Goal: Task Accomplishment & Management: Use online tool/utility

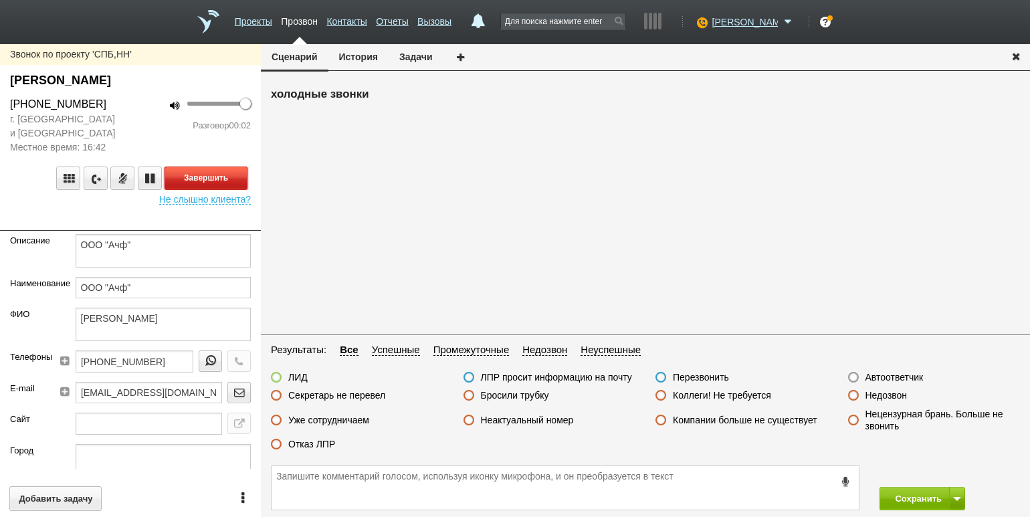
click at [191, 170] on button "Завершить" at bounding box center [205, 177] width 83 height 23
click at [891, 376] on label "Автоответчик" at bounding box center [894, 377] width 58 height 12
click at [0, 0] on input "Автоответчик" at bounding box center [0, 0] width 0 height 0
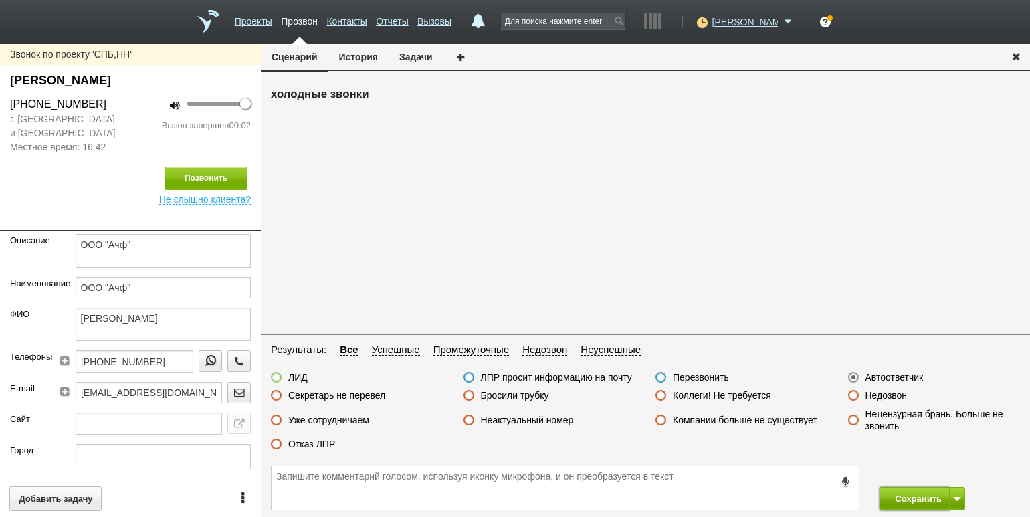
click at [914, 495] on button "Сохранить" at bounding box center [914, 498] width 70 height 23
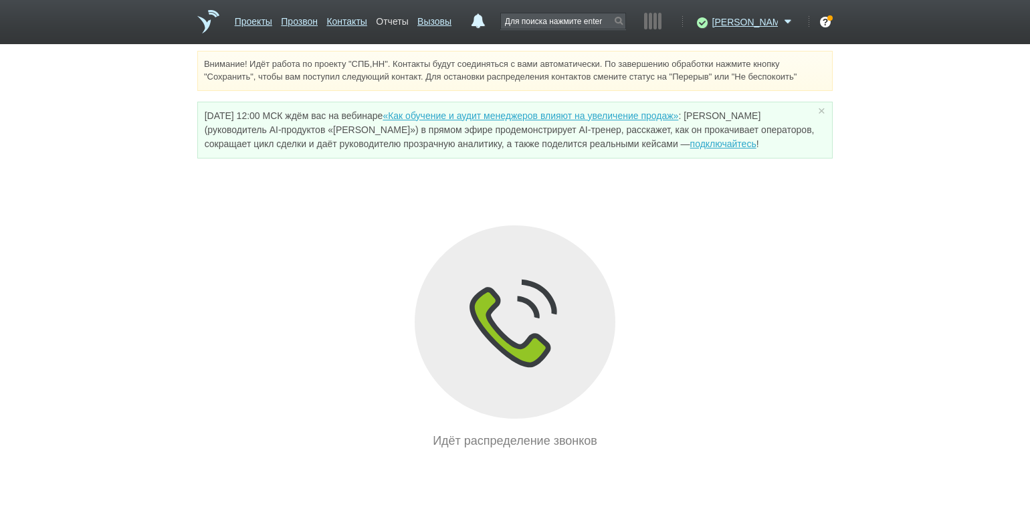
click at [408, 25] on link "Отчеты" at bounding box center [392, 18] width 32 height 19
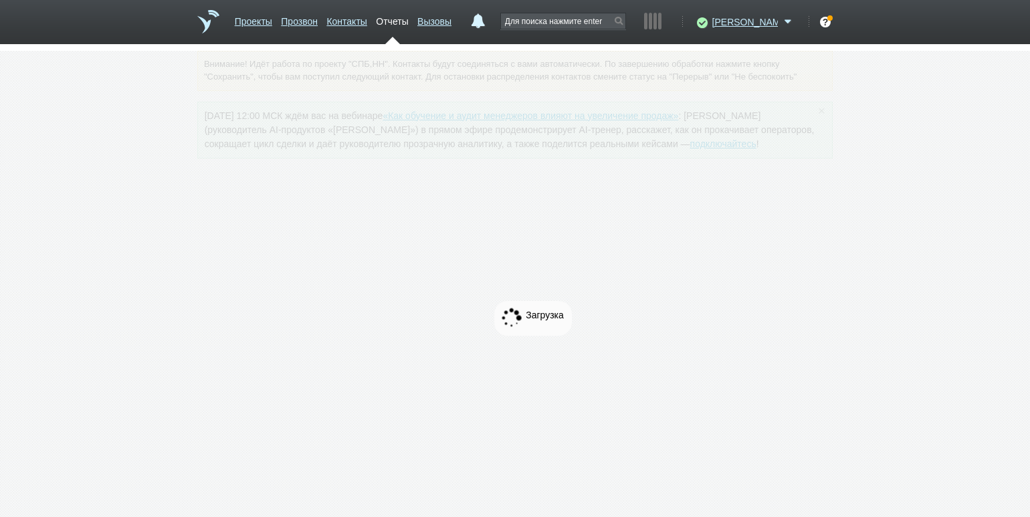
click at [408, 17] on link "Отчеты" at bounding box center [392, 18] width 32 height 19
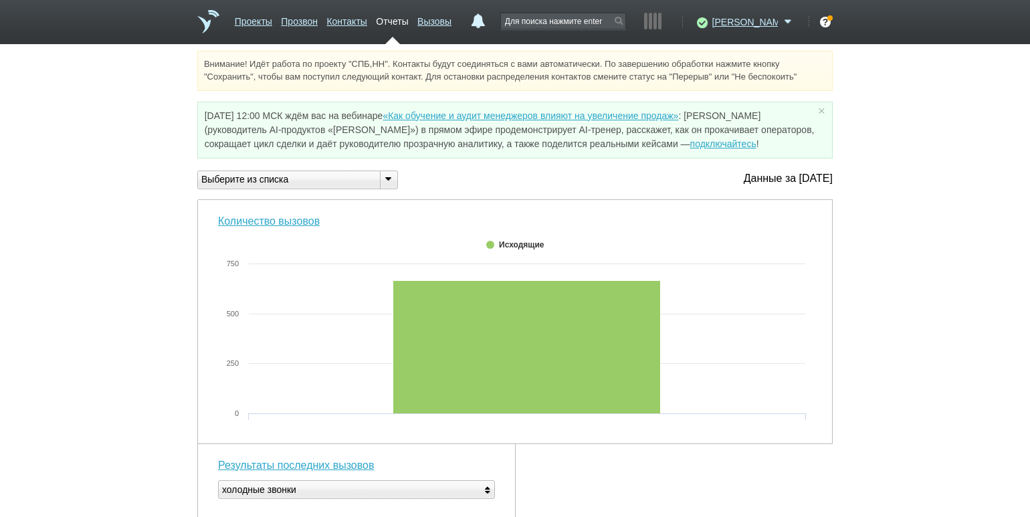
click at [398, 181] on div "Выберите из списка Нормы (KPI) Количество вызовов Результаты последних вызовов …" at bounding box center [303, 179] width 212 height 19
click at [382, 179] on icon at bounding box center [387, 178] width 15 height 10
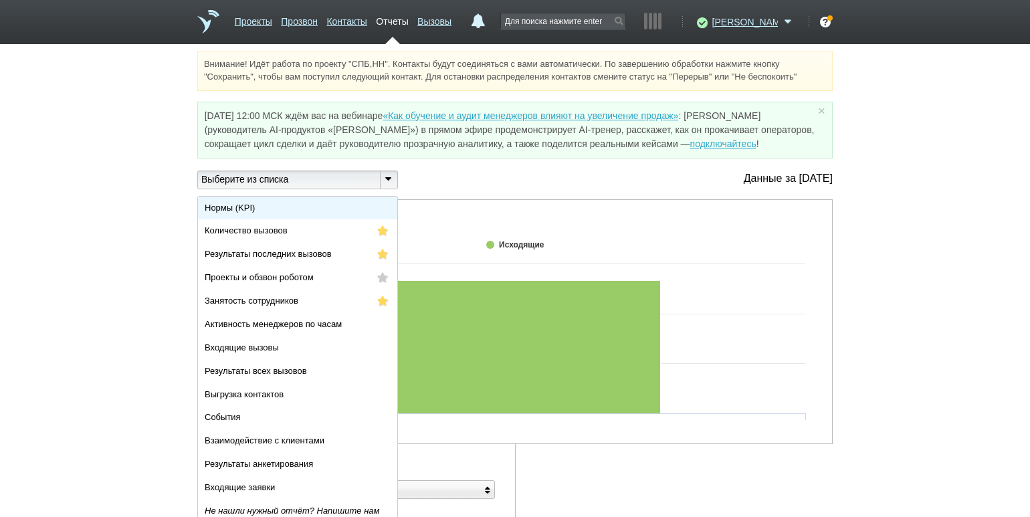
click at [355, 201] on li "Нормы (KPI)" at bounding box center [297, 208] width 199 height 23
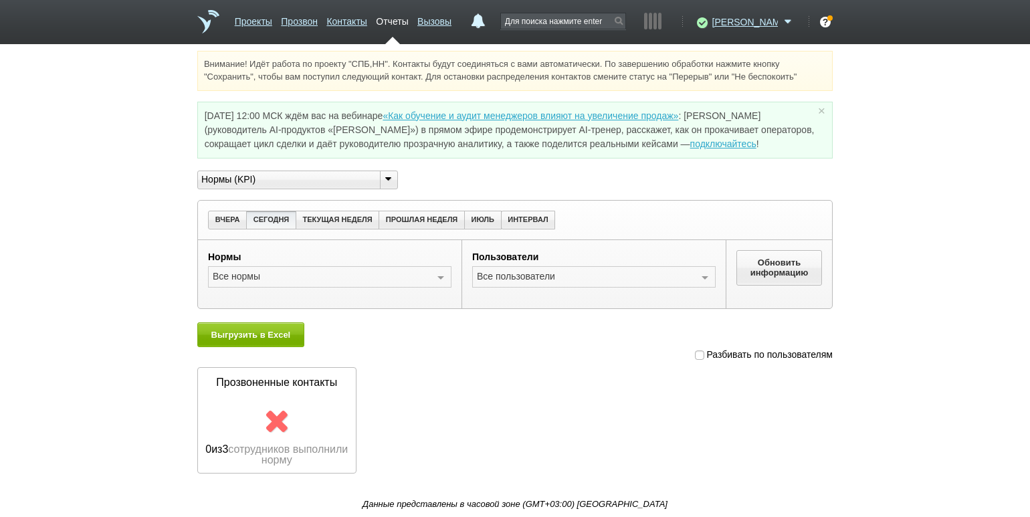
click at [699, 354] on span at bounding box center [699, 354] width 9 height 9
click at [699, 354] on input "Разбивать по пользователям" at bounding box center [699, 351] width 9 height 9
checkbox input "true"
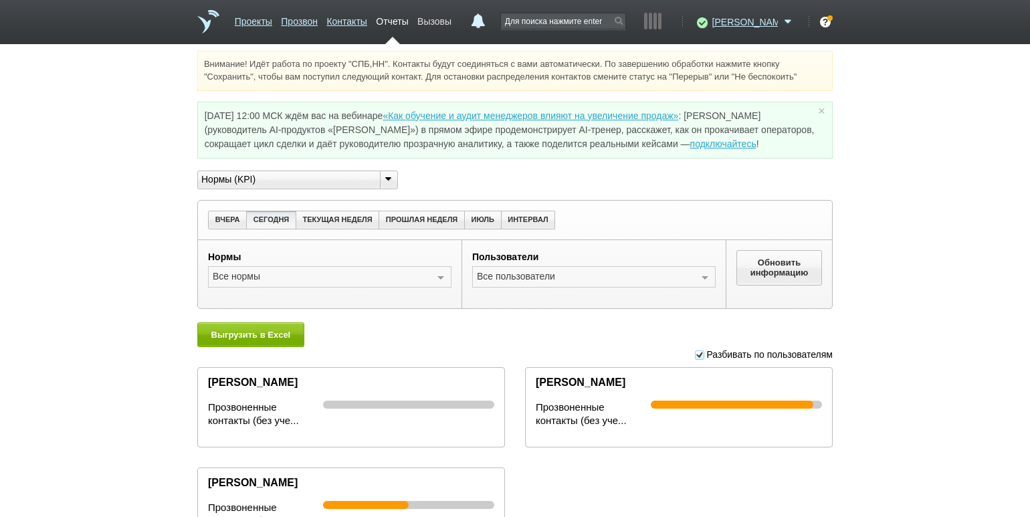
click at [451, 26] on link "Вызовы" at bounding box center [434, 18] width 34 height 19
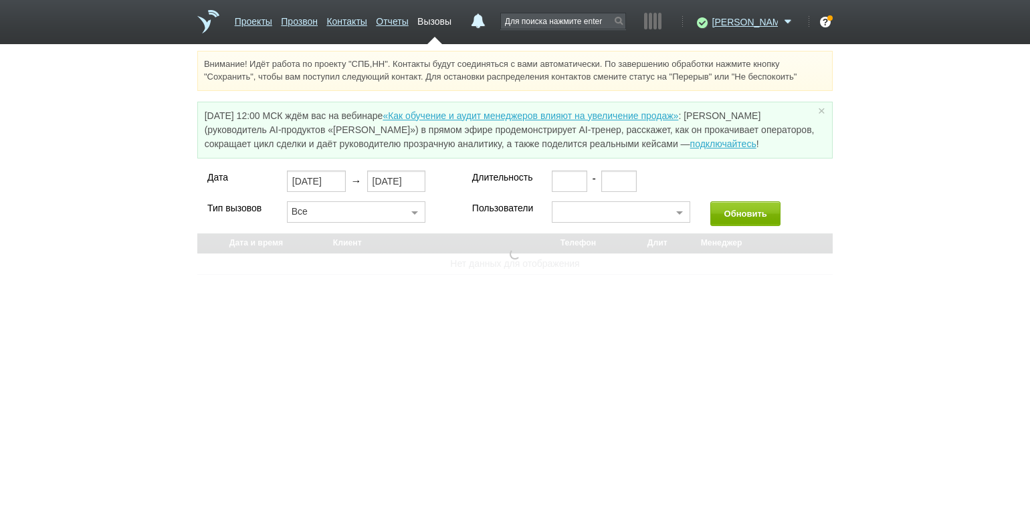
select select "30"
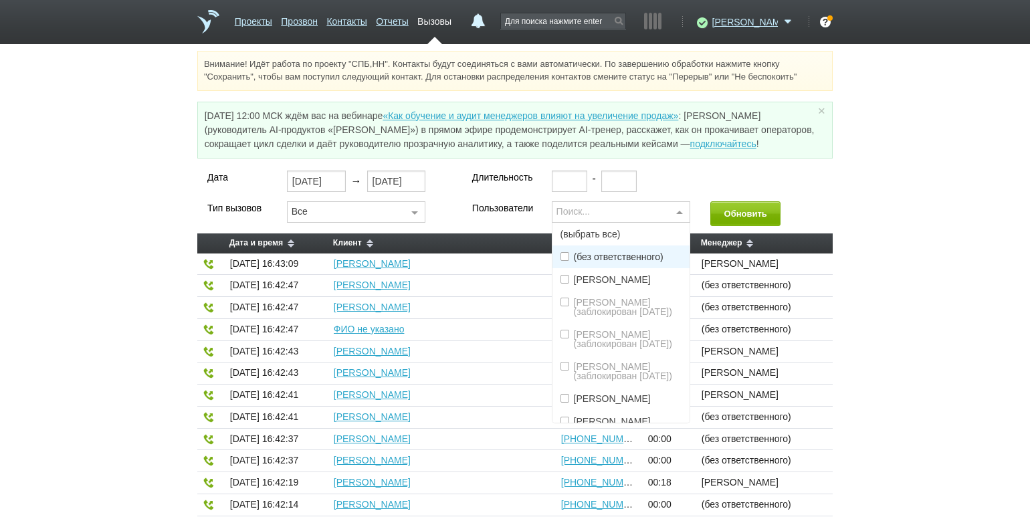
click at [683, 219] on div at bounding box center [679, 212] width 20 height 21
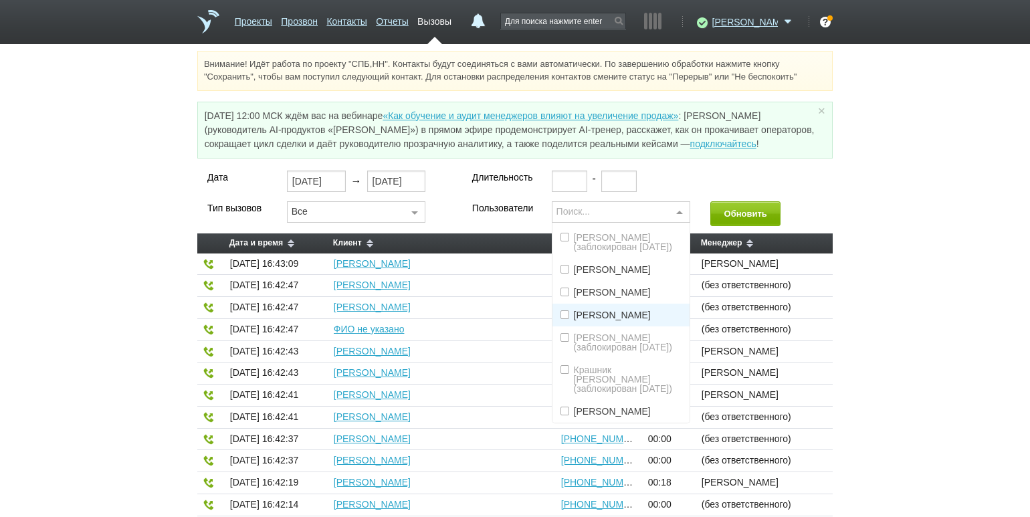
scroll to position [166, 0]
click at [618, 265] on span "[PERSON_NAME]" at bounding box center [621, 269] width 138 height 23
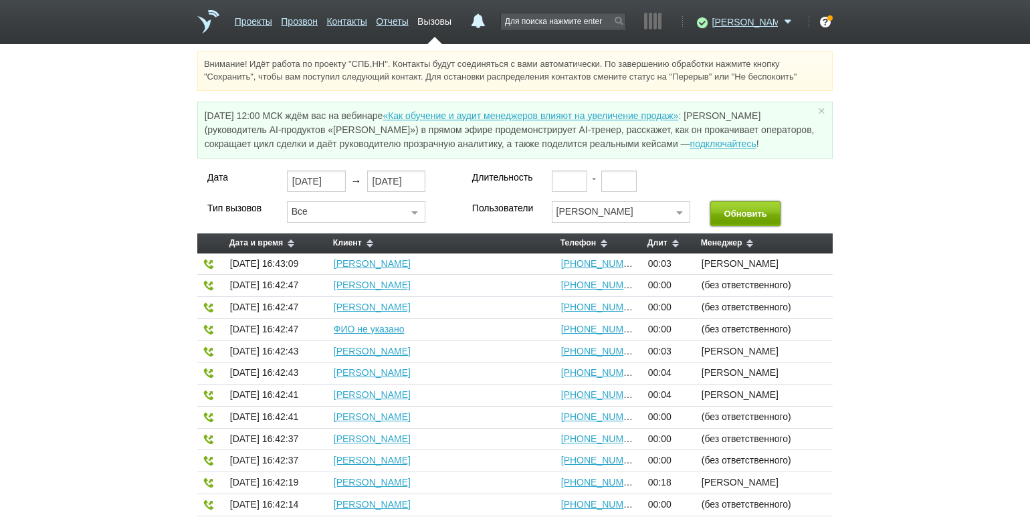
click at [742, 212] on button "Обновить" at bounding box center [745, 213] width 70 height 25
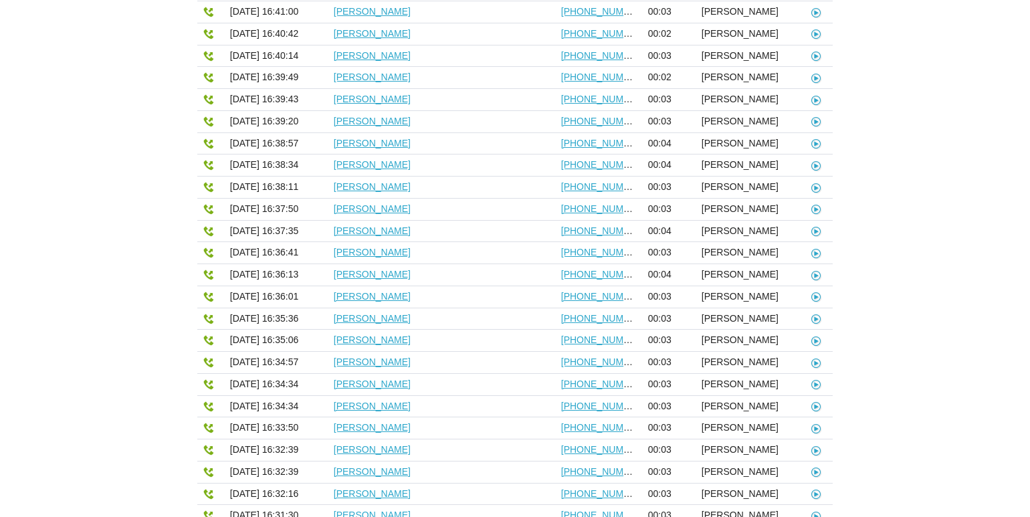
scroll to position [433, 0]
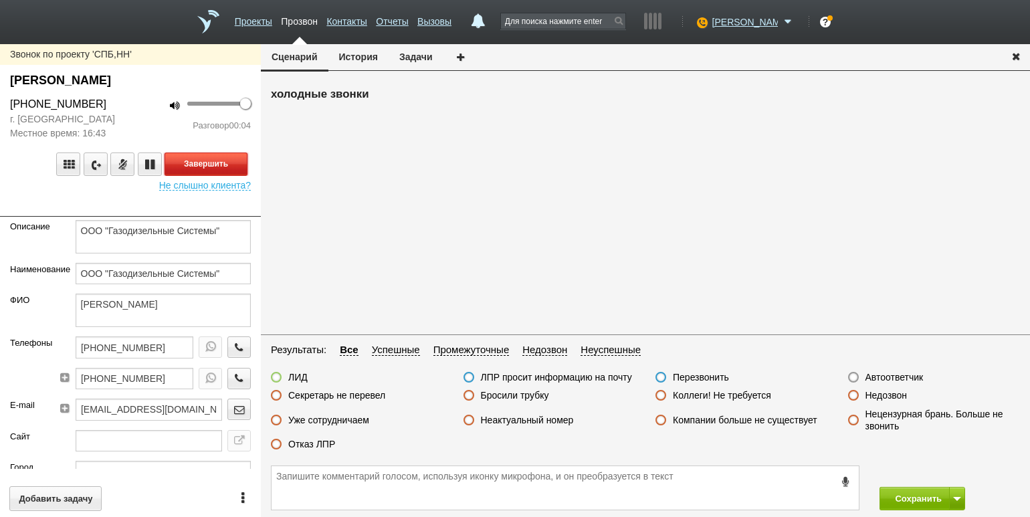
click at [227, 164] on button "Завершить" at bounding box center [205, 163] width 83 height 23
click at [891, 380] on label "Автоответчик" at bounding box center [894, 377] width 58 height 12
click at [0, 0] on input "Автоответчик" at bounding box center [0, 0] width 0 height 0
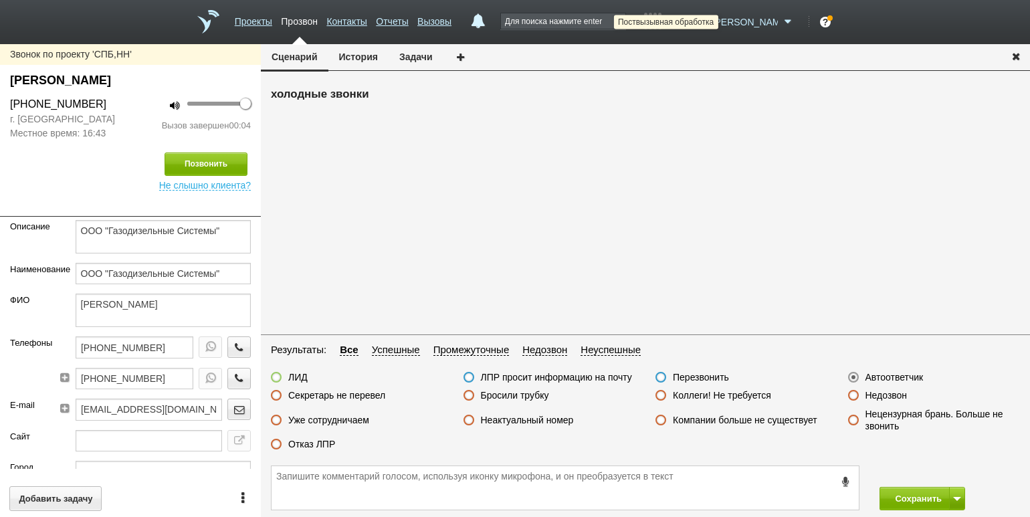
drag, startPoint x: 735, startPoint y: 22, endPoint x: 731, endPoint y: 28, distance: 7.2
click at [709, 22] on icon at bounding box center [700, 21] width 18 height 13
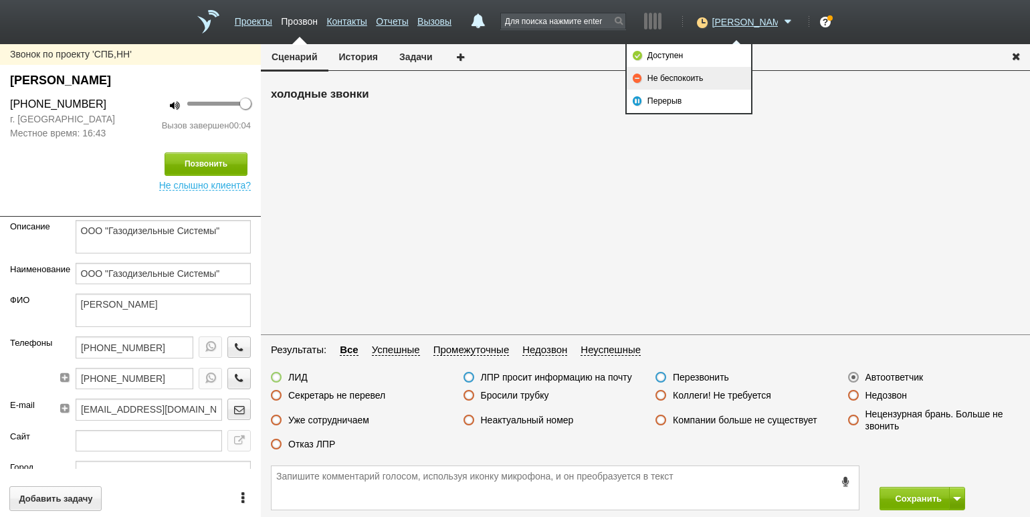
click at [691, 84] on link "Не беспокоить" at bounding box center [688, 78] width 124 height 23
click at [905, 491] on button "Сохранить" at bounding box center [914, 498] width 70 height 23
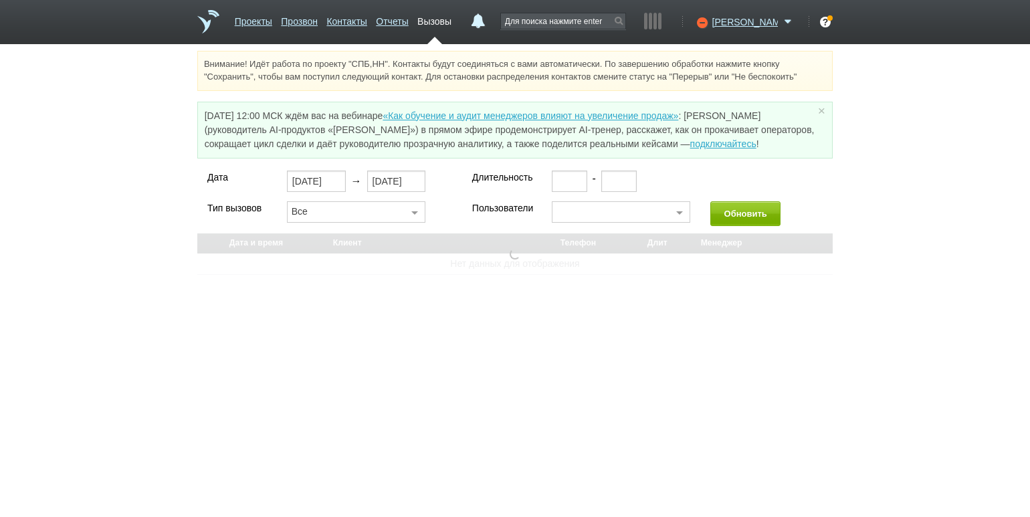
drag, startPoint x: 908, startPoint y: 498, endPoint x: 903, endPoint y: 493, distance: 7.1
click at [907, 288] on html "Проекты Прозвон Контакты Отчеты Вызовы 0 13 августа 2025 завтра неделя все Запл…" at bounding box center [515, 144] width 1030 height 288
select select "30"
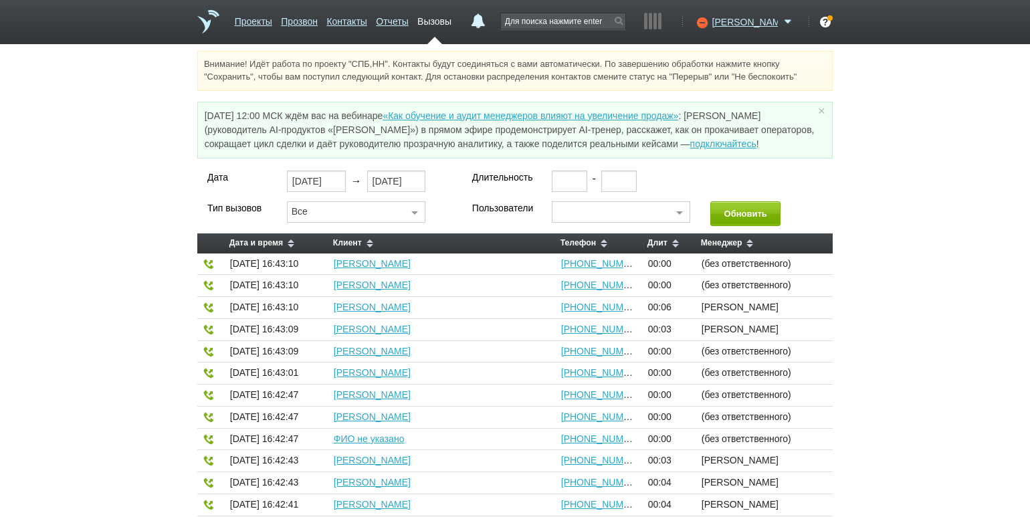
click at [451, 22] on link "Вызовы" at bounding box center [434, 18] width 34 height 19
drag, startPoint x: 680, startPoint y: 210, endPoint x: 673, endPoint y: 217, distance: 9.9
click at [680, 210] on div at bounding box center [679, 212] width 20 height 21
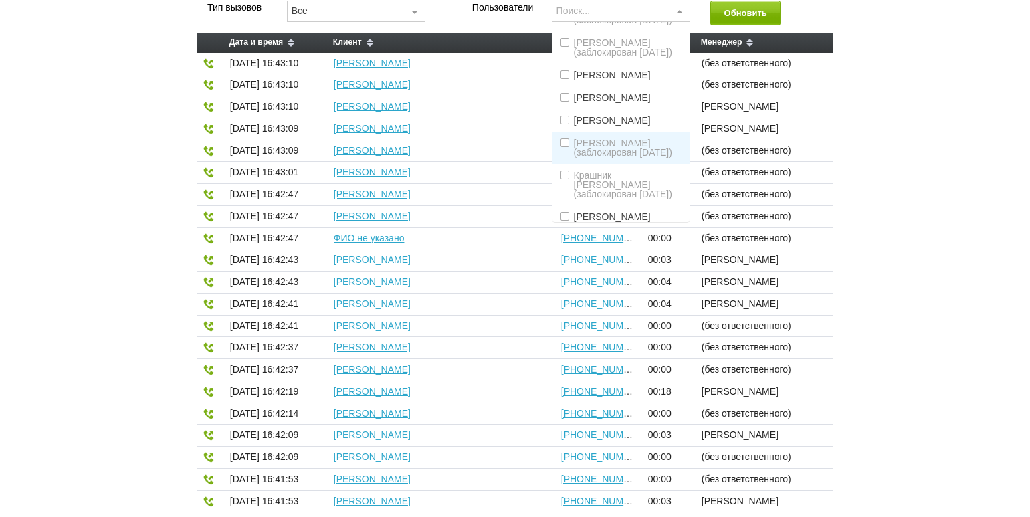
scroll to position [100, 0]
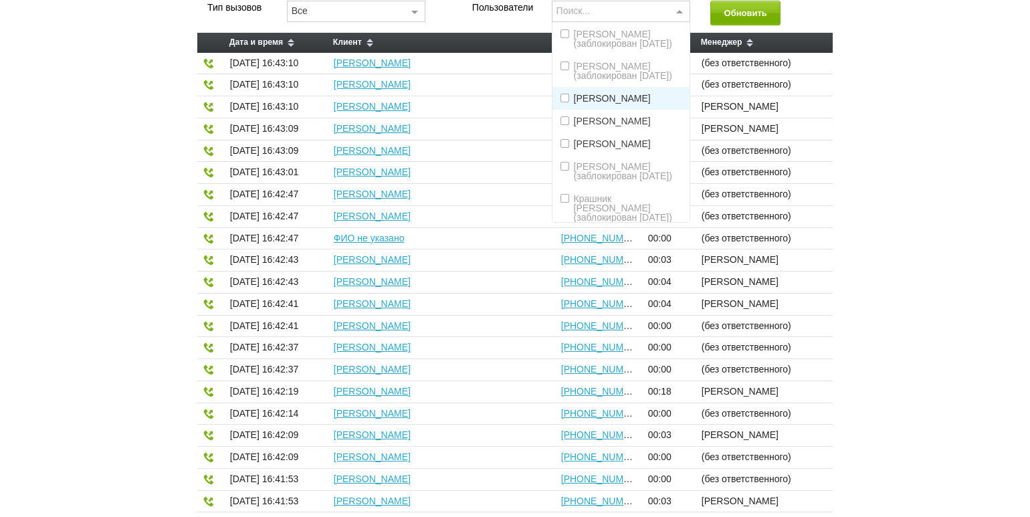
click at [616, 103] on span "[PERSON_NAME]" at bounding box center [612, 98] width 77 height 9
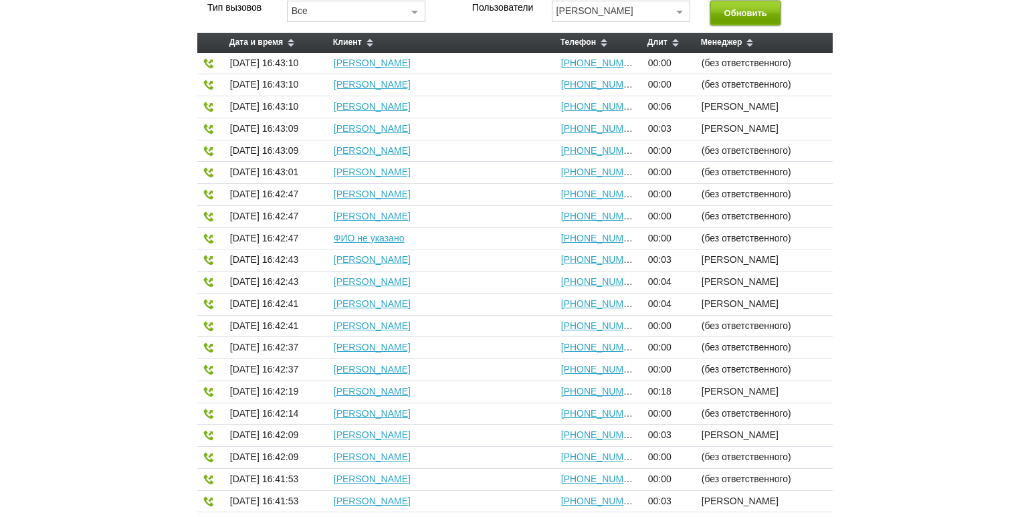
click at [728, 11] on button "Обновить" at bounding box center [745, 13] width 70 height 25
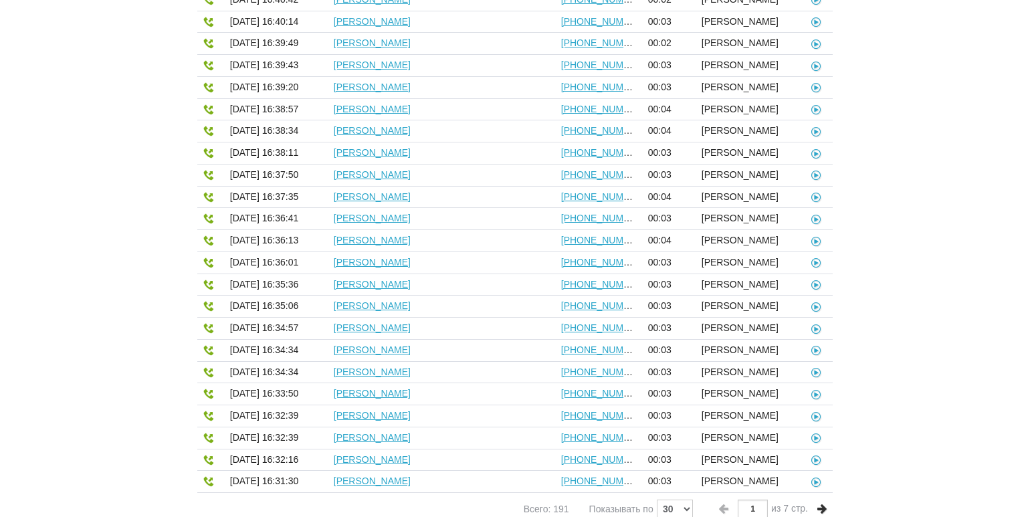
scroll to position [433, 0]
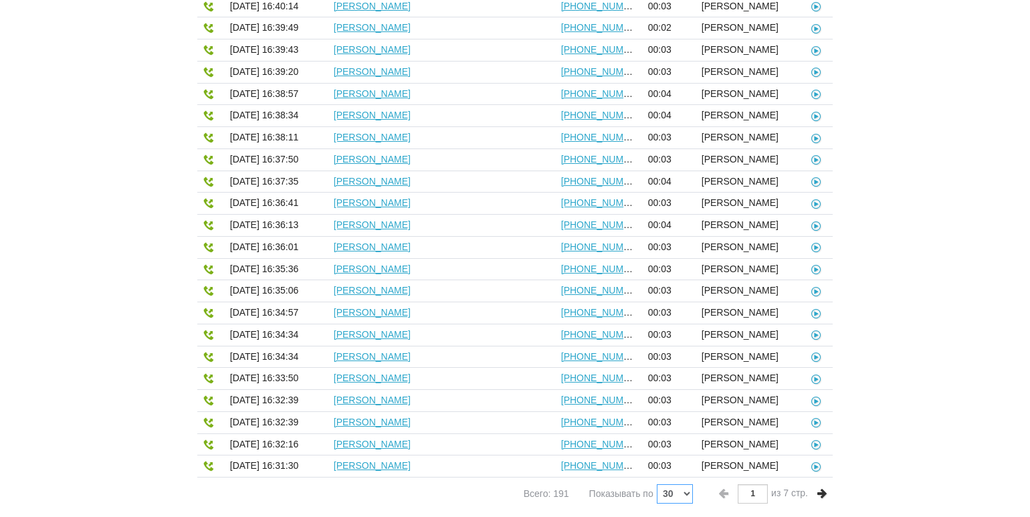
click at [677, 496] on select "10 30 50 100" at bounding box center [675, 493] width 36 height 19
select select "100"
click at [657, 484] on select "10 30 50 100" at bounding box center [675, 493] width 36 height 19
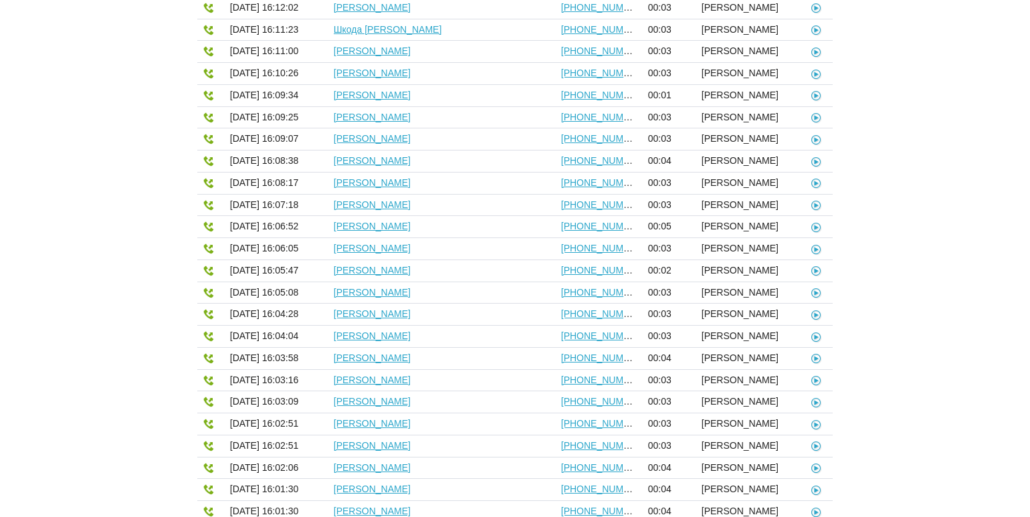
scroll to position [1965, 0]
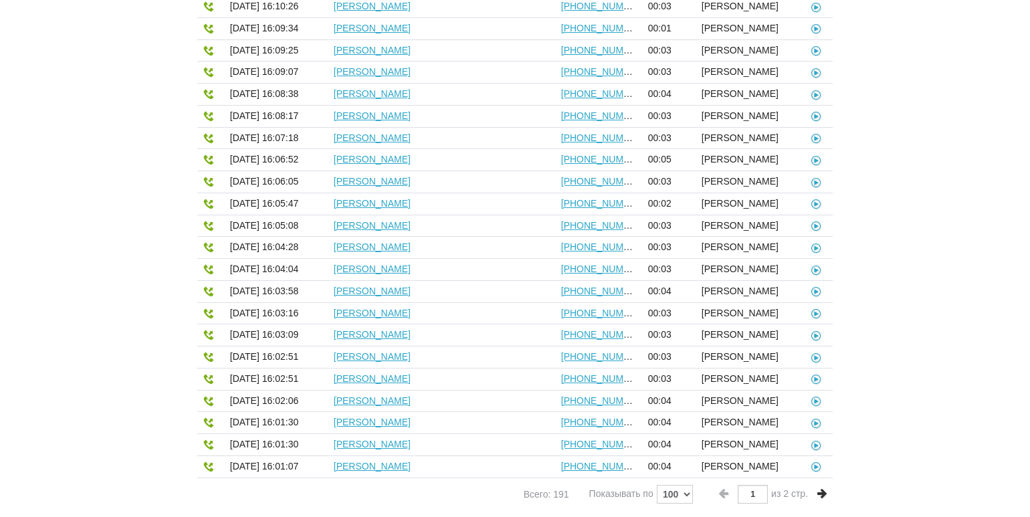
click at [818, 495] on span at bounding box center [822, 494] width 16 height 16
type input "2"
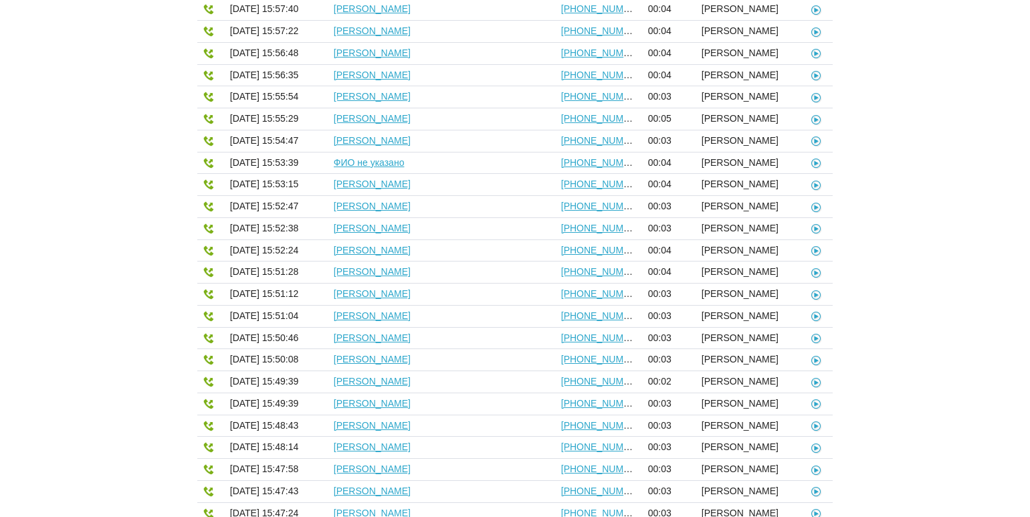
scroll to position [0, 0]
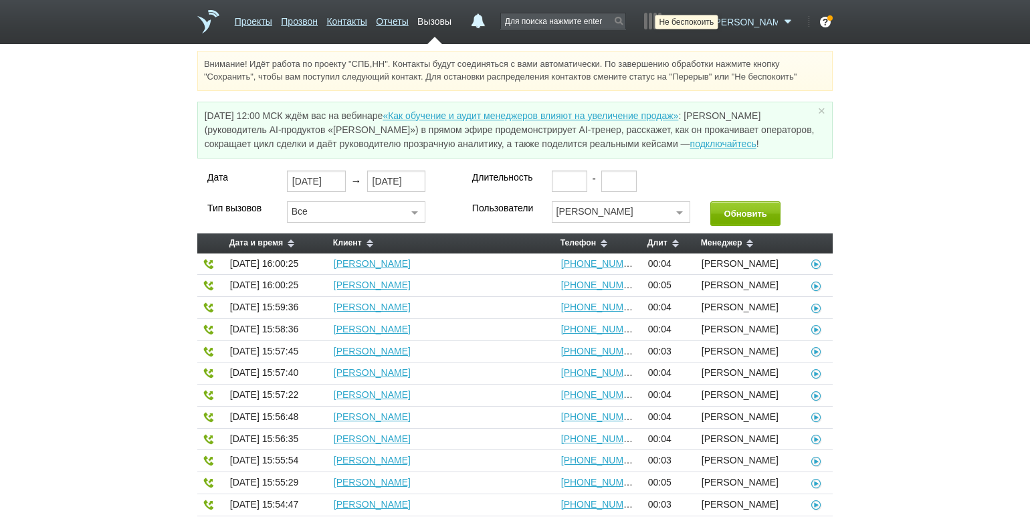
click at [709, 20] on icon at bounding box center [700, 21] width 18 height 13
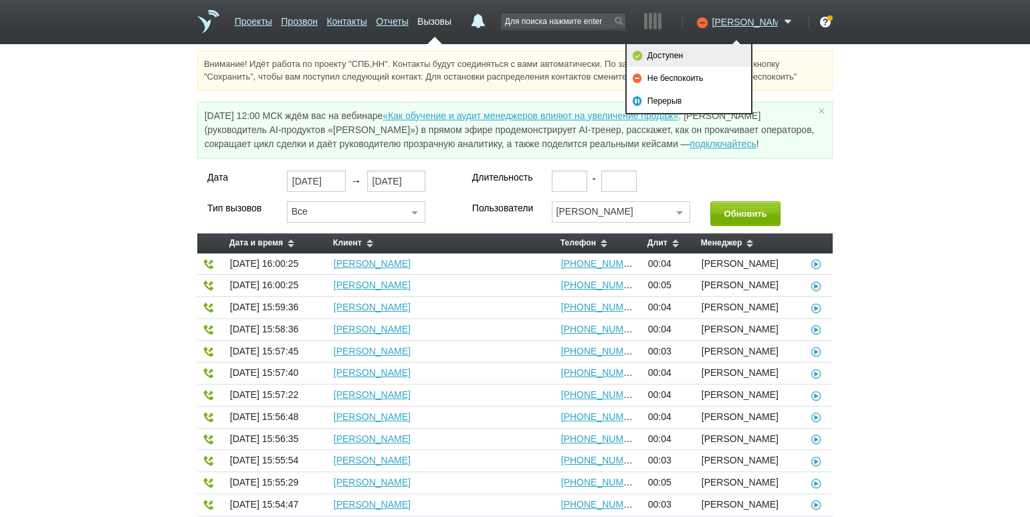
click at [700, 57] on link "Доступен" at bounding box center [688, 55] width 124 height 23
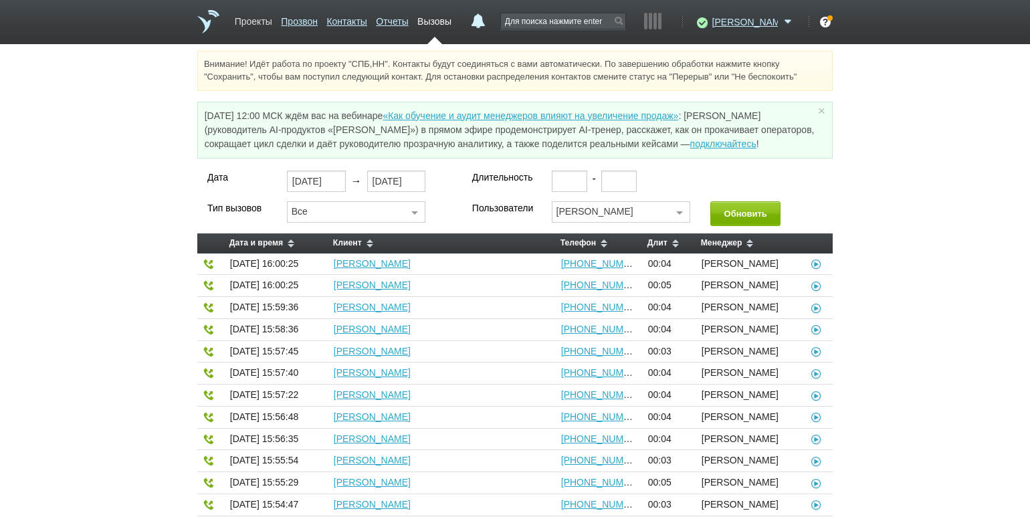
click at [247, 17] on link "Проекты" at bounding box center [253, 18] width 37 height 19
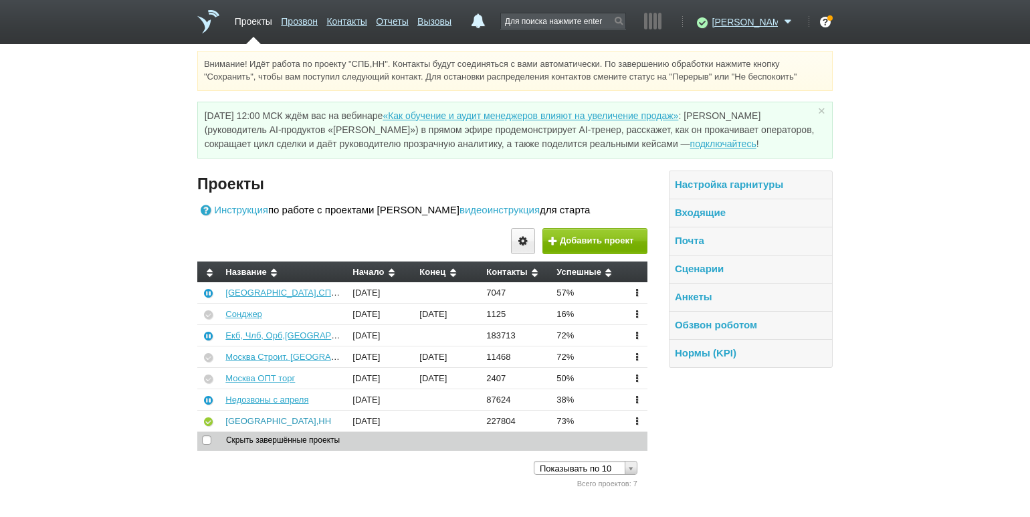
click at [250, 423] on link "[GEOGRAPHIC_DATA],НН" at bounding box center [278, 421] width 106 height 10
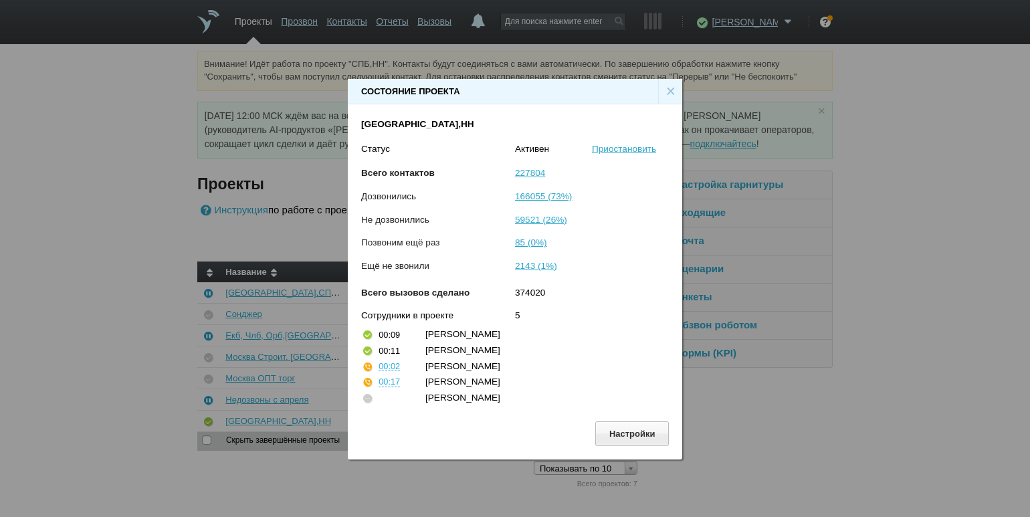
click at [666, 92] on div "×" at bounding box center [670, 91] width 24 height 25
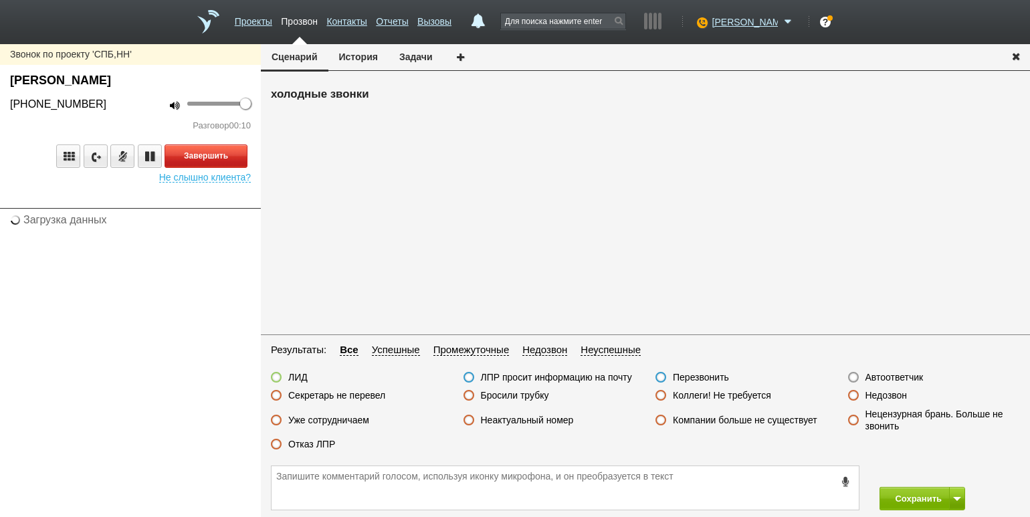
drag, startPoint x: 267, startPoint y: 258, endPoint x: 210, endPoint y: 154, distance: 119.1
click at [267, 258] on div "холодные звонки" at bounding box center [645, 207] width 769 height 247
click at [219, 154] on button "Завершить" at bounding box center [205, 155] width 83 height 23
click at [227, 154] on button "Завершить" at bounding box center [205, 155] width 83 height 23
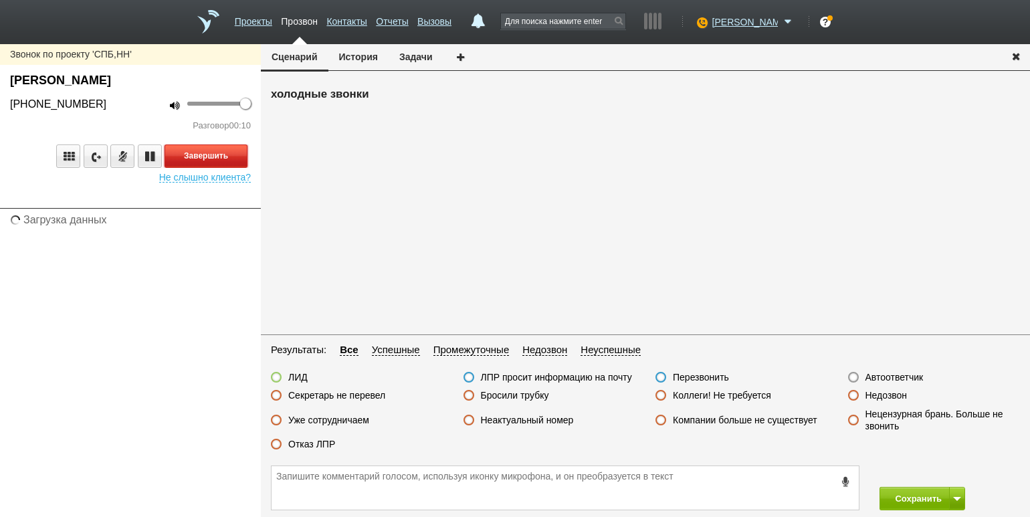
click at [227, 154] on button "Завершить" at bounding box center [205, 155] width 83 height 23
click at [218, 156] on button "Завершить" at bounding box center [205, 155] width 83 height 23
click at [183, 154] on button "Завершить" at bounding box center [205, 155] width 83 height 23
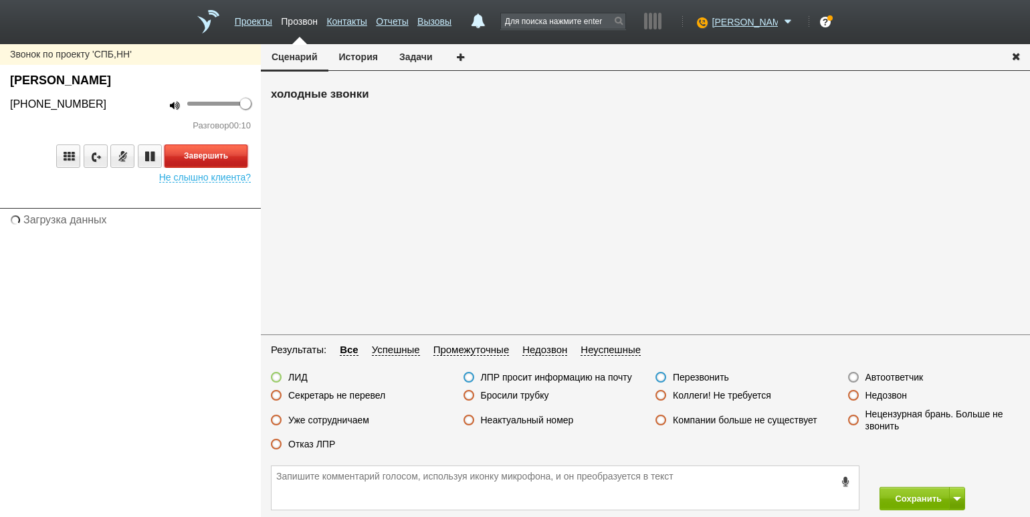
click at [183, 154] on button "Завершить" at bounding box center [205, 155] width 83 height 23
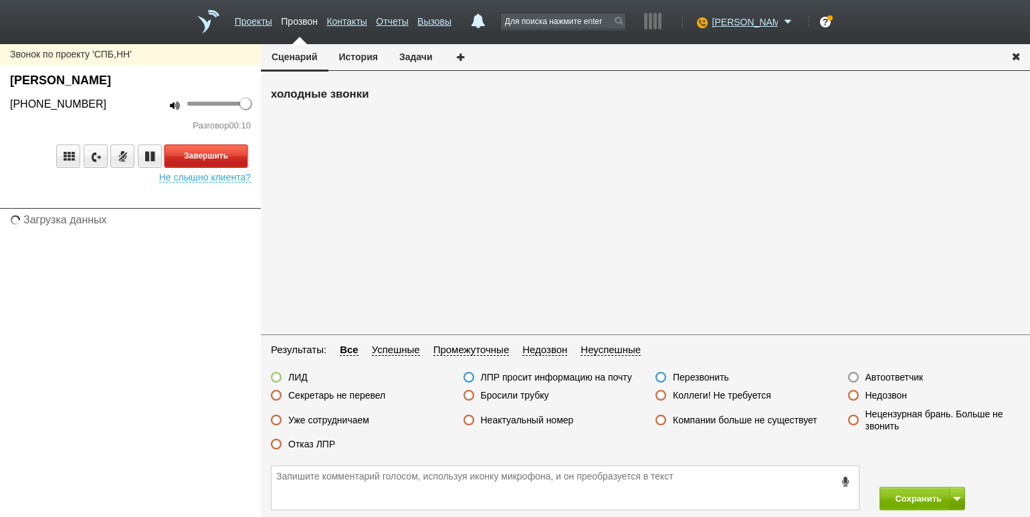
click at [210, 154] on button "Завершить" at bounding box center [205, 155] width 83 height 23
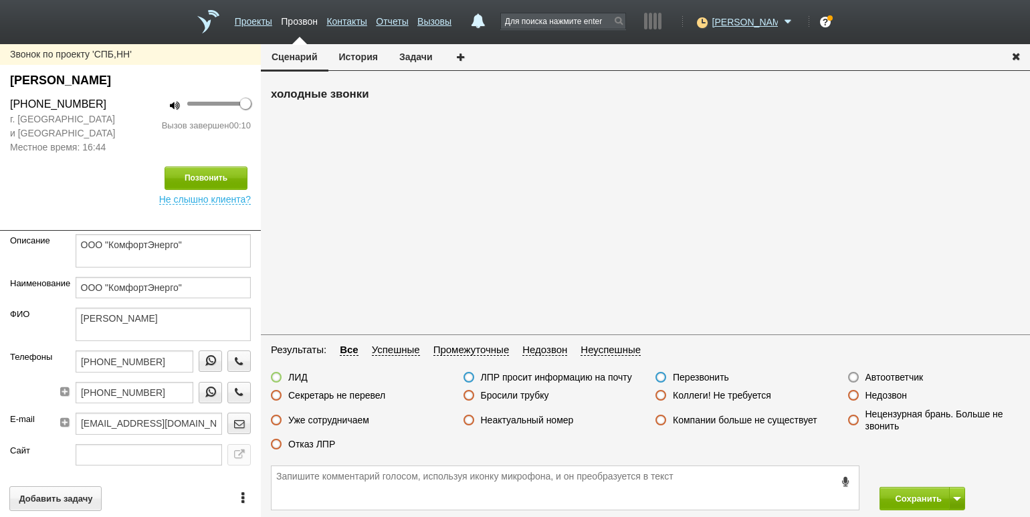
click at [884, 374] on label "Автоответчик" at bounding box center [894, 377] width 58 height 12
click at [0, 0] on input "Автоответчик" at bounding box center [0, 0] width 0 height 0
click at [908, 489] on button "Сохранить" at bounding box center [914, 498] width 70 height 23
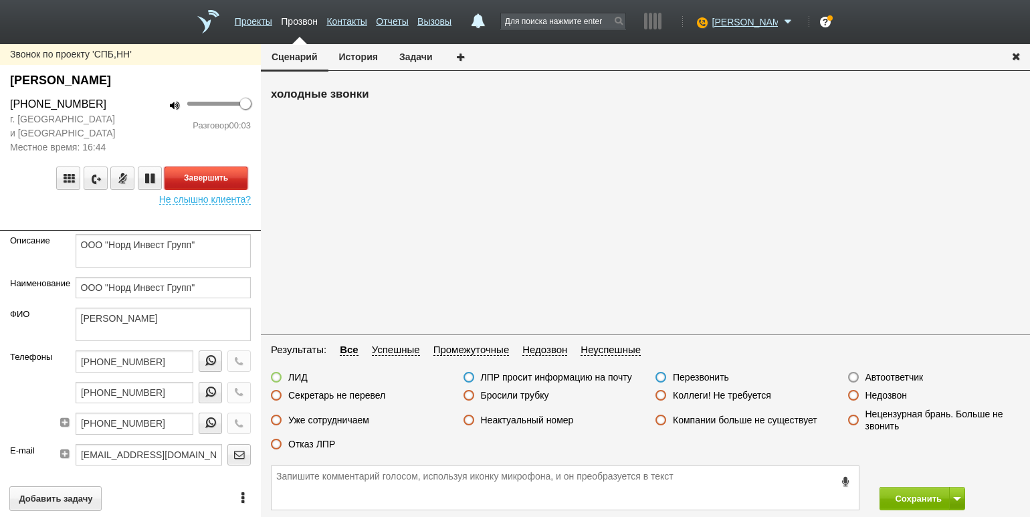
click at [204, 172] on button "Завершить" at bounding box center [205, 177] width 83 height 23
click at [889, 380] on label "Автоответчик" at bounding box center [894, 377] width 58 height 12
click at [0, 0] on input "Автоответчик" at bounding box center [0, 0] width 0 height 0
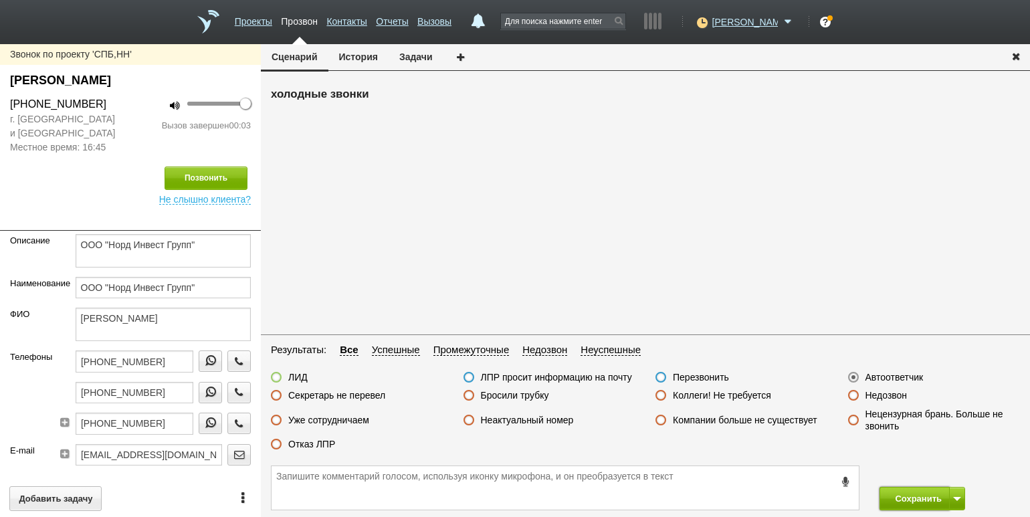
click at [909, 500] on button "Сохранить" at bounding box center [914, 498] width 70 height 23
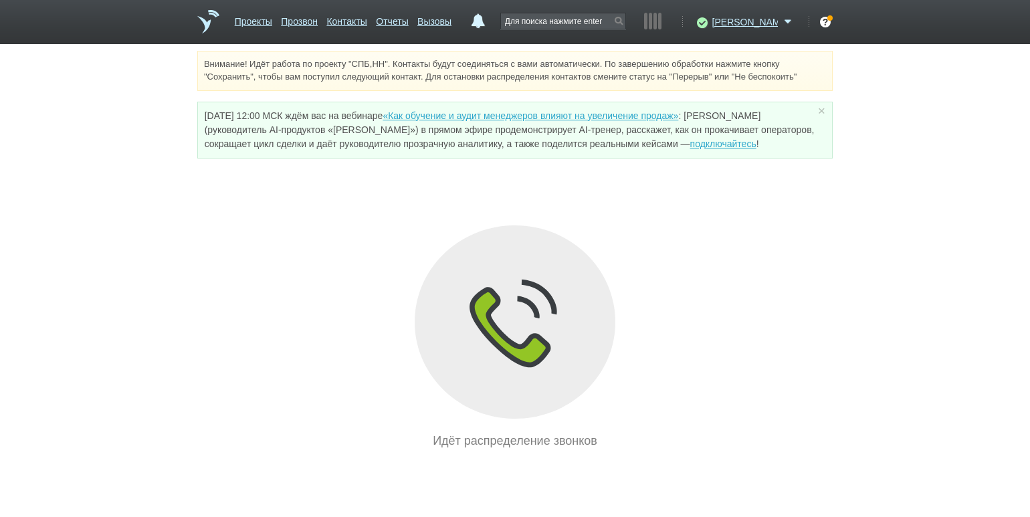
click at [123, 246] on div "Внимание! Идёт работа по проекту "СПБ,НН". Контакты будут соединяться с вами ав…" at bounding box center [515, 250] width 1030 height 399
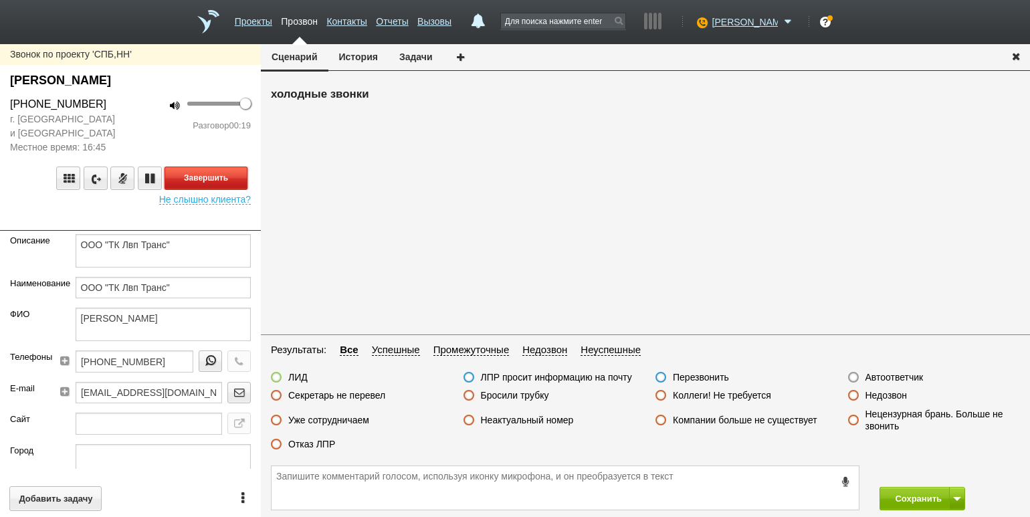
click at [205, 185] on button "Завершить" at bounding box center [205, 177] width 83 height 23
drag, startPoint x: 312, startPoint y: 447, endPoint x: 427, endPoint y: 451, distance: 115.7
click at [312, 446] on label "Отказ ЛПР" at bounding box center [311, 444] width 47 height 12
click at [0, 0] on input "Отказ ЛПР" at bounding box center [0, 0] width 0 height 0
drag, startPoint x: 908, startPoint y: 495, endPoint x: 903, endPoint y: 468, distance: 27.8
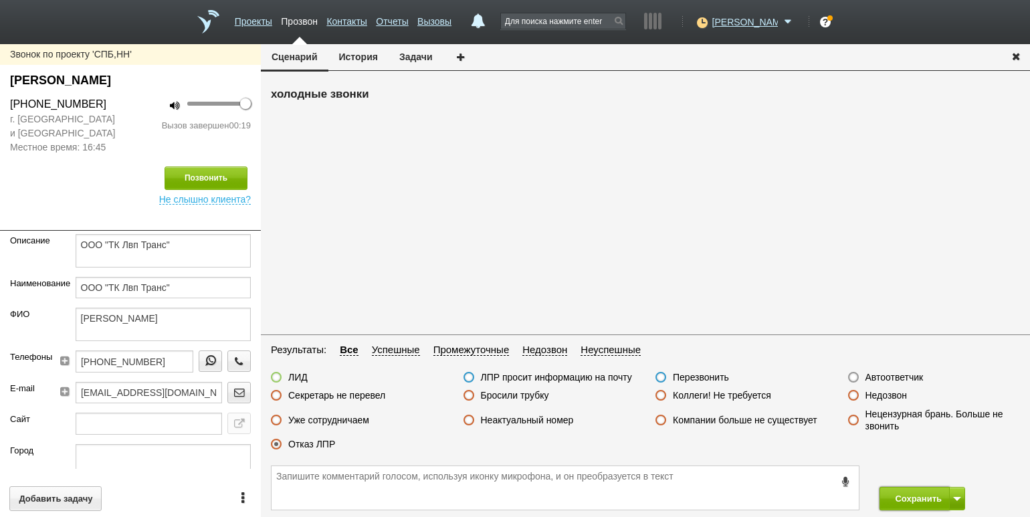
click at [908, 495] on button "Сохранить" at bounding box center [914, 498] width 70 height 23
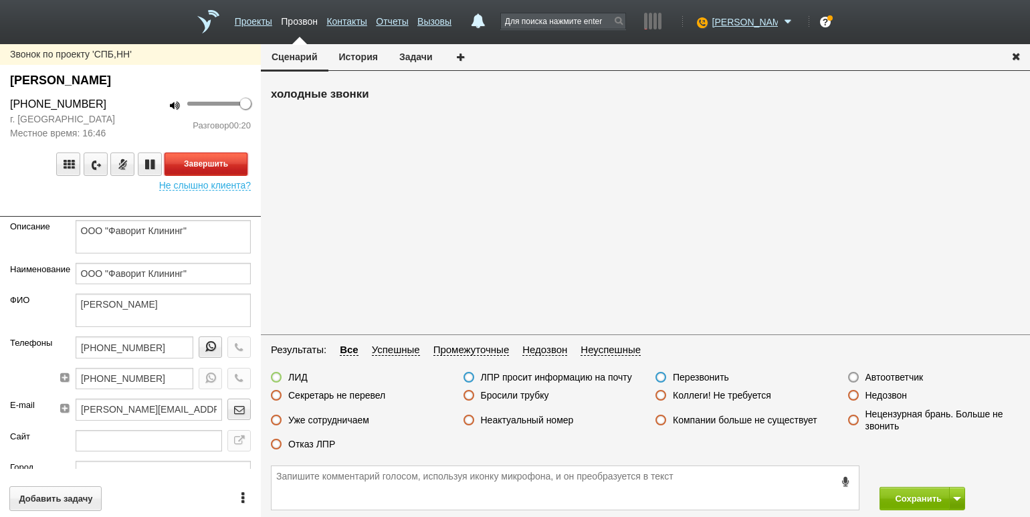
click at [226, 165] on button "Завершить" at bounding box center [205, 163] width 83 height 23
click at [300, 445] on label "Отказ ЛПР" at bounding box center [311, 444] width 47 height 12
click at [0, 0] on input "Отказ ЛПР" at bounding box center [0, 0] width 0 height 0
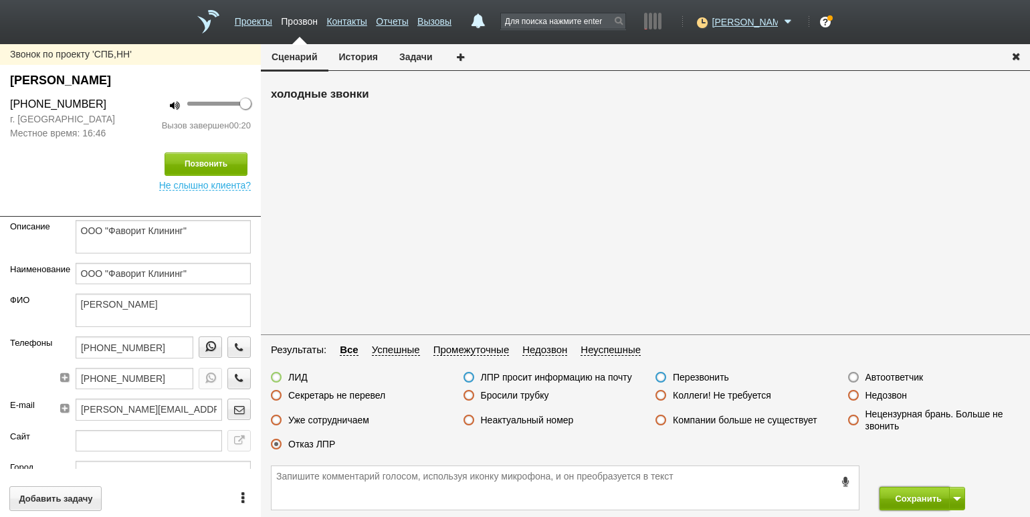
click at [905, 501] on button "Сохранить" at bounding box center [914, 498] width 70 height 23
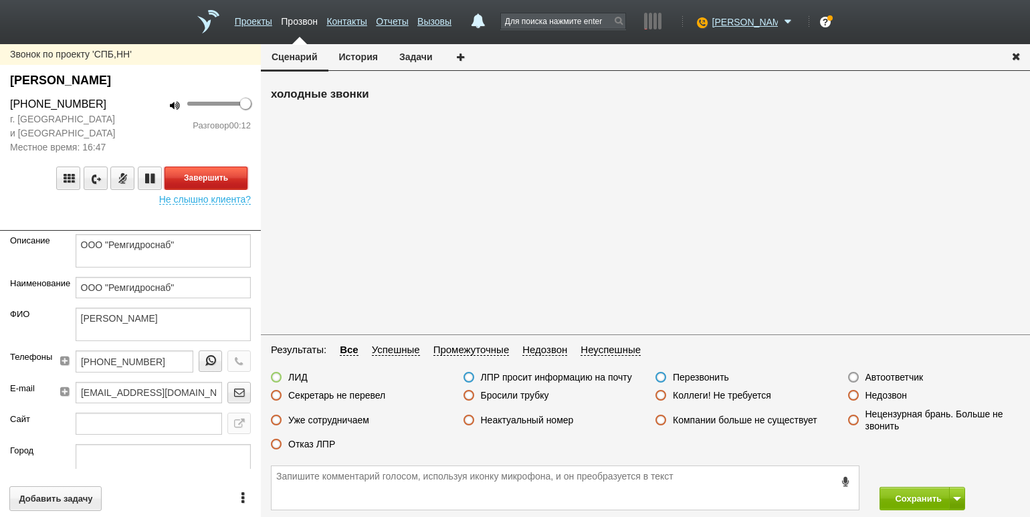
click at [229, 180] on button "Завершить" at bounding box center [205, 177] width 83 height 23
drag, startPoint x: 303, startPoint y: 443, endPoint x: 312, endPoint y: 443, distance: 8.7
click at [303, 443] on label "Отказ ЛПР" at bounding box center [311, 444] width 47 height 12
click at [0, 0] on input "Отказ ЛПР" at bounding box center [0, 0] width 0 height 0
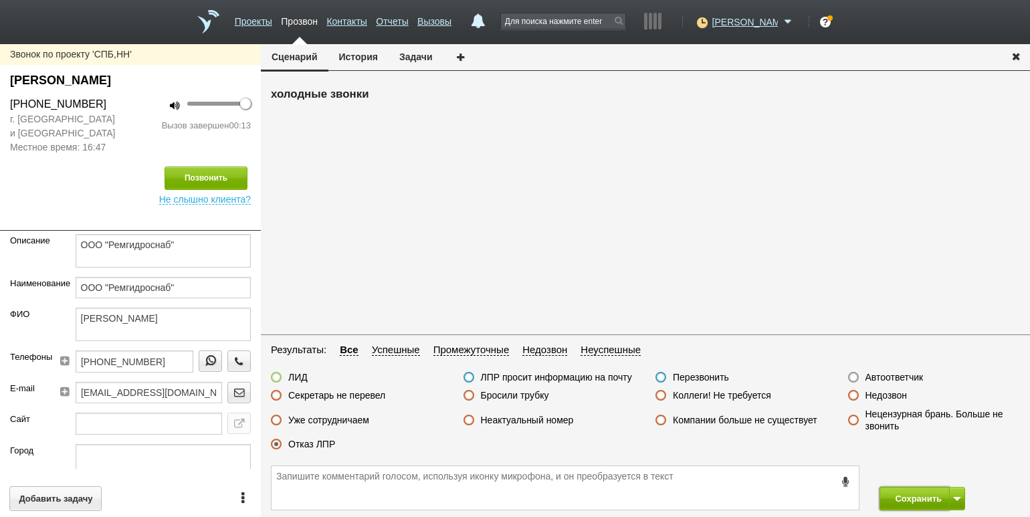
click at [902, 493] on button "Сохранить" at bounding box center [914, 498] width 70 height 23
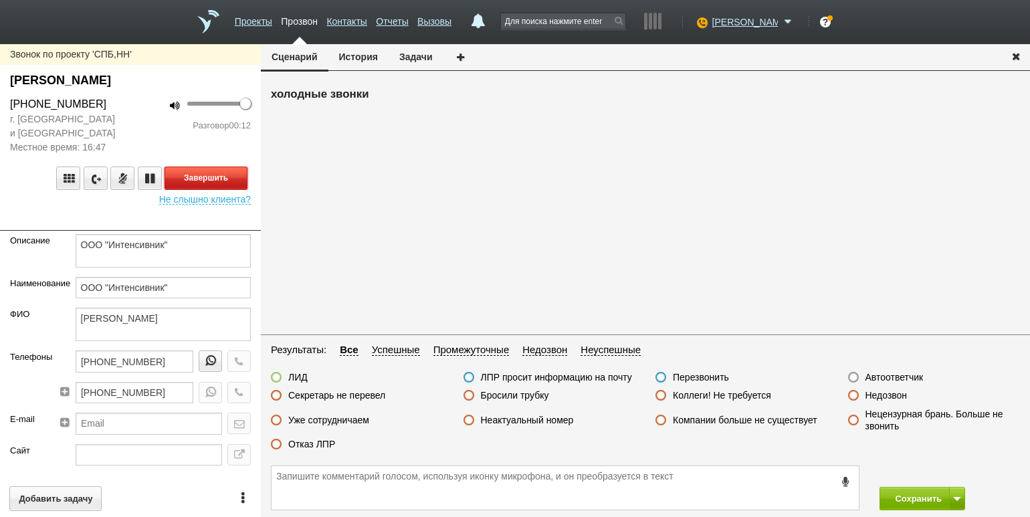
click at [213, 179] on button "Завершить" at bounding box center [205, 177] width 83 height 23
drag, startPoint x: 308, startPoint y: 438, endPoint x: 506, endPoint y: 465, distance: 199.7
click at [308, 438] on label "Отказ ЛПР" at bounding box center [311, 444] width 47 height 12
click at [0, 0] on input "Отказ ЛПР" at bounding box center [0, 0] width 0 height 0
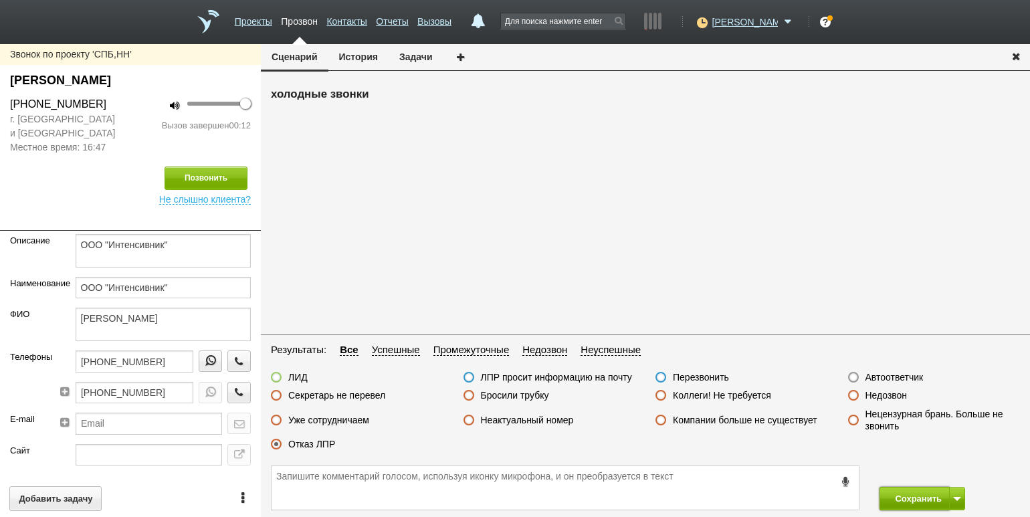
click at [899, 497] on button "Сохранить" at bounding box center [914, 498] width 70 height 23
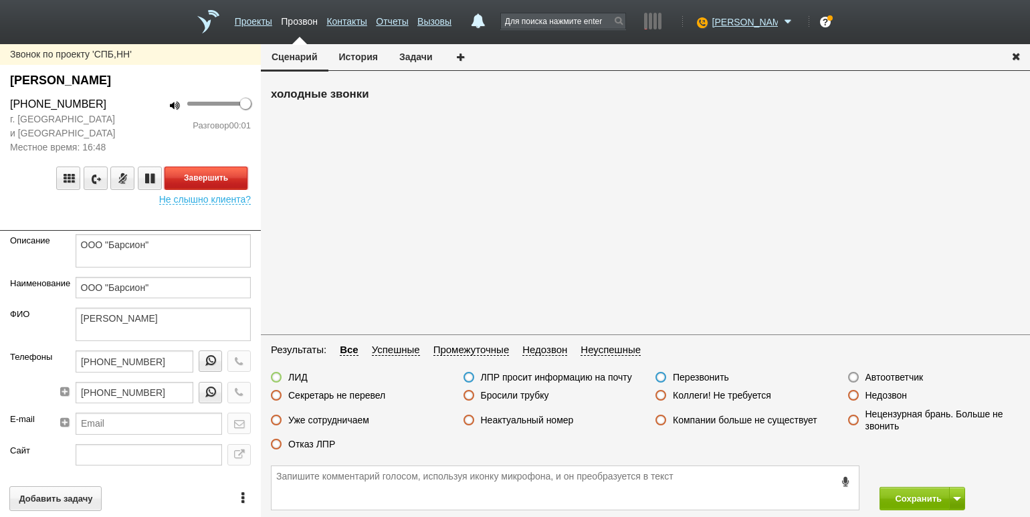
click at [236, 170] on button "Завершить" at bounding box center [205, 177] width 83 height 23
click at [897, 380] on label "Автоответчик" at bounding box center [894, 377] width 58 height 12
click at [0, 0] on input "Автоответчик" at bounding box center [0, 0] width 0 height 0
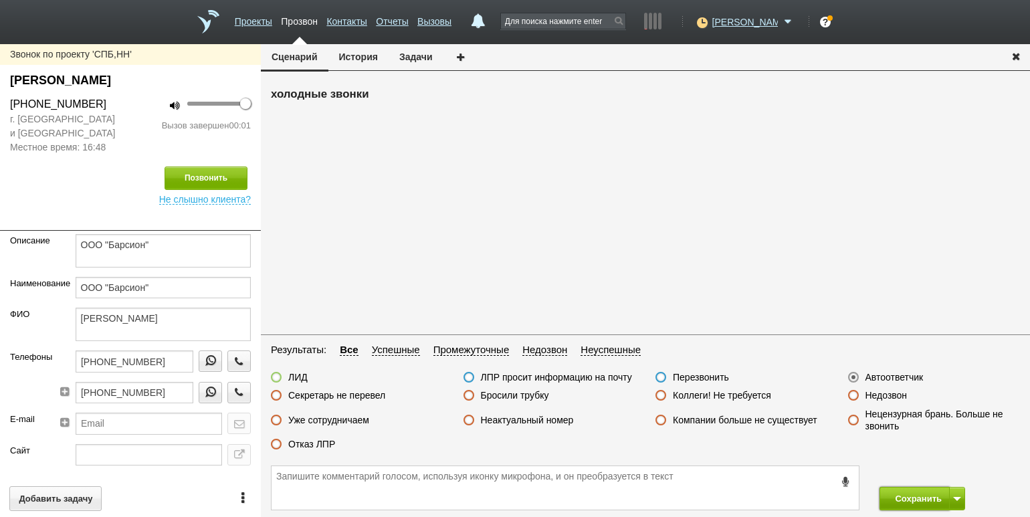
click at [901, 498] on button "Сохранить" at bounding box center [914, 498] width 70 height 23
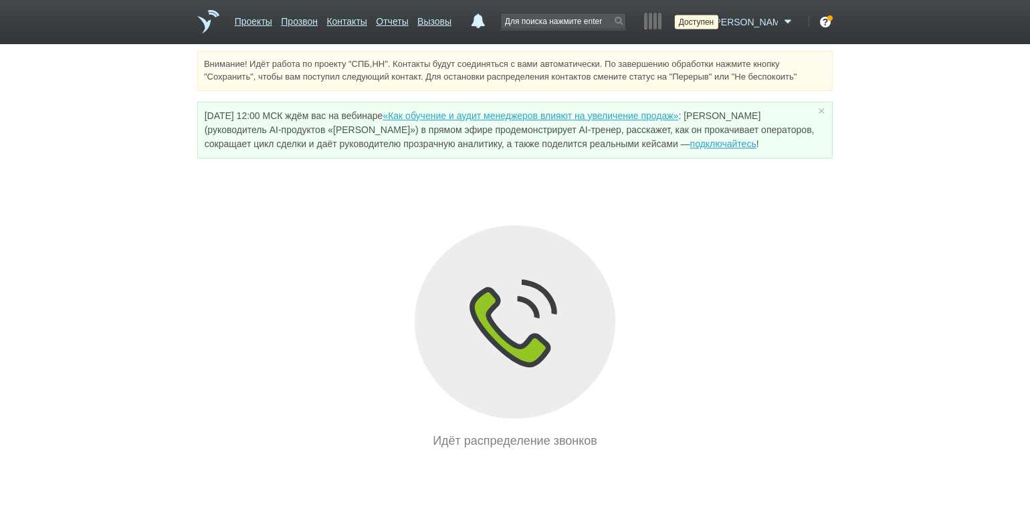
click at [709, 25] on icon at bounding box center [700, 21] width 18 height 13
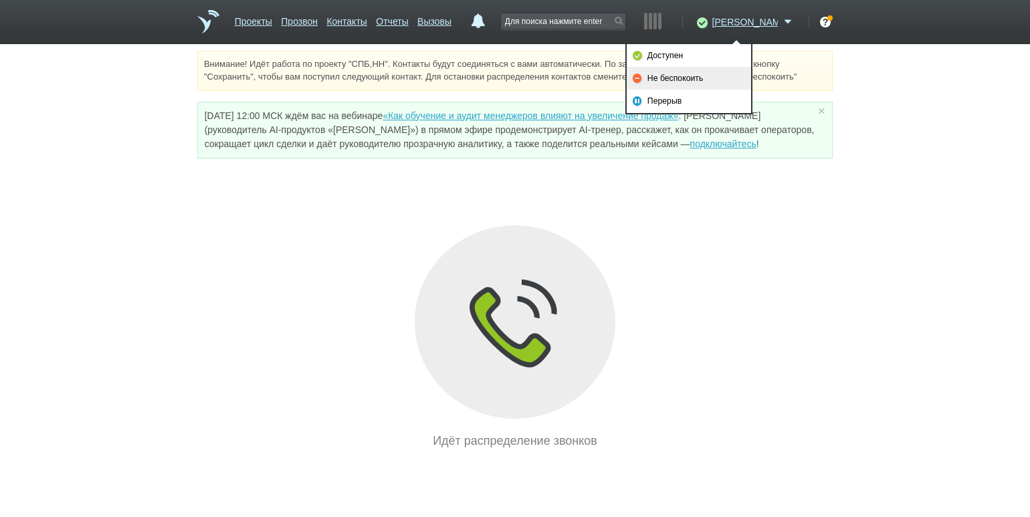
click at [709, 81] on link "Не беспокоить" at bounding box center [688, 78] width 124 height 23
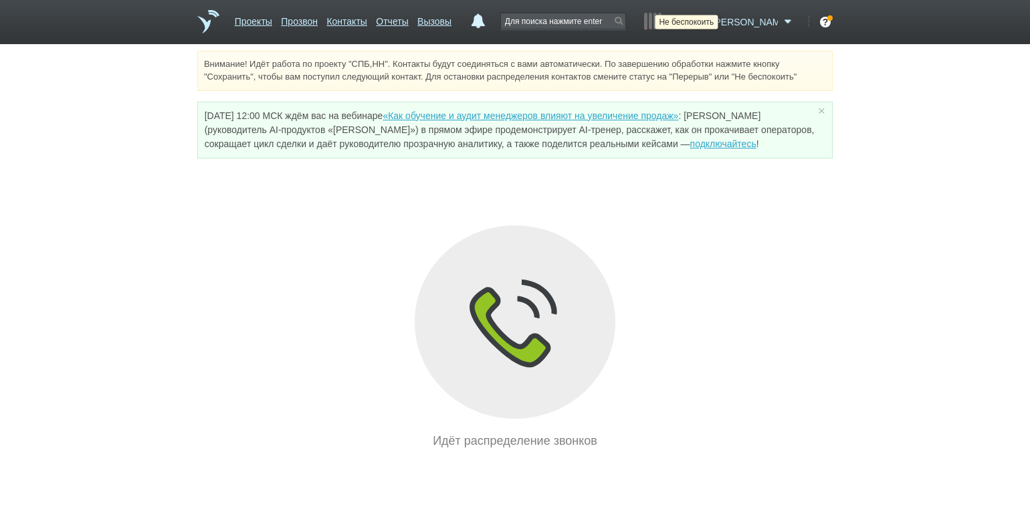
click at [709, 27] on icon at bounding box center [700, 21] width 18 height 13
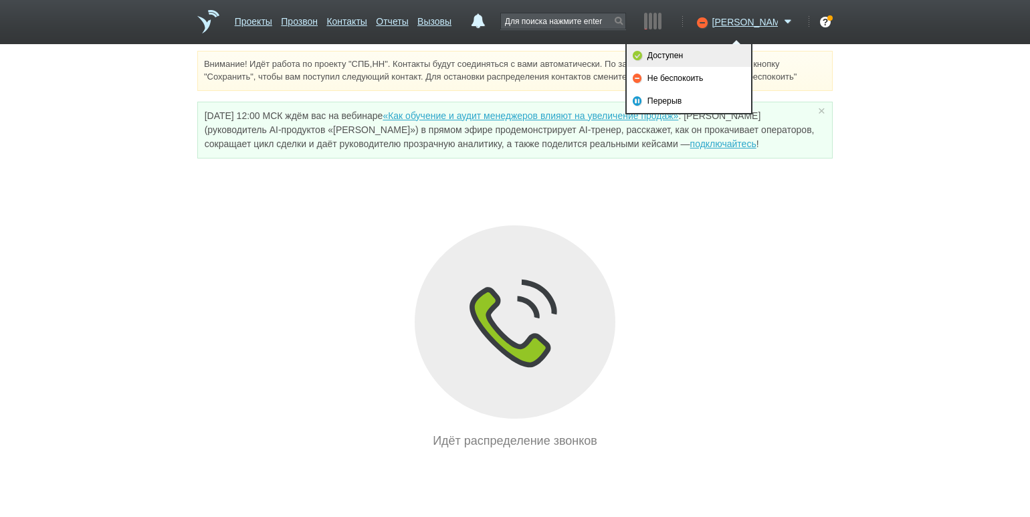
click at [698, 52] on link "Доступен" at bounding box center [688, 55] width 124 height 23
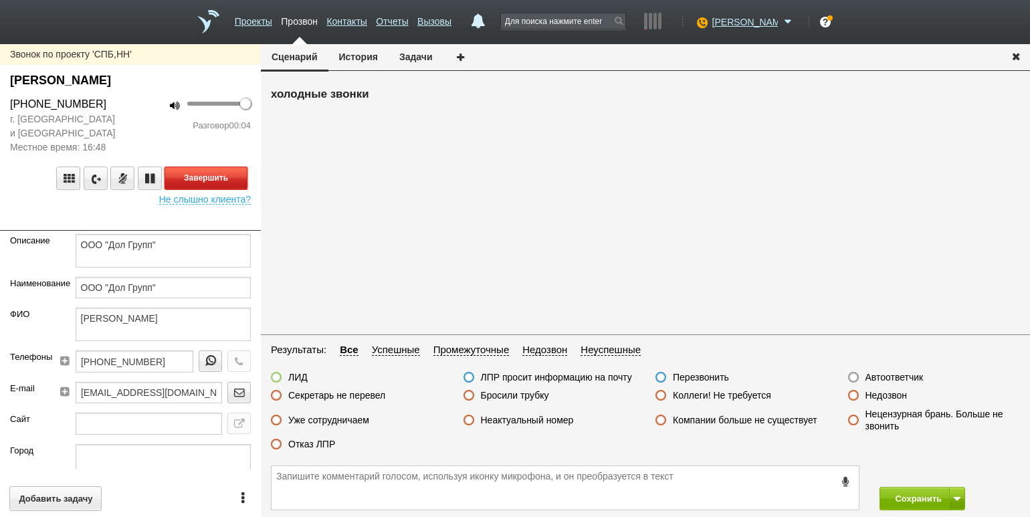
click at [225, 171] on button "Завершить" at bounding box center [205, 177] width 83 height 23
click at [893, 375] on label "Автоответчик" at bounding box center [894, 377] width 58 height 12
click at [0, 0] on input "Автоответчик" at bounding box center [0, 0] width 0 height 0
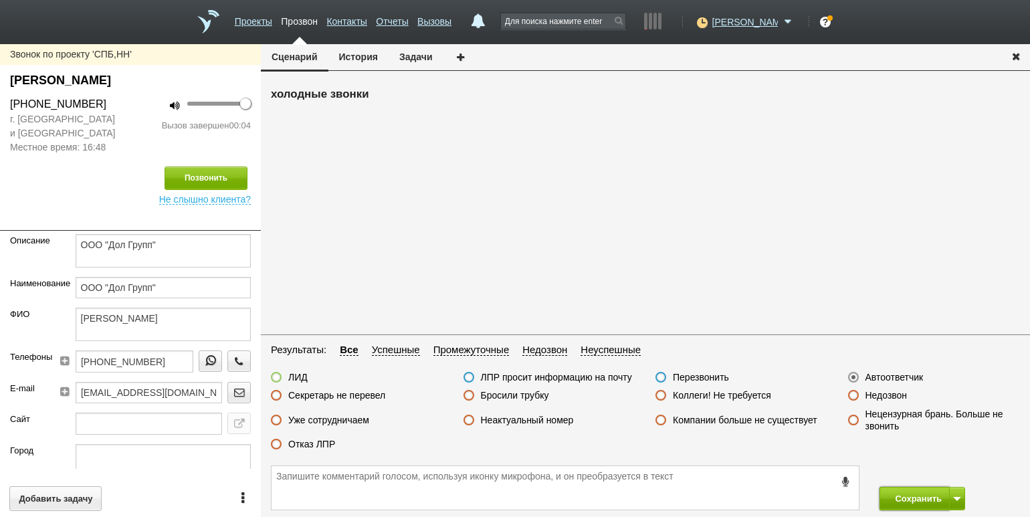
click at [915, 501] on button "Сохранить" at bounding box center [914, 498] width 70 height 23
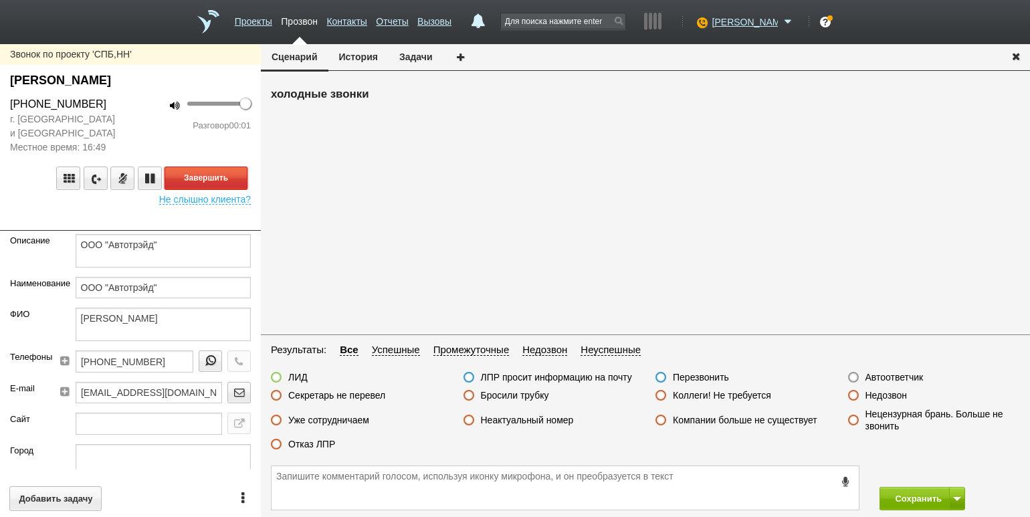
drag, startPoint x: 224, startPoint y: 178, endPoint x: 366, endPoint y: 246, distance: 157.9
click at [224, 178] on button "Завершить" at bounding box center [205, 177] width 83 height 23
click at [919, 380] on label "Автоответчик" at bounding box center [894, 377] width 58 height 12
click at [0, 0] on input "Автоответчик" at bounding box center [0, 0] width 0 height 0
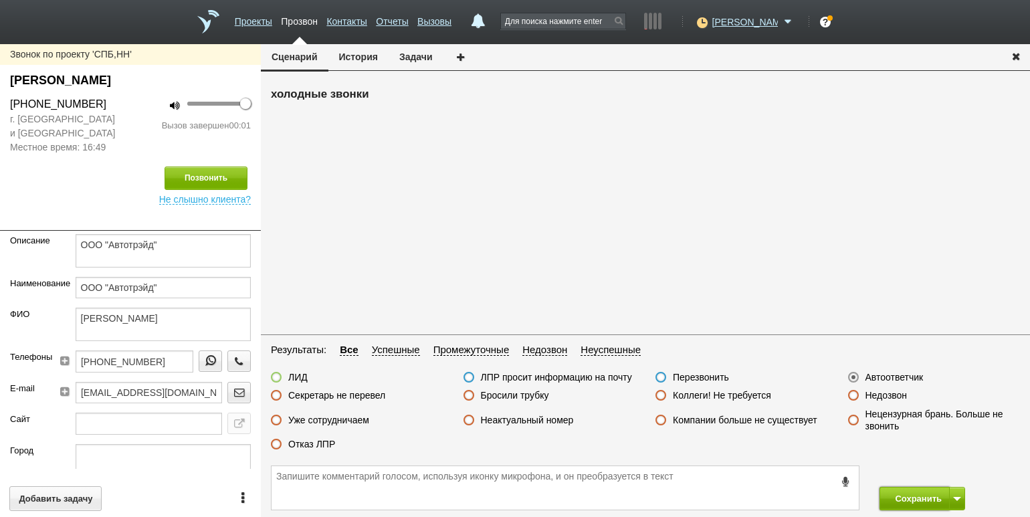
click at [913, 499] on button "Сохранить" at bounding box center [914, 498] width 70 height 23
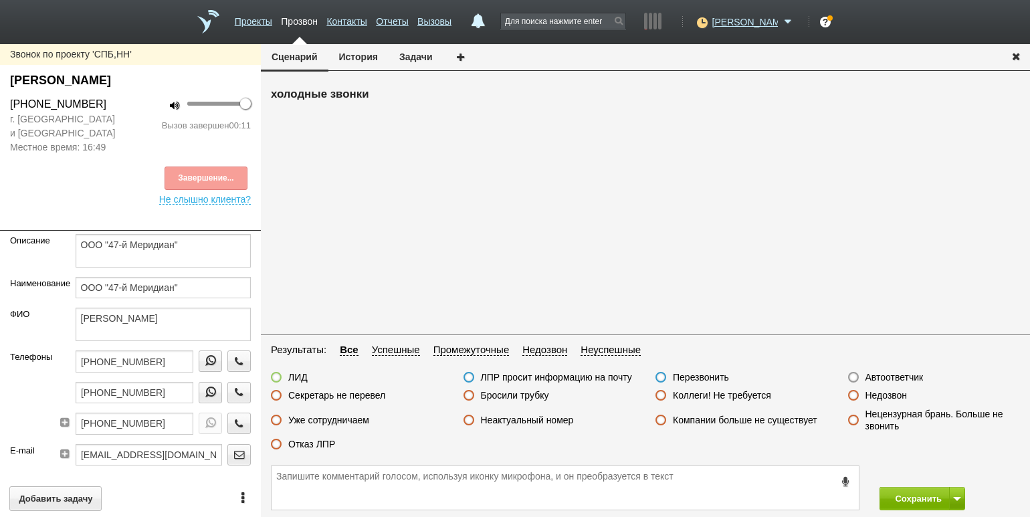
click at [235, 178] on div "Завершение..." at bounding box center [130, 177] width 241 height 23
click at [316, 443] on label "Отказ ЛПР" at bounding box center [311, 444] width 47 height 12
click at [0, 0] on input "Отказ ЛПР" at bounding box center [0, 0] width 0 height 0
click at [905, 491] on button "Сохранить" at bounding box center [914, 498] width 70 height 23
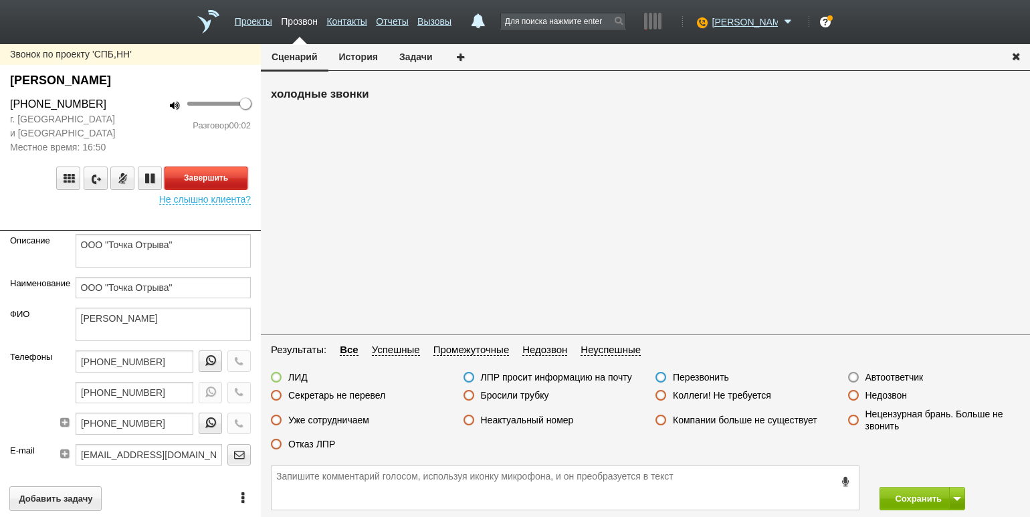
click at [224, 179] on button "Завершить" at bounding box center [205, 177] width 83 height 23
click at [893, 382] on label "Автоответчик" at bounding box center [894, 377] width 58 height 12
click at [0, 0] on input "Автоответчик" at bounding box center [0, 0] width 0 height 0
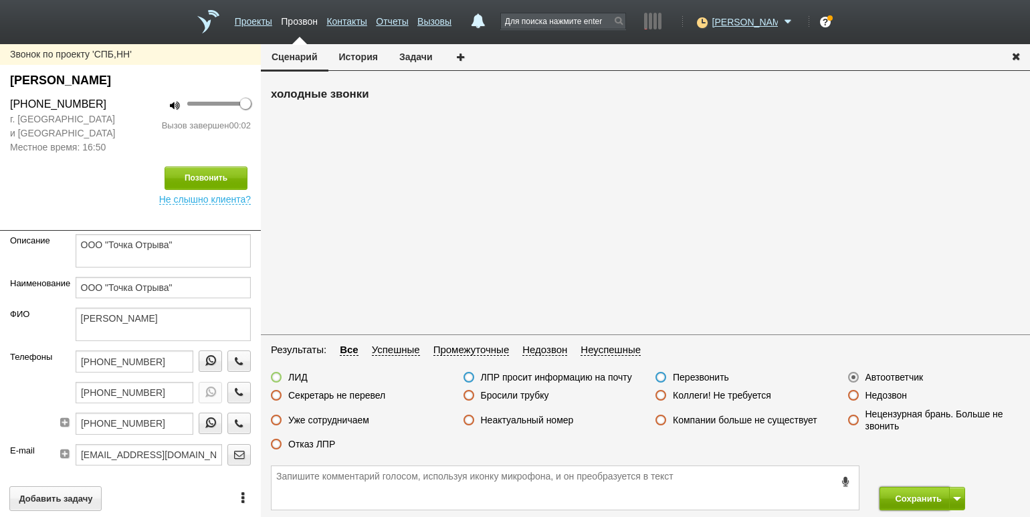
click at [907, 500] on button "Сохранить" at bounding box center [914, 498] width 70 height 23
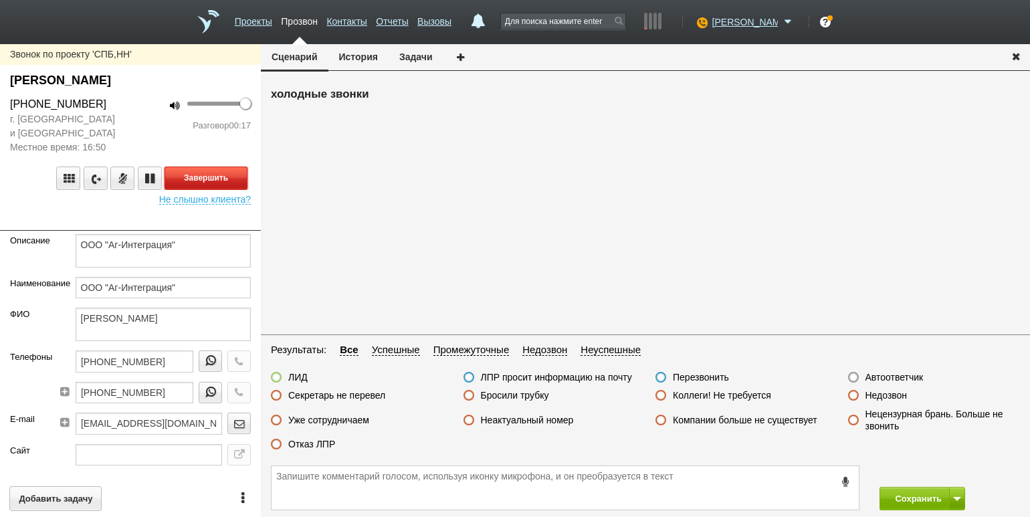
click at [227, 183] on button "Завершить" at bounding box center [205, 177] width 83 height 23
click at [323, 442] on label "Отказ ЛПР" at bounding box center [311, 444] width 47 height 12
click at [0, 0] on input "Отказ ЛПР" at bounding box center [0, 0] width 0 height 0
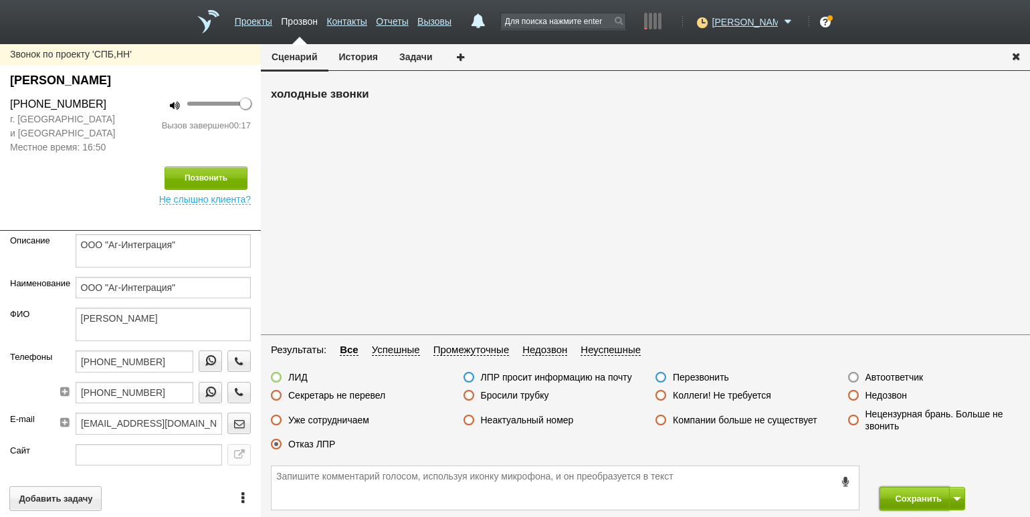
drag, startPoint x: 901, startPoint y: 494, endPoint x: 901, endPoint y: 487, distance: 7.4
click at [901, 494] on button "Сохранить" at bounding box center [914, 498] width 70 height 23
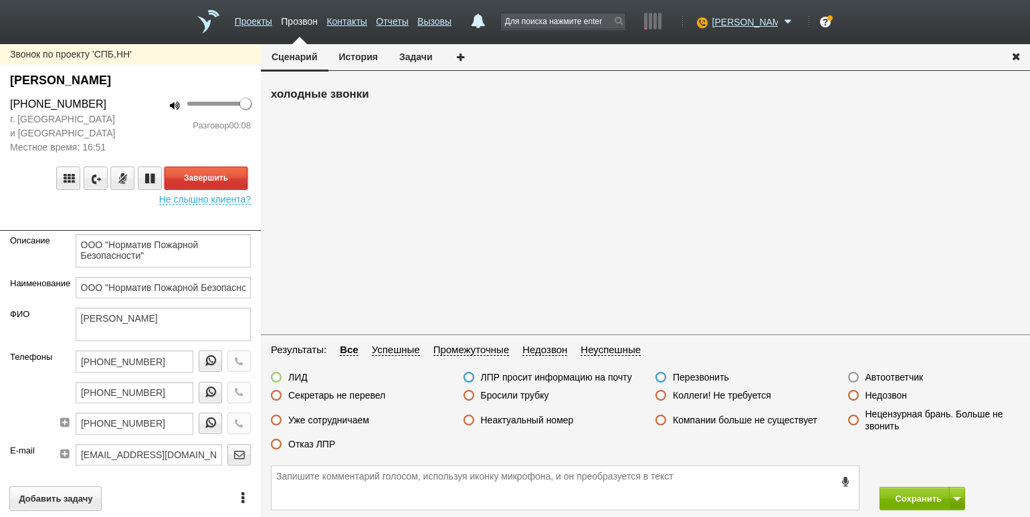
drag, startPoint x: 187, startPoint y: 178, endPoint x: 210, endPoint y: 185, distance: 23.7
click at [187, 178] on button "Завершить" at bounding box center [205, 177] width 83 height 23
drag, startPoint x: 547, startPoint y: 423, endPoint x: 571, endPoint y: 426, distance: 24.2
click at [547, 423] on label "Неактуальный номер" at bounding box center [527, 420] width 93 height 12
click at [0, 0] on input "Неактуальный номер" at bounding box center [0, 0] width 0 height 0
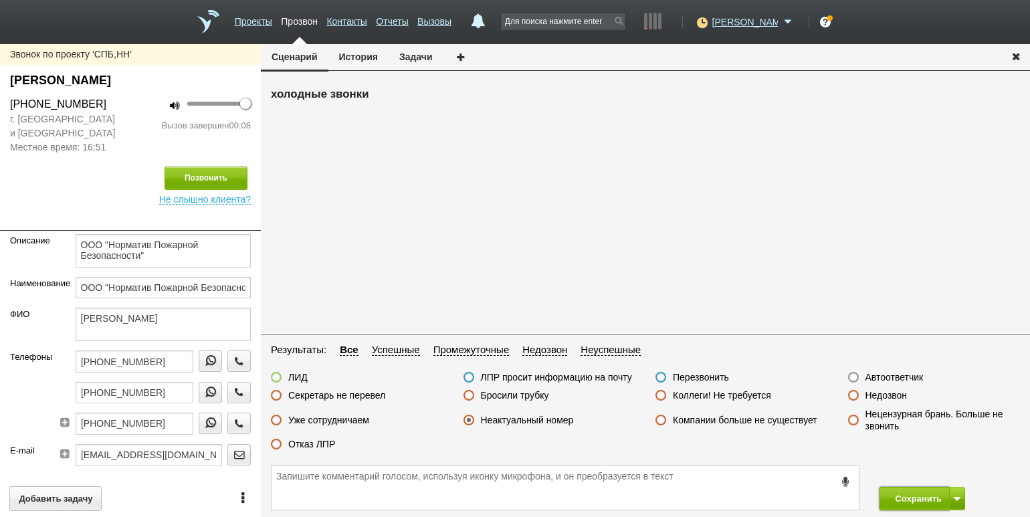
drag, startPoint x: 908, startPoint y: 501, endPoint x: 902, endPoint y: 486, distance: 15.9
click at [908, 501] on button "Сохранить" at bounding box center [914, 498] width 70 height 23
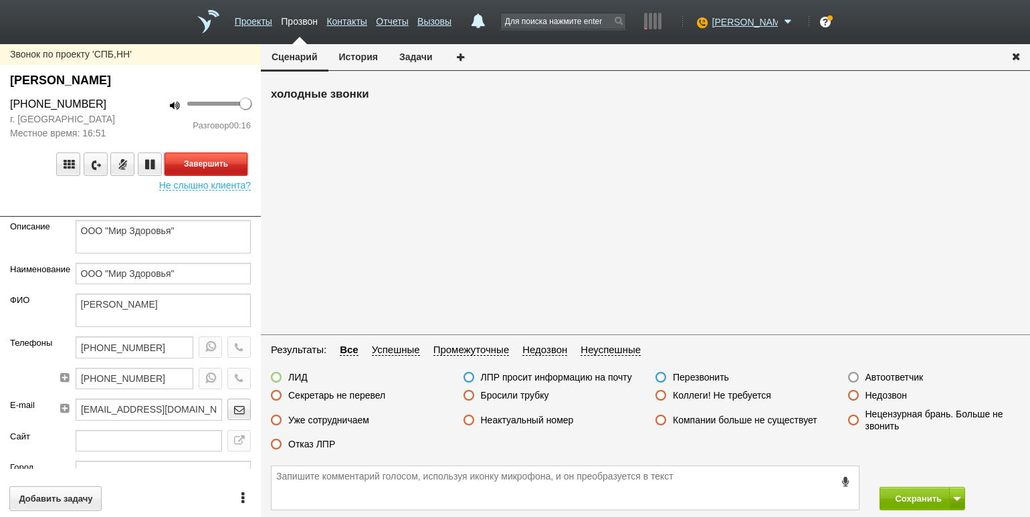
click at [221, 160] on button "Завершить" at bounding box center [205, 163] width 83 height 23
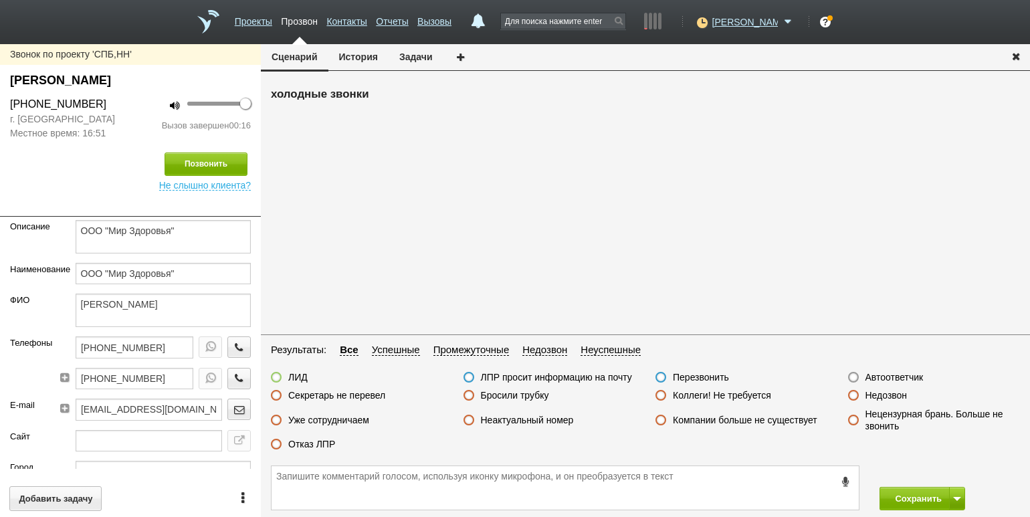
drag, startPoint x: 308, startPoint y: 444, endPoint x: 539, endPoint y: 447, distance: 230.7
click at [308, 444] on label "Отказ ЛПР" at bounding box center [311, 444] width 47 height 12
click at [0, 0] on input "Отказ ЛПР" at bounding box center [0, 0] width 0 height 0
click at [899, 507] on button "Сохранить" at bounding box center [914, 498] width 70 height 23
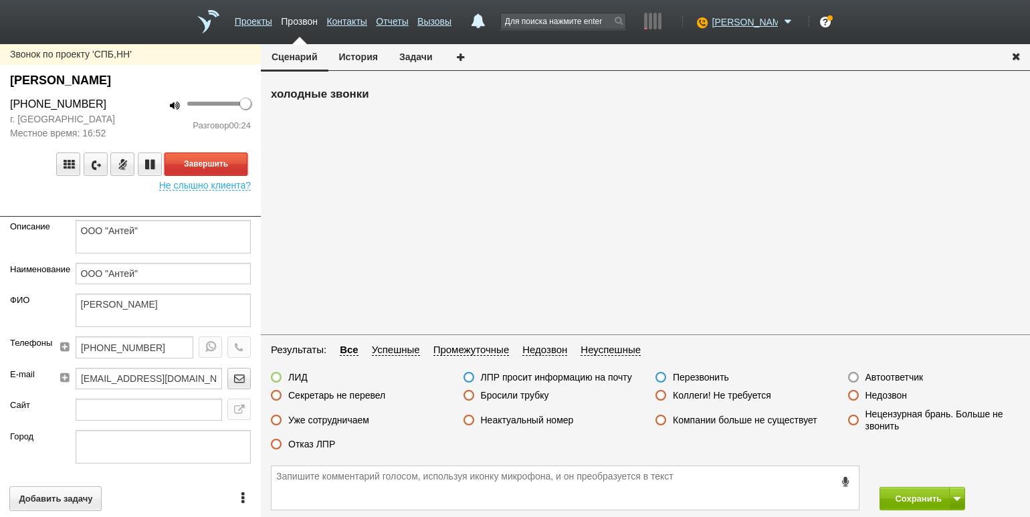
drag, startPoint x: 225, startPoint y: 164, endPoint x: 240, endPoint y: 156, distance: 17.3
click at [225, 164] on button "Завершить" at bounding box center [205, 163] width 83 height 23
click at [329, 445] on label "Отказ ЛПР" at bounding box center [311, 444] width 47 height 12
click at [0, 0] on input "Отказ ЛПР" at bounding box center [0, 0] width 0 height 0
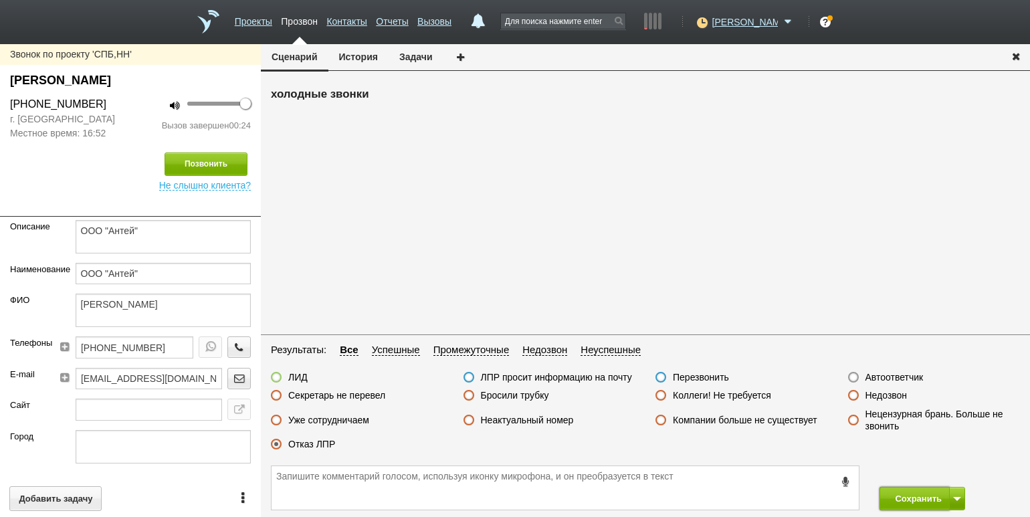
drag, startPoint x: 887, startPoint y: 495, endPoint x: 876, endPoint y: 473, distance: 24.8
click at [887, 495] on button "Сохранить" at bounding box center [914, 498] width 70 height 23
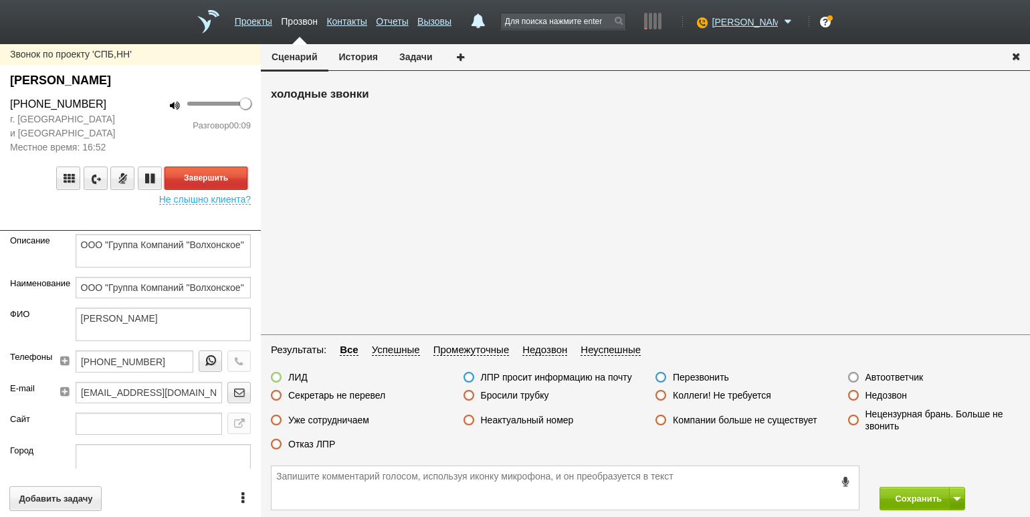
drag, startPoint x: 224, startPoint y: 179, endPoint x: 322, endPoint y: 177, distance: 97.7
click at [225, 179] on button "Завершить" at bounding box center [205, 177] width 83 height 23
drag, startPoint x: 312, startPoint y: 445, endPoint x: 330, endPoint y: 446, distance: 18.1
click at [312, 445] on label "Отказ ЛПР" at bounding box center [311, 444] width 47 height 12
click at [0, 0] on input "Отказ ЛПР" at bounding box center [0, 0] width 0 height 0
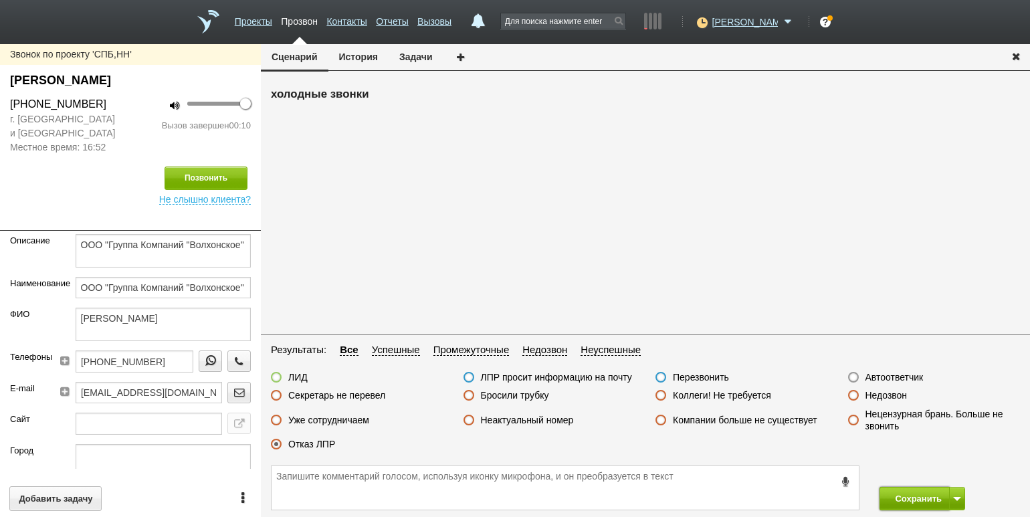
click at [918, 501] on button "Сохранить" at bounding box center [914, 498] width 70 height 23
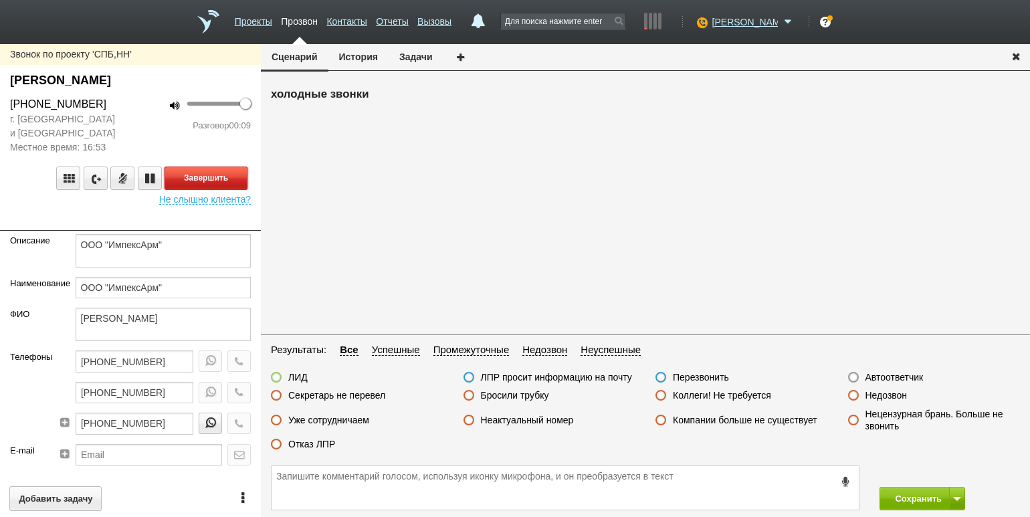
click at [227, 174] on button "Завершить" at bounding box center [205, 177] width 83 height 23
click at [320, 444] on label "Отказ ЛПР" at bounding box center [311, 444] width 47 height 12
click at [0, 0] on input "Отказ ЛПР" at bounding box center [0, 0] width 0 height 0
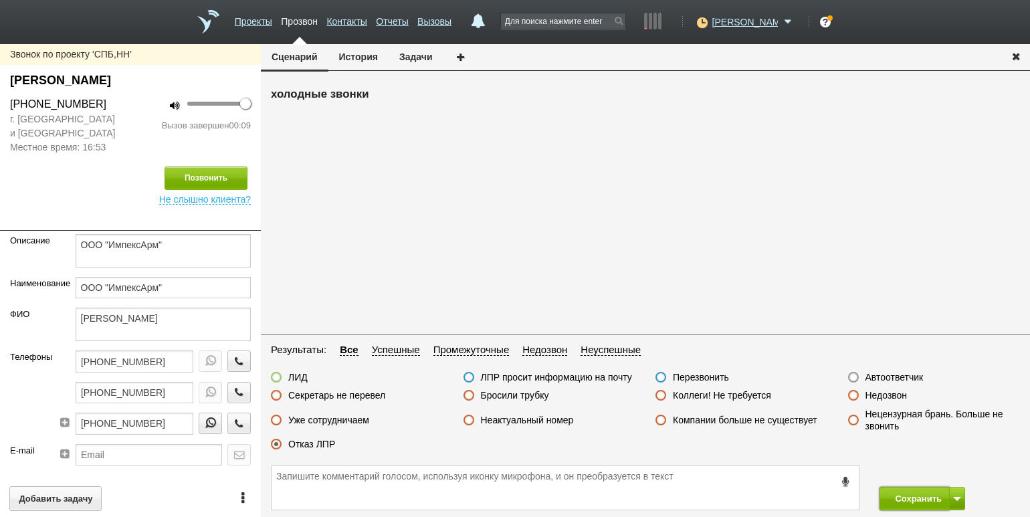
drag, startPoint x: 892, startPoint y: 493, endPoint x: 893, endPoint y: 482, distance: 11.4
click at [893, 493] on button "Сохранить" at bounding box center [914, 498] width 70 height 23
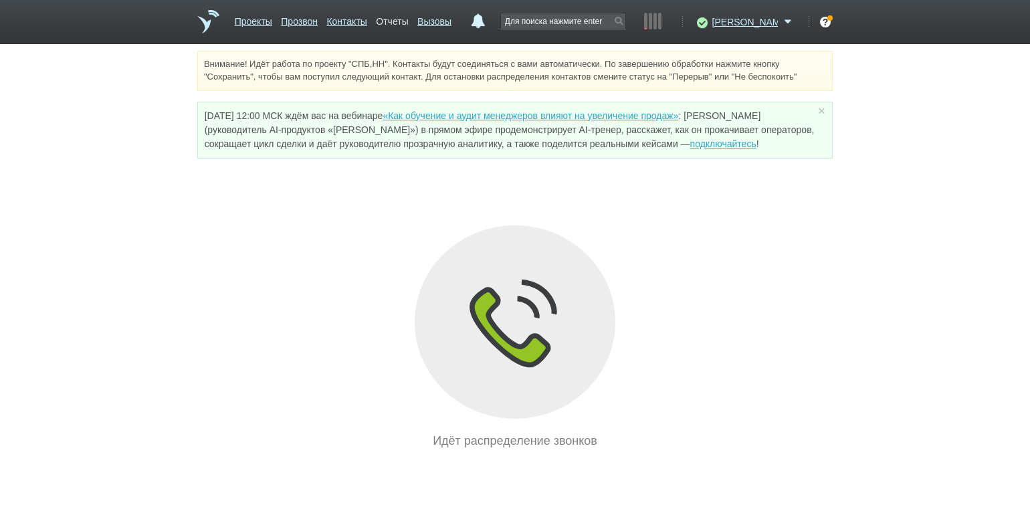
click at [408, 17] on link "Отчеты" at bounding box center [392, 18] width 32 height 19
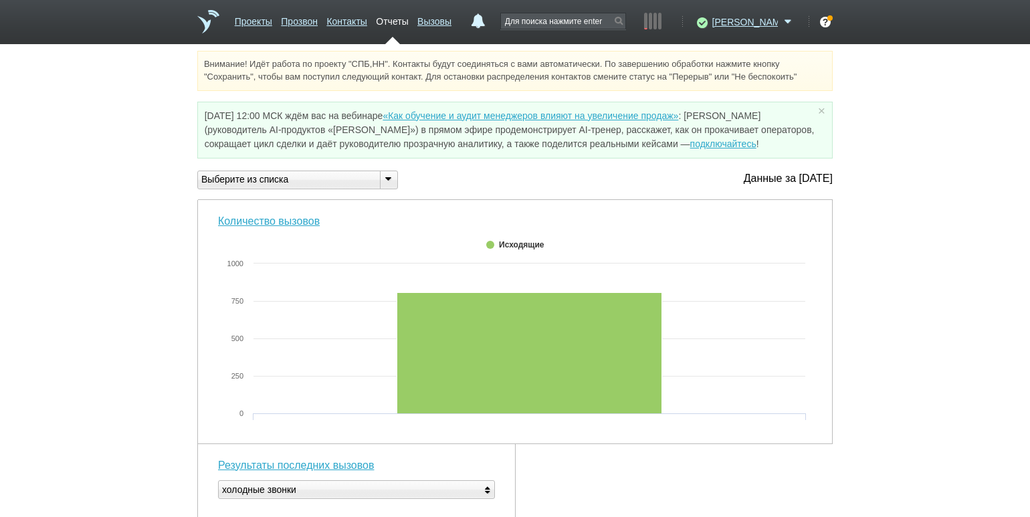
click at [384, 183] on icon at bounding box center [387, 178] width 15 height 10
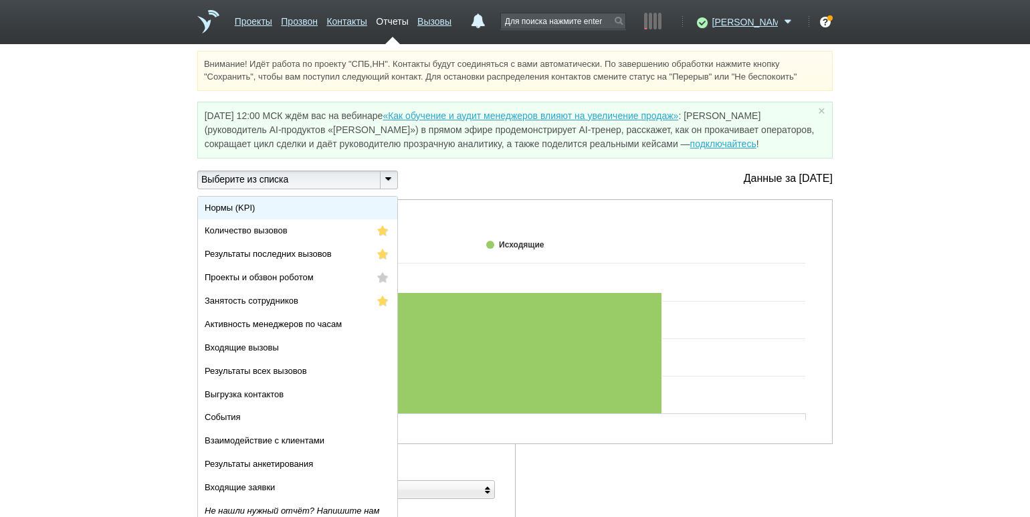
click at [371, 213] on li "Нормы (KPI)" at bounding box center [297, 208] width 199 height 23
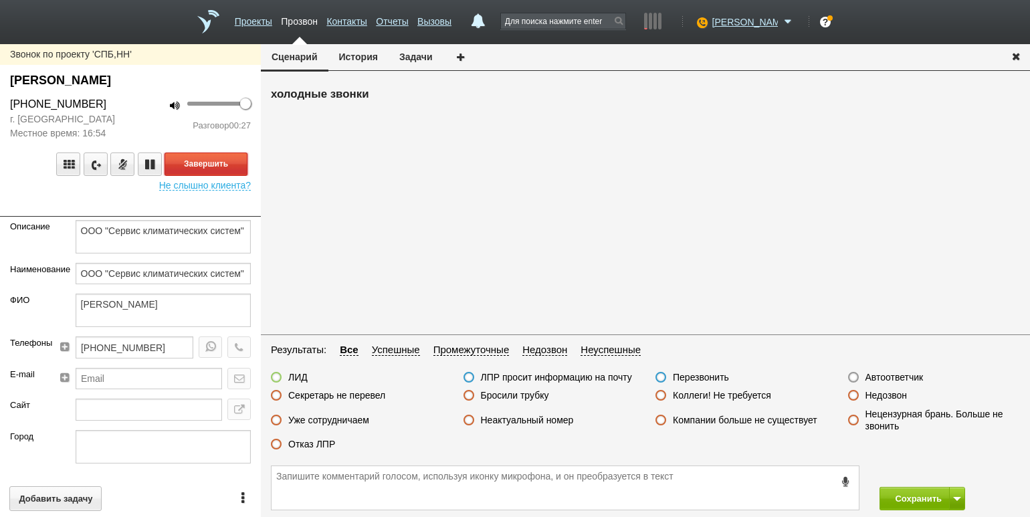
drag, startPoint x: 233, startPoint y: 166, endPoint x: 245, endPoint y: 138, distance: 30.8
click at [231, 163] on button "Завершить" at bounding box center [205, 163] width 83 height 23
click at [322, 435] on div "ЛИД ЛПР просит информацию на почту Перезвонить Автоответчик Секретарь не переве…" at bounding box center [645, 414] width 769 height 86
drag, startPoint x: 326, startPoint y: 440, endPoint x: 340, endPoint y: 439, distance: 14.8
click at [326, 440] on label "Отказ ЛПР" at bounding box center [311, 444] width 47 height 12
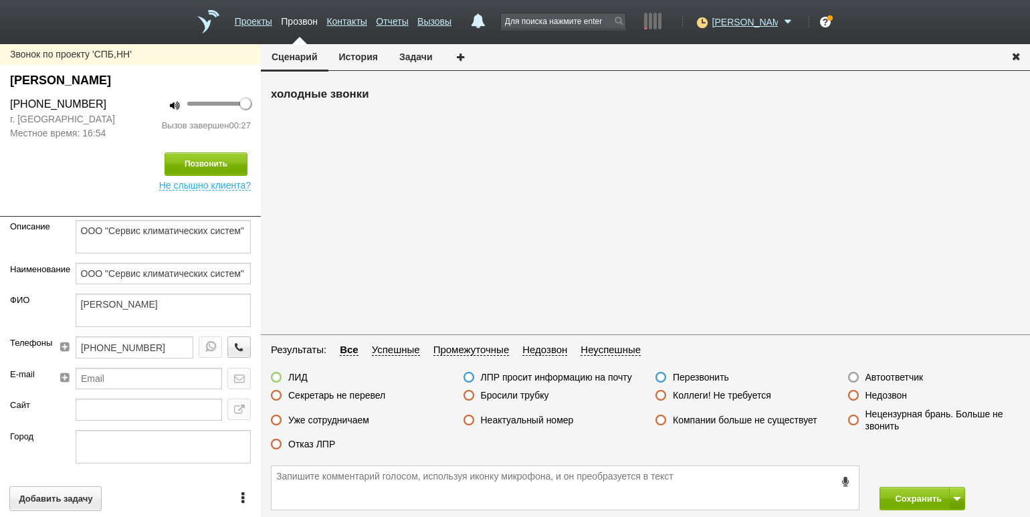
click at [0, 0] on input "Отказ ЛПР" at bounding box center [0, 0] width 0 height 0
click at [901, 499] on button "Сохранить" at bounding box center [914, 498] width 70 height 23
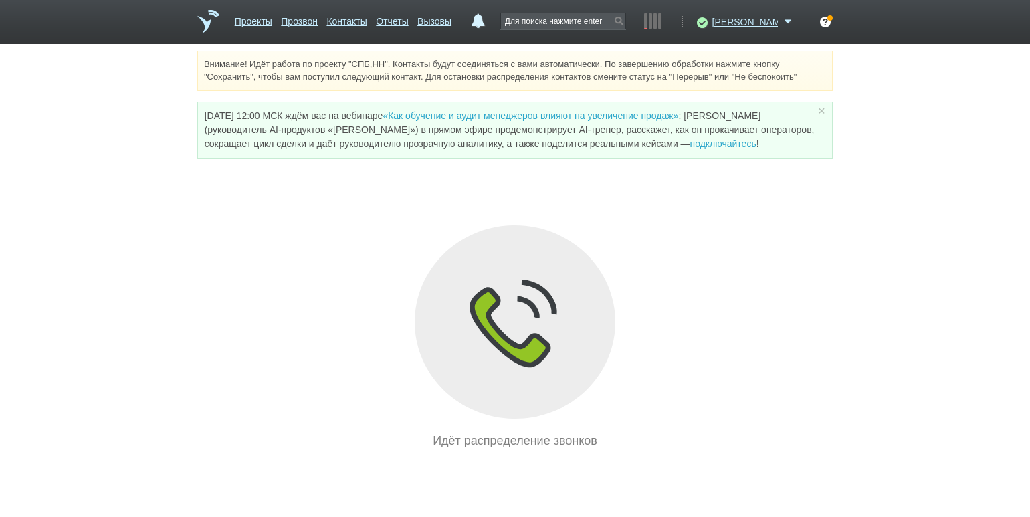
click at [229, 311] on div "Идёт распределение звонков" at bounding box center [514, 337] width 635 height 225
click at [709, 22] on icon at bounding box center [700, 21] width 18 height 13
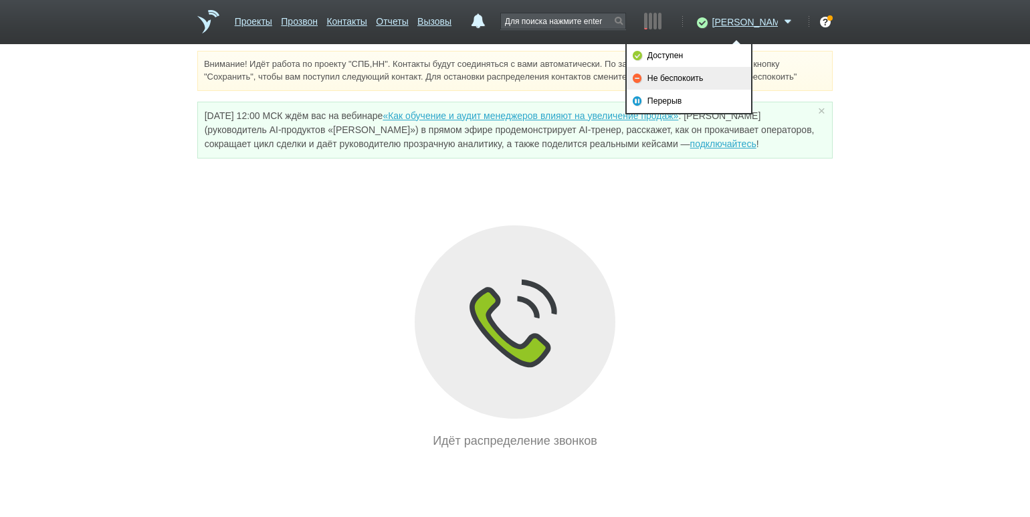
click at [703, 75] on link "Не беспокоить" at bounding box center [688, 78] width 124 height 23
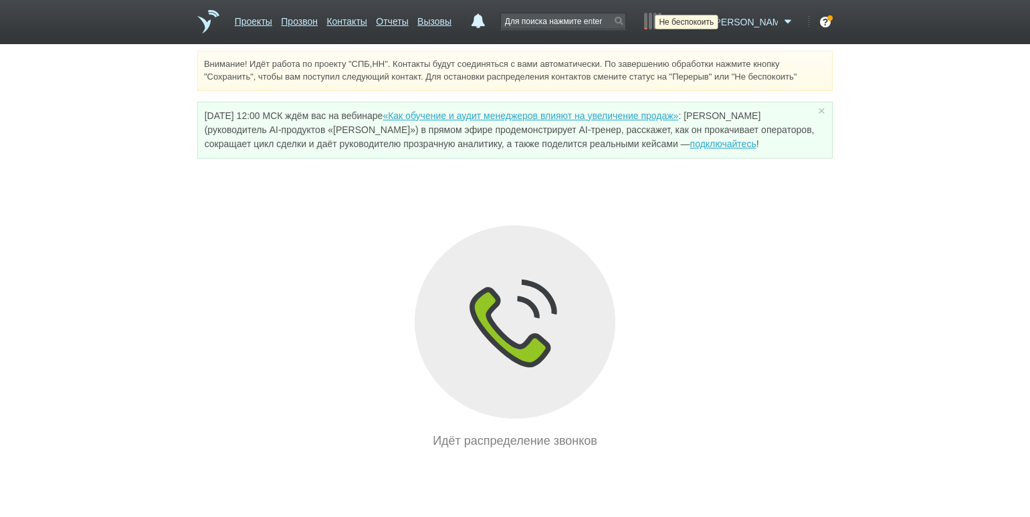
click at [709, 25] on icon at bounding box center [700, 21] width 18 height 13
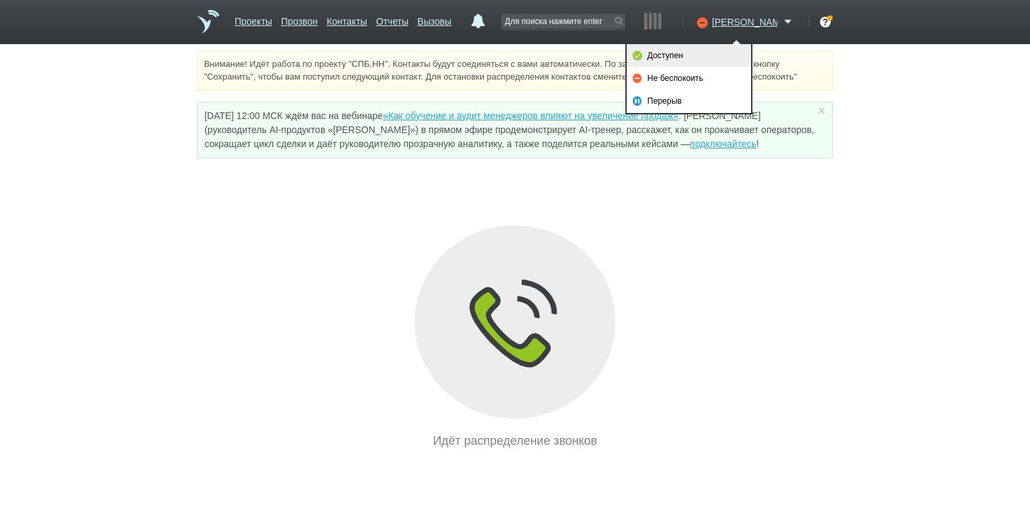
click at [697, 55] on link "Доступен" at bounding box center [688, 55] width 124 height 23
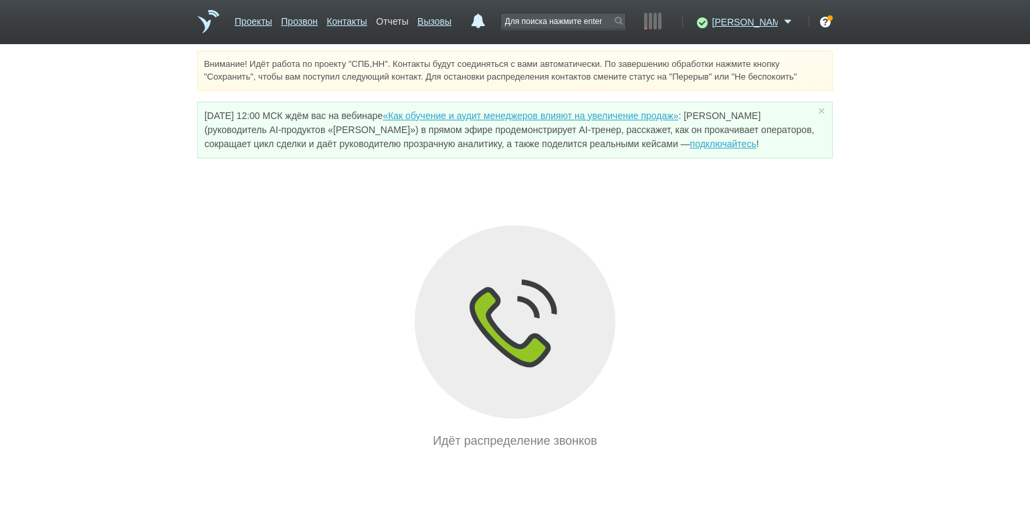
click at [408, 22] on link "Отчеты" at bounding box center [392, 18] width 32 height 19
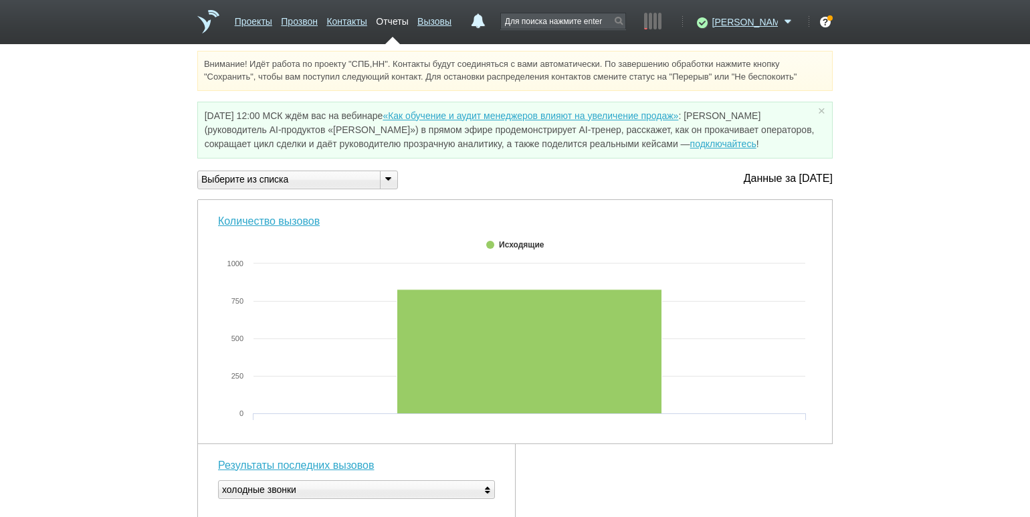
click at [390, 182] on icon at bounding box center [387, 178] width 15 height 10
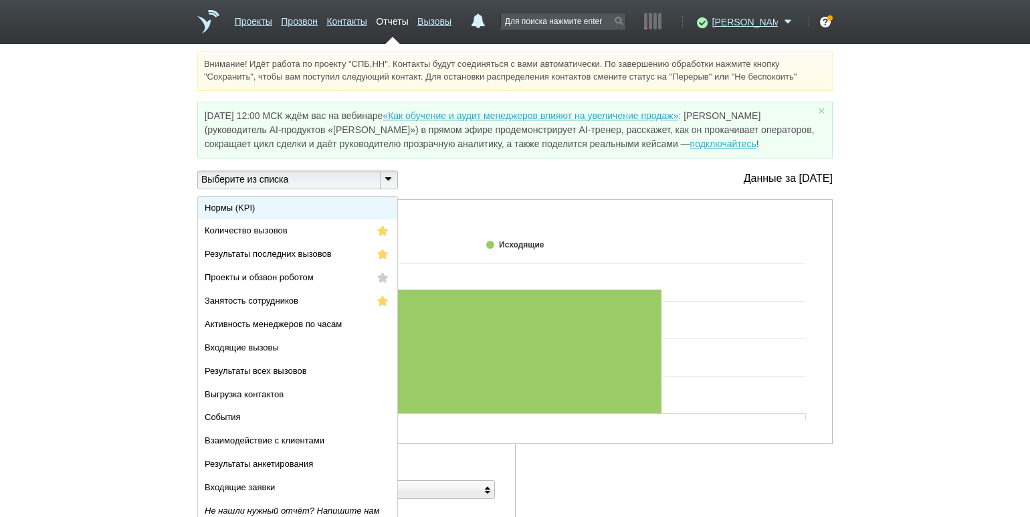
click at [354, 213] on li "Нормы (KPI)" at bounding box center [297, 208] width 199 height 23
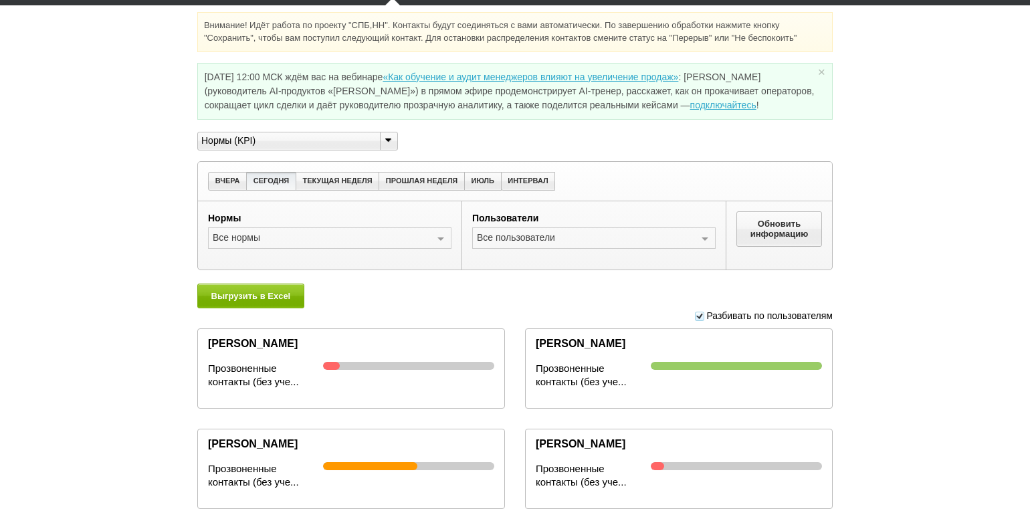
scroll to position [75, 0]
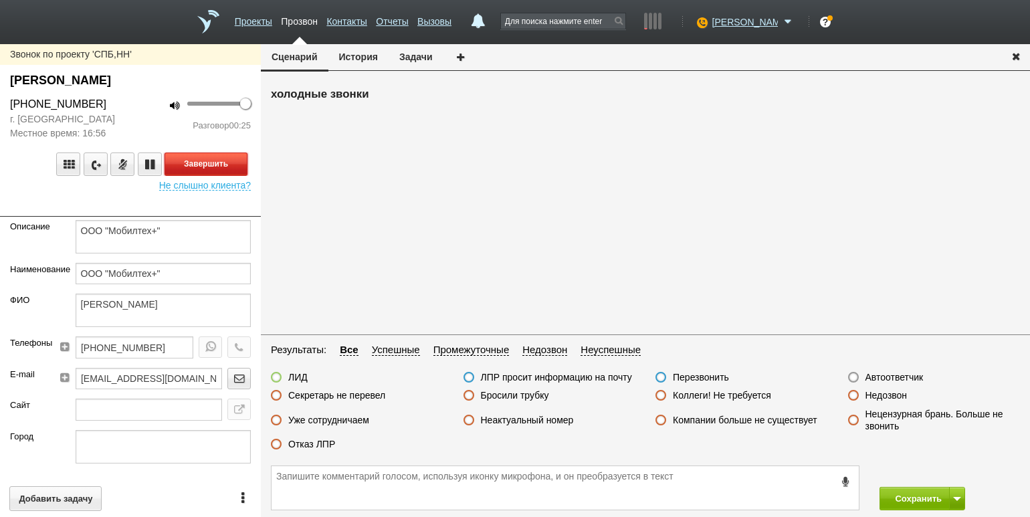
click at [221, 163] on button "Завершить" at bounding box center [205, 163] width 83 height 23
click at [308, 443] on label "Отказ ЛПР" at bounding box center [311, 444] width 47 height 12
click at [0, 0] on input "Отказ ЛПР" at bounding box center [0, 0] width 0 height 0
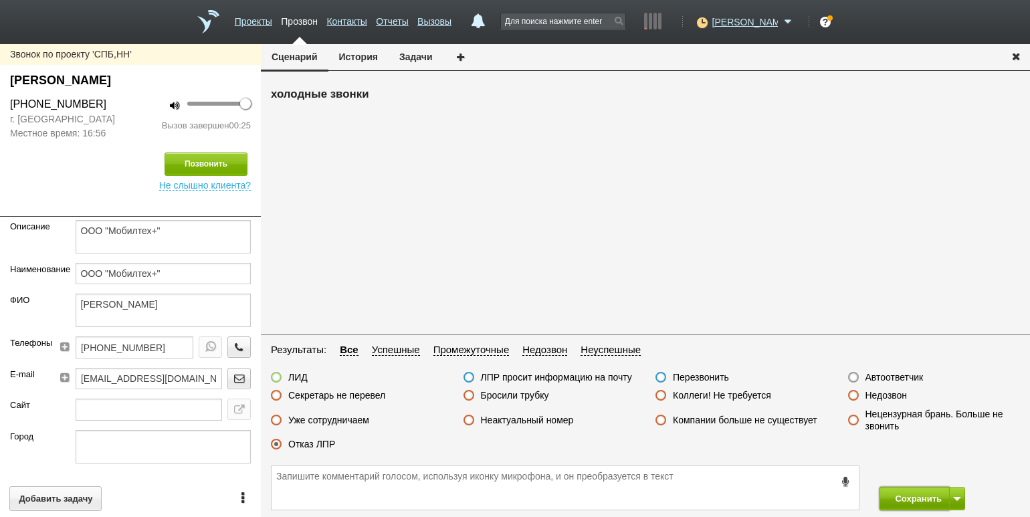
click at [909, 495] on button "Сохранить" at bounding box center [914, 498] width 70 height 23
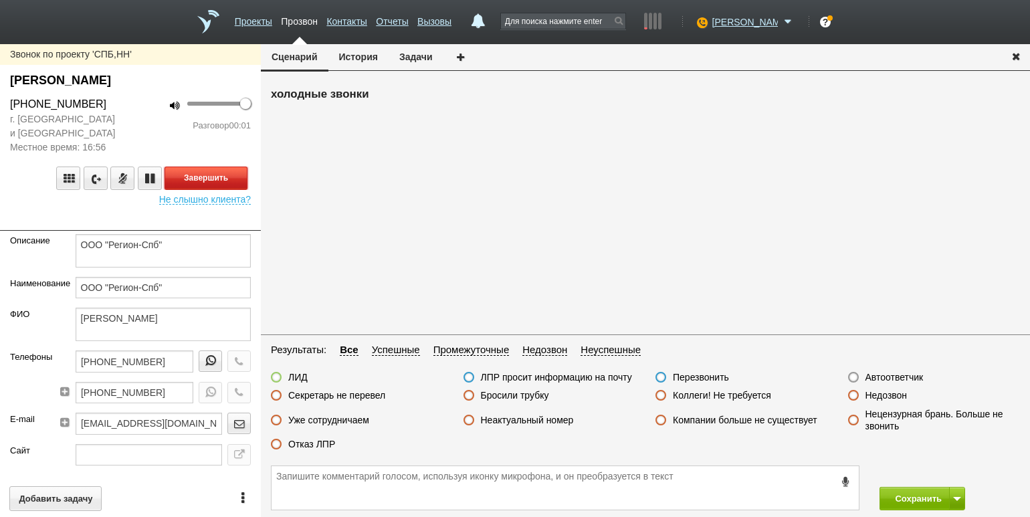
click at [216, 177] on button "Завершить" at bounding box center [205, 177] width 83 height 23
click at [875, 377] on label "Автоответчик" at bounding box center [894, 377] width 58 height 12
click at [0, 0] on input "Автоответчик" at bounding box center [0, 0] width 0 height 0
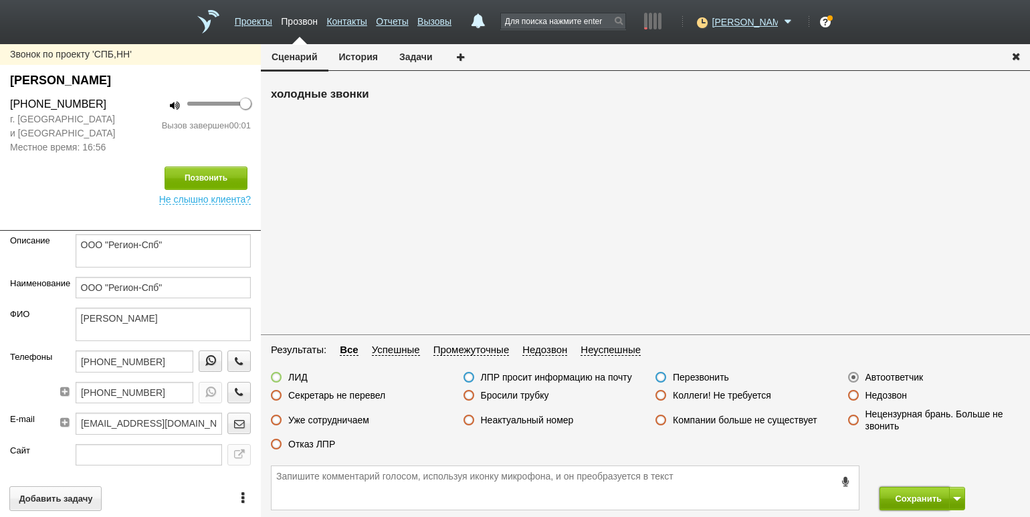
click at [899, 501] on button "Сохранить" at bounding box center [914, 498] width 70 height 23
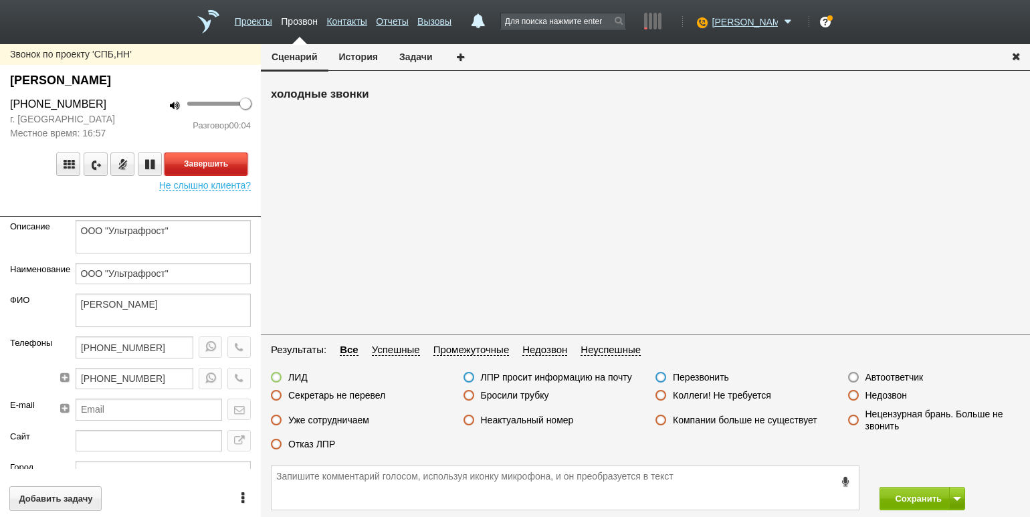
click at [214, 154] on button "Завершить" at bounding box center [205, 163] width 83 height 23
click at [887, 401] on div "Недозвон" at bounding box center [878, 396] width 60 height 14
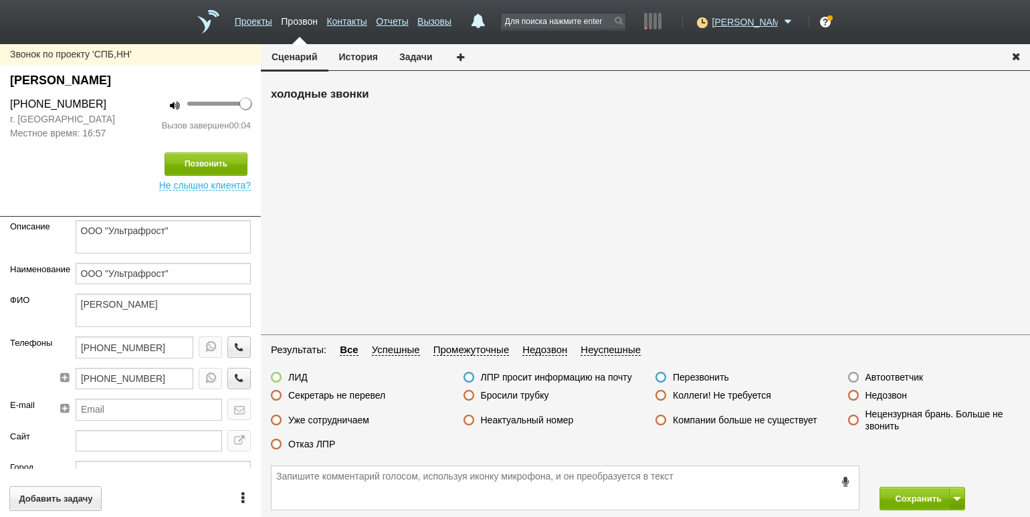
click at [890, 397] on label "Недозвон" at bounding box center [886, 395] width 42 height 12
click at [0, 0] on input "Недозвон" at bounding box center [0, 0] width 0 height 0
click at [908, 493] on button "Сохранить" at bounding box center [914, 498] width 70 height 23
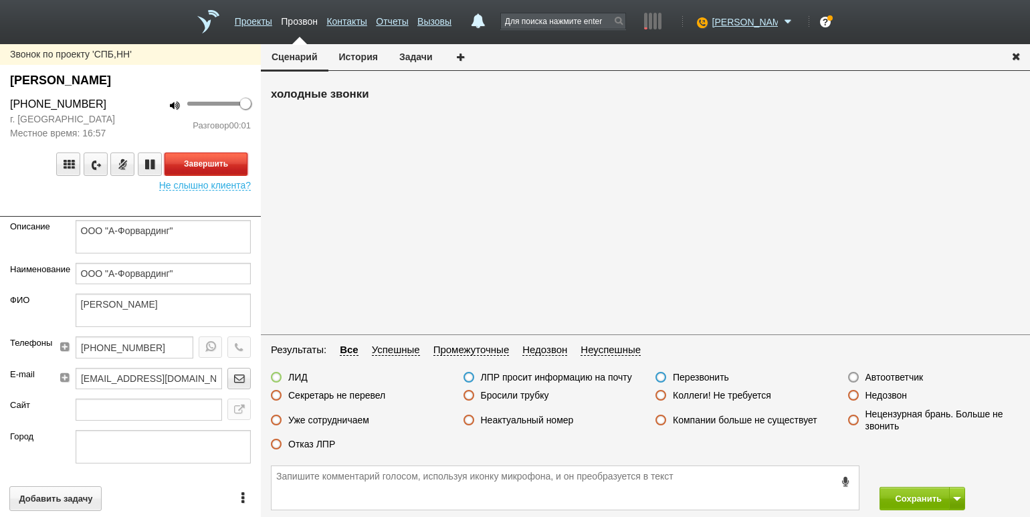
click at [233, 157] on button "Завершить" at bounding box center [205, 163] width 83 height 23
click at [891, 374] on label "Автоответчик" at bounding box center [894, 377] width 58 height 12
click at [0, 0] on input "Автоответчик" at bounding box center [0, 0] width 0 height 0
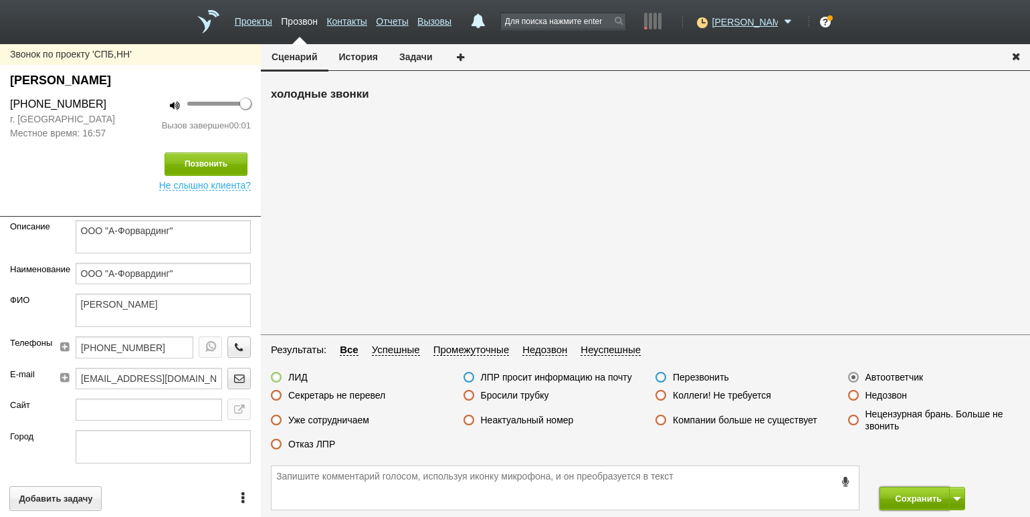
click at [905, 499] on button "Сохранить" at bounding box center [914, 498] width 70 height 23
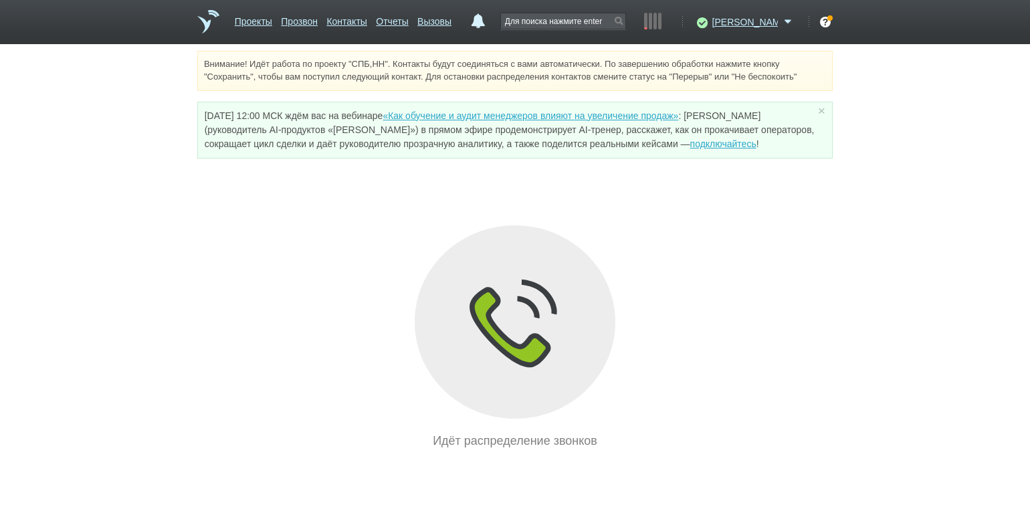
click at [221, 284] on div "Идёт распределение звонков" at bounding box center [514, 337] width 635 height 225
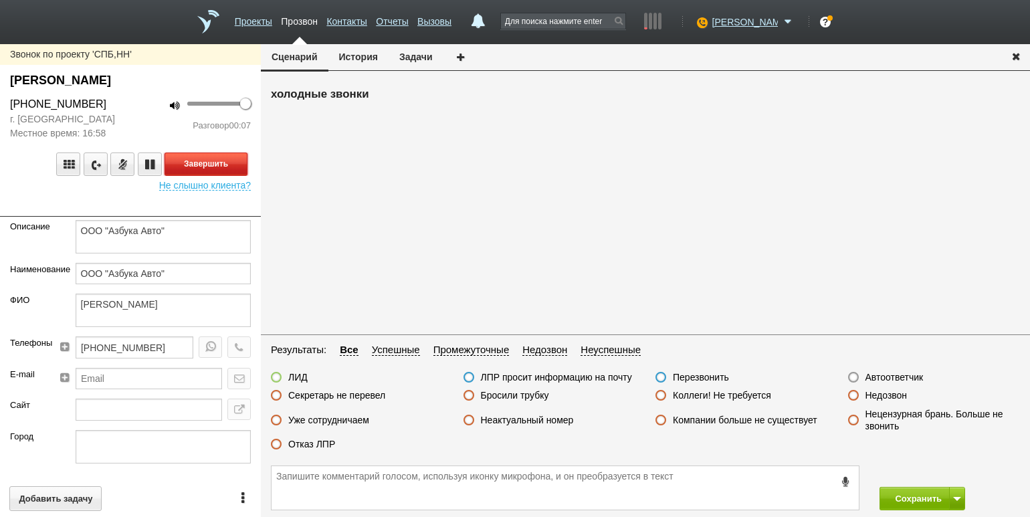
click at [224, 162] on button "Завершить" at bounding box center [205, 163] width 83 height 23
click at [530, 425] on label "Неактуальный номер" at bounding box center [527, 420] width 93 height 12
click at [0, 0] on input "Неактуальный номер" at bounding box center [0, 0] width 0 height 0
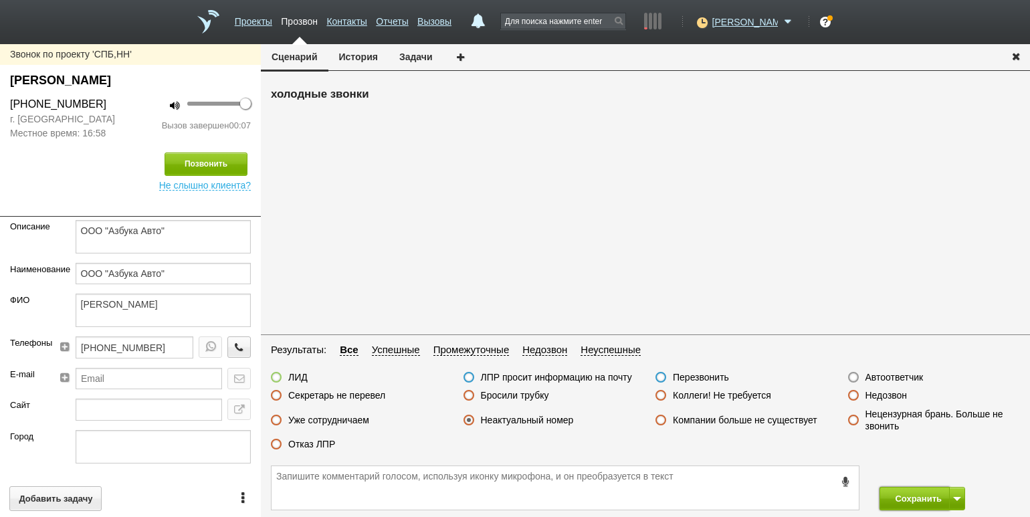
click at [899, 499] on button "Сохранить" at bounding box center [914, 498] width 70 height 23
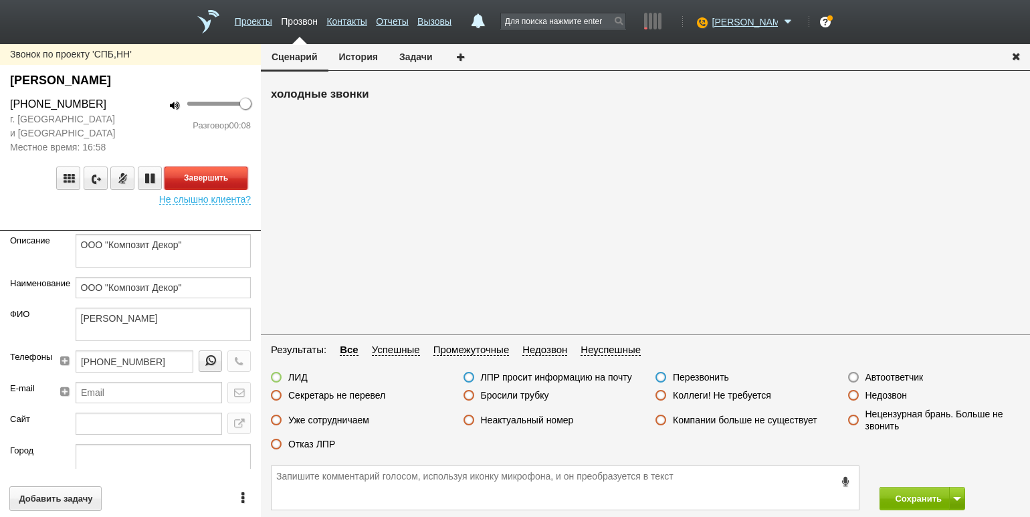
click at [201, 173] on button "Завершить" at bounding box center [205, 177] width 83 height 23
click at [516, 415] on label "Неактуальный номер" at bounding box center [527, 420] width 93 height 12
click at [0, 0] on input "Неактуальный номер" at bounding box center [0, 0] width 0 height 0
click at [899, 500] on button "Сохранить" at bounding box center [914, 498] width 70 height 23
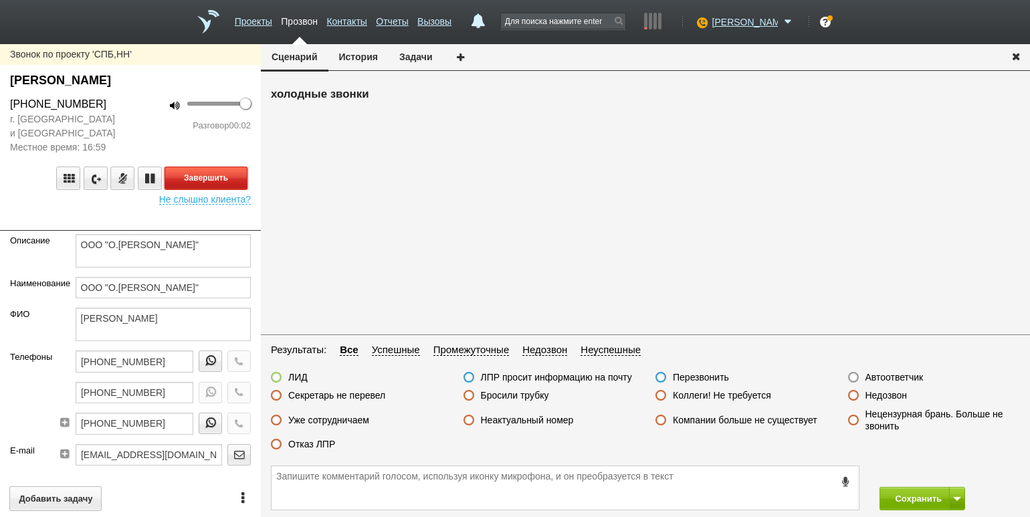
click at [199, 173] on button "Завершить" at bounding box center [205, 177] width 83 height 23
click at [882, 382] on label "Автоответчик" at bounding box center [894, 377] width 58 height 12
click at [0, 0] on input "Автоответчик" at bounding box center [0, 0] width 0 height 0
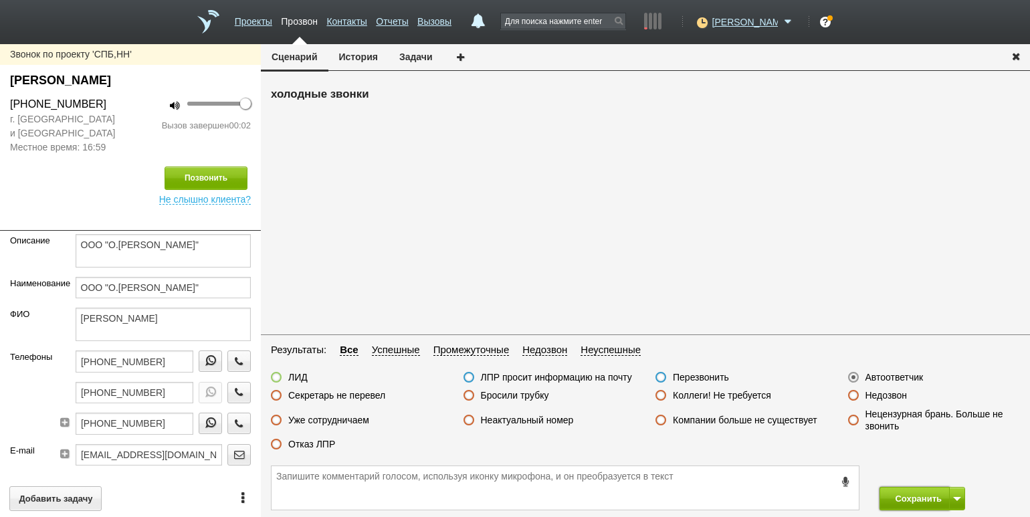
click at [889, 493] on button "Сохранить" at bounding box center [914, 498] width 70 height 23
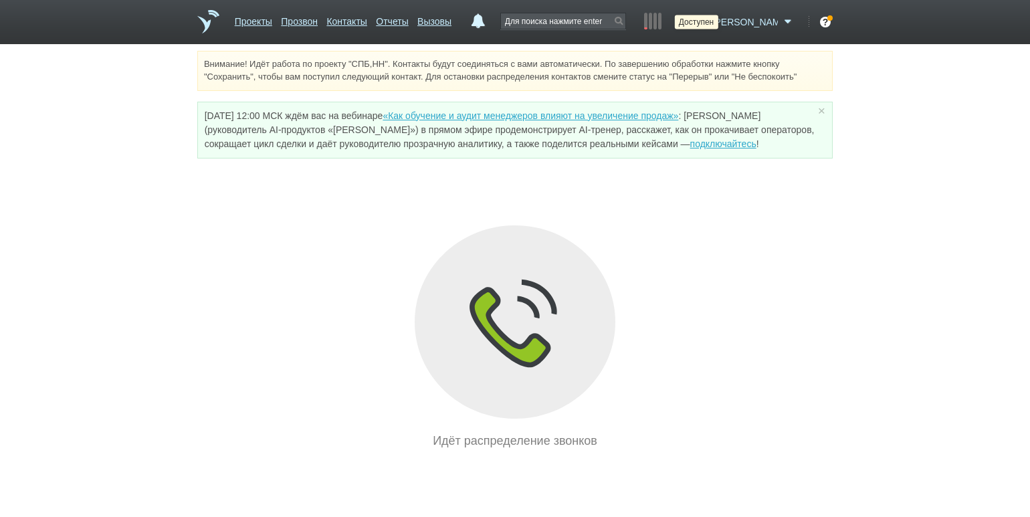
click at [709, 23] on icon at bounding box center [700, 21] width 18 height 13
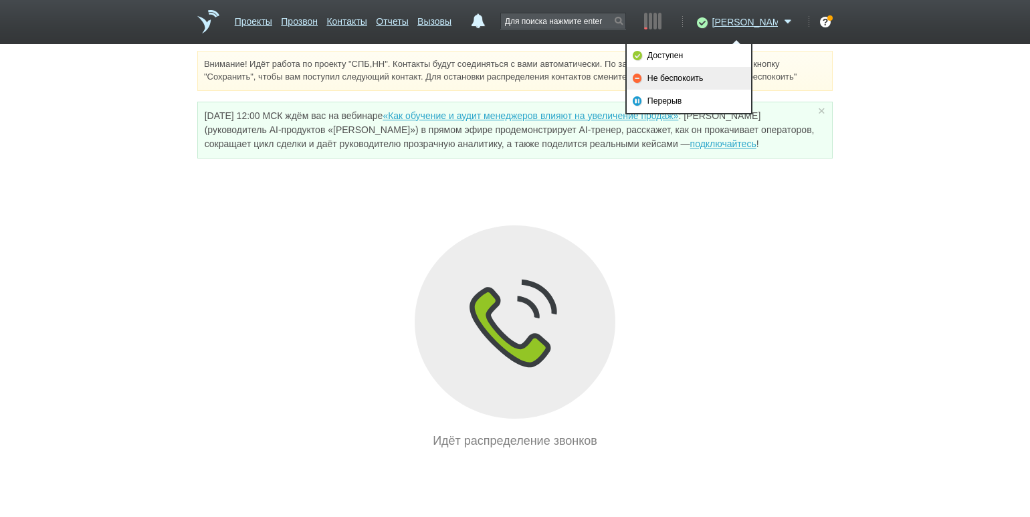
click at [691, 78] on link "Не беспокоить" at bounding box center [688, 78] width 124 height 23
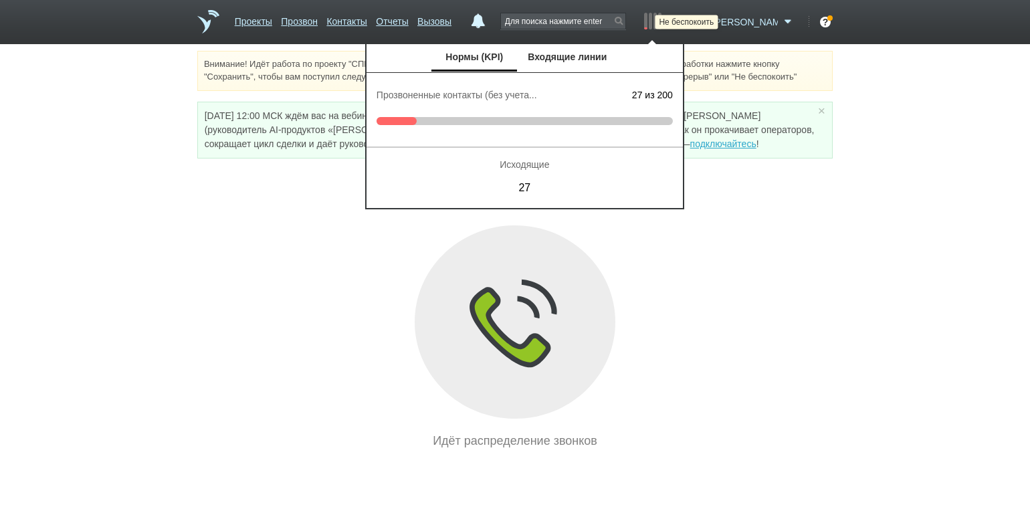
click at [709, 16] on icon at bounding box center [700, 21] width 18 height 13
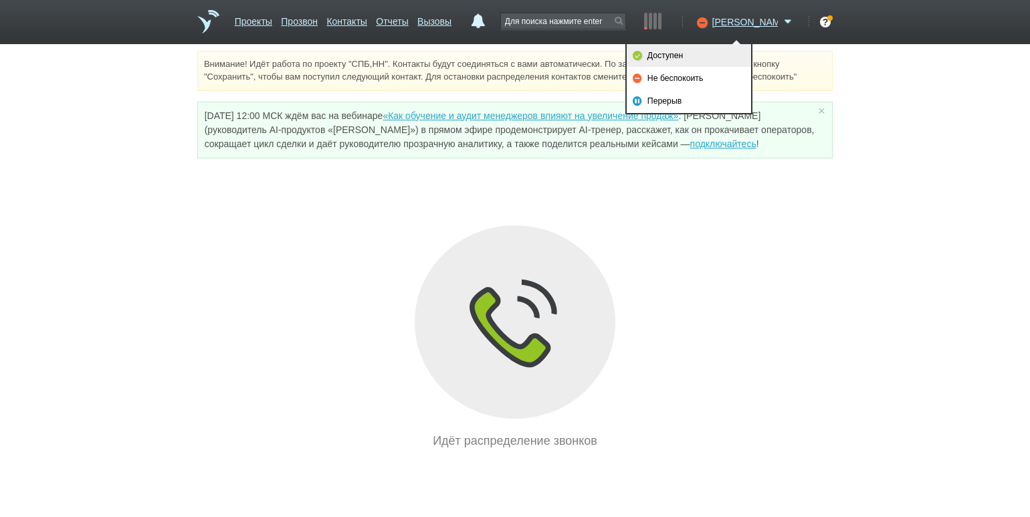
click at [699, 52] on link "Доступен" at bounding box center [688, 55] width 124 height 23
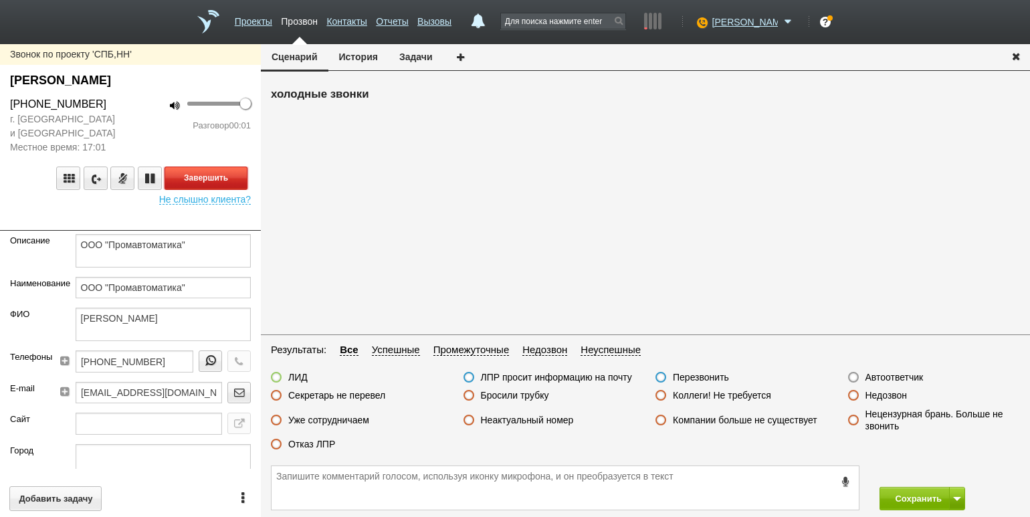
click at [212, 178] on button "Завершить" at bounding box center [205, 177] width 83 height 23
drag, startPoint x: 865, startPoint y: 376, endPoint x: 875, endPoint y: 378, distance: 9.7
click at [865, 376] on label "Автоответчик" at bounding box center [894, 377] width 58 height 12
click at [0, 0] on input "Автоответчик" at bounding box center [0, 0] width 0 height 0
drag, startPoint x: 905, startPoint y: 499, endPoint x: 887, endPoint y: 477, distance: 28.9
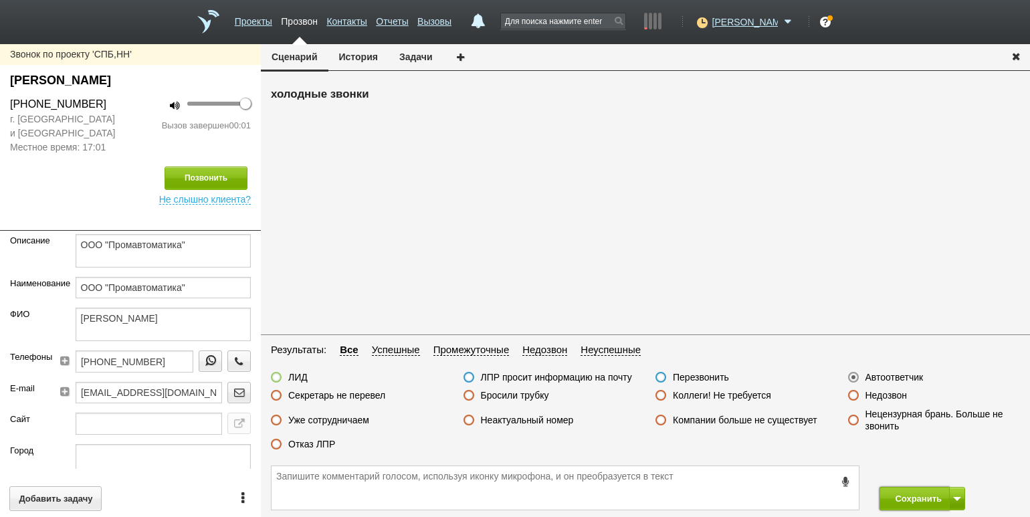
click at [905, 499] on button "Сохранить" at bounding box center [914, 498] width 70 height 23
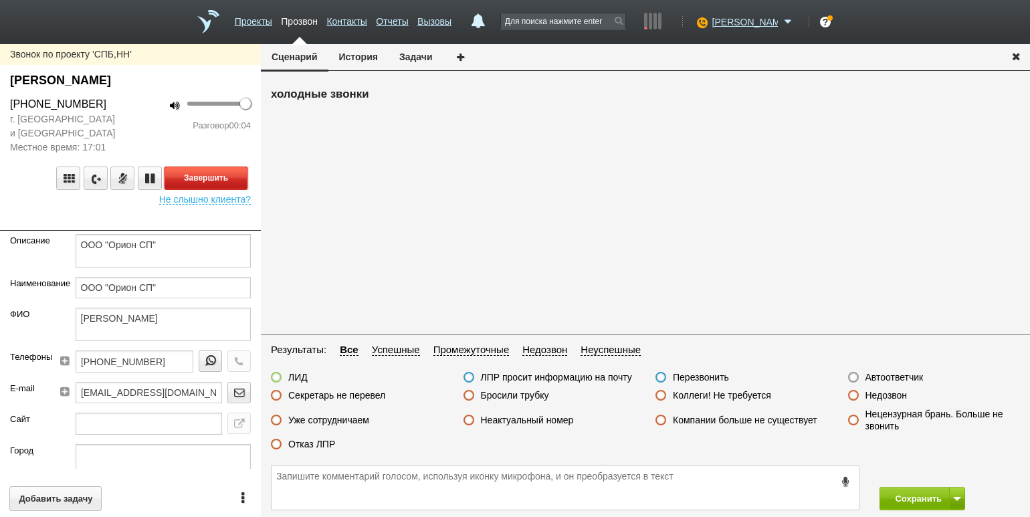
click at [224, 170] on button "Завершить" at bounding box center [205, 177] width 83 height 23
click at [908, 380] on label "Автоответчик" at bounding box center [894, 377] width 58 height 12
click at [0, 0] on input "Автоответчик" at bounding box center [0, 0] width 0 height 0
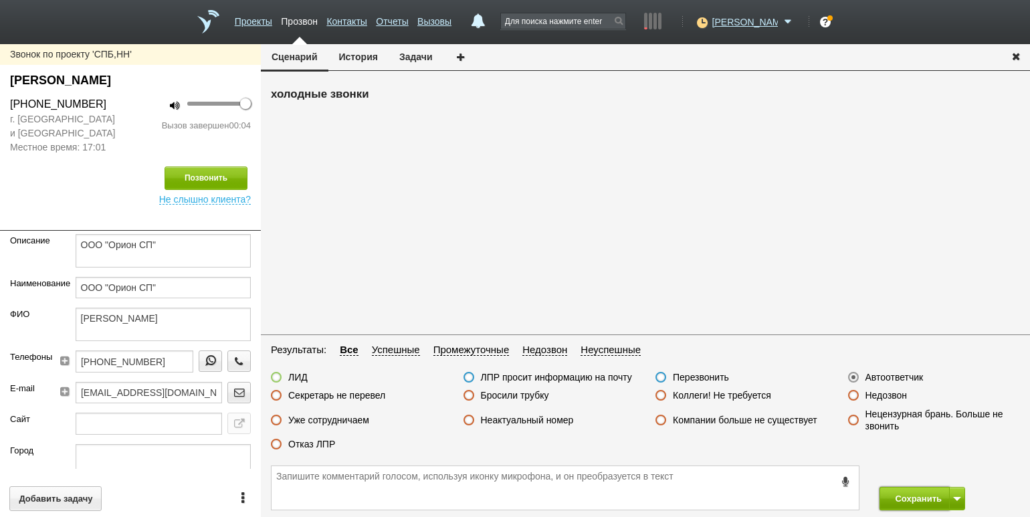
click at [904, 495] on button "Сохранить" at bounding box center [914, 498] width 70 height 23
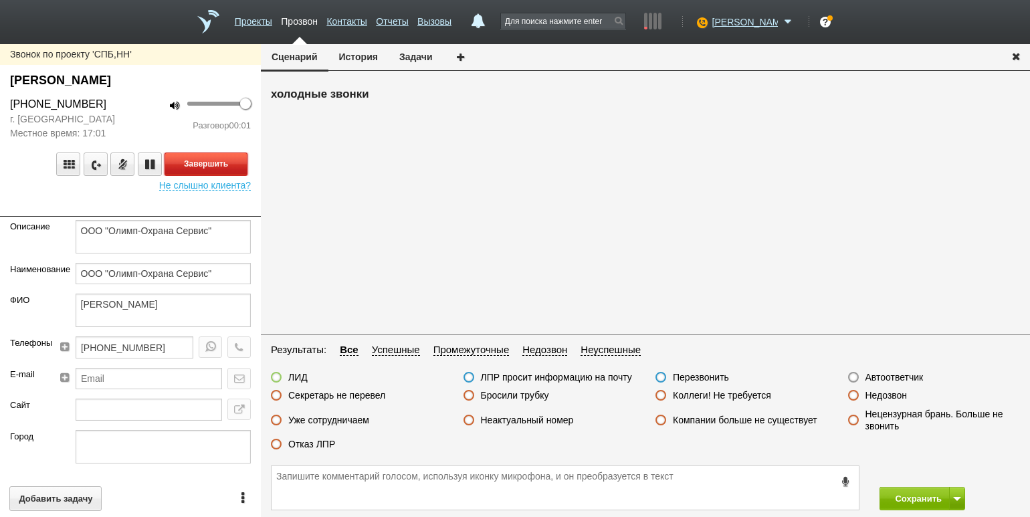
click at [235, 164] on button "Завершить" at bounding box center [205, 163] width 83 height 23
click at [867, 374] on label "Автоответчик" at bounding box center [894, 377] width 58 height 12
click at [0, 0] on input "Автоответчик" at bounding box center [0, 0] width 0 height 0
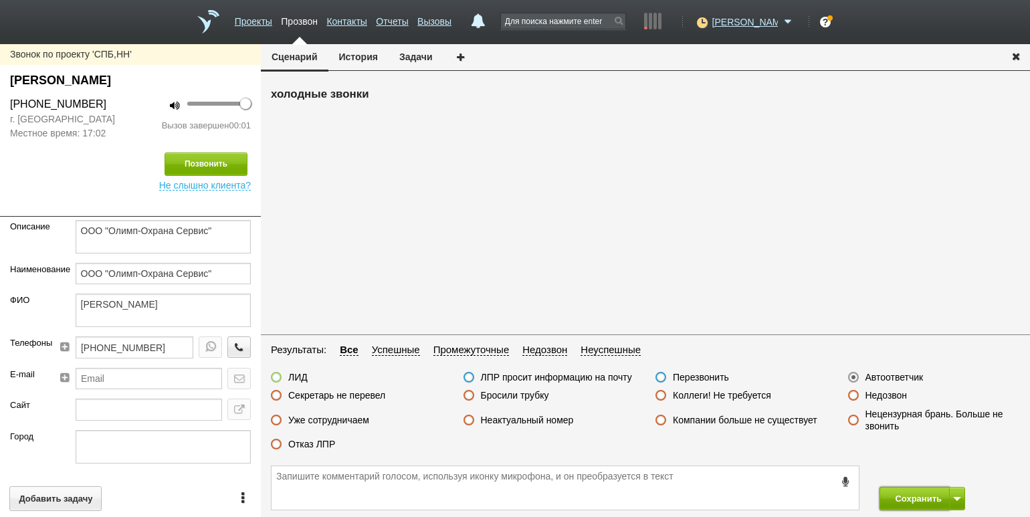
click at [913, 497] on button "Сохранить" at bounding box center [914, 498] width 70 height 23
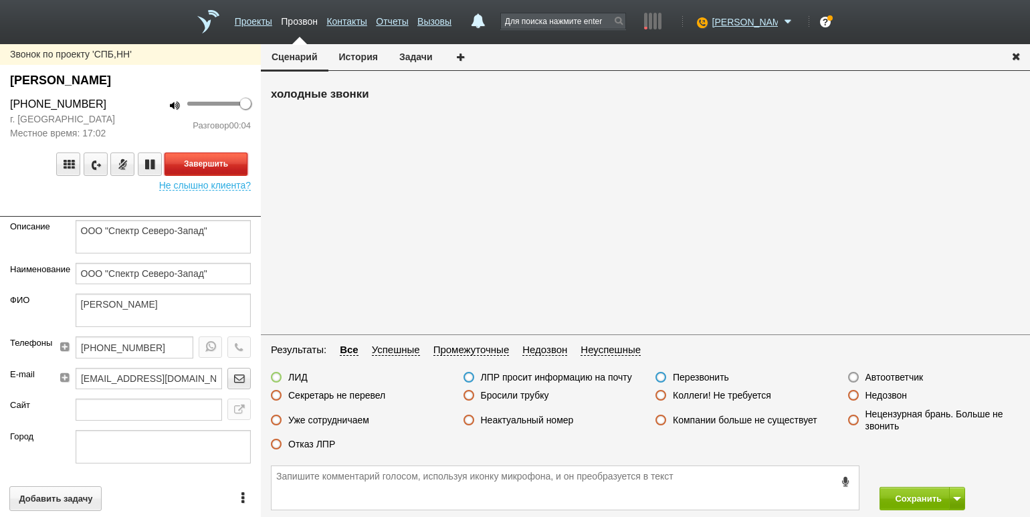
click at [221, 162] on button "Завершить" at bounding box center [205, 163] width 83 height 23
click at [874, 368] on fieldset "Результаты: Все Успешные Промежуточные Недозвон Неуспешные ЛИД ЛПР просит инфор…" at bounding box center [645, 401] width 769 height 118
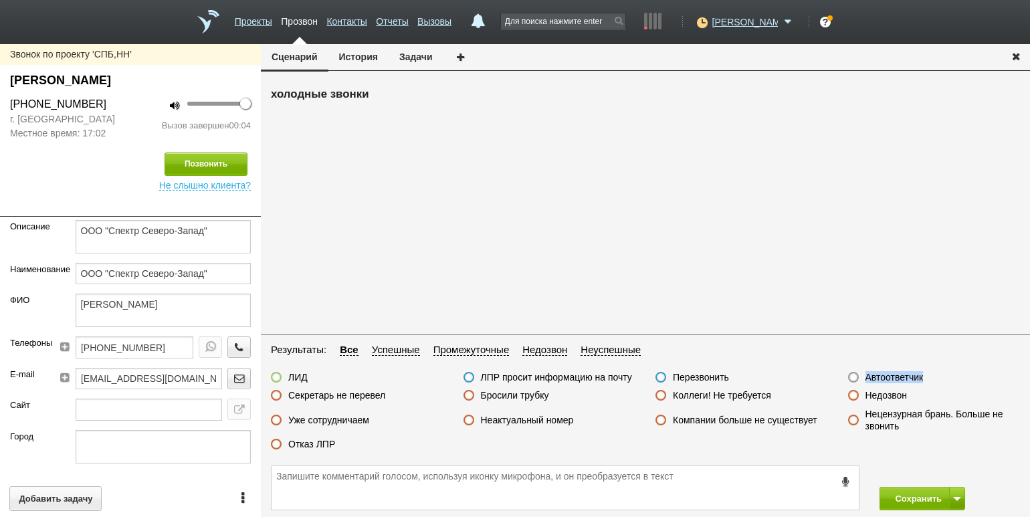
click at [875, 368] on fieldset "Результаты: Все Успешные Промежуточные Недозвон Неуспешные ЛИД ЛПР просит инфор…" at bounding box center [645, 401] width 769 height 118
click at [879, 377] on label "Автоответчик" at bounding box center [894, 377] width 58 height 12
click at [0, 0] on input "Автоответчик" at bounding box center [0, 0] width 0 height 0
drag, startPoint x: 905, startPoint y: 493, endPoint x: 898, endPoint y: 489, distance: 8.7
click at [905, 493] on button "Сохранить" at bounding box center [914, 498] width 70 height 23
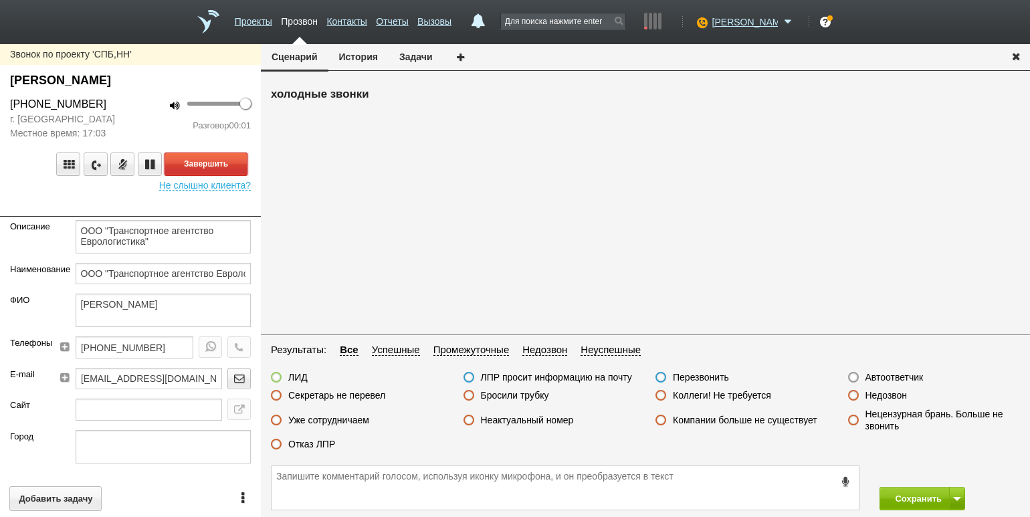
drag, startPoint x: 218, startPoint y: 162, endPoint x: 253, endPoint y: 172, distance: 36.7
click at [218, 162] on button "Завершить" at bounding box center [205, 163] width 83 height 23
drag, startPoint x: 882, startPoint y: 378, endPoint x: 891, endPoint y: 391, distance: 15.4
click at [882, 378] on label "Автоответчик" at bounding box center [894, 377] width 58 height 12
click at [0, 0] on input "Автоответчик" at bounding box center [0, 0] width 0 height 0
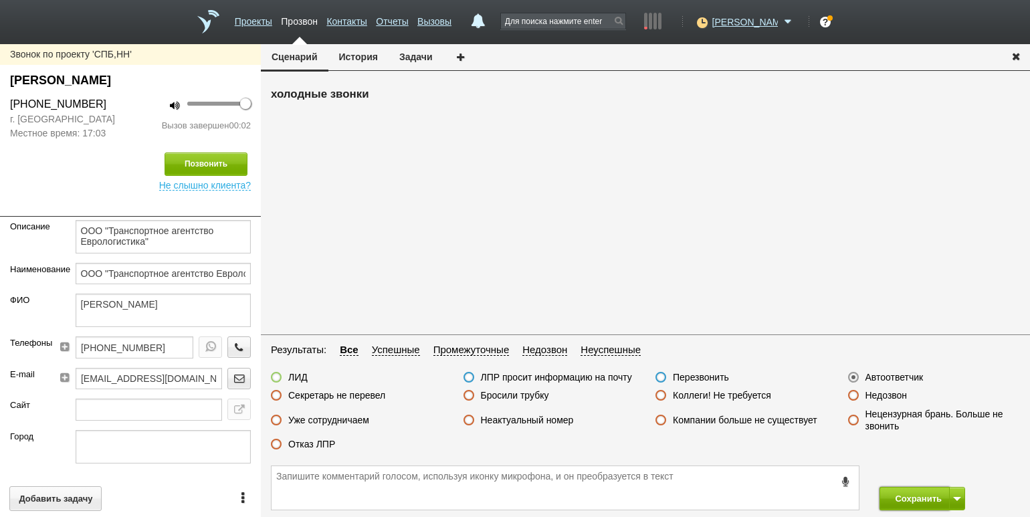
click at [908, 493] on button "Сохранить" at bounding box center [914, 498] width 70 height 23
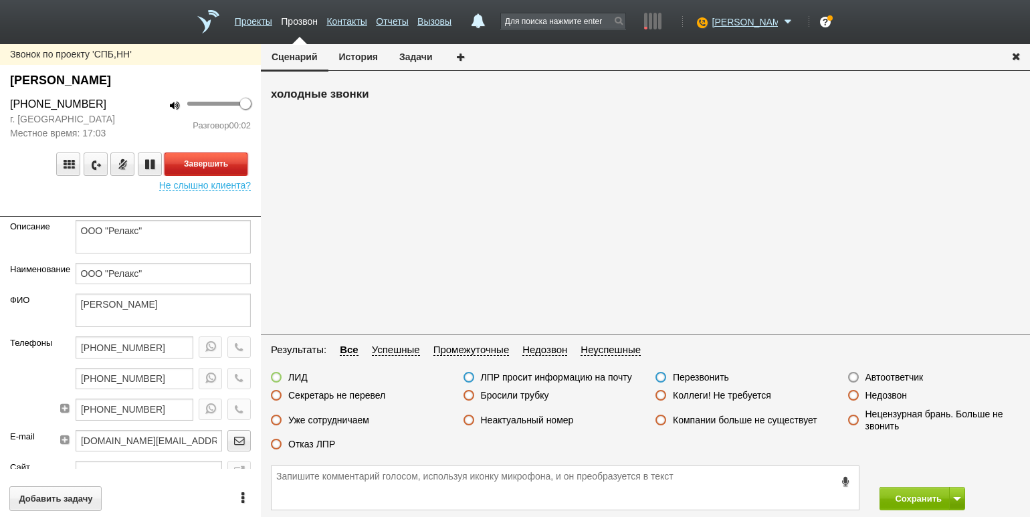
click at [213, 168] on button "Завершить" at bounding box center [205, 163] width 83 height 23
drag, startPoint x: 916, startPoint y: 377, endPoint x: 916, endPoint y: 385, distance: 8.0
click at [916, 377] on label "Автоответчик" at bounding box center [894, 377] width 58 height 12
click at [0, 0] on input "Автоответчик" at bounding box center [0, 0] width 0 height 0
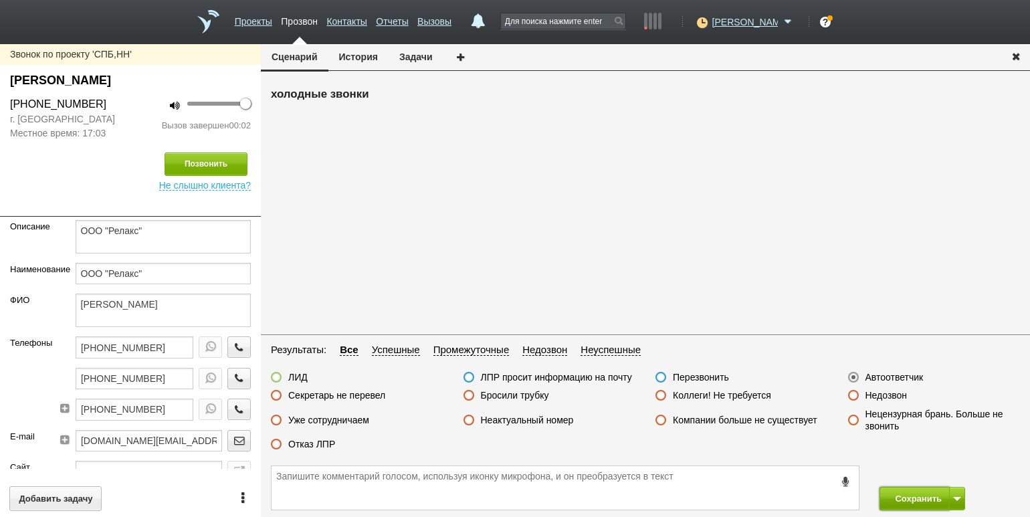
click at [923, 496] on button "Сохранить" at bounding box center [914, 498] width 70 height 23
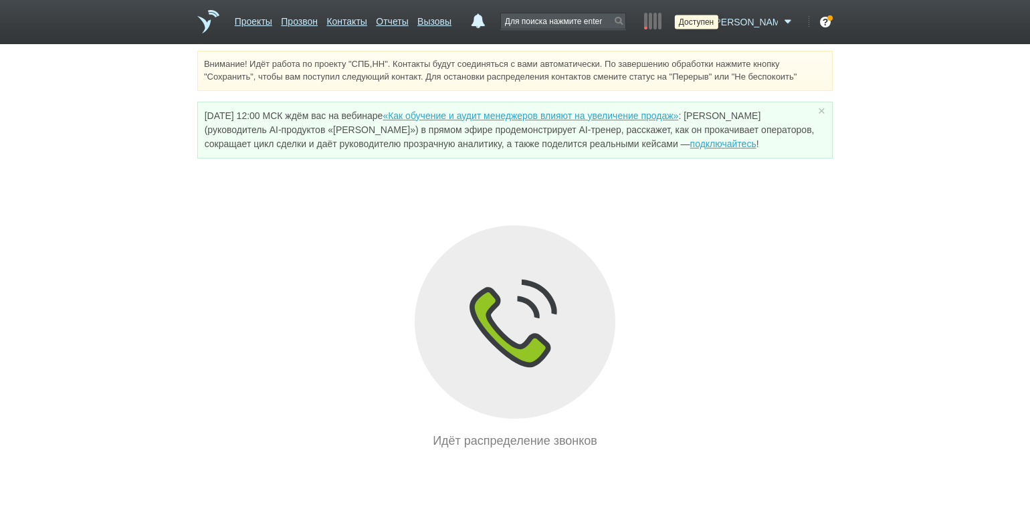
click at [709, 26] on icon at bounding box center [700, 21] width 18 height 13
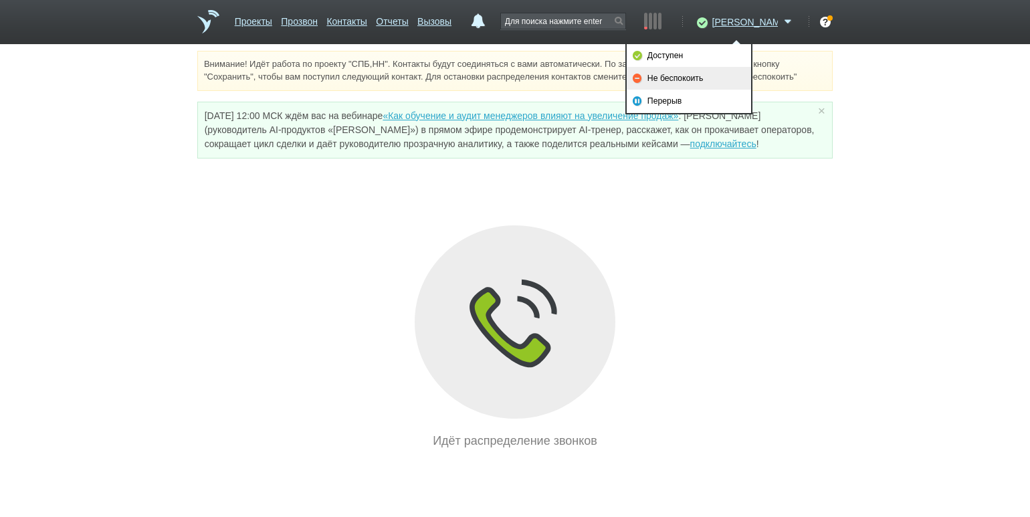
click at [709, 81] on link "Не беспокоить" at bounding box center [688, 78] width 124 height 23
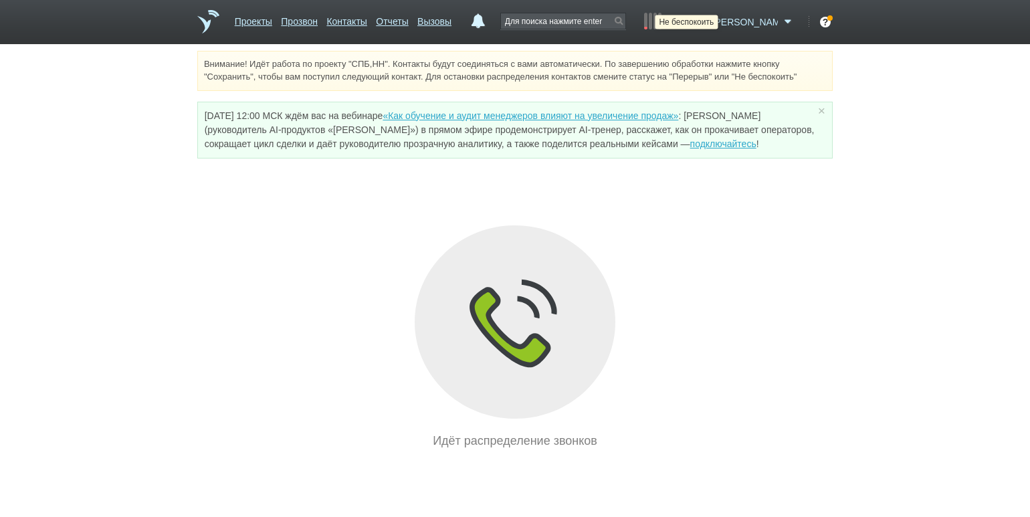
click at [709, 26] on icon at bounding box center [700, 21] width 18 height 13
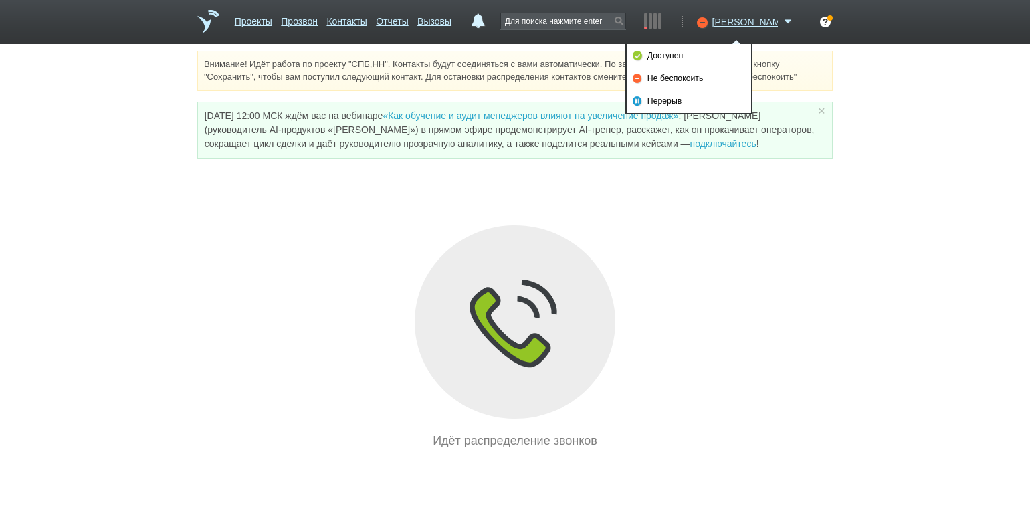
click at [700, 56] on link "Доступен" at bounding box center [688, 55] width 124 height 23
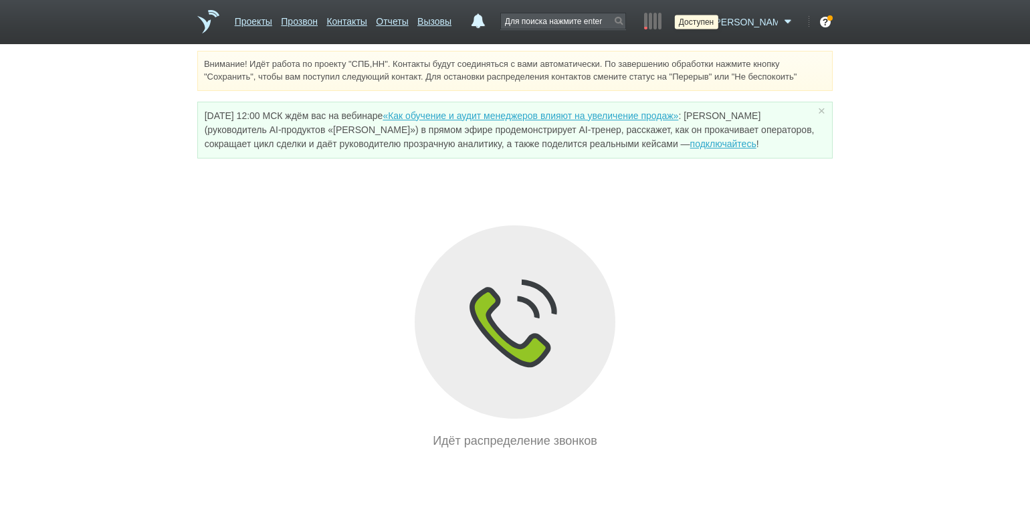
click at [709, 26] on icon at bounding box center [700, 21] width 18 height 13
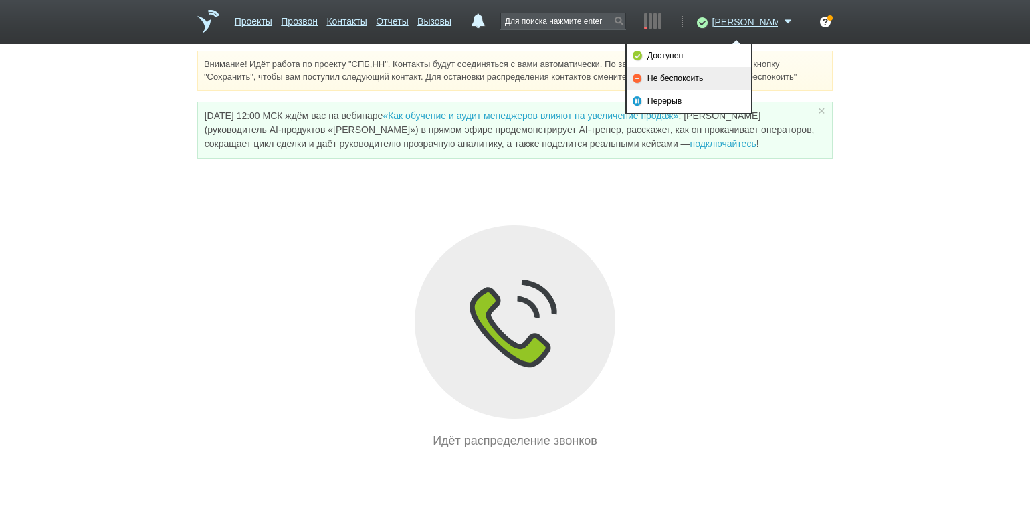
click at [707, 73] on link "Не беспокоить" at bounding box center [688, 78] width 124 height 23
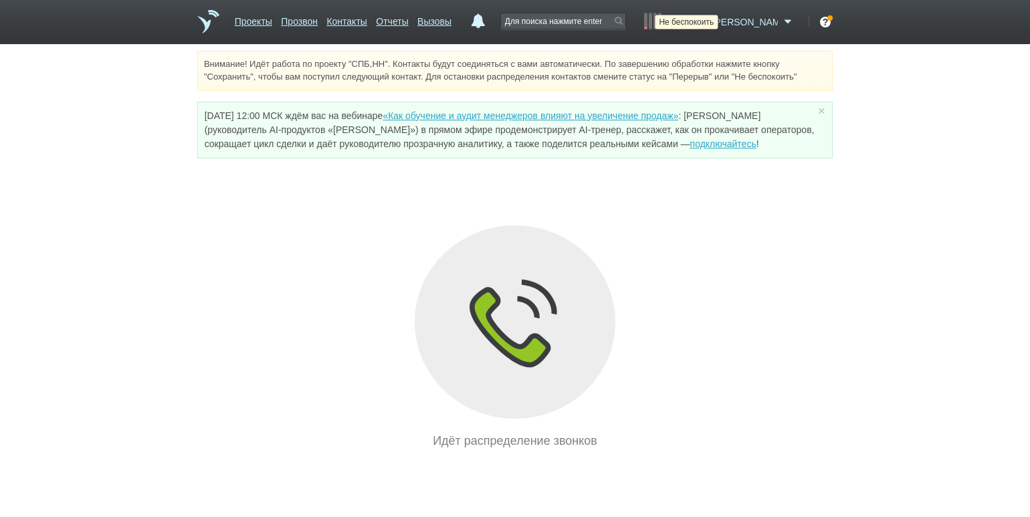
drag, startPoint x: 733, startPoint y: 21, endPoint x: 723, endPoint y: 27, distance: 11.1
click at [709, 21] on icon at bounding box center [700, 21] width 18 height 13
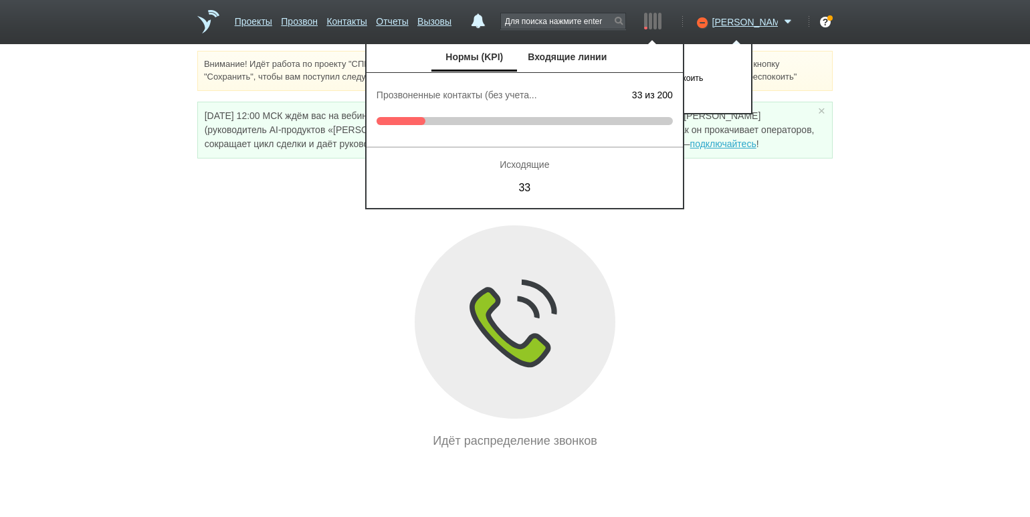
click at [683, 49] on ul "Нормы (KPI) Входящие линии" at bounding box center [524, 58] width 316 height 28
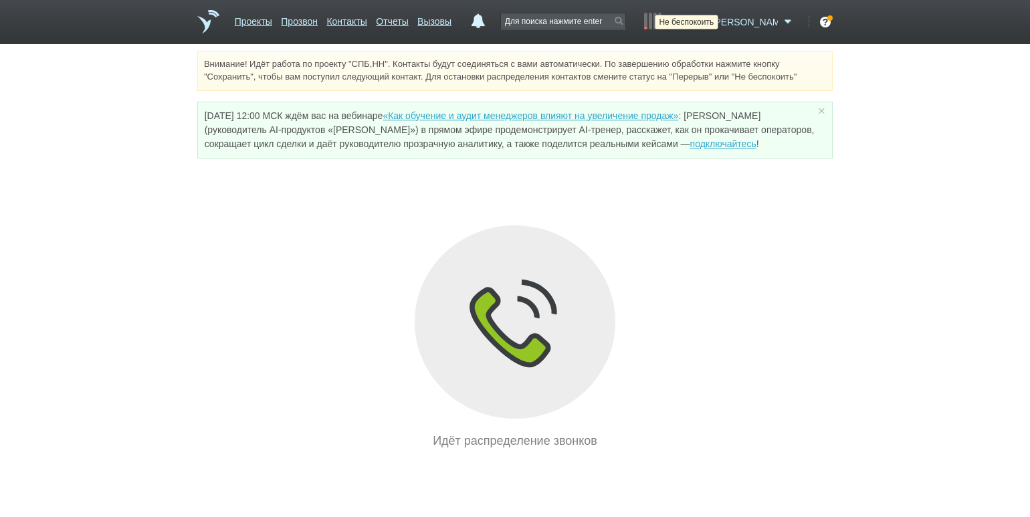
drag, startPoint x: 727, startPoint y: 25, endPoint x: 712, endPoint y: 58, distance: 36.2
click at [709, 26] on icon at bounding box center [700, 21] width 18 height 13
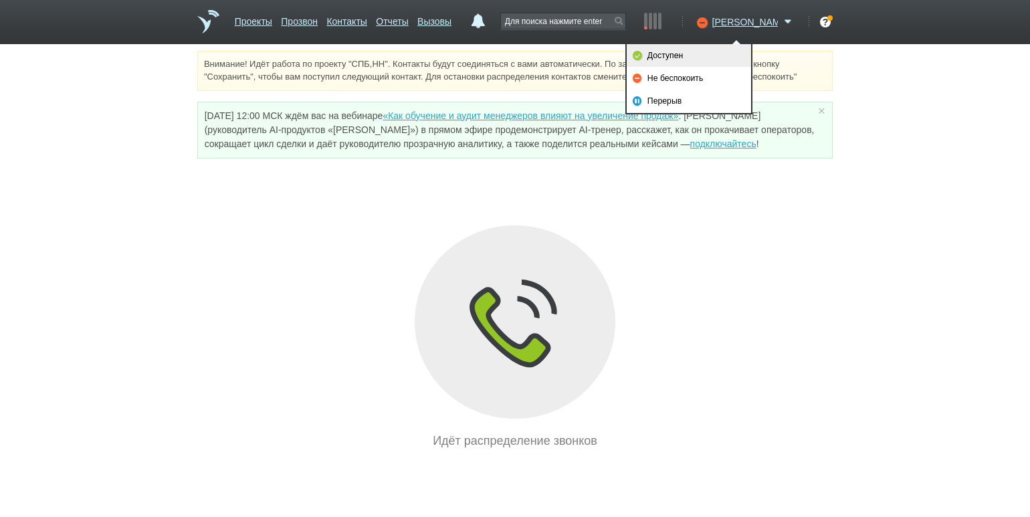
click at [711, 59] on link "Доступен" at bounding box center [688, 55] width 124 height 23
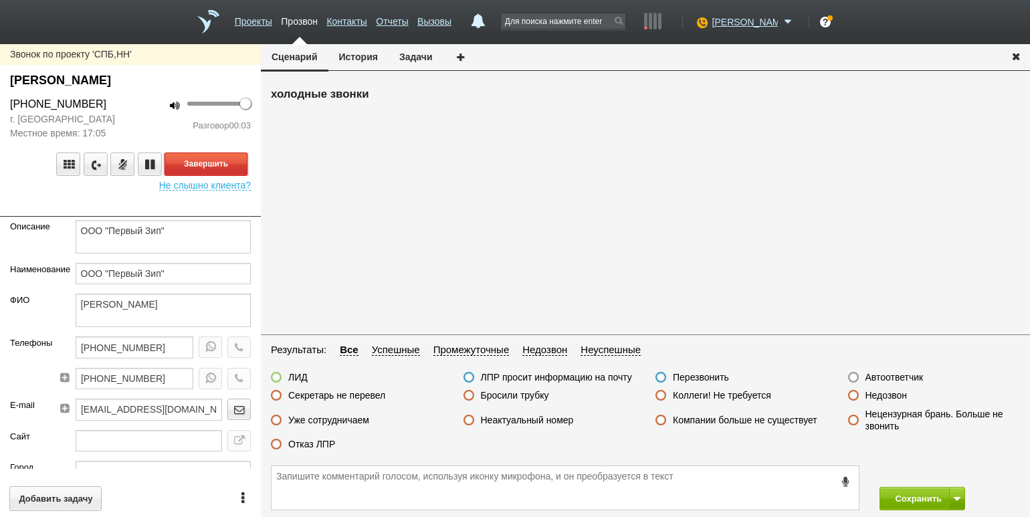
drag, startPoint x: 185, startPoint y: 153, endPoint x: 246, endPoint y: 188, distance: 70.1
click at [185, 153] on button "Завершить" at bounding box center [205, 163] width 83 height 23
click at [871, 375] on label "Автоответчик" at bounding box center [894, 377] width 58 height 12
click at [0, 0] on input "Автоответчик" at bounding box center [0, 0] width 0 height 0
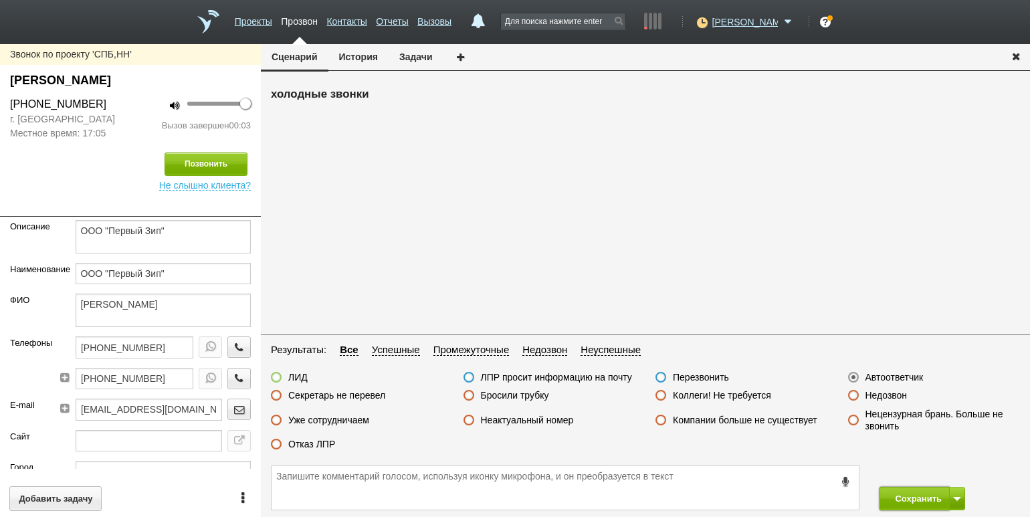
drag, startPoint x: 909, startPoint y: 489, endPoint x: 901, endPoint y: 483, distance: 10.0
click at [909, 489] on button "Сохранить" at bounding box center [914, 498] width 70 height 23
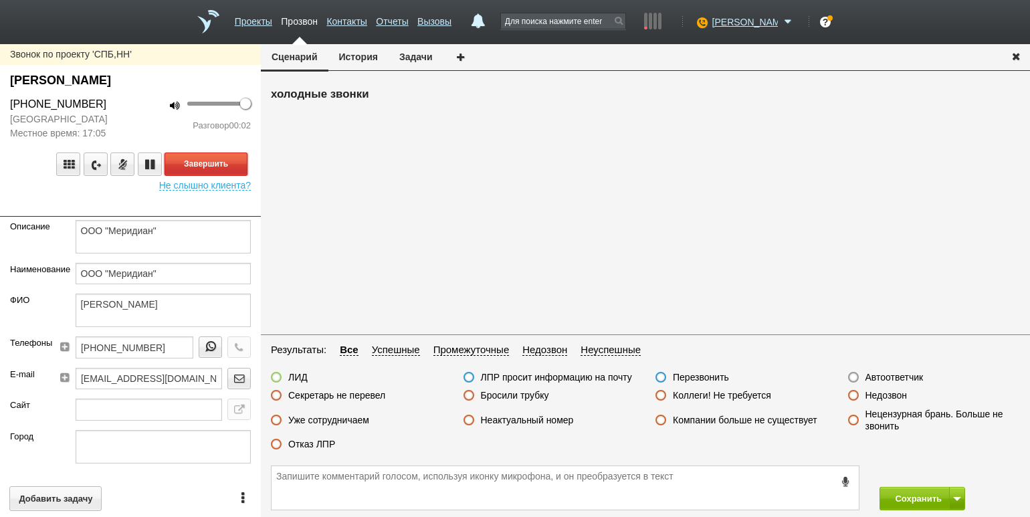
drag, startPoint x: 215, startPoint y: 164, endPoint x: 223, endPoint y: 168, distance: 8.4
click at [215, 164] on button "Завершить" at bounding box center [205, 163] width 83 height 23
click at [893, 380] on label "Автоответчик" at bounding box center [894, 377] width 58 height 12
click at [0, 0] on input "Автоответчик" at bounding box center [0, 0] width 0 height 0
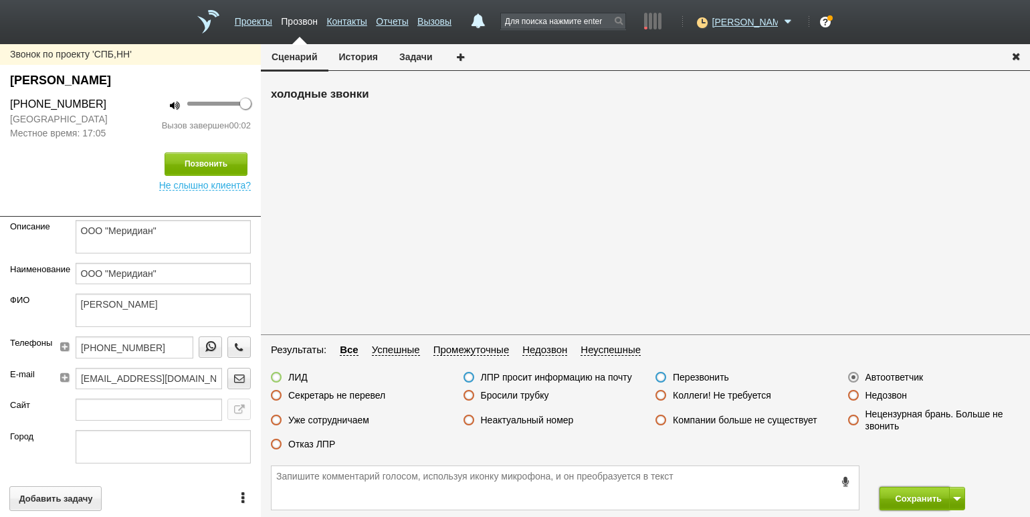
click at [903, 501] on button "Сохранить" at bounding box center [914, 498] width 70 height 23
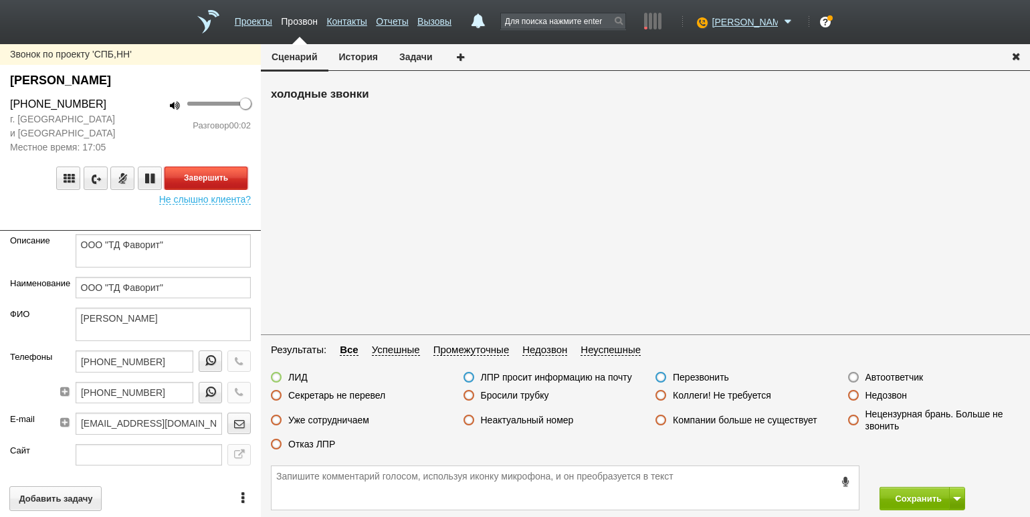
click at [216, 175] on button "Завершить" at bounding box center [205, 177] width 83 height 23
click at [879, 376] on label "Автоответчик" at bounding box center [894, 377] width 58 height 12
click at [0, 0] on input "Автоответчик" at bounding box center [0, 0] width 0 height 0
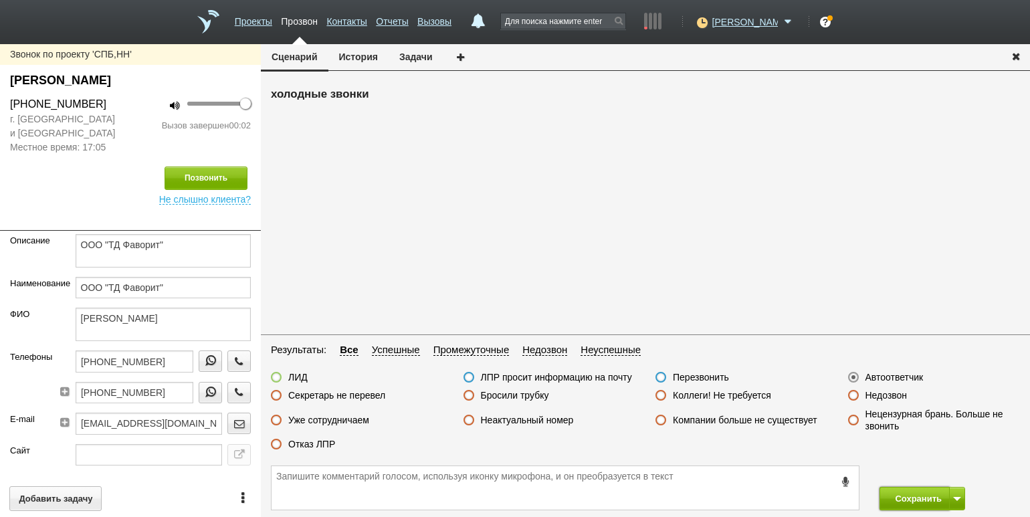
click at [915, 490] on button "Сохранить" at bounding box center [914, 498] width 70 height 23
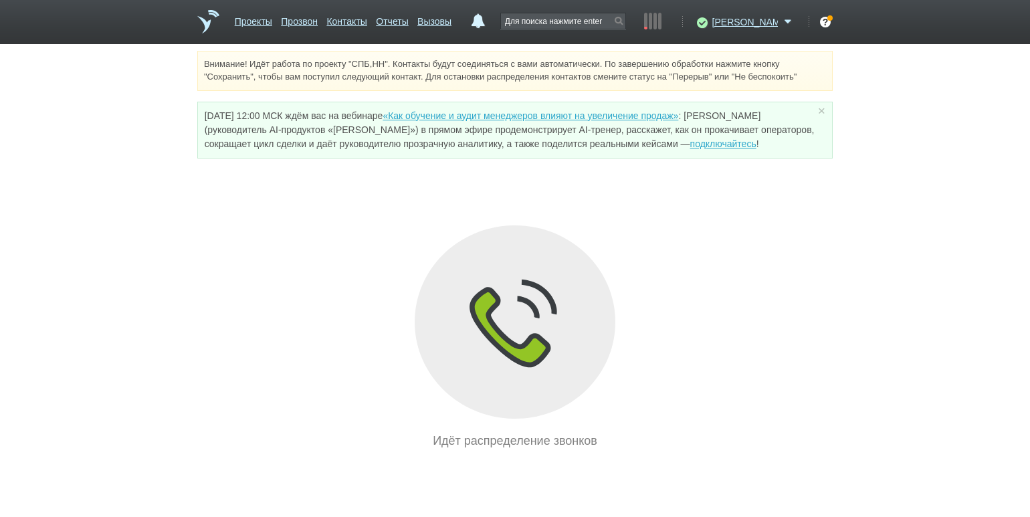
click at [233, 254] on div "Идёт распределение звонков" at bounding box center [514, 337] width 635 height 225
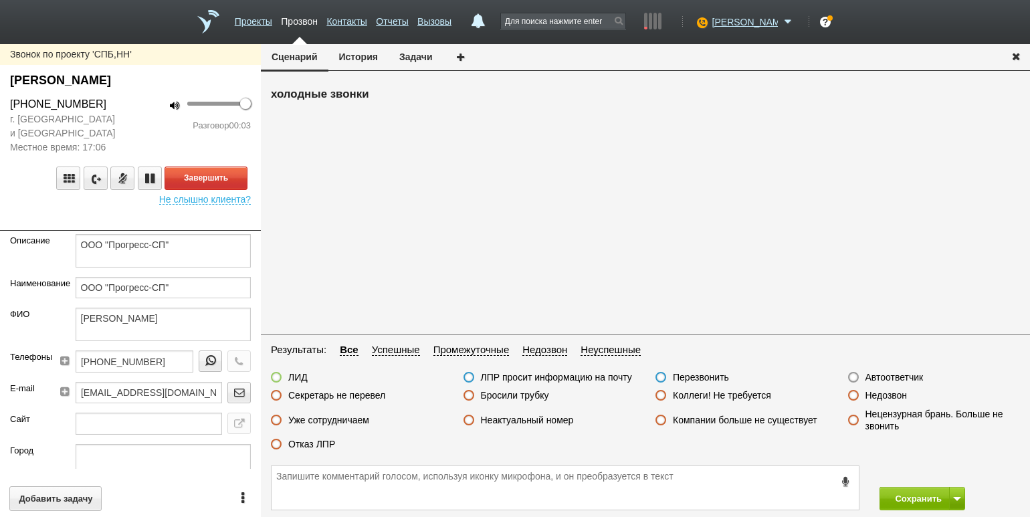
click at [181, 164] on div "Завершить Не слышно клиента?" at bounding box center [130, 179] width 261 height 50
click at [207, 179] on button "Завершить" at bounding box center [205, 177] width 83 height 23
click at [882, 380] on label "Автоответчик" at bounding box center [894, 377] width 58 height 12
click at [0, 0] on input "Автоответчик" at bounding box center [0, 0] width 0 height 0
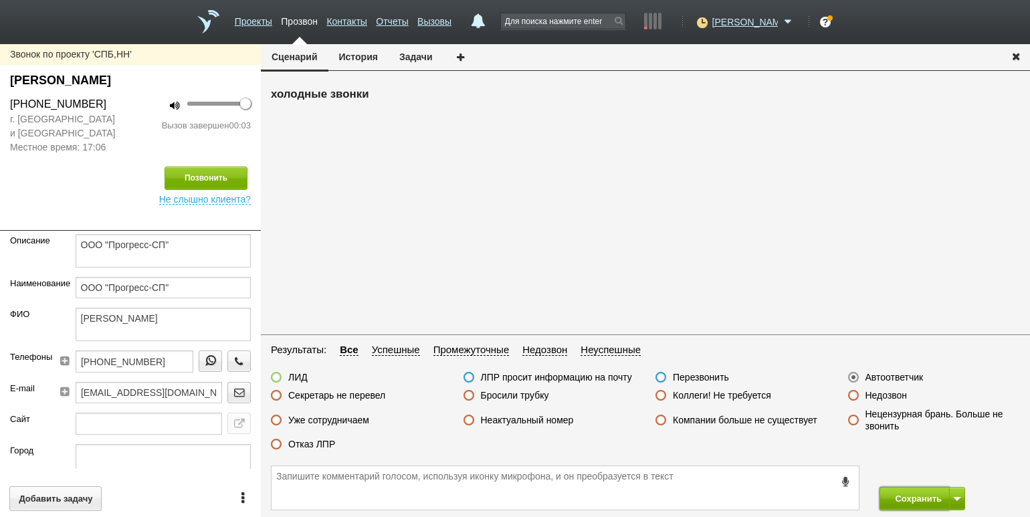
click at [898, 501] on button "Сохранить" at bounding box center [914, 498] width 70 height 23
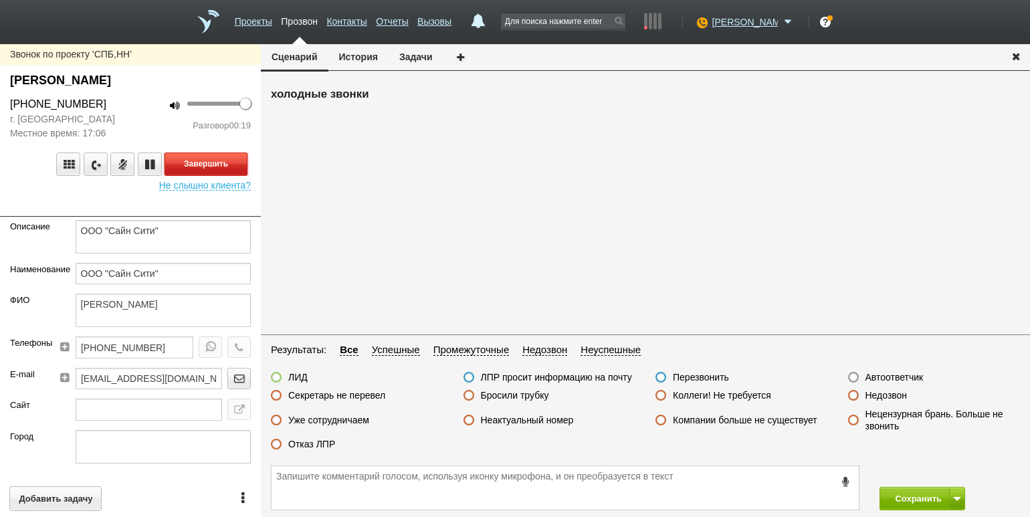
click at [234, 162] on button "Завершить" at bounding box center [205, 163] width 83 height 23
click at [311, 446] on label "Отказ ЛПР" at bounding box center [311, 444] width 47 height 12
click at [0, 0] on input "Отказ ЛПР" at bounding box center [0, 0] width 0 height 0
click at [897, 483] on div "Сохранить" at bounding box center [645, 488] width 769 height 58
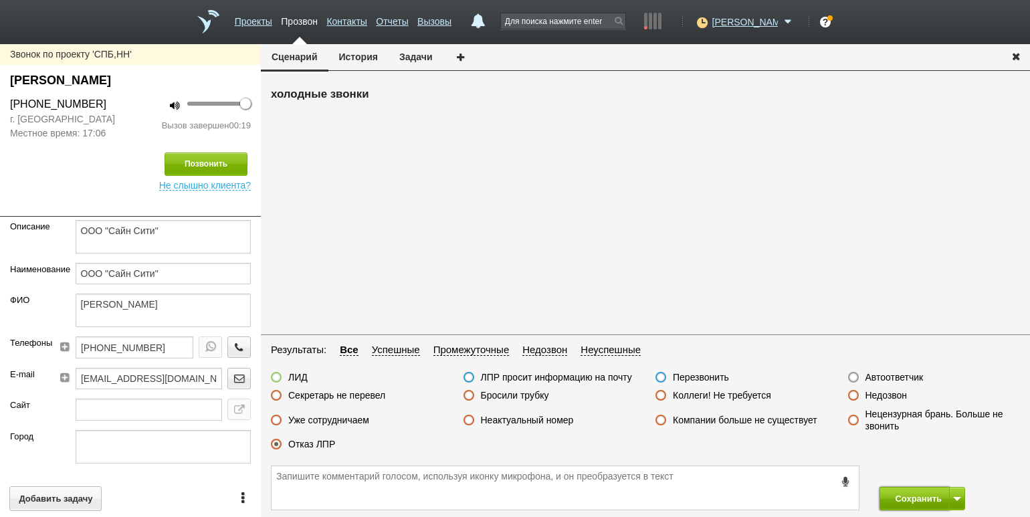
click at [902, 495] on button "Сохранить" at bounding box center [914, 498] width 70 height 23
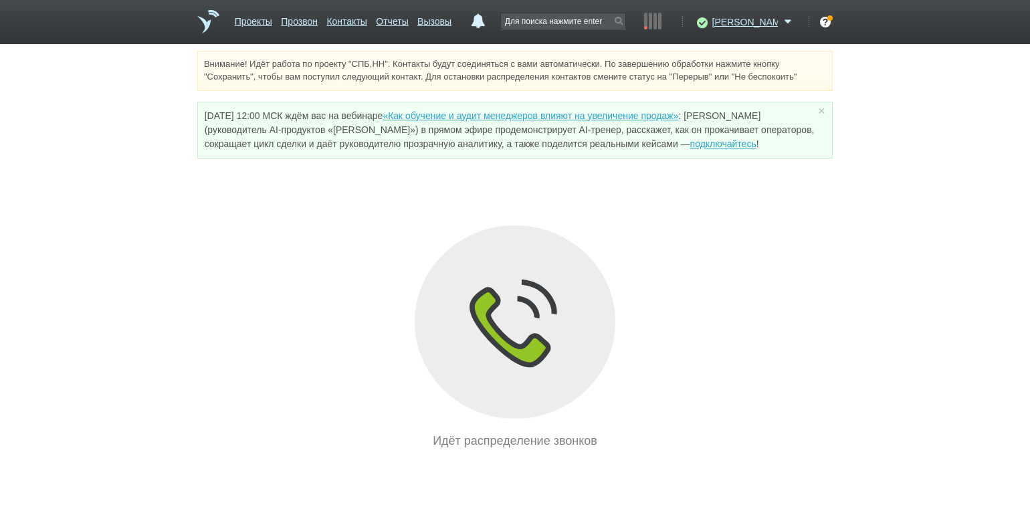
click at [191, 285] on div "Внимание! Идёт работа по проекту "СПБ,НН". Контакты будут соединяться с вами ав…" at bounding box center [515, 250] width 1030 height 399
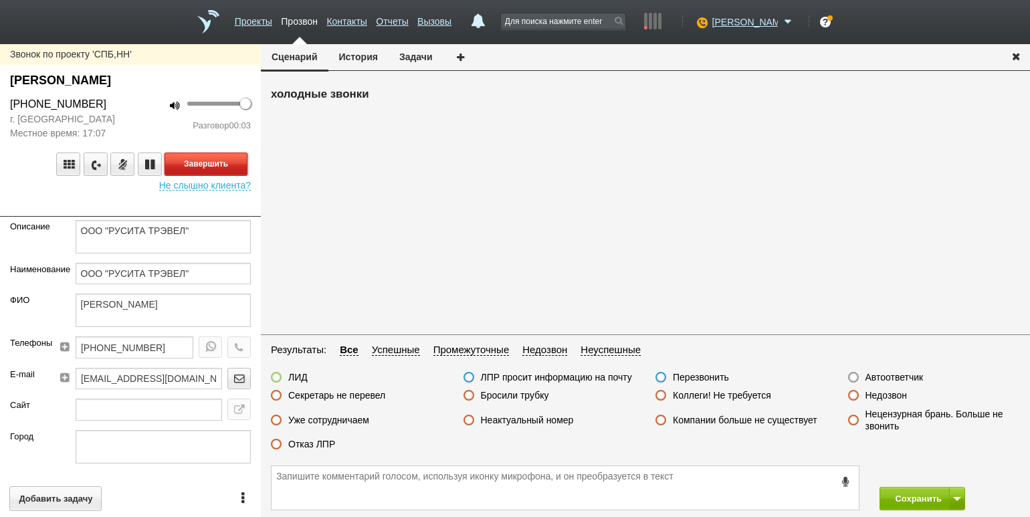
click at [227, 168] on button "Завершить" at bounding box center [205, 163] width 83 height 23
click at [888, 397] on label "Недозвон" at bounding box center [886, 395] width 42 height 12
drag, startPoint x: 899, startPoint y: 394, endPoint x: 905, endPoint y: 462, distance: 67.9
click at [899, 396] on label "Недозвон" at bounding box center [886, 395] width 42 height 12
click at [0, 0] on input "Недозвон" at bounding box center [0, 0] width 0 height 0
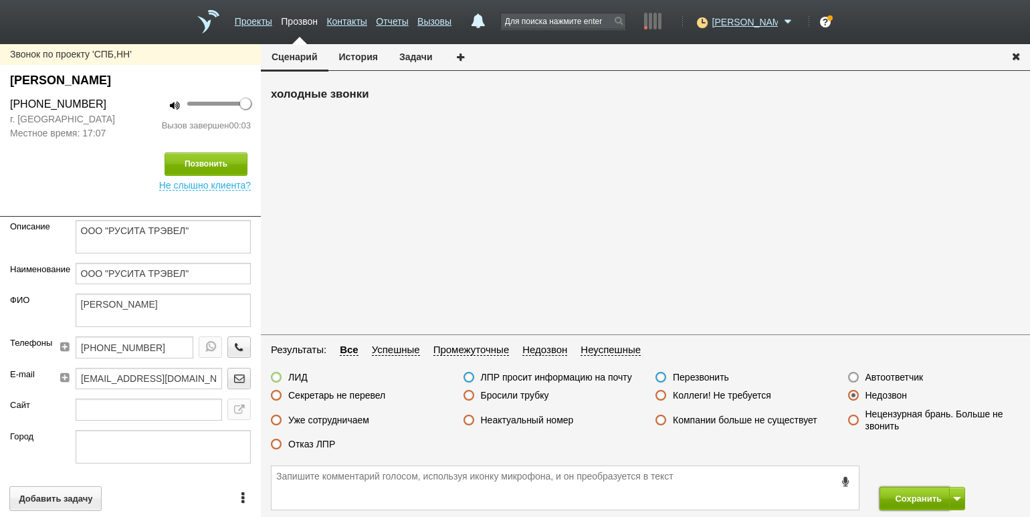
drag, startPoint x: 907, startPoint y: 496, endPoint x: 800, endPoint y: 347, distance: 183.5
click at [907, 496] on button "Сохранить" at bounding box center [914, 498] width 70 height 23
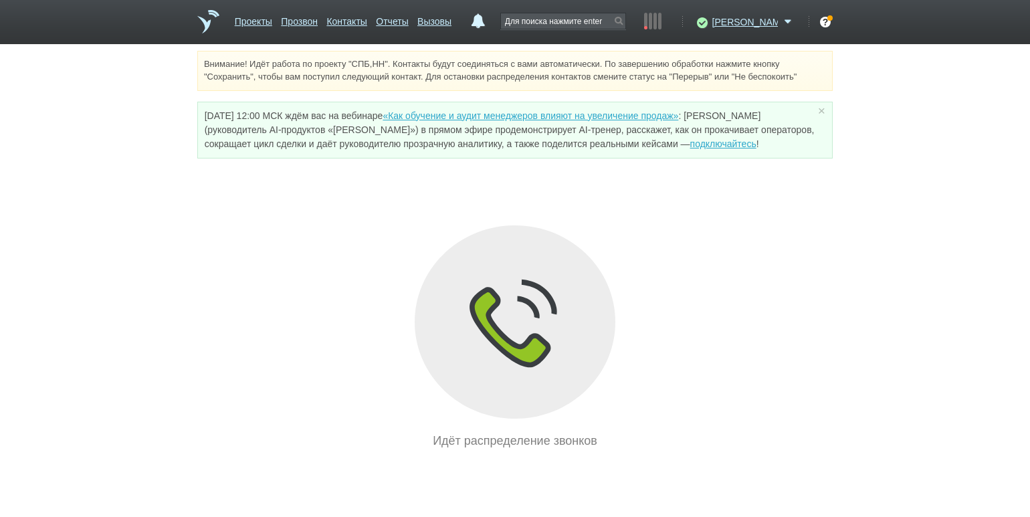
click at [213, 297] on div "Идёт распределение звонков" at bounding box center [514, 337] width 635 height 225
click at [252, 23] on link "Проекты" at bounding box center [253, 18] width 37 height 19
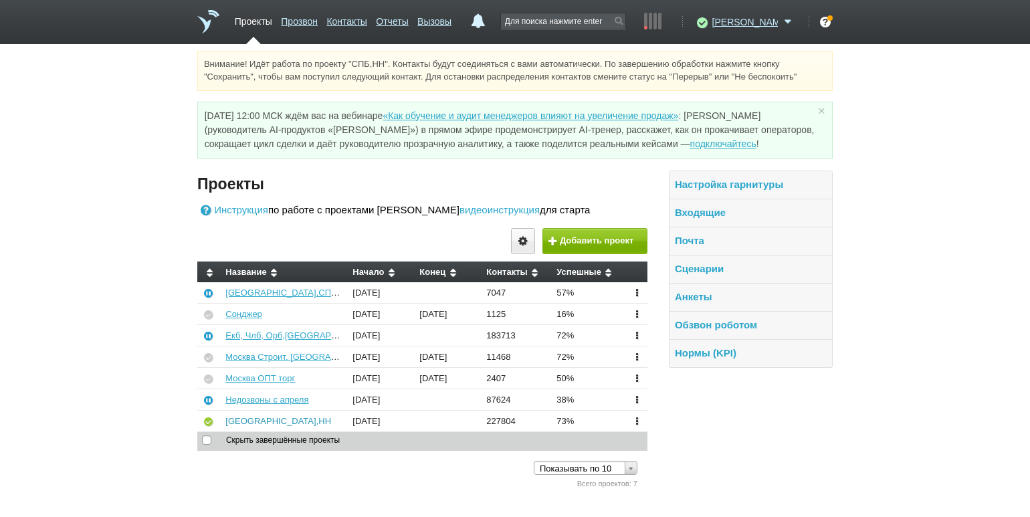
click at [249, 419] on link "[GEOGRAPHIC_DATA],НН" at bounding box center [278, 421] width 106 height 10
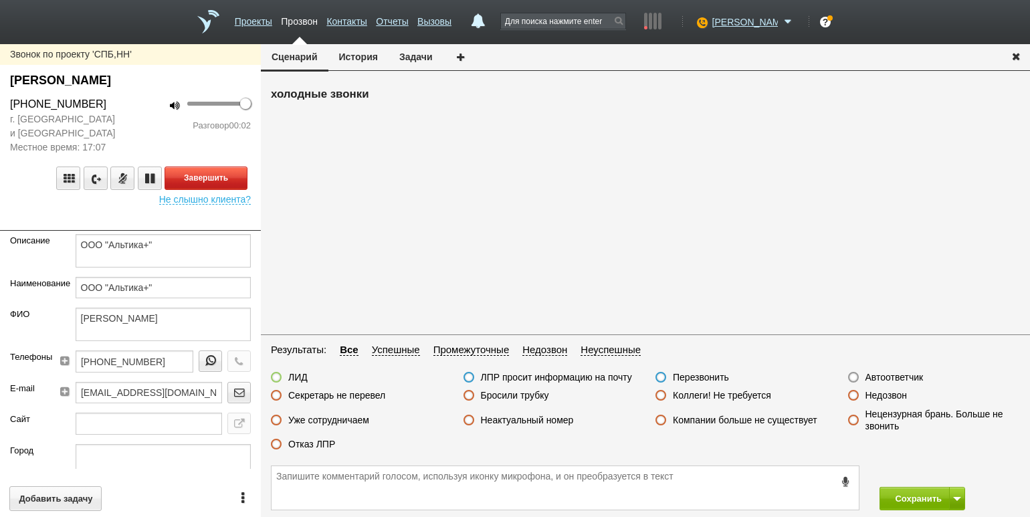
drag, startPoint x: 221, startPoint y: 160, endPoint x: 223, endPoint y: 169, distance: 8.8
click at [221, 164] on div "Завершить Не слышно клиента?" at bounding box center [130, 179] width 261 height 50
drag, startPoint x: 224, startPoint y: 172, endPoint x: 296, endPoint y: 207, distance: 79.5
click at [224, 172] on button "Завершить" at bounding box center [205, 177] width 83 height 23
click at [878, 374] on label "Автоответчик" at bounding box center [894, 377] width 58 height 12
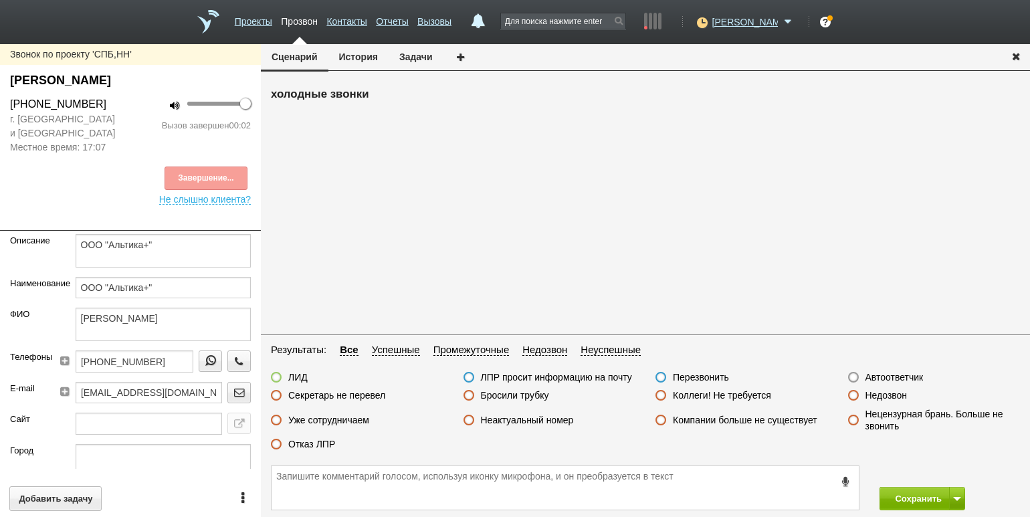
click at [0, 0] on input "Автоответчик" at bounding box center [0, 0] width 0 height 0
drag, startPoint x: 895, startPoint y: 492, endPoint x: 828, endPoint y: 384, distance: 127.3
click at [895, 492] on button "Сохранить" at bounding box center [914, 498] width 70 height 23
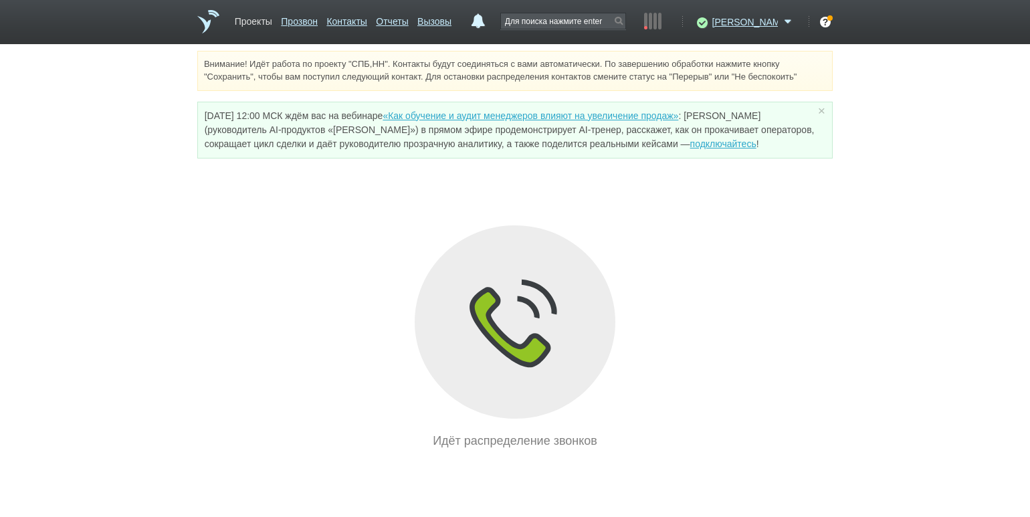
click at [260, 23] on link "Проекты" at bounding box center [253, 18] width 37 height 19
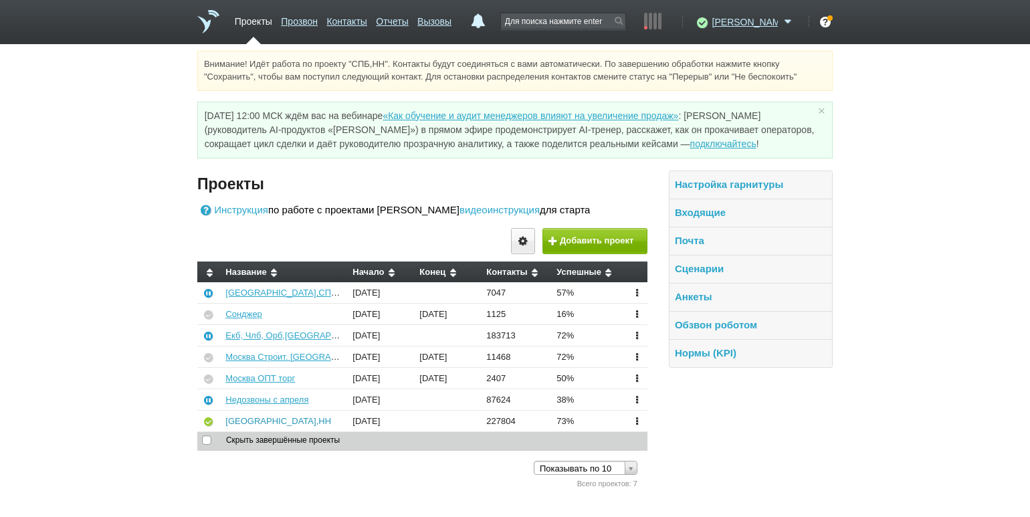
click at [246, 418] on link "[GEOGRAPHIC_DATA],НН" at bounding box center [278, 421] width 106 height 10
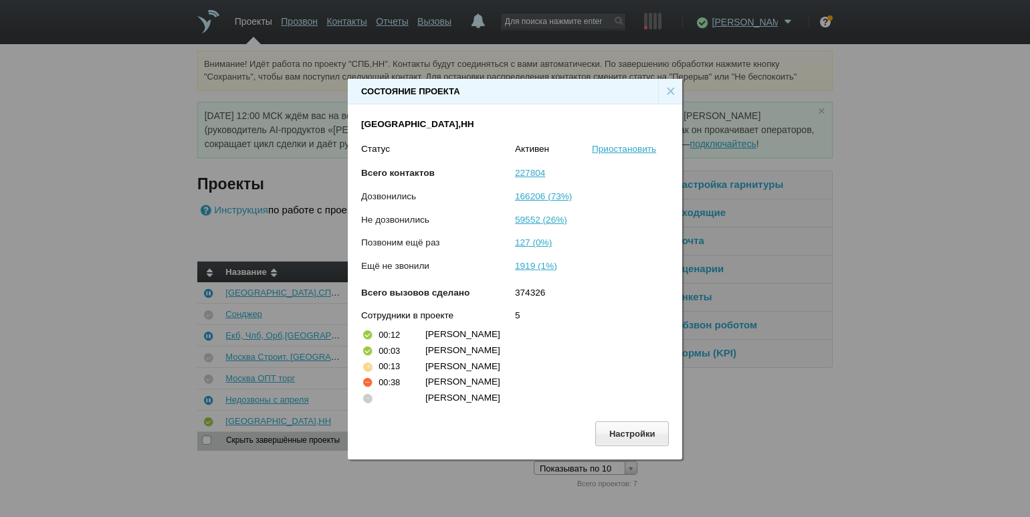
click at [667, 88] on div "×" at bounding box center [670, 91] width 24 height 25
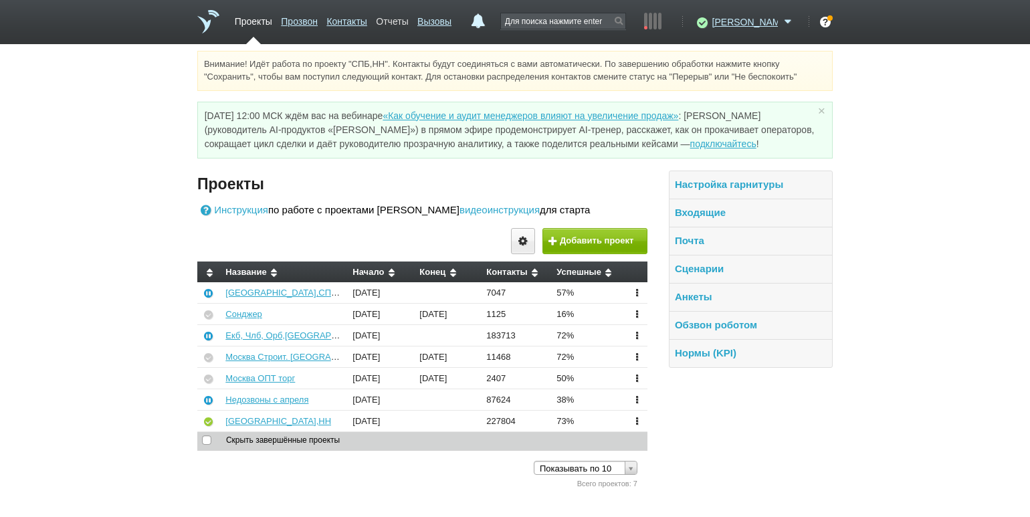
click at [408, 17] on link "Отчеты" at bounding box center [392, 18] width 32 height 19
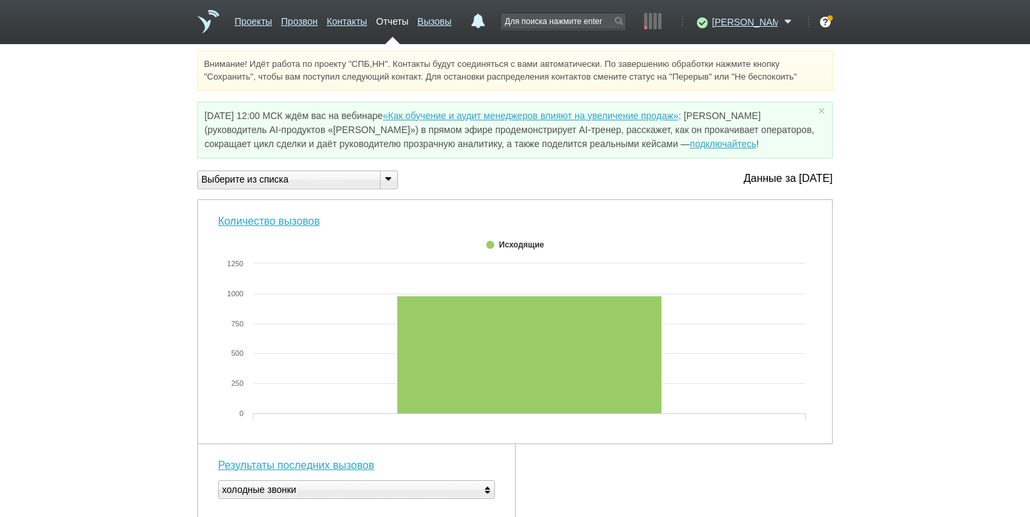
click at [383, 183] on icon at bounding box center [387, 178] width 15 height 10
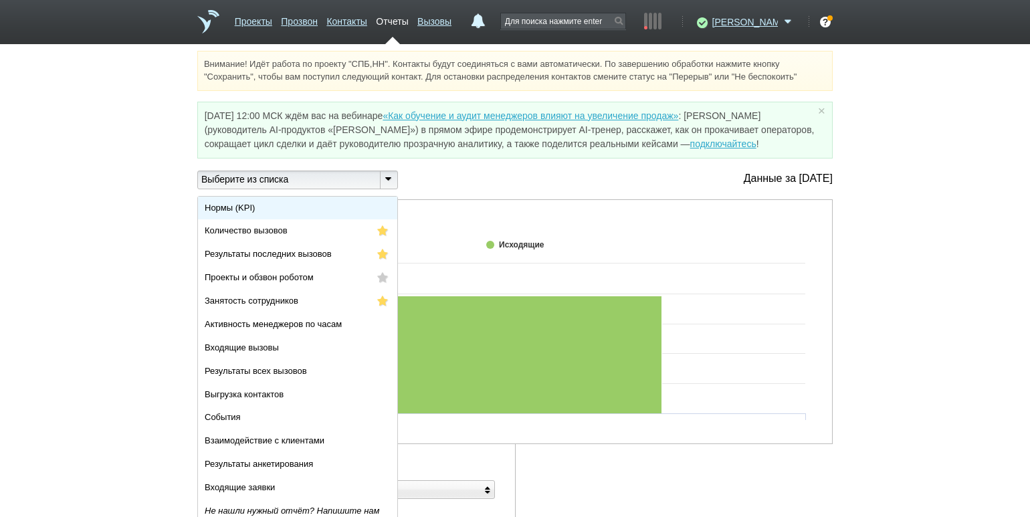
click at [361, 205] on li "Нормы (KPI)" at bounding box center [297, 208] width 199 height 23
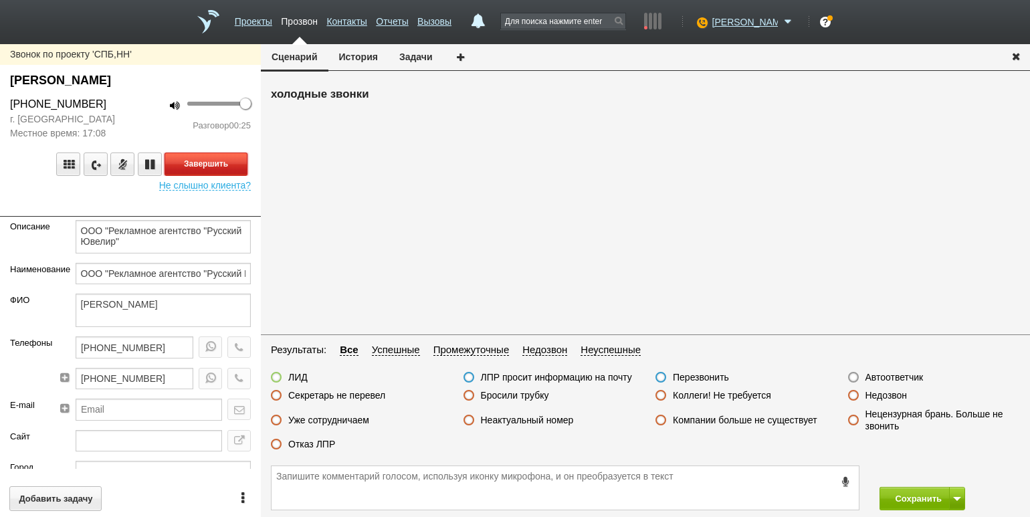
click at [230, 158] on button "Завершить" at bounding box center [205, 163] width 83 height 23
click at [357, 398] on label "Секретарь не перевел" at bounding box center [336, 395] width 97 height 12
click at [0, 0] on input "Секретарь не перевел" at bounding box center [0, 0] width 0 height 0
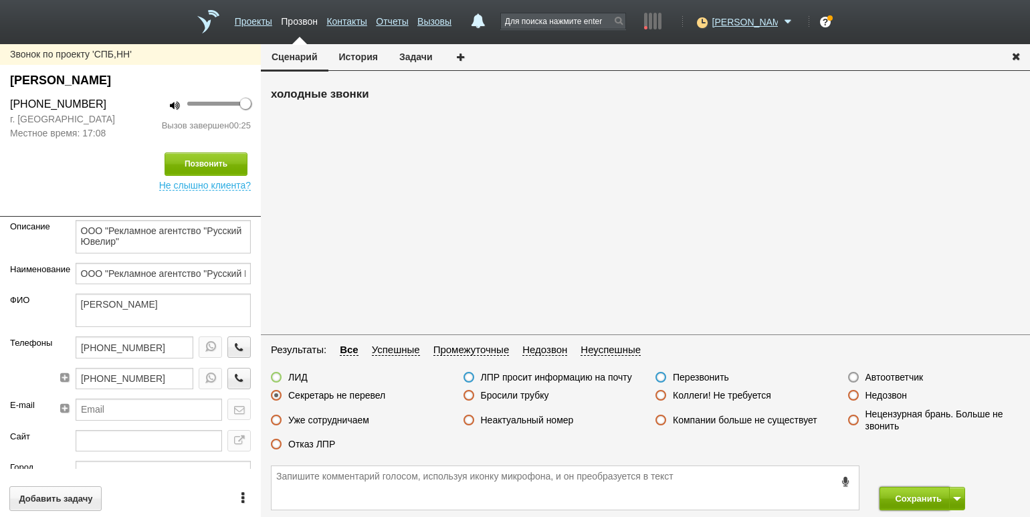
click at [898, 503] on button "Сохранить" at bounding box center [914, 498] width 70 height 23
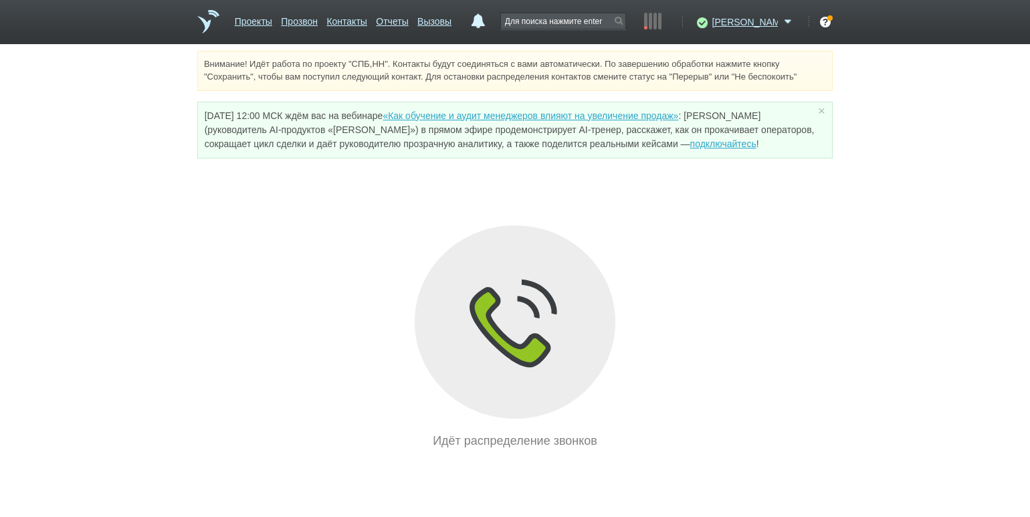
click at [192, 239] on div "Внимание! Идёт работа по проекту "СПБ,НН". Контакты будут соединяться с вами ав…" at bounding box center [515, 250] width 1030 height 399
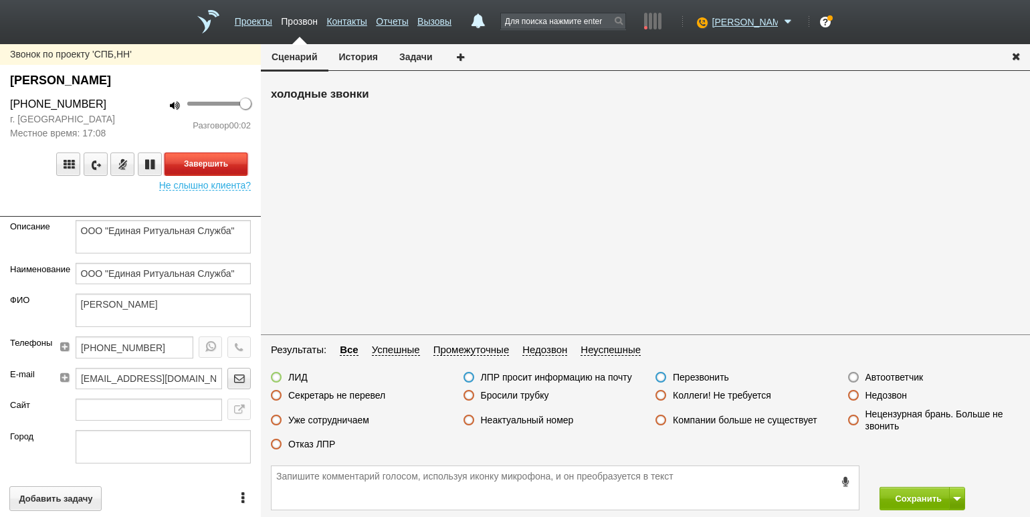
drag, startPoint x: 216, startPoint y: 162, endPoint x: 251, endPoint y: 183, distance: 40.1
click at [217, 162] on button "Завершить" at bounding box center [205, 163] width 83 height 23
click at [873, 372] on label "Автоответчик" at bounding box center [894, 377] width 58 height 12
click at [0, 0] on input "Автоответчик" at bounding box center [0, 0] width 0 height 0
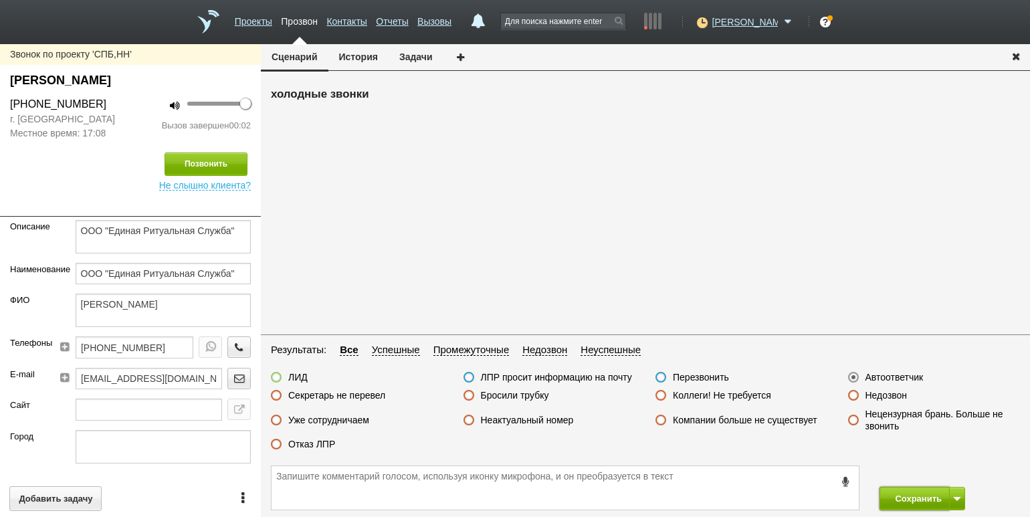
click at [915, 499] on button "Сохранить" at bounding box center [914, 498] width 70 height 23
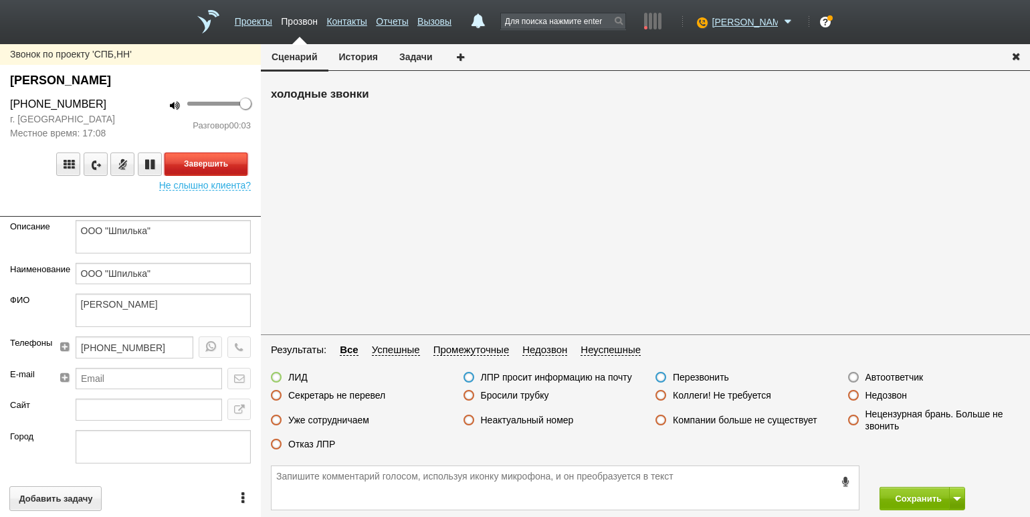
click at [219, 153] on button "Завершить" at bounding box center [205, 163] width 83 height 23
click at [889, 387] on div "ЛИД ЛПР просит информацию на почту Перезвонить Автоответчик Секретарь не переве…" at bounding box center [645, 414] width 769 height 86
click at [893, 396] on label "Недозвон" at bounding box center [886, 395] width 42 height 12
click at [0, 0] on input "Недозвон" at bounding box center [0, 0] width 0 height 0
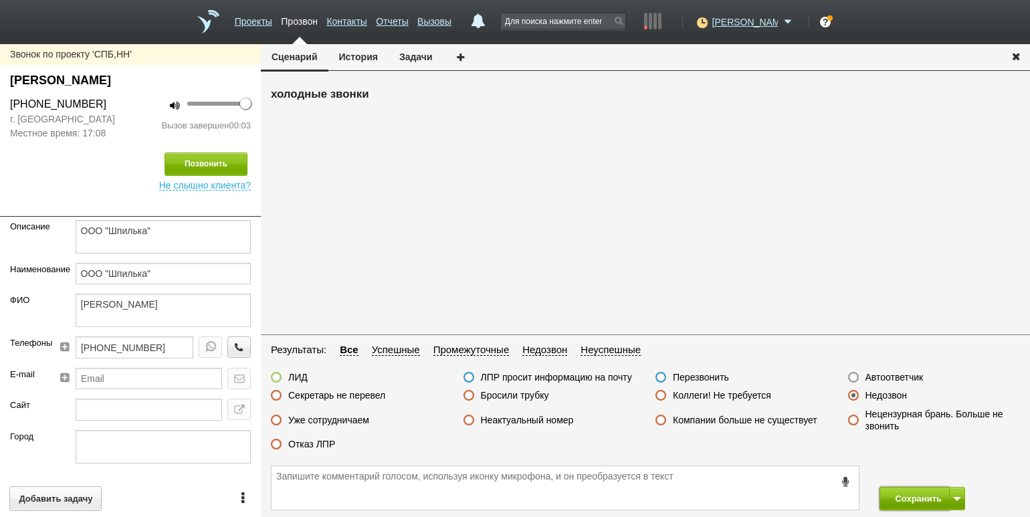
click at [911, 497] on button "Сохранить" at bounding box center [914, 498] width 70 height 23
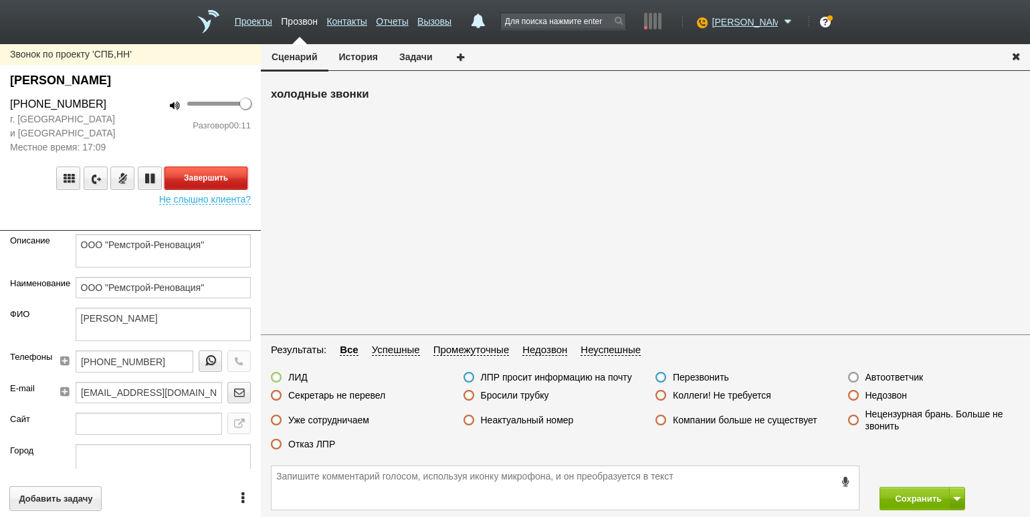
click at [230, 180] on button "Завершить" at bounding box center [205, 177] width 83 height 23
click at [316, 445] on label "Отказ ЛПР" at bounding box center [311, 444] width 47 height 12
click at [0, 0] on input "Отказ ЛПР" at bounding box center [0, 0] width 0 height 0
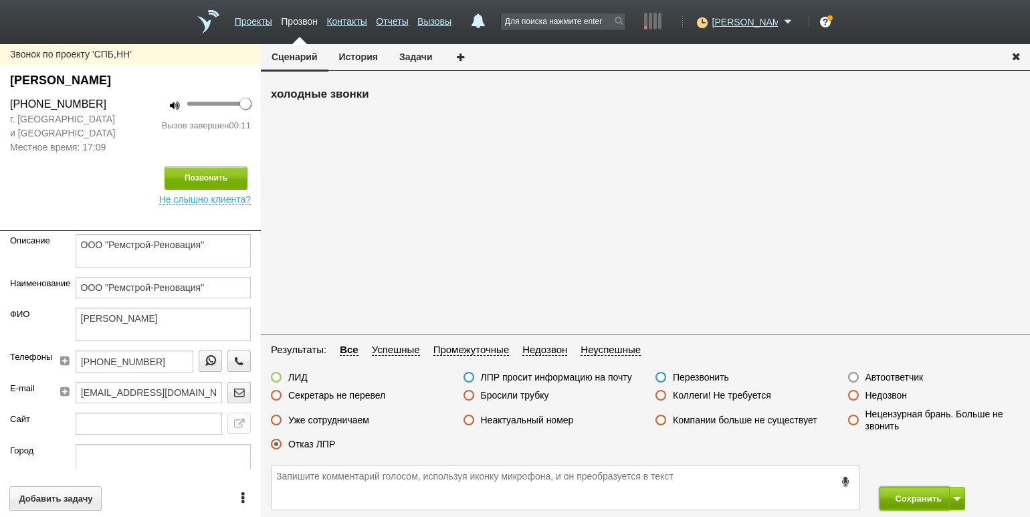
click at [899, 497] on button "Сохранить" at bounding box center [914, 498] width 70 height 23
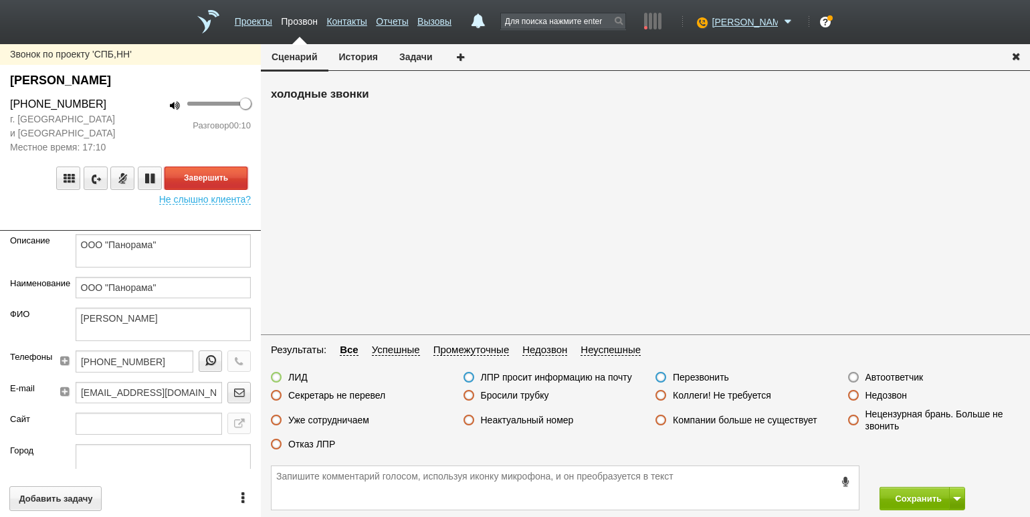
drag, startPoint x: 203, startPoint y: 178, endPoint x: 210, endPoint y: 181, distance: 7.2
click at [203, 178] on button "Завершить" at bounding box center [205, 177] width 83 height 23
drag, startPoint x: 312, startPoint y: 441, endPoint x: 326, endPoint y: 446, distance: 14.8
click at [312, 443] on label "Отказ ЛПР" at bounding box center [311, 444] width 47 height 12
click at [0, 0] on input "Отказ ЛПР" at bounding box center [0, 0] width 0 height 0
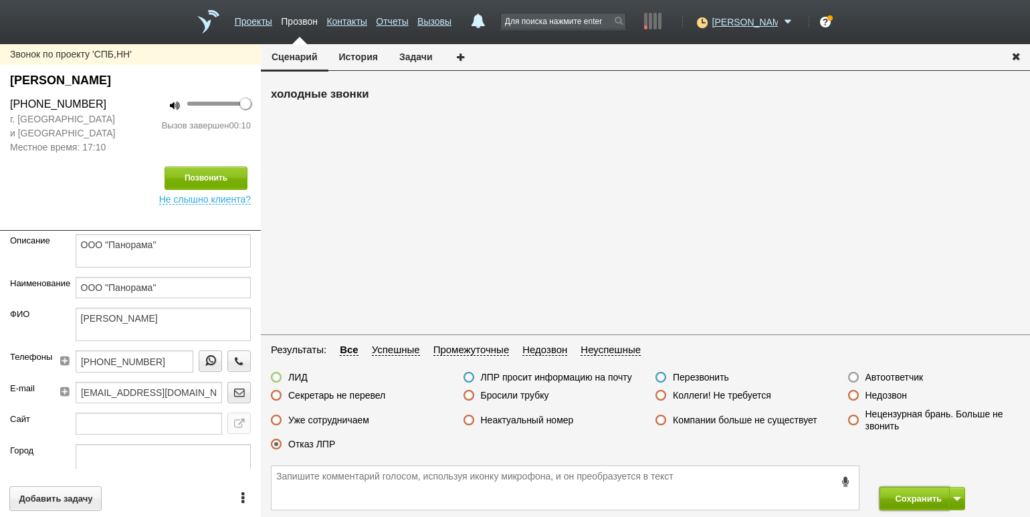
click at [896, 497] on button "Сохранить" at bounding box center [914, 498] width 70 height 23
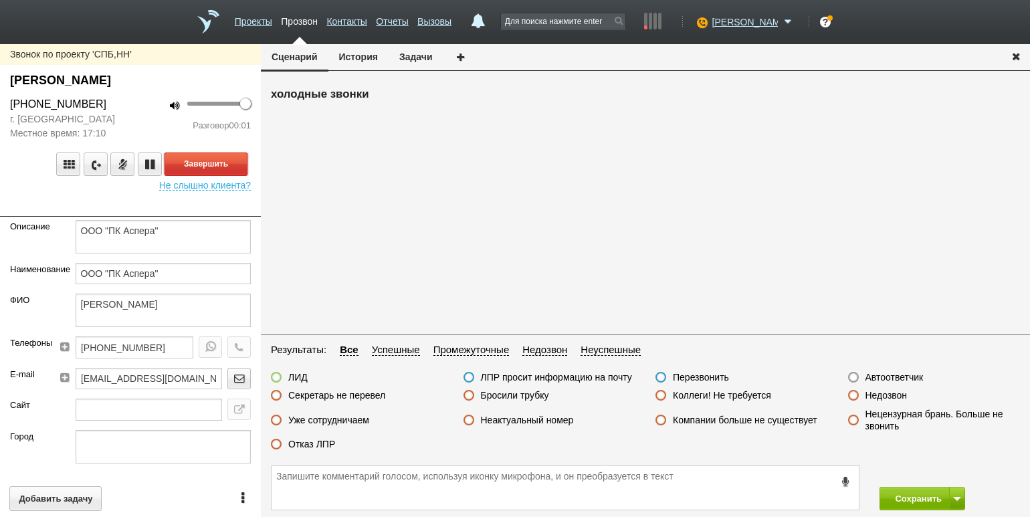
drag, startPoint x: 215, startPoint y: 154, endPoint x: 223, endPoint y: 162, distance: 12.3
click at [215, 154] on button "Завершить" at bounding box center [205, 163] width 83 height 23
click at [869, 373] on label "Автоответчик" at bounding box center [894, 377] width 58 height 12
click at [0, 0] on input "Автоответчик" at bounding box center [0, 0] width 0 height 0
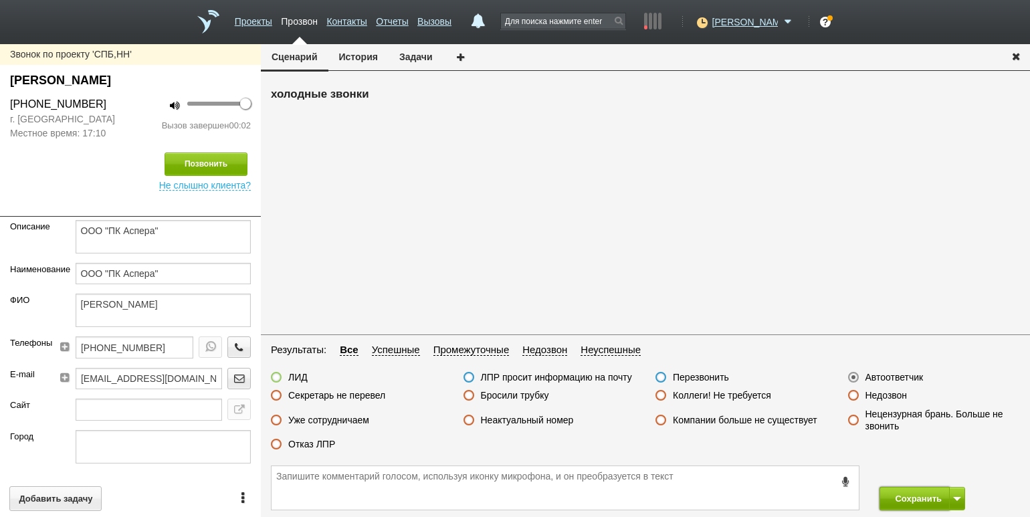
click at [915, 491] on button "Сохранить" at bounding box center [914, 498] width 70 height 23
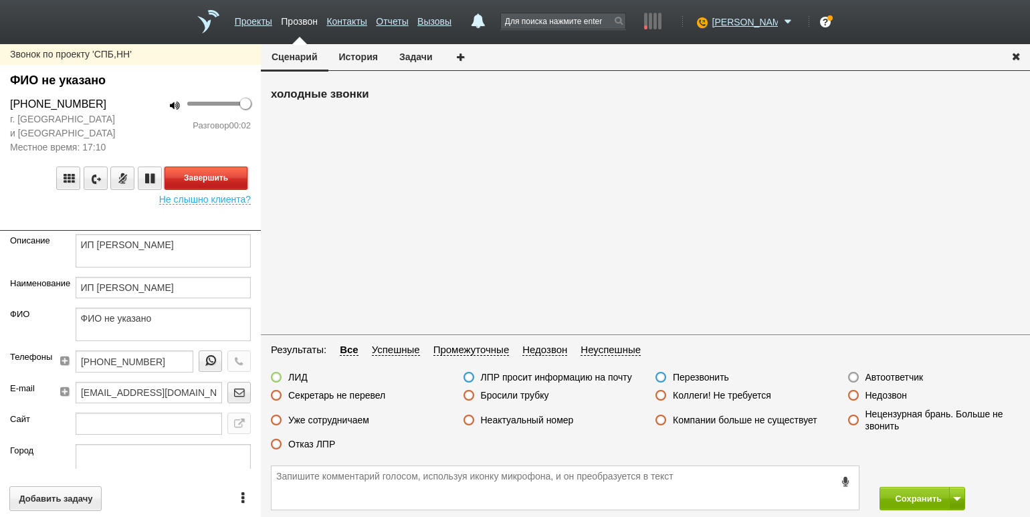
click at [241, 170] on button "Завершить" at bounding box center [205, 177] width 83 height 23
drag, startPoint x: 879, startPoint y: 376, endPoint x: 881, endPoint y: 384, distance: 8.1
click at [879, 376] on label "Автоответчик" at bounding box center [894, 377] width 58 height 12
click at [0, 0] on input "Автоответчик" at bounding box center [0, 0] width 0 height 0
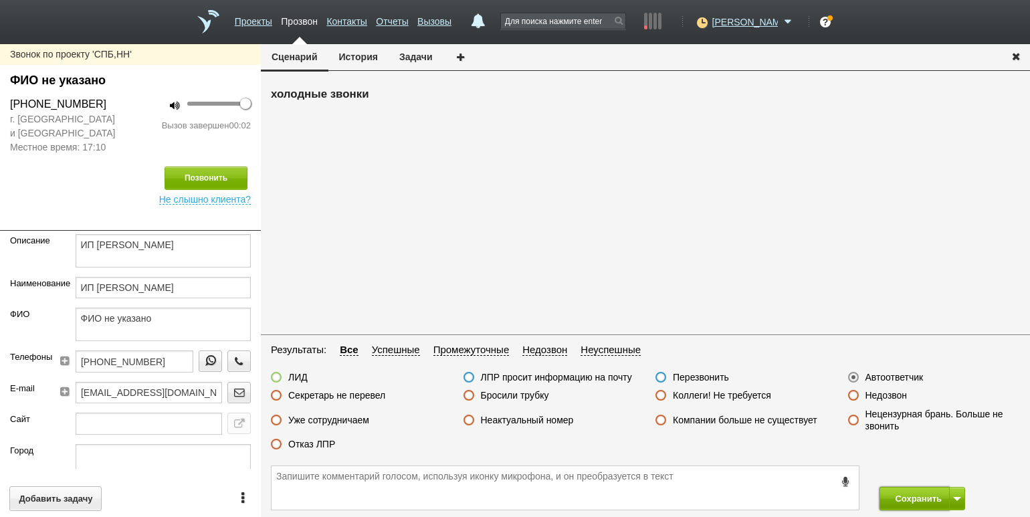
click at [911, 505] on button "Сохранить" at bounding box center [914, 498] width 70 height 23
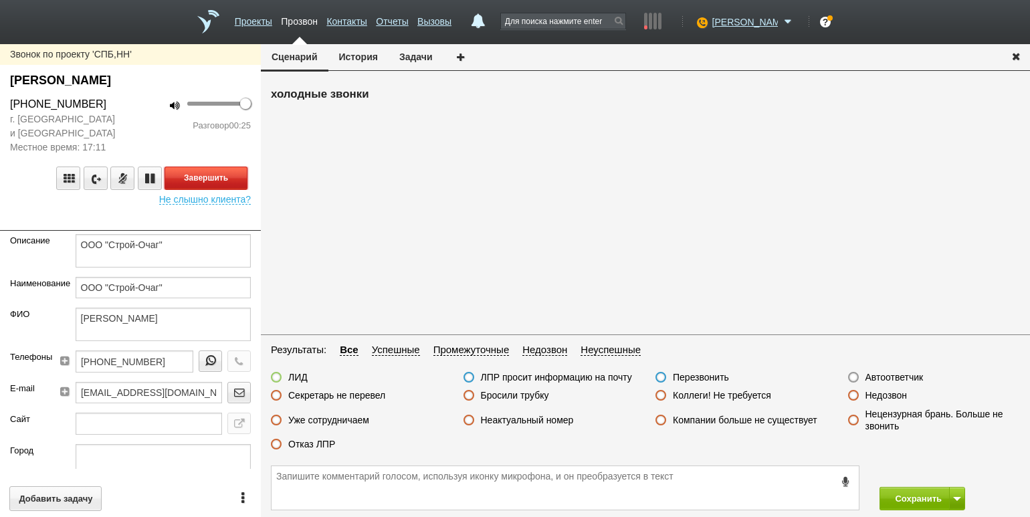
click at [233, 176] on button "Завершить" at bounding box center [205, 177] width 83 height 23
drag, startPoint x: 320, startPoint y: 441, endPoint x: 400, endPoint y: 467, distance: 84.4
click at [320, 442] on label "Отказ ЛПР" at bounding box center [311, 444] width 47 height 12
click at [0, 0] on input "Отказ ЛПР" at bounding box center [0, 0] width 0 height 0
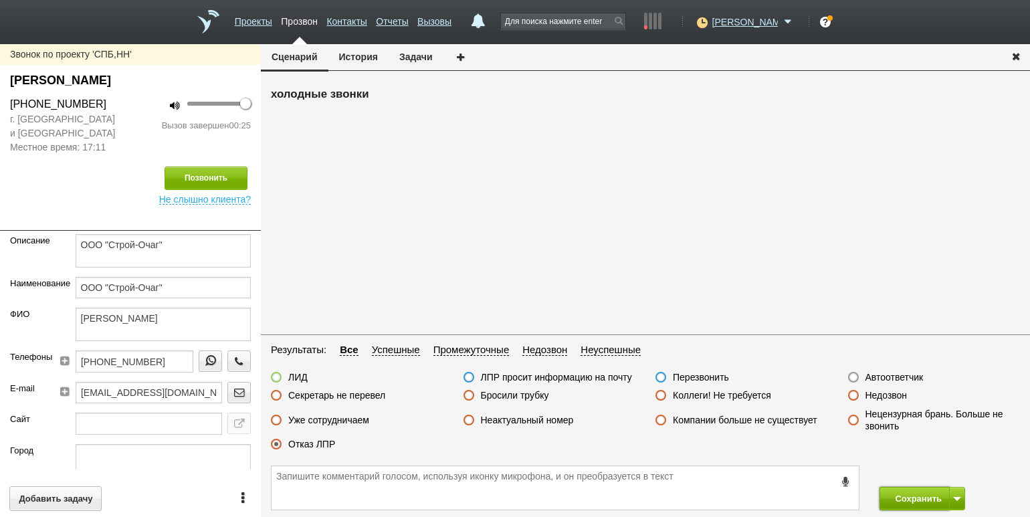
click at [917, 501] on button "Сохранить" at bounding box center [914, 498] width 70 height 23
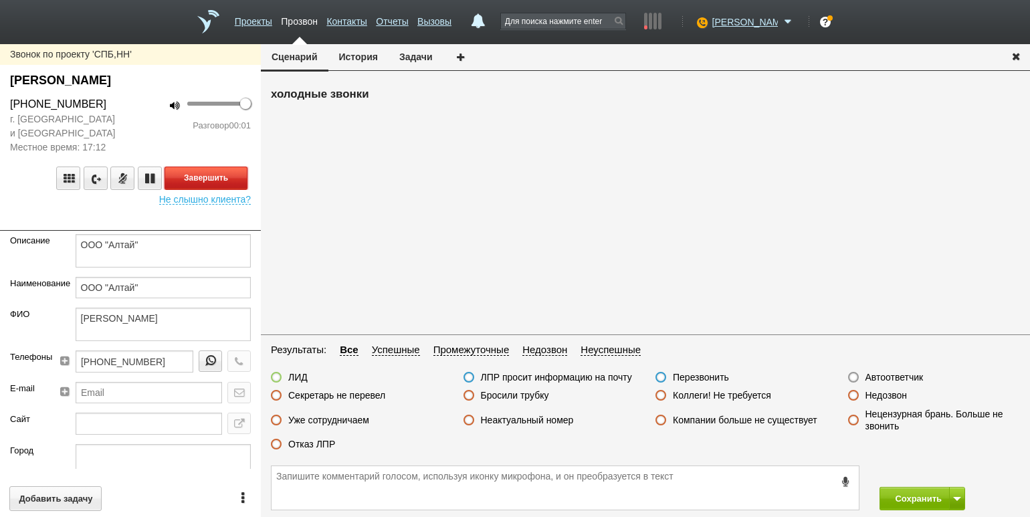
click at [215, 172] on button "Завершить" at bounding box center [205, 177] width 83 height 23
click at [897, 380] on label "Автоответчик" at bounding box center [894, 377] width 58 height 12
click at [0, 0] on input "Автоответчик" at bounding box center [0, 0] width 0 height 0
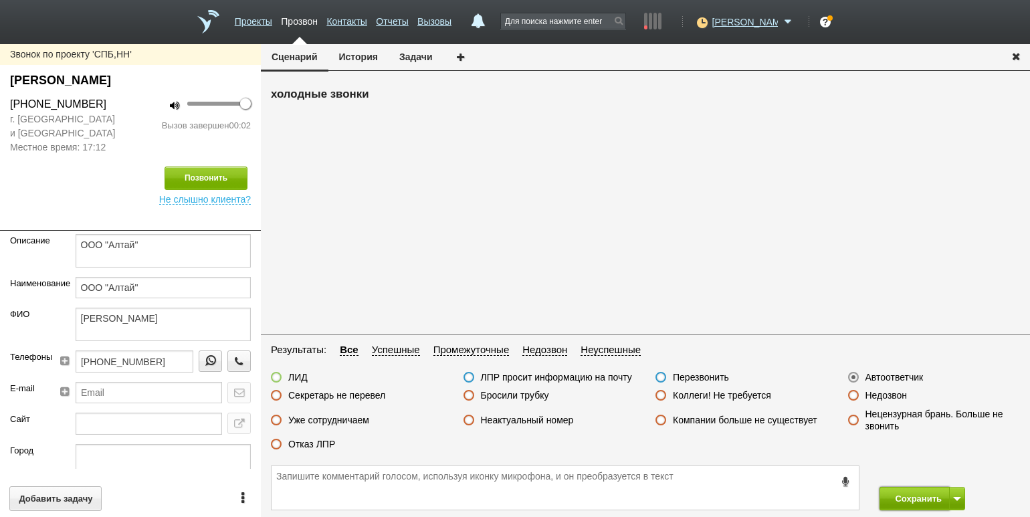
click at [918, 494] on button "Сохранить" at bounding box center [914, 498] width 70 height 23
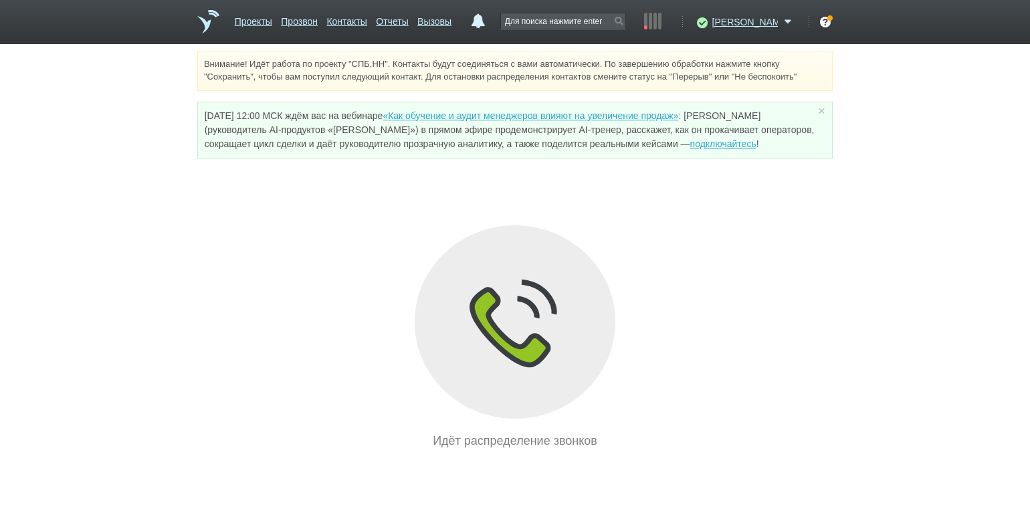
click at [218, 247] on div "Идёт распределение звонков" at bounding box center [514, 337] width 635 height 225
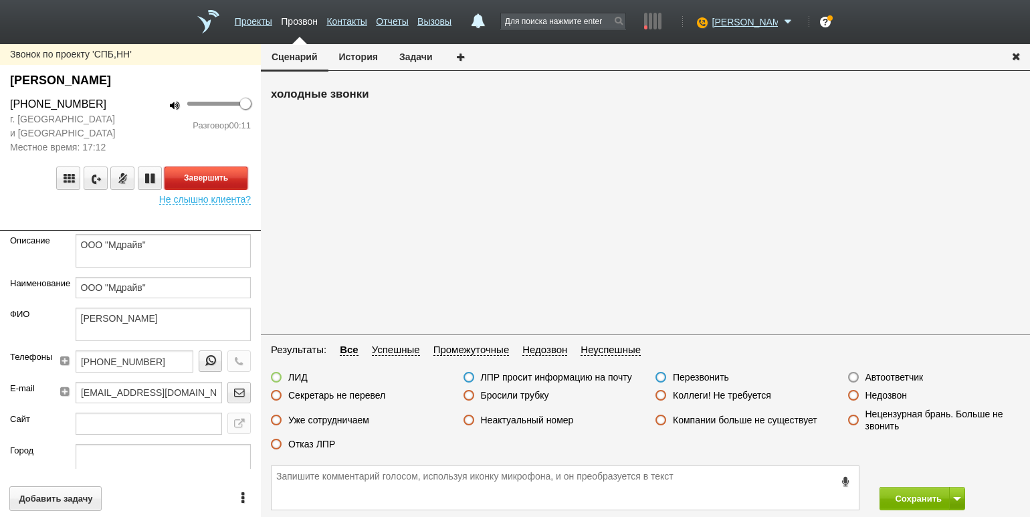
click at [235, 173] on button "Завершить" at bounding box center [205, 177] width 83 height 23
click at [327, 446] on label "Отказ ЛПР" at bounding box center [311, 444] width 47 height 12
click at [0, 0] on input "Отказ ЛПР" at bounding box center [0, 0] width 0 height 0
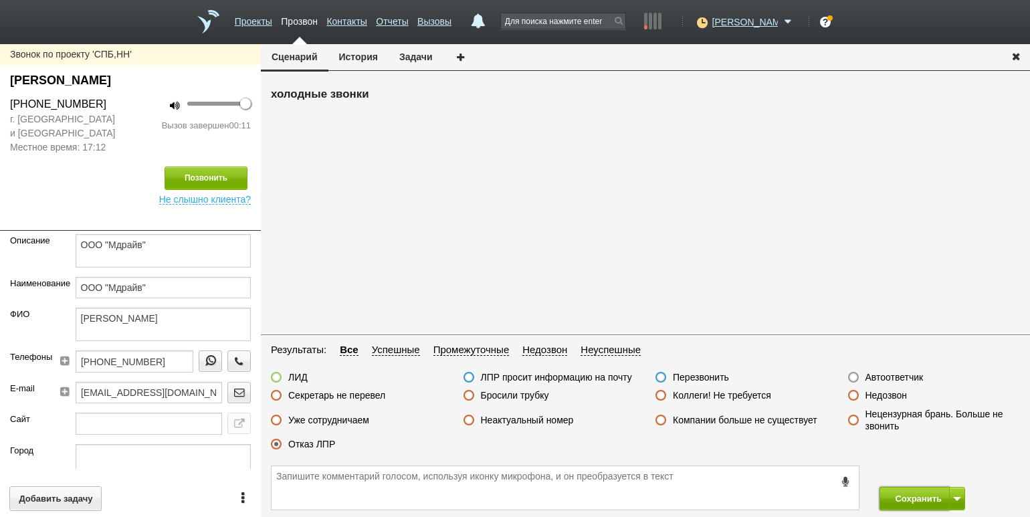
click at [909, 492] on button "Сохранить" at bounding box center [914, 498] width 70 height 23
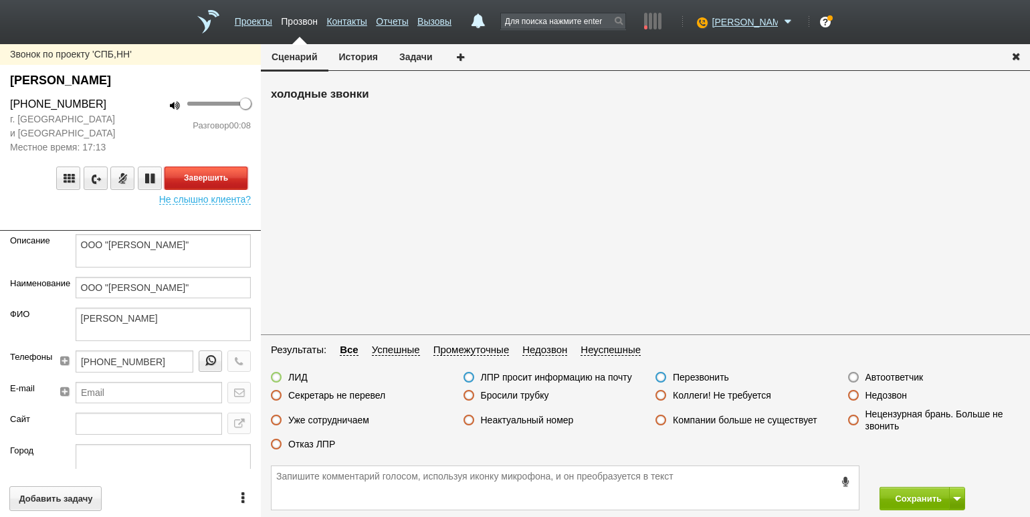
click at [215, 171] on button "Завершить" at bounding box center [205, 177] width 83 height 23
click at [310, 439] on label "Отказ ЛПР" at bounding box center [311, 444] width 47 height 12
click at [0, 0] on input "Отказ ЛПР" at bounding box center [0, 0] width 0 height 0
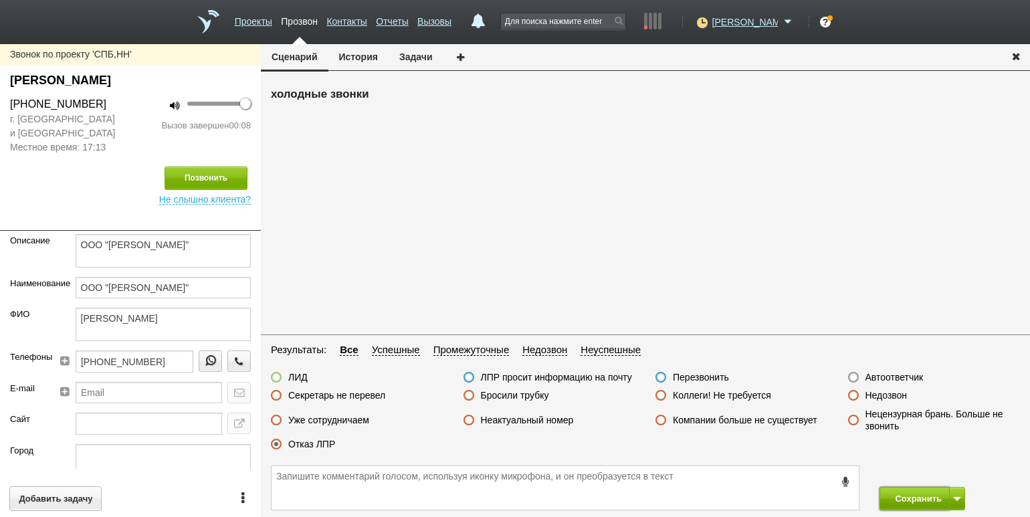
click at [921, 499] on button "Сохранить" at bounding box center [914, 498] width 70 height 23
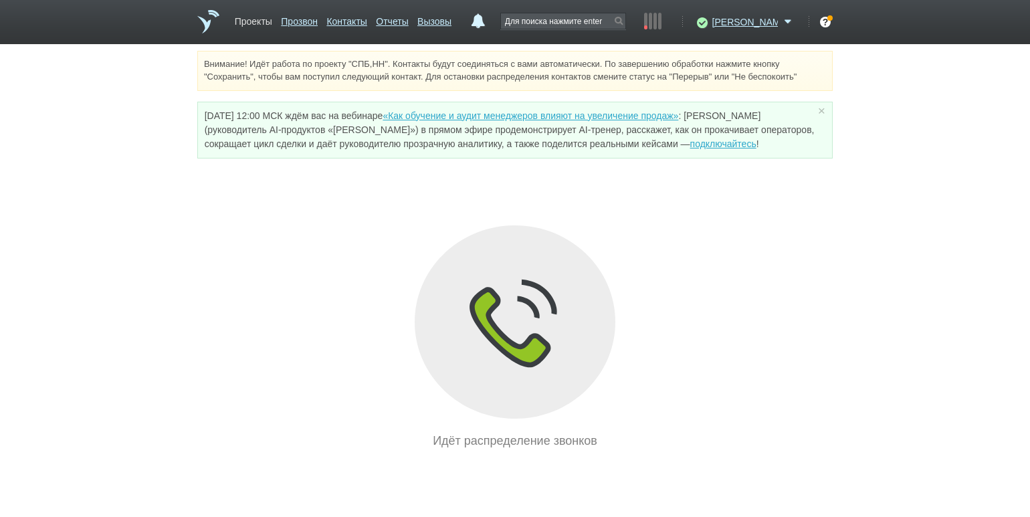
click at [253, 16] on link "Проекты" at bounding box center [253, 18] width 37 height 19
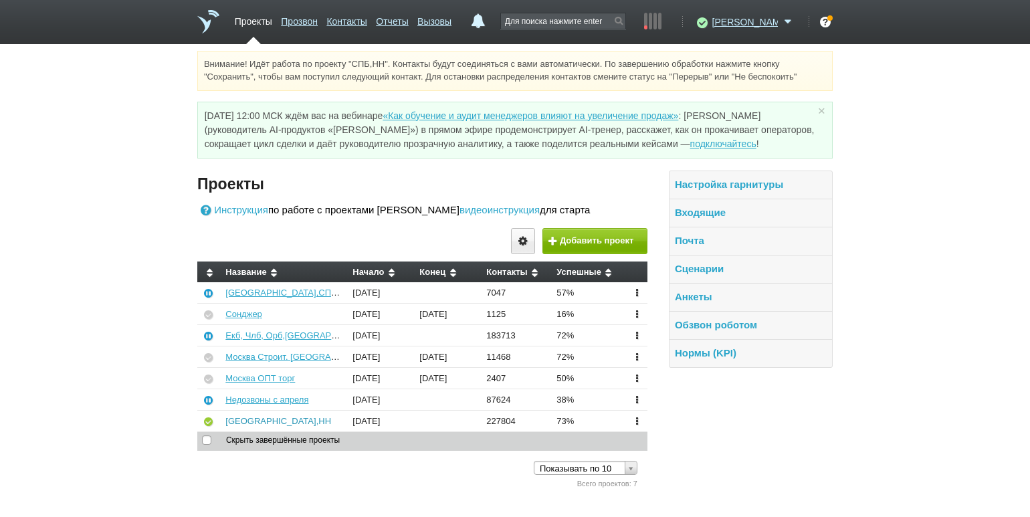
click at [246, 417] on link "[GEOGRAPHIC_DATA],НН" at bounding box center [278, 421] width 106 height 10
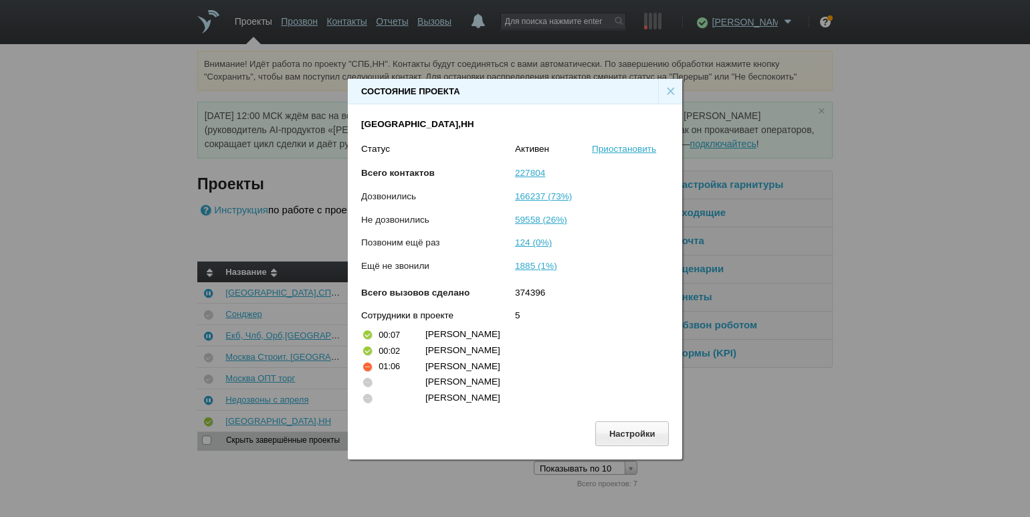
click at [666, 84] on div "×" at bounding box center [670, 91] width 24 height 25
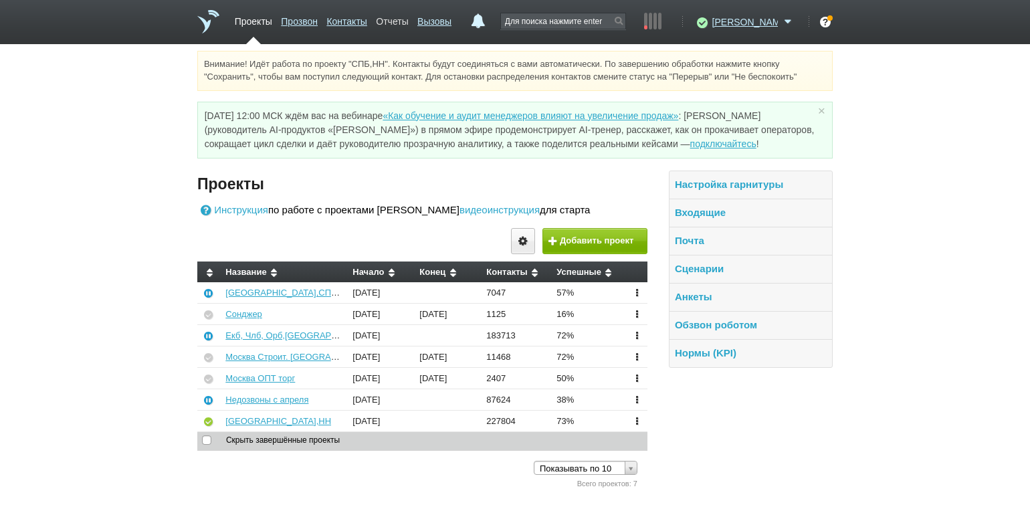
click at [408, 15] on link "Отчеты" at bounding box center [392, 18] width 32 height 19
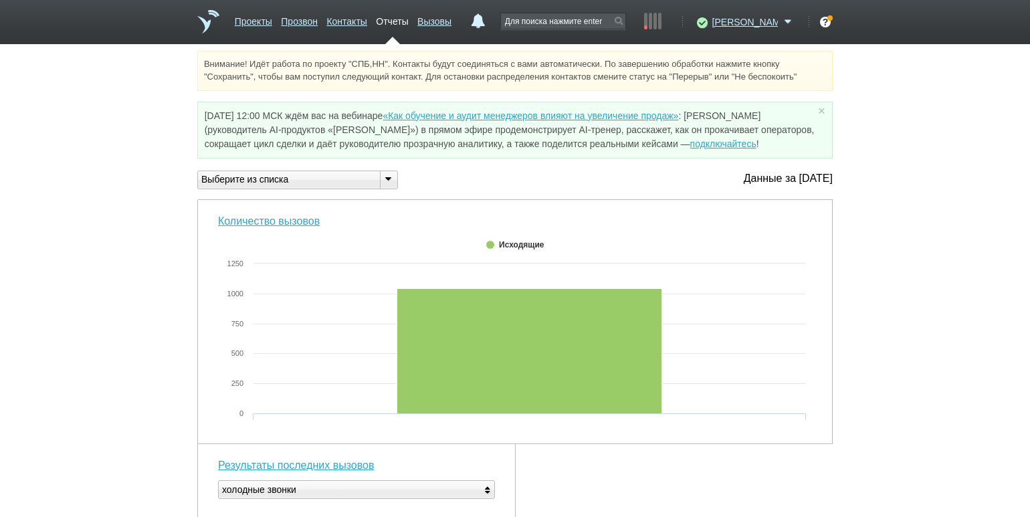
click at [394, 177] on icon at bounding box center [387, 178] width 15 height 10
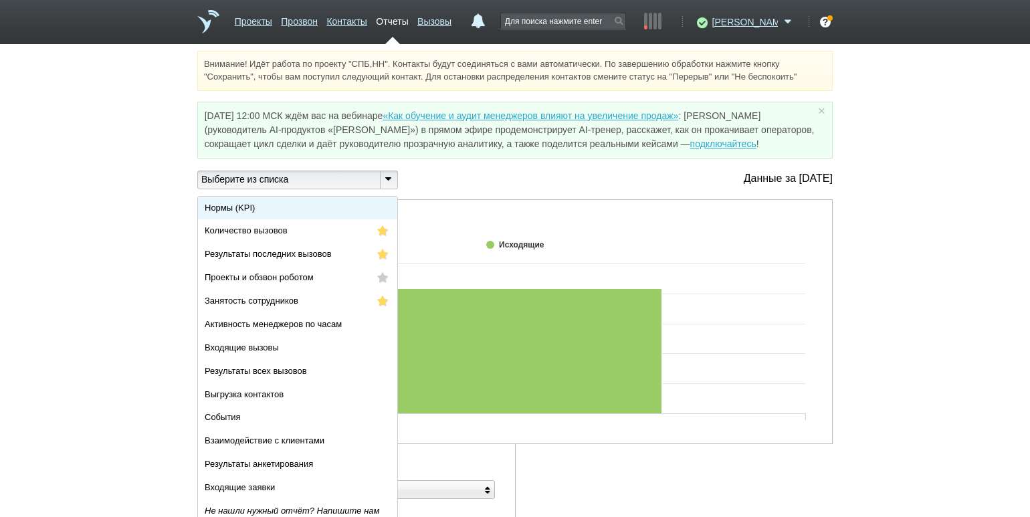
click at [362, 197] on li "Нормы (KPI)" at bounding box center [297, 208] width 199 height 23
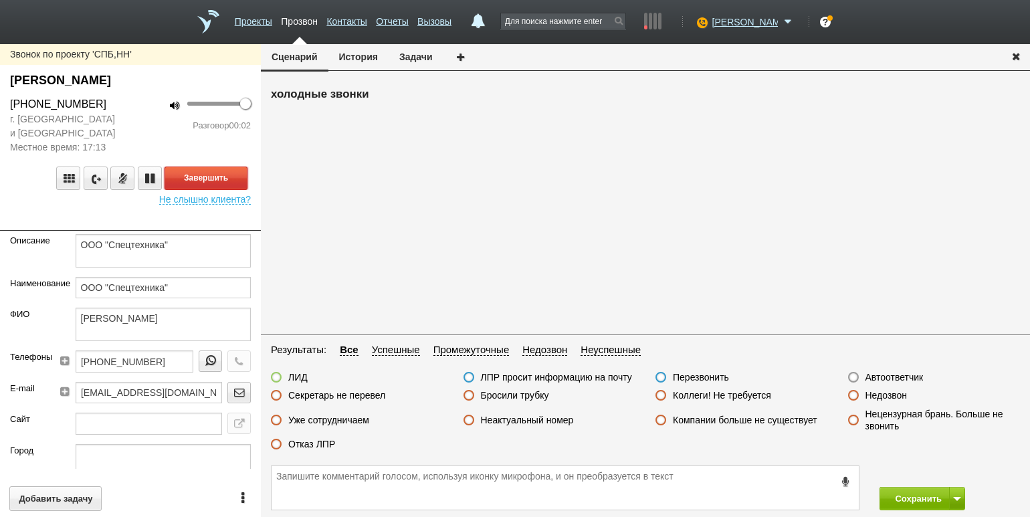
drag, startPoint x: 233, startPoint y: 177, endPoint x: 244, endPoint y: 184, distance: 13.2
click at [233, 177] on button "Завершить" at bounding box center [205, 177] width 83 height 23
click at [889, 379] on label "Автоответчик" at bounding box center [894, 377] width 58 height 12
click at [0, 0] on input "Автоответчик" at bounding box center [0, 0] width 0 height 0
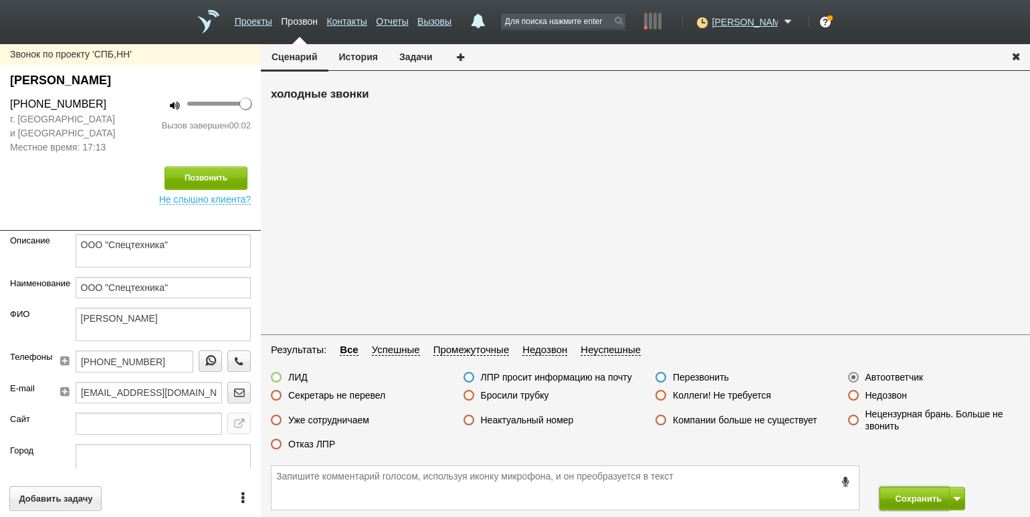
drag, startPoint x: 920, startPoint y: 490, endPoint x: 895, endPoint y: 456, distance: 42.5
click at [920, 490] on button "Сохранить" at bounding box center [914, 498] width 70 height 23
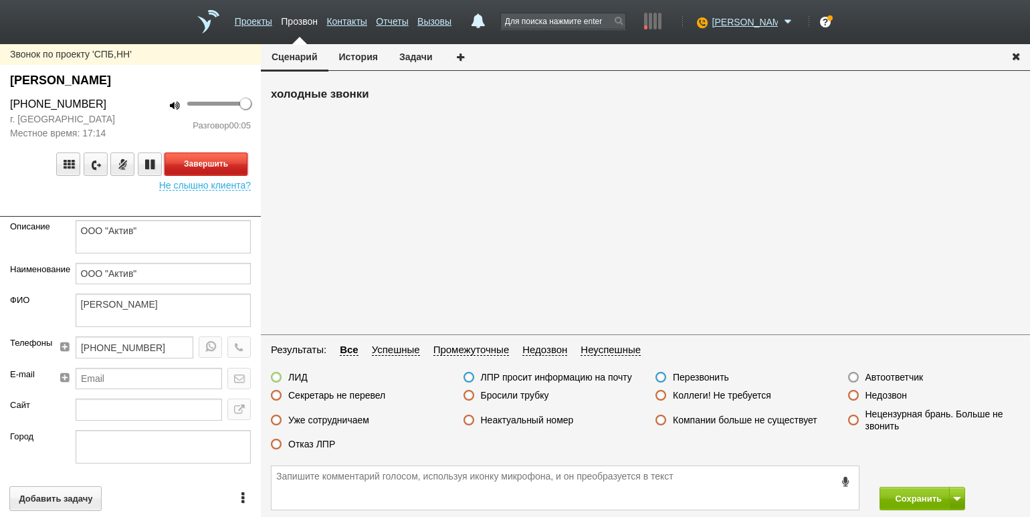
click at [210, 158] on button "Завершить" at bounding box center [205, 163] width 83 height 23
click at [537, 390] on div "ЛИД ЛПР просит информацию на почту Перезвонить Автоответчик Секретарь не переве…" at bounding box center [645, 414] width 769 height 86
drag, startPoint x: 519, startPoint y: 392, endPoint x: 530, endPoint y: 398, distance: 12.9
click at [519, 392] on label "Бросили трубку" at bounding box center [515, 395] width 68 height 12
click at [0, 0] on input "Бросили трубку" at bounding box center [0, 0] width 0 height 0
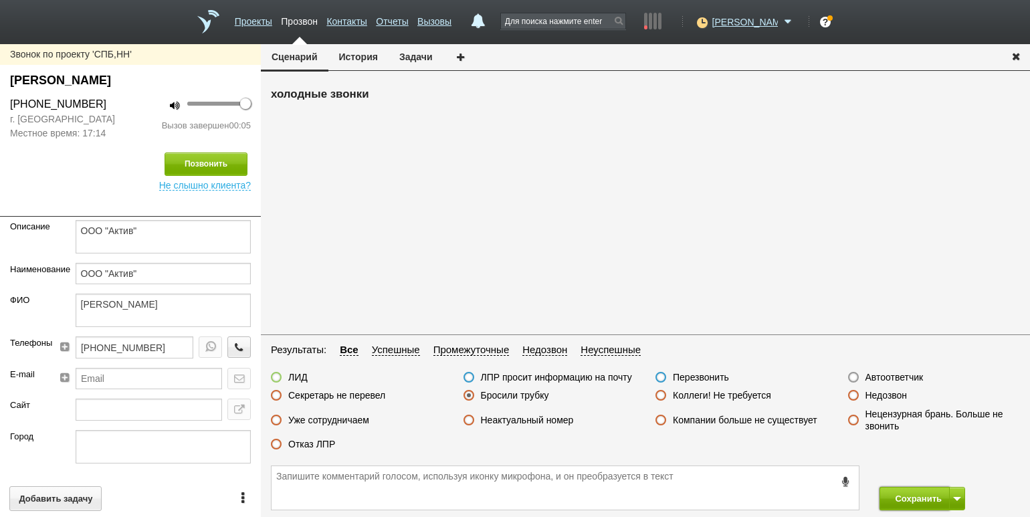
click at [921, 492] on button "Сохранить" at bounding box center [914, 498] width 70 height 23
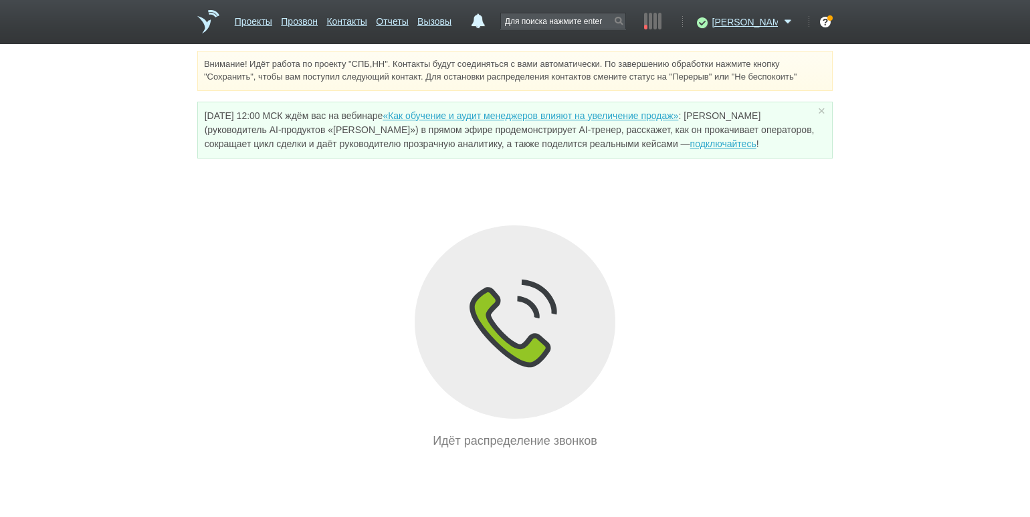
click at [219, 253] on div "Идёт распределение звонков" at bounding box center [514, 337] width 635 height 225
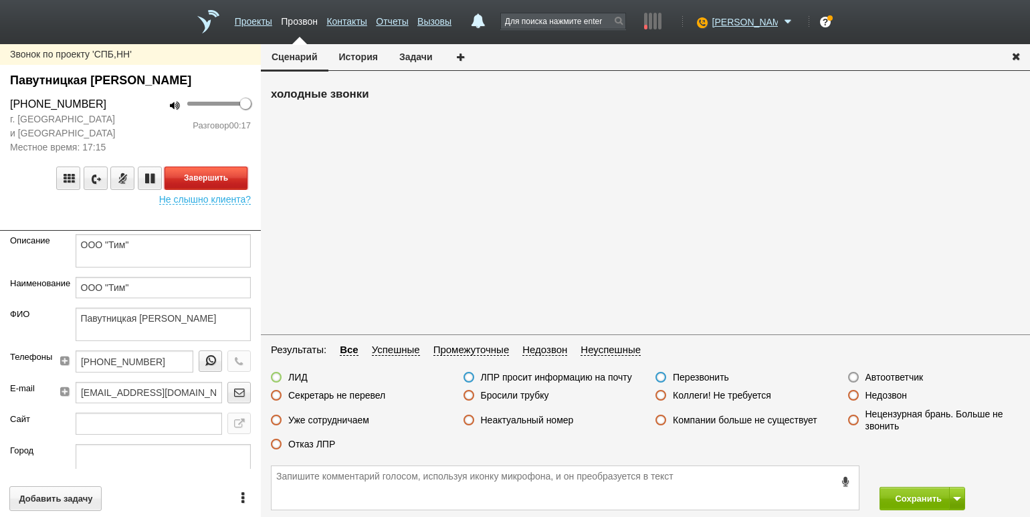
click at [215, 182] on button "Завершить" at bounding box center [205, 177] width 83 height 23
click at [304, 440] on label "Отказ ЛПР" at bounding box center [311, 444] width 47 height 12
click at [0, 0] on input "Отказ ЛПР" at bounding box center [0, 0] width 0 height 0
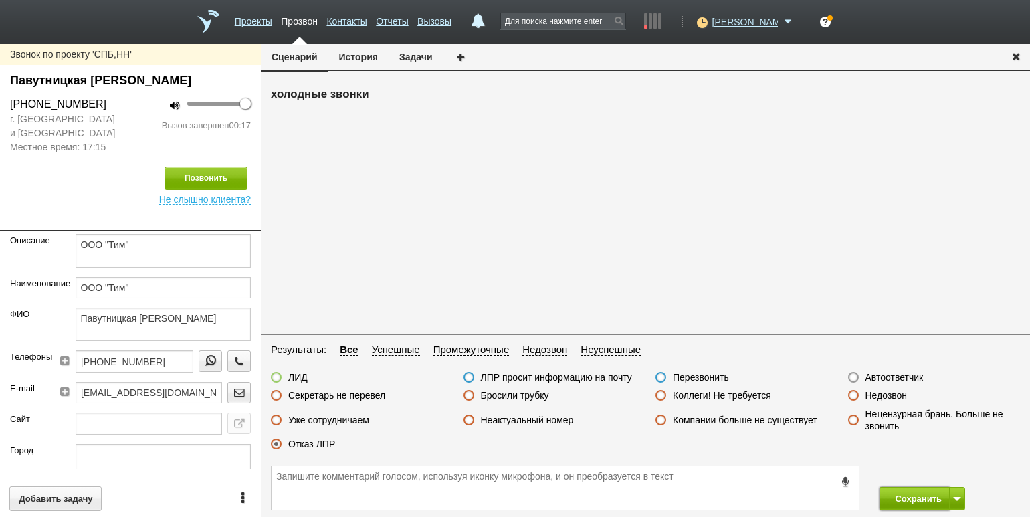
click at [893, 498] on button "Сохранить" at bounding box center [914, 498] width 70 height 23
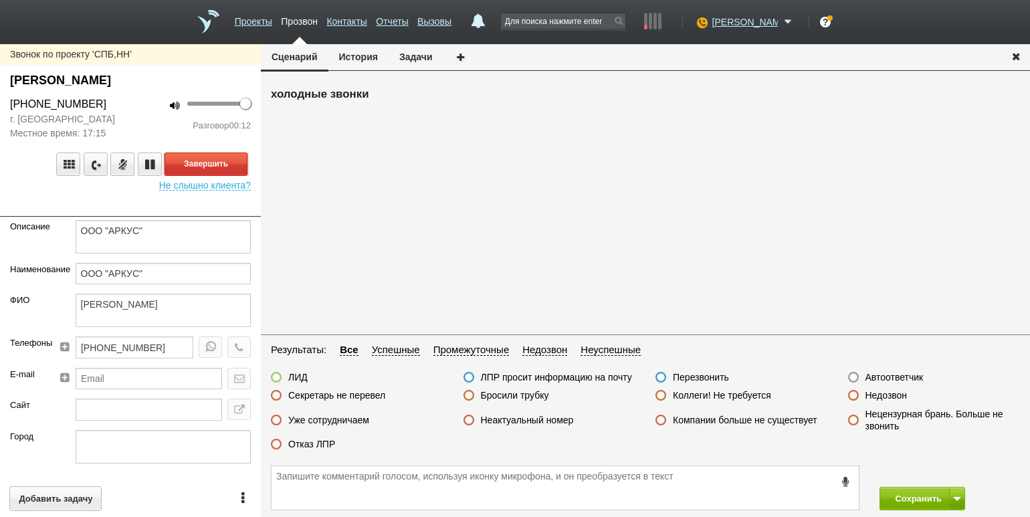
click at [209, 165] on button "Завершить" at bounding box center [205, 163] width 83 height 23
click at [334, 441] on label "Отказ ЛПР" at bounding box center [311, 444] width 47 height 12
click at [0, 0] on input "Отказ ЛПР" at bounding box center [0, 0] width 0 height 0
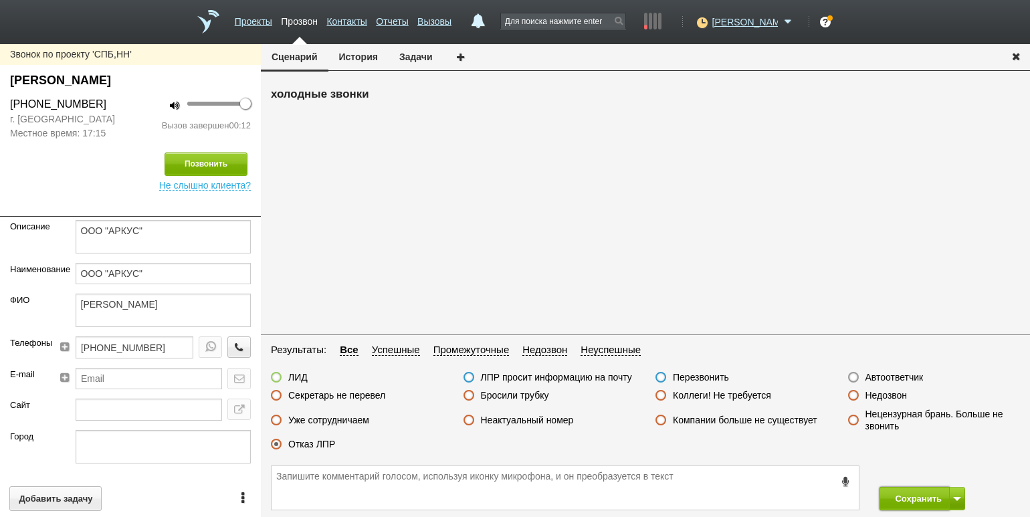
drag, startPoint x: 898, startPoint y: 498, endPoint x: 885, endPoint y: 479, distance: 23.0
click at [898, 498] on button "Сохранить" at bounding box center [914, 498] width 70 height 23
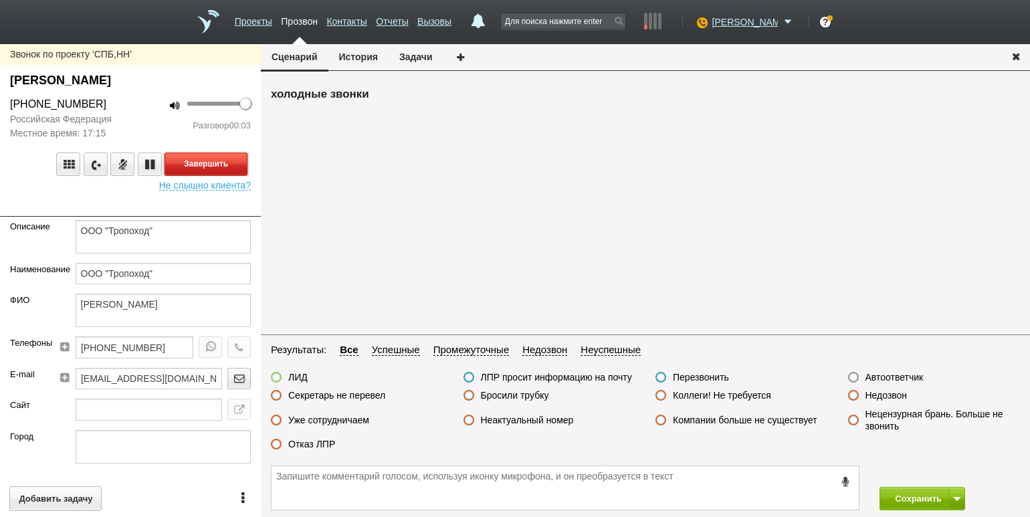
click at [218, 162] on button "Завершить" at bounding box center [205, 163] width 83 height 23
drag, startPoint x: 897, startPoint y: 389, endPoint x: 897, endPoint y: 396, distance: 7.4
click at [897, 390] on label "Недозвон" at bounding box center [886, 395] width 42 height 12
click at [0, 0] on input "Недозвон" at bounding box center [0, 0] width 0 height 0
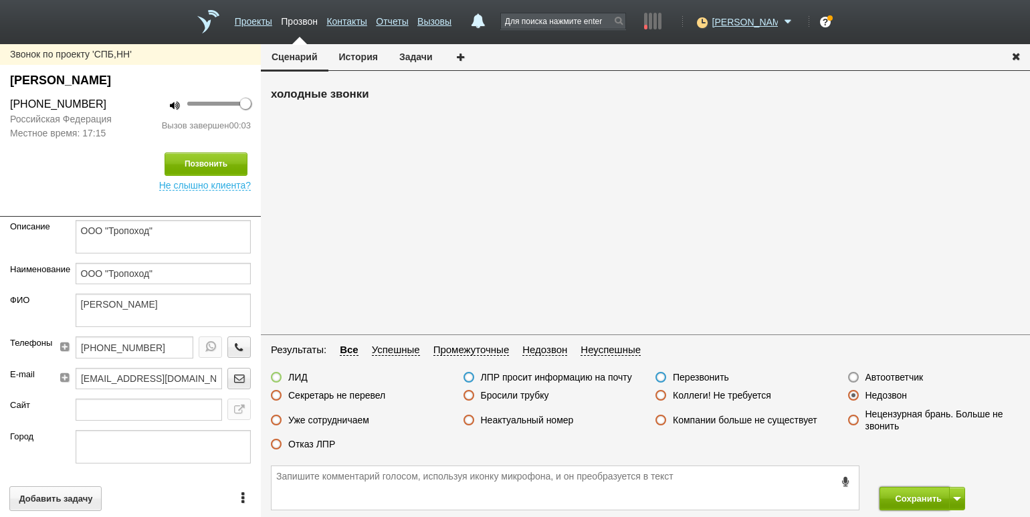
click at [908, 492] on button "Сохранить" at bounding box center [914, 498] width 70 height 23
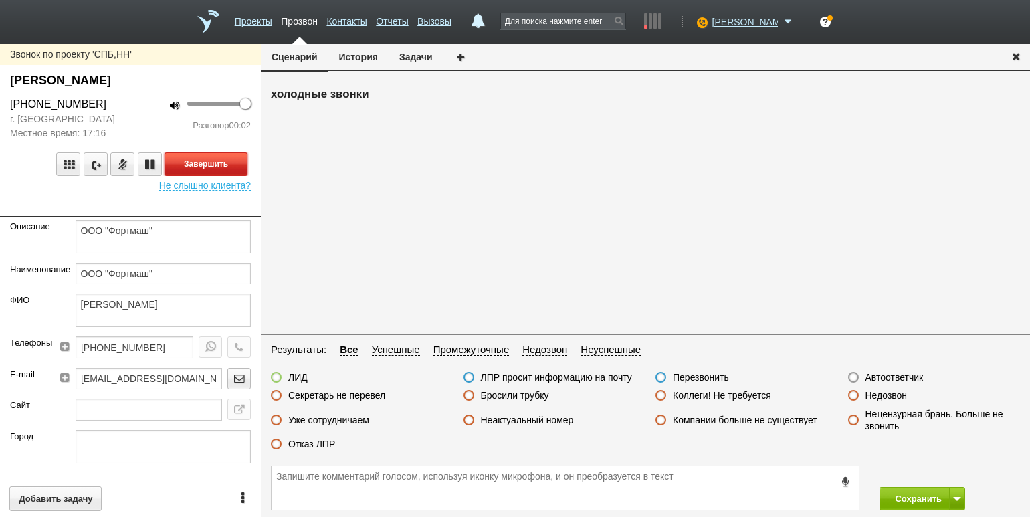
click at [225, 161] on button "Завершить" at bounding box center [205, 163] width 83 height 23
click at [885, 377] on label "Автоответчик" at bounding box center [894, 377] width 58 height 12
click at [0, 0] on input "Автоответчик" at bounding box center [0, 0] width 0 height 0
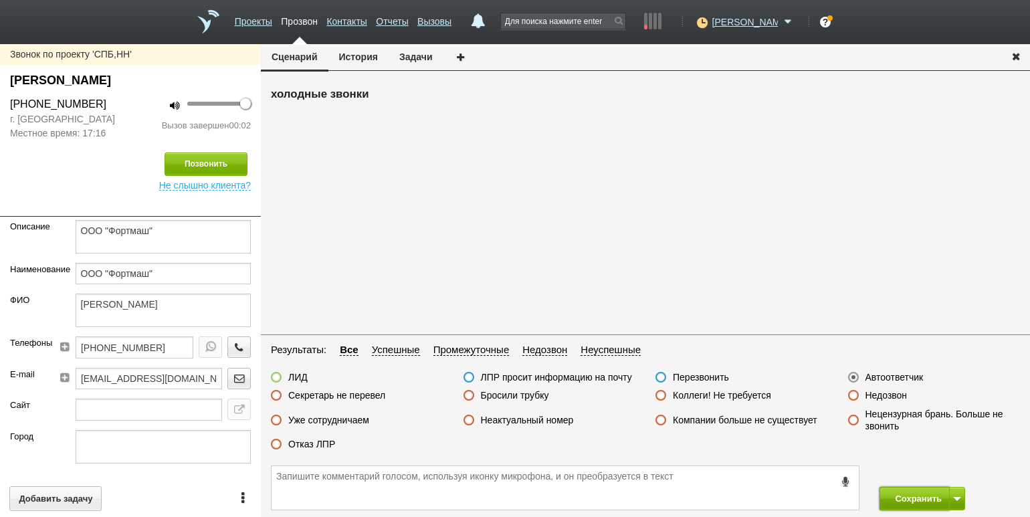
click at [905, 499] on button "Сохранить" at bounding box center [914, 498] width 70 height 23
click at [875, 397] on label "Недозвон" at bounding box center [886, 395] width 42 height 12
click at [0, 0] on input "Недозвон" at bounding box center [0, 0] width 0 height 0
click at [905, 493] on button "Сохранить" at bounding box center [914, 498] width 70 height 23
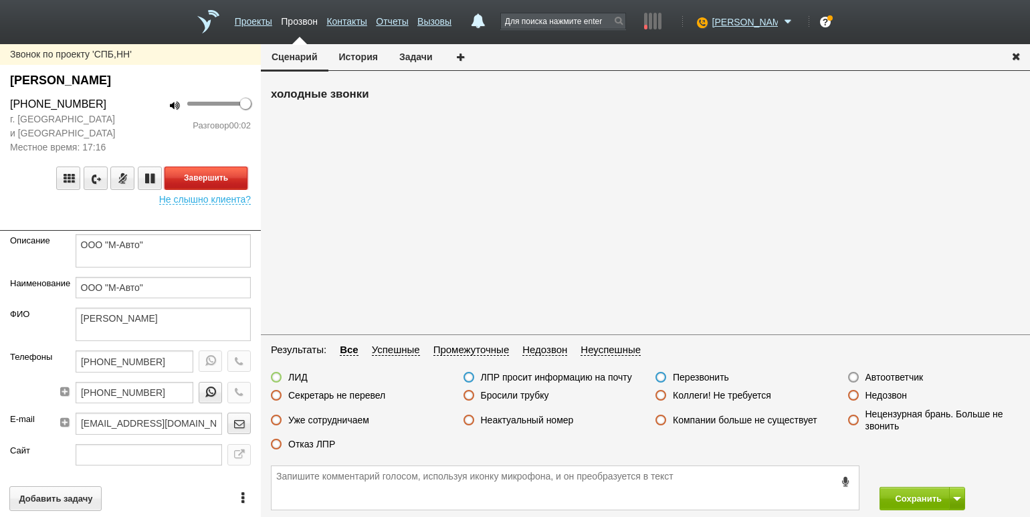
click at [221, 175] on button "Завершить" at bounding box center [205, 177] width 83 height 23
click at [880, 372] on label "Автоответчик" at bounding box center [894, 377] width 58 height 12
click at [0, 0] on input "Автоответчик" at bounding box center [0, 0] width 0 height 0
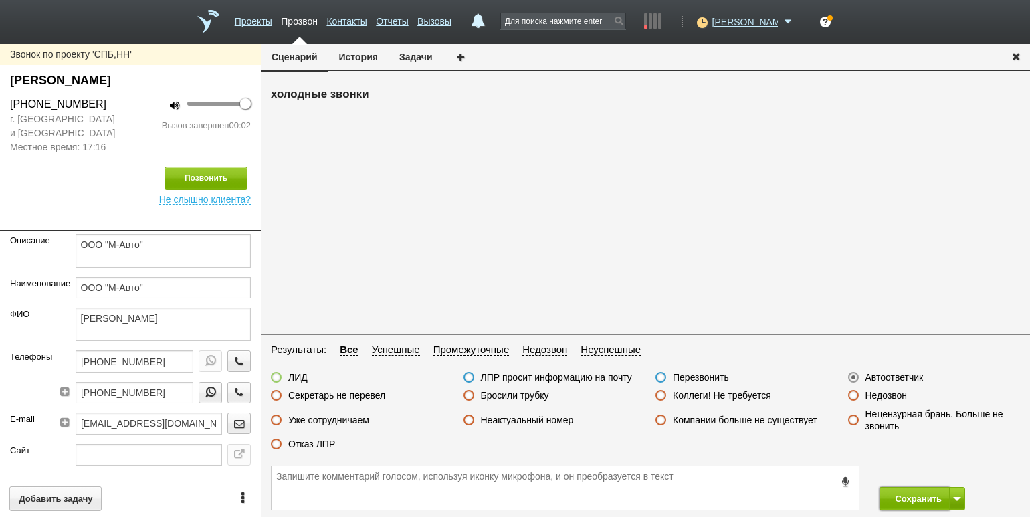
drag, startPoint x: 908, startPoint y: 499, endPoint x: 768, endPoint y: 423, distance: 159.4
click at [900, 495] on button "Сохранить" at bounding box center [914, 498] width 70 height 23
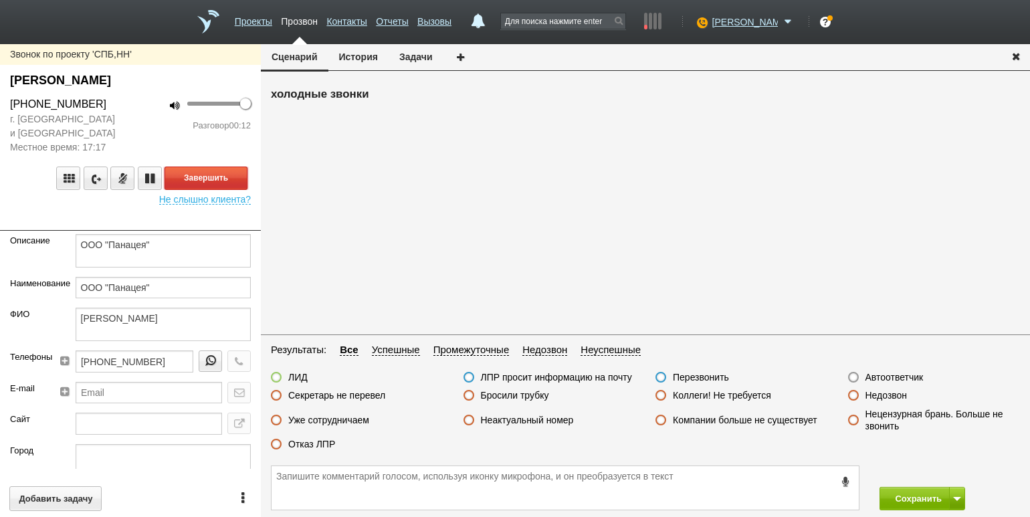
drag, startPoint x: 219, startPoint y: 171, endPoint x: 240, endPoint y: 189, distance: 27.6
click at [219, 171] on button "Завершить" at bounding box center [205, 177] width 83 height 23
click at [308, 446] on label "Отказ ЛПР" at bounding box center [311, 444] width 47 height 12
click at [308, 447] on label "Отказ ЛПР" at bounding box center [311, 444] width 47 height 12
click at [0, 0] on input "Отказ ЛПР" at bounding box center [0, 0] width 0 height 0
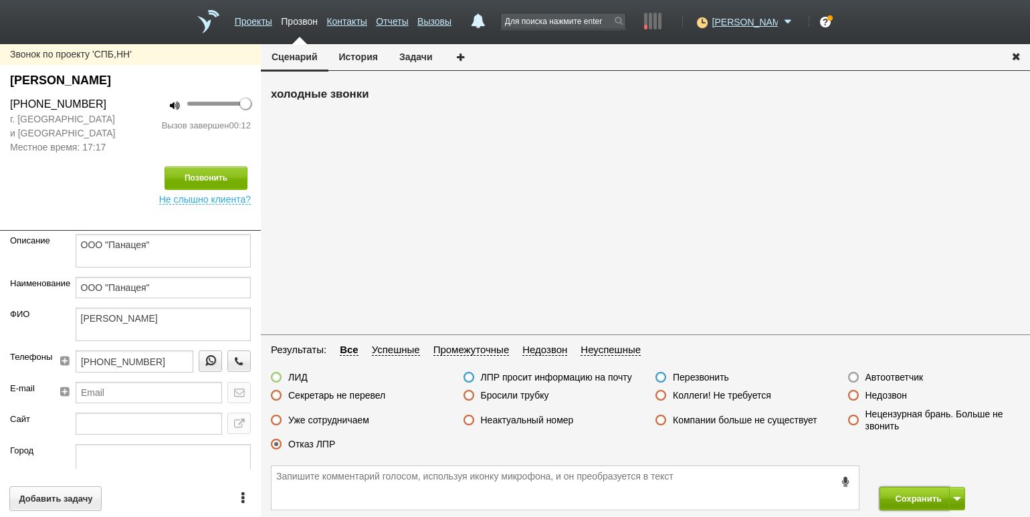
click at [902, 492] on button "Сохранить" at bounding box center [914, 498] width 70 height 23
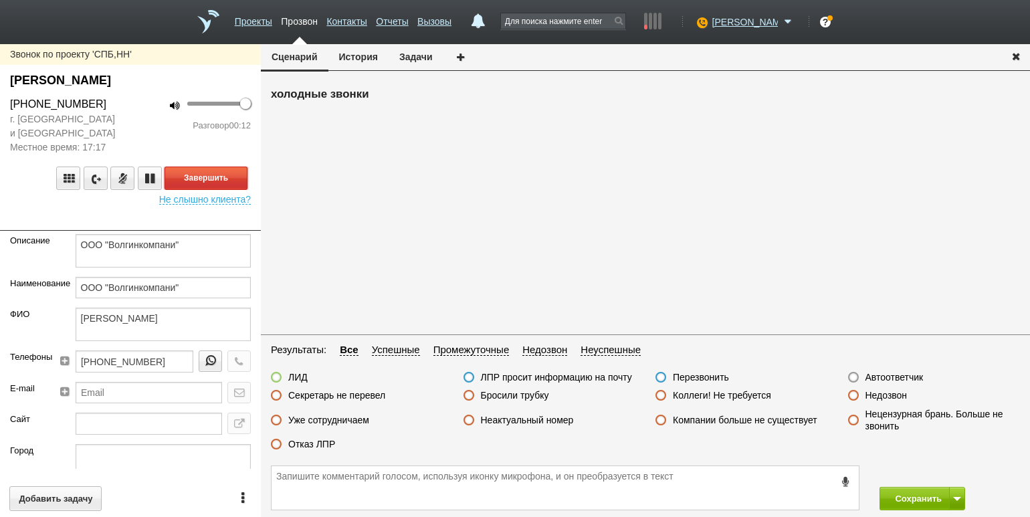
drag, startPoint x: 234, startPoint y: 181, endPoint x: 296, endPoint y: 191, distance: 62.4
click at [234, 181] on button "Завершить" at bounding box center [205, 177] width 83 height 23
click at [336, 398] on label "Секретарь не перевел" at bounding box center [336, 395] width 97 height 12
click at [0, 0] on input "Секретарь не перевел" at bounding box center [0, 0] width 0 height 0
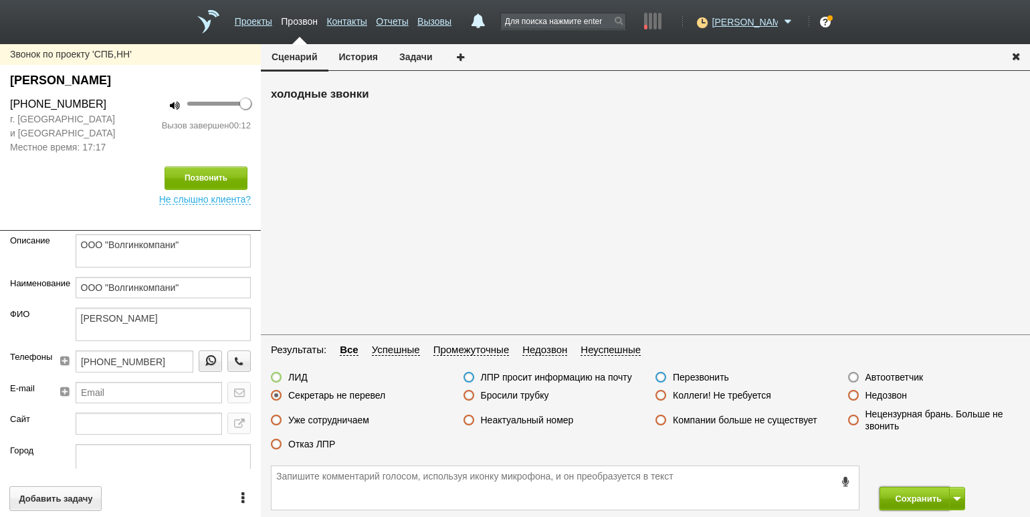
click at [910, 501] on button "Сохранить" at bounding box center [914, 498] width 70 height 23
click at [306, 443] on label "Отказ ЛПР" at bounding box center [311, 444] width 47 height 12
click at [0, 0] on input "Отказ ЛПР" at bounding box center [0, 0] width 0 height 0
click at [905, 490] on button "Сохранить" at bounding box center [914, 498] width 70 height 23
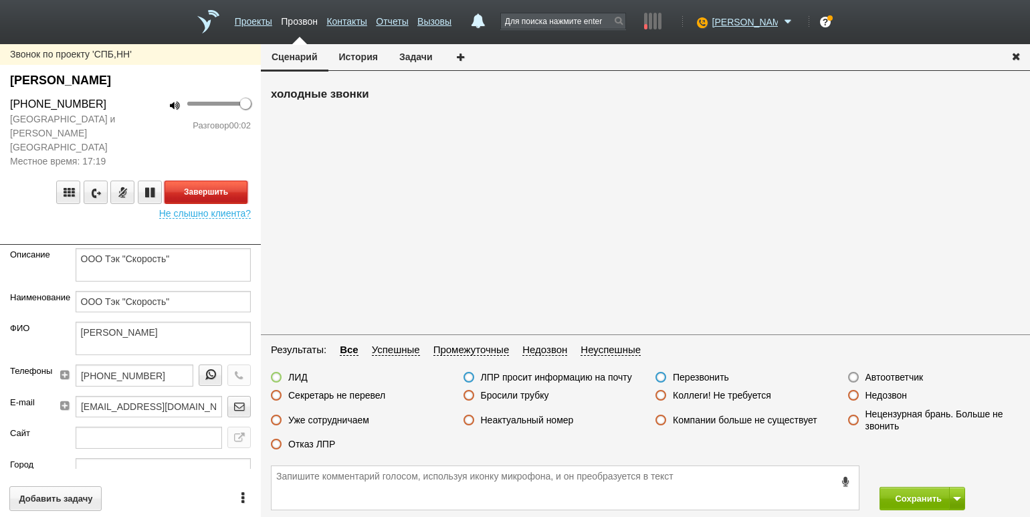
click at [219, 181] on button "Завершить" at bounding box center [205, 192] width 83 height 23
click at [892, 374] on label "Автоответчик" at bounding box center [894, 377] width 58 height 12
click at [0, 0] on input "Автоответчик" at bounding box center [0, 0] width 0 height 0
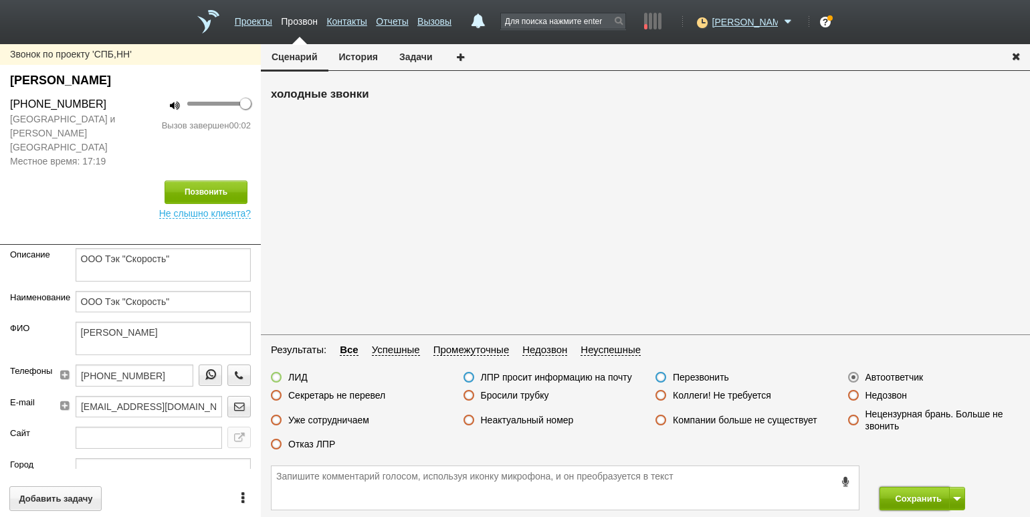
click at [897, 498] on button "Сохранить" at bounding box center [914, 498] width 70 height 23
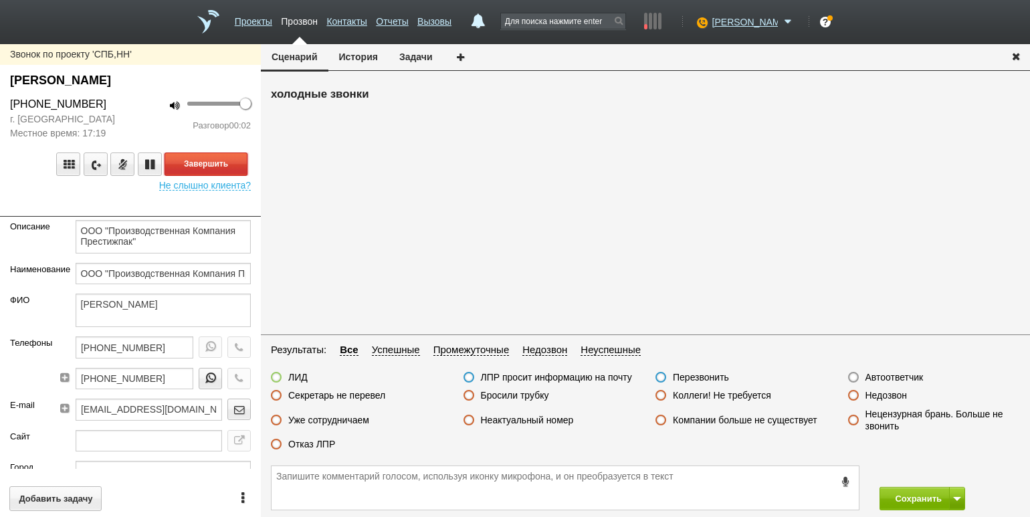
drag, startPoint x: 216, startPoint y: 164, endPoint x: 225, endPoint y: 166, distance: 8.9
click at [216, 164] on button "Завершить" at bounding box center [205, 163] width 83 height 23
click at [885, 378] on label "Автоответчик" at bounding box center [894, 377] width 58 height 12
click at [0, 0] on input "Автоответчик" at bounding box center [0, 0] width 0 height 0
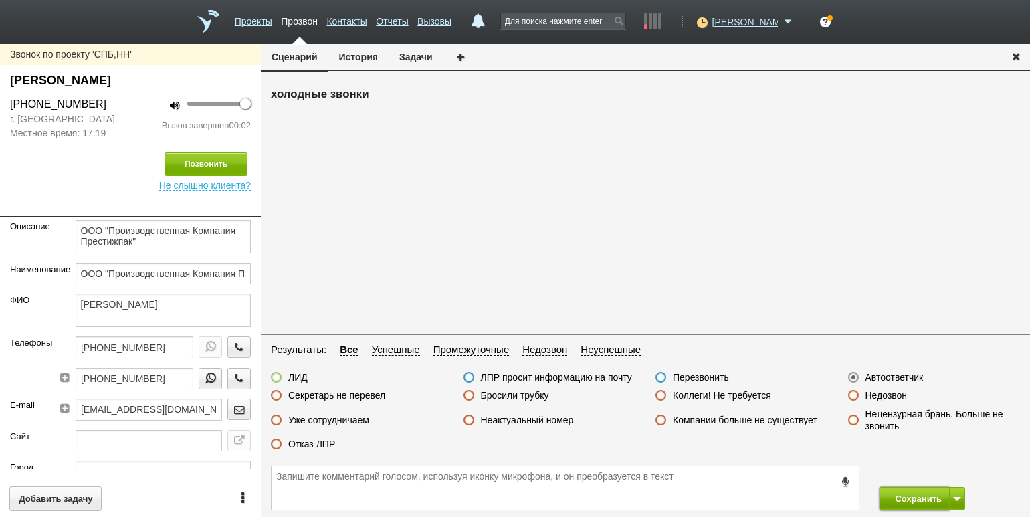
click at [897, 495] on button "Сохранить" at bounding box center [914, 498] width 70 height 23
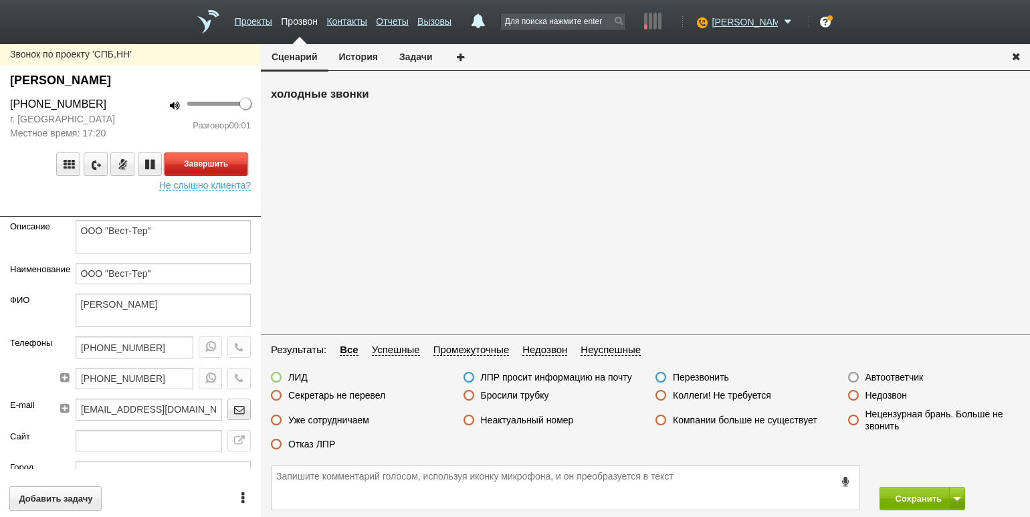
click at [241, 162] on button "Завершить" at bounding box center [205, 163] width 83 height 23
click at [889, 382] on label "Автоответчик" at bounding box center [894, 377] width 58 height 12
click at [0, 0] on input "Автоответчик" at bounding box center [0, 0] width 0 height 0
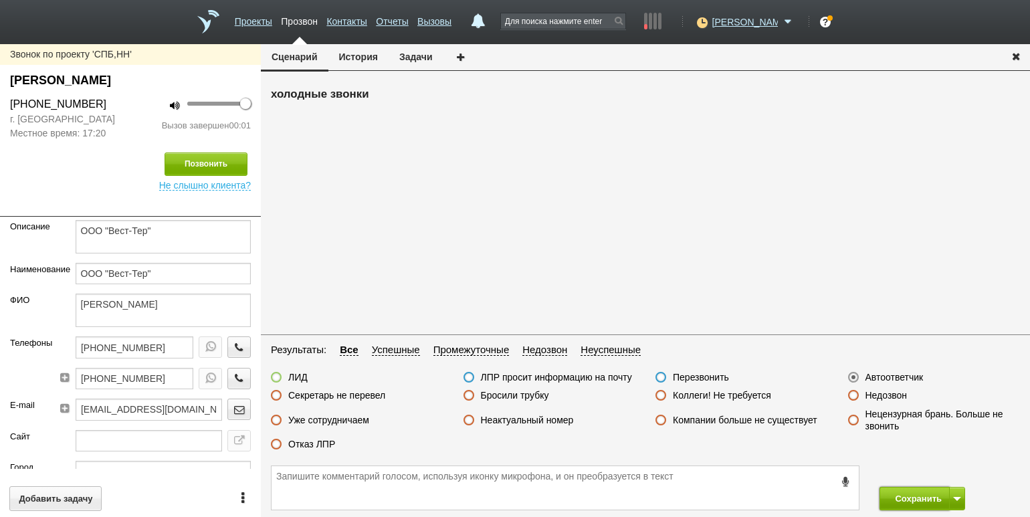
click at [907, 503] on button "Сохранить" at bounding box center [914, 498] width 70 height 23
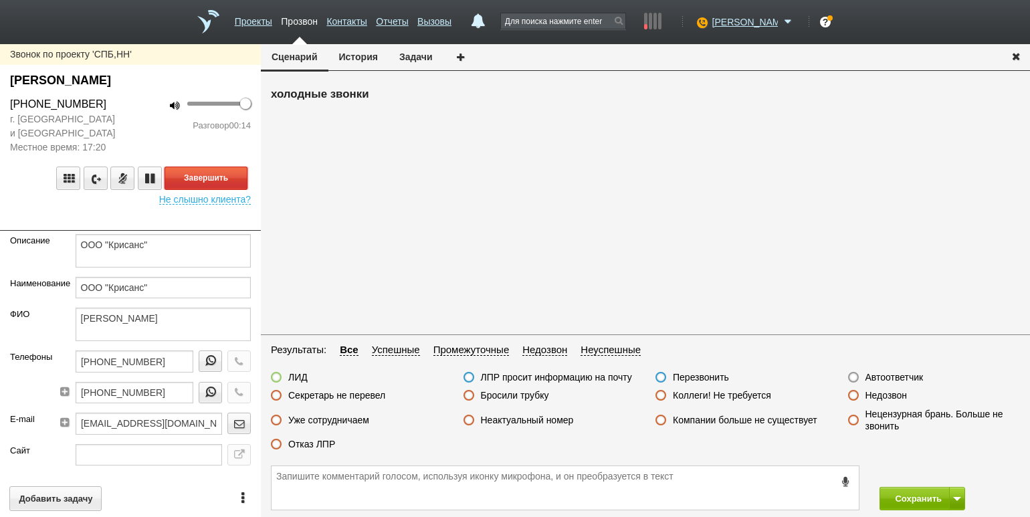
drag, startPoint x: 221, startPoint y: 180, endPoint x: 275, endPoint y: 203, distance: 58.7
click at [221, 180] on button "Завершить" at bounding box center [205, 177] width 83 height 23
drag, startPoint x: 506, startPoint y: 396, endPoint x: 536, endPoint y: 394, distance: 30.2
click at [506, 395] on label "Бросили трубку" at bounding box center [515, 395] width 68 height 12
click at [0, 0] on input "Бросили трубку" at bounding box center [0, 0] width 0 height 0
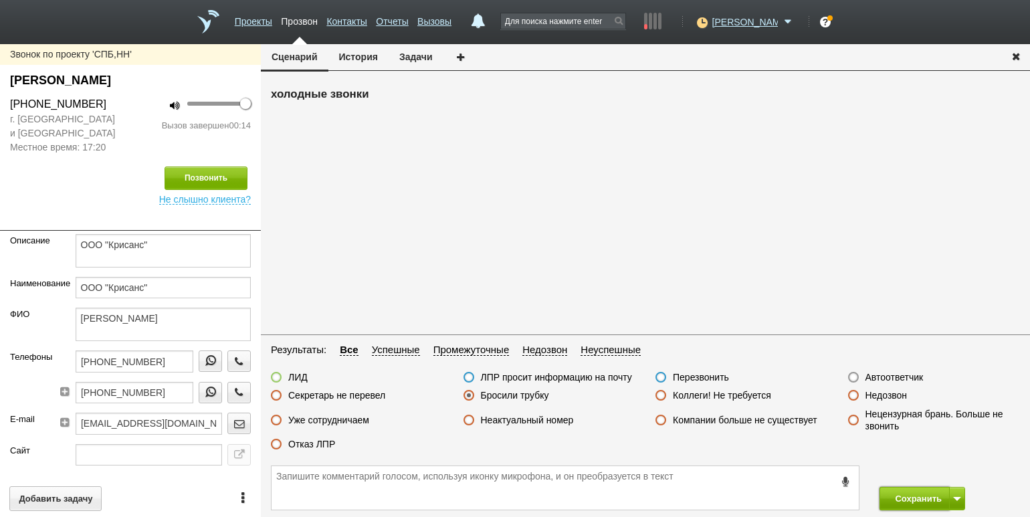
click at [883, 491] on button "Сохранить" at bounding box center [914, 498] width 70 height 23
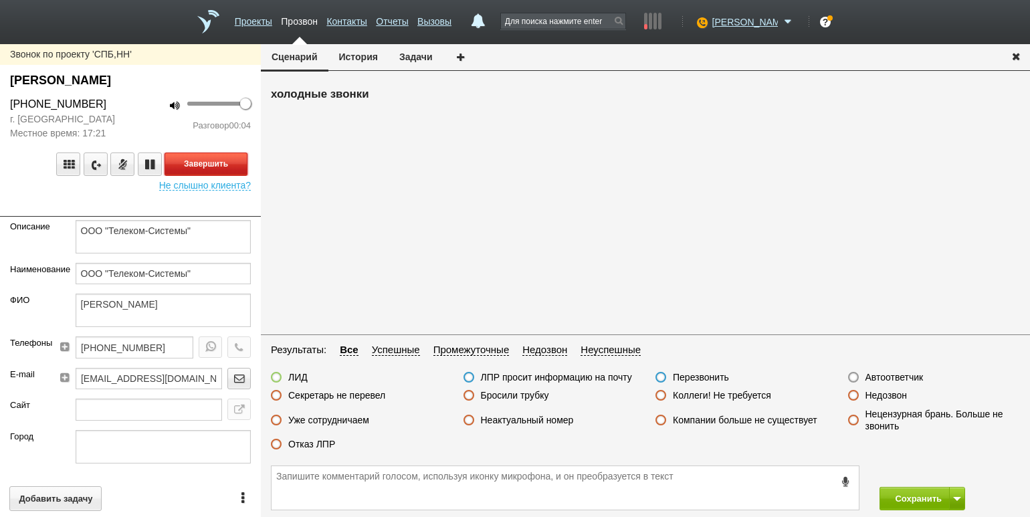
click at [219, 158] on button "Завершить" at bounding box center [205, 163] width 83 height 23
click at [893, 376] on label "Автоответчик" at bounding box center [894, 377] width 58 height 12
click at [0, 0] on input "Автоответчик" at bounding box center [0, 0] width 0 height 0
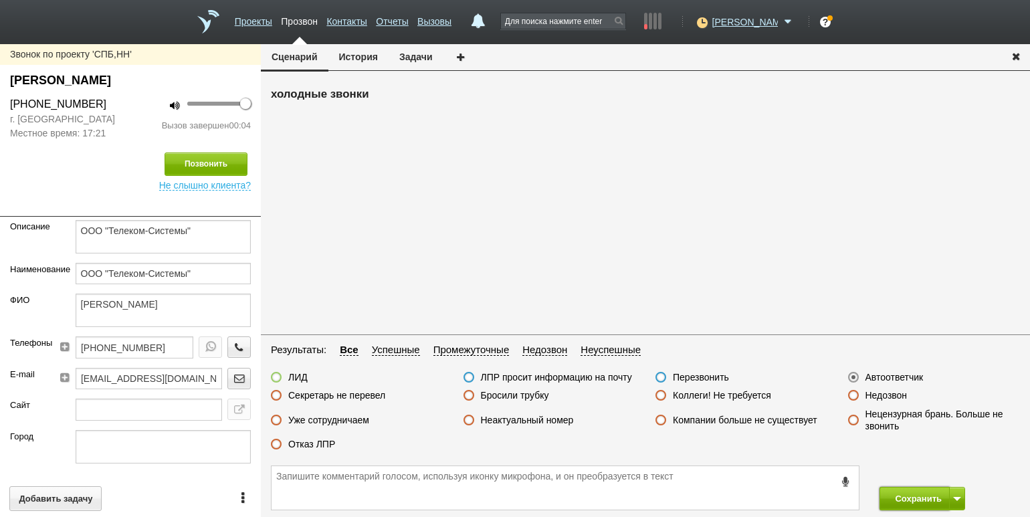
click at [917, 501] on button "Сохранить" at bounding box center [914, 498] width 70 height 23
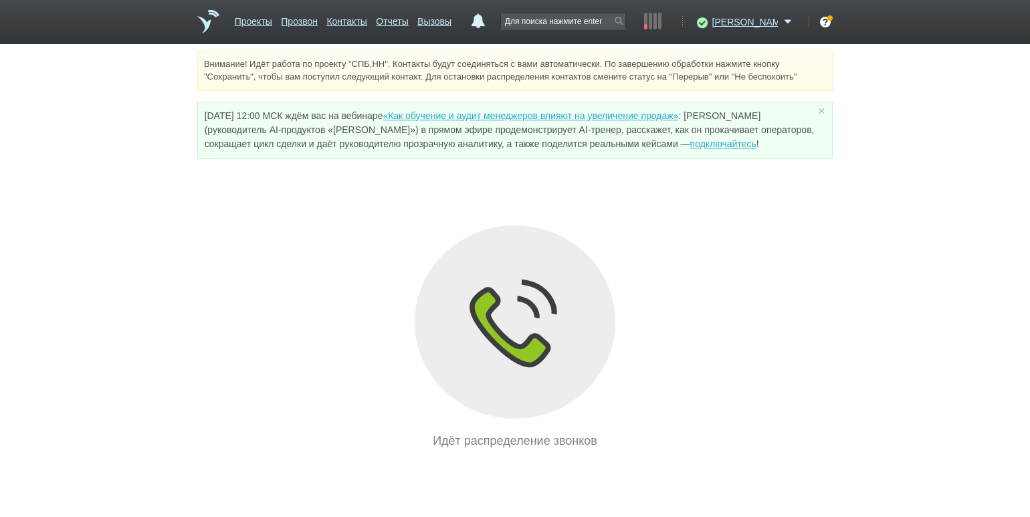
click at [263, 232] on div "Идёт распределение звонков" at bounding box center [514, 337] width 635 height 225
click at [256, 25] on link "Проекты" at bounding box center [253, 18] width 37 height 19
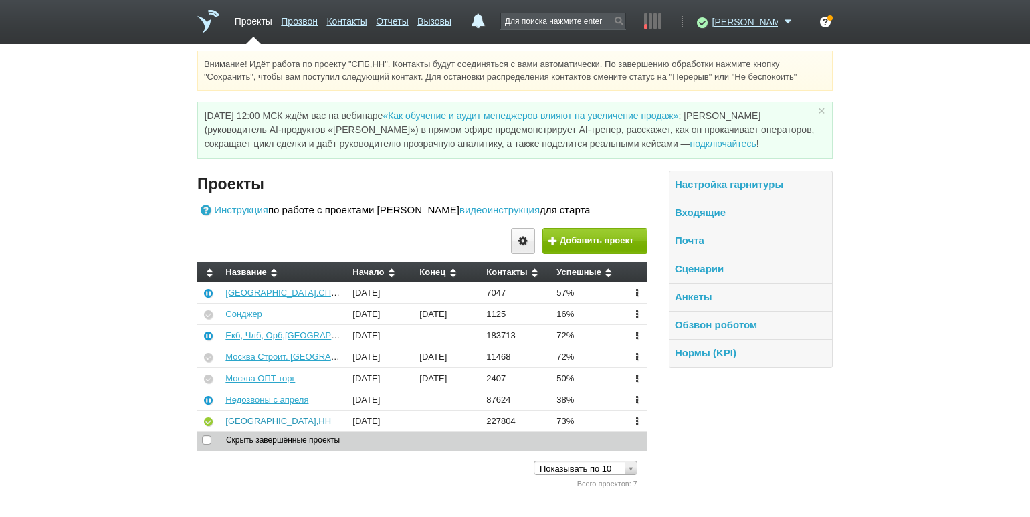
click at [251, 423] on link "[GEOGRAPHIC_DATA],НН" at bounding box center [278, 421] width 106 height 10
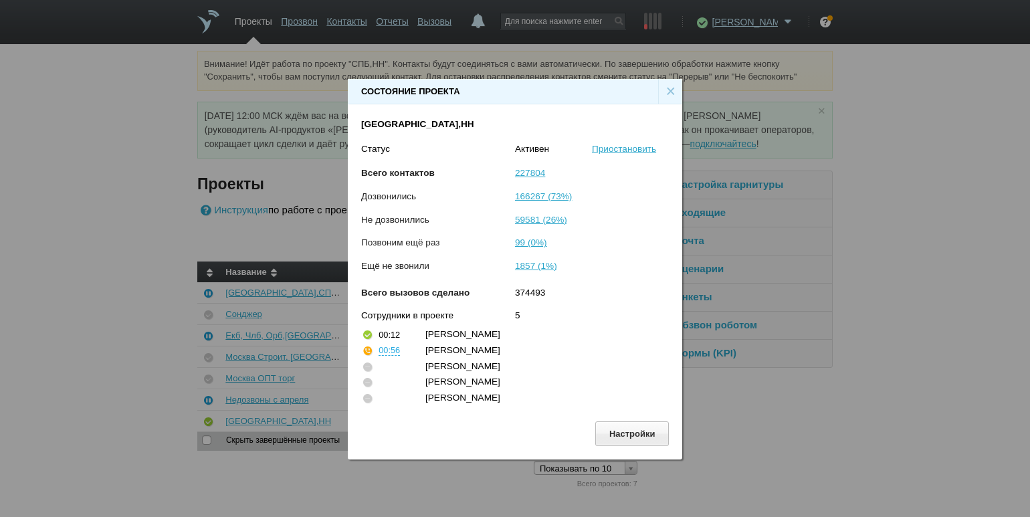
click at [105, 316] on div "Состояние проекта × СПБ,НН Статус Активен Приостановить Всего контактов 227804 …" at bounding box center [515, 264] width 1030 height 528
click at [665, 90] on div "×" at bounding box center [670, 91] width 24 height 25
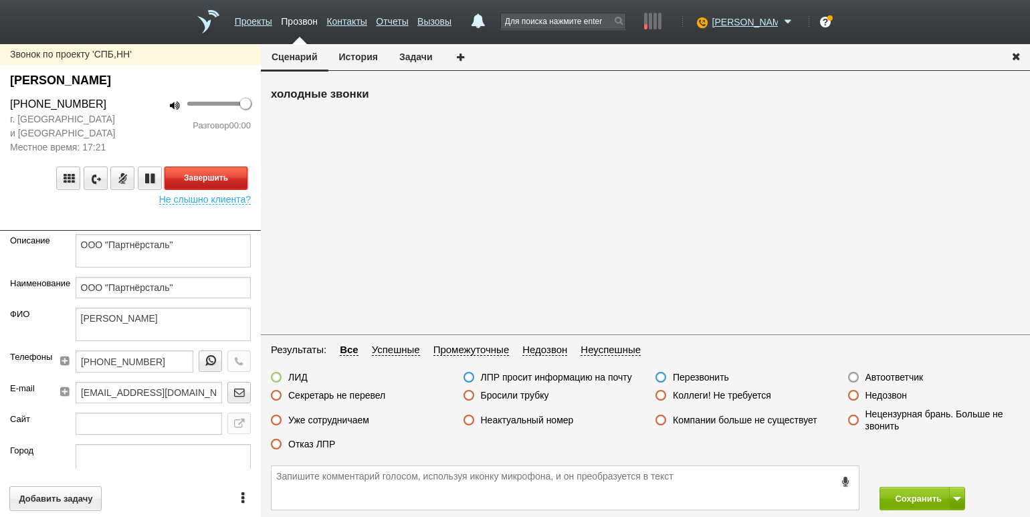
click at [204, 173] on button "Завершить" at bounding box center [205, 177] width 83 height 23
click at [310, 446] on label "Отказ ЛПР" at bounding box center [311, 444] width 47 height 12
click at [0, 0] on input "Отказ ЛПР" at bounding box center [0, 0] width 0 height 0
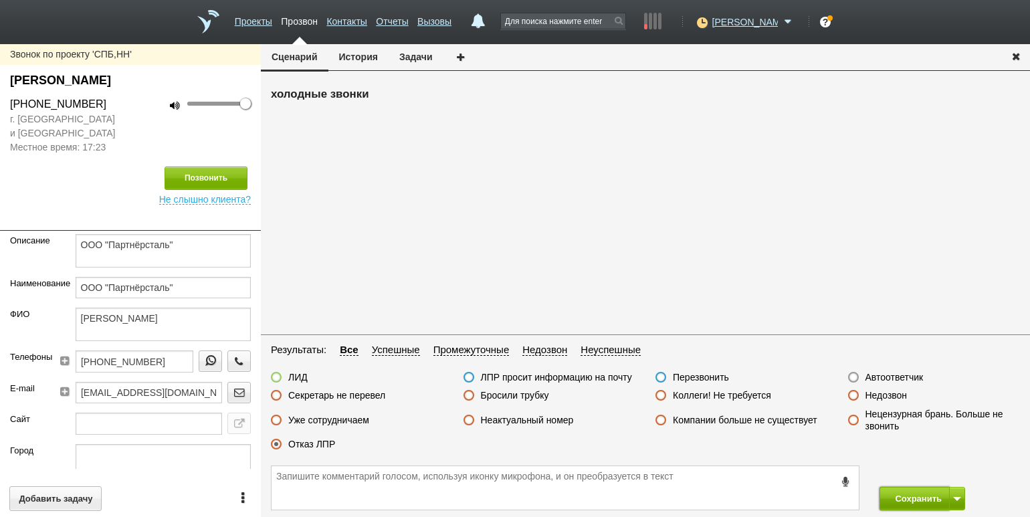
click at [911, 497] on button "Сохранить" at bounding box center [914, 498] width 70 height 23
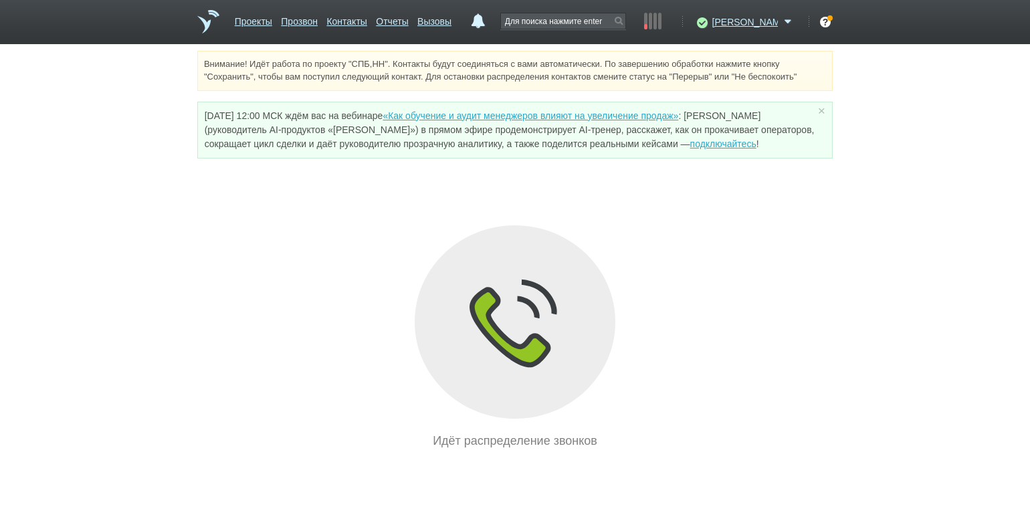
drag, startPoint x: 185, startPoint y: 274, endPoint x: 195, endPoint y: 265, distance: 13.2
click at [185, 274] on div "Внимание! Идёт работа по проекту "СПБ,НН". Контакты будут соединяться с вами ав…" at bounding box center [515, 250] width 1030 height 399
click at [408, 25] on link "Отчеты" at bounding box center [392, 18] width 32 height 19
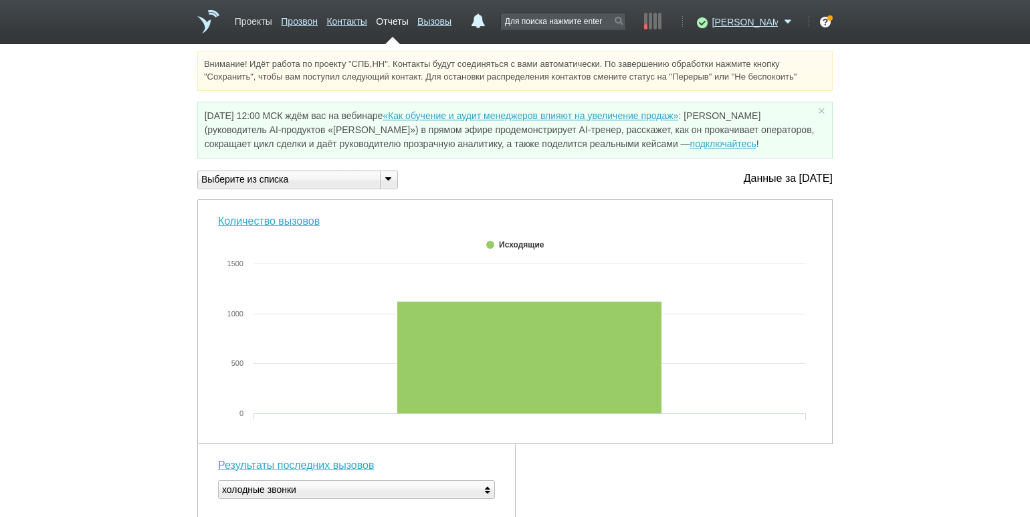
click at [251, 19] on link "Проекты" at bounding box center [253, 18] width 37 height 19
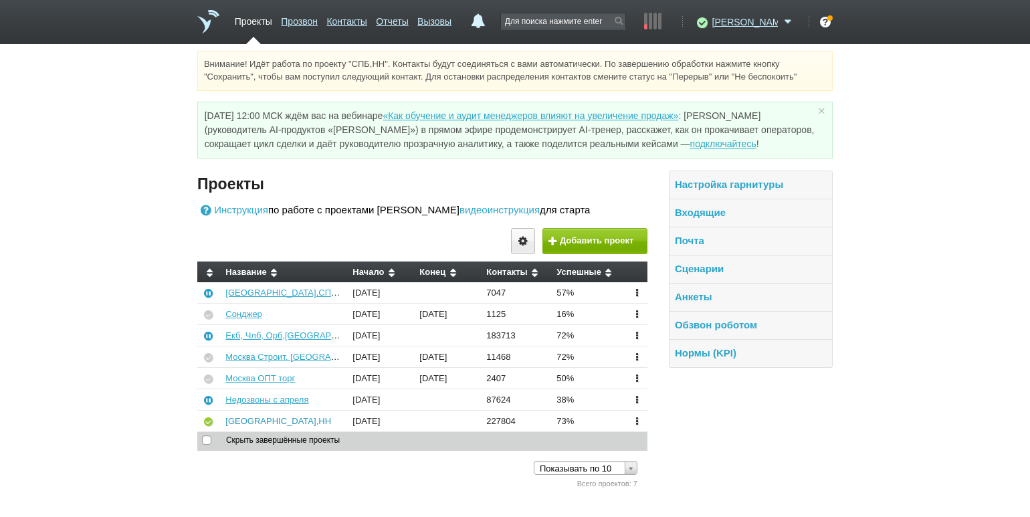
click at [239, 423] on link "[GEOGRAPHIC_DATA],НН" at bounding box center [278, 421] width 106 height 10
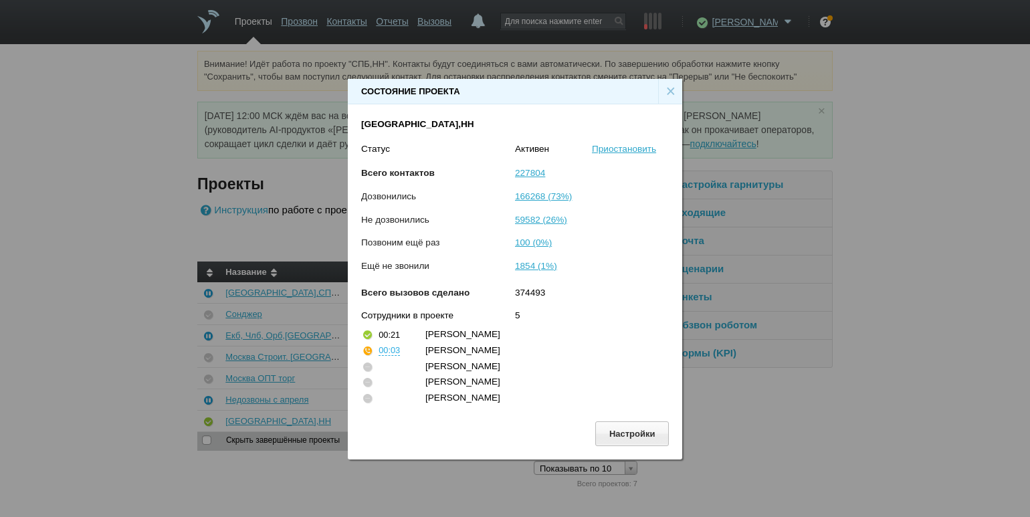
click at [667, 94] on div "×" at bounding box center [670, 91] width 24 height 25
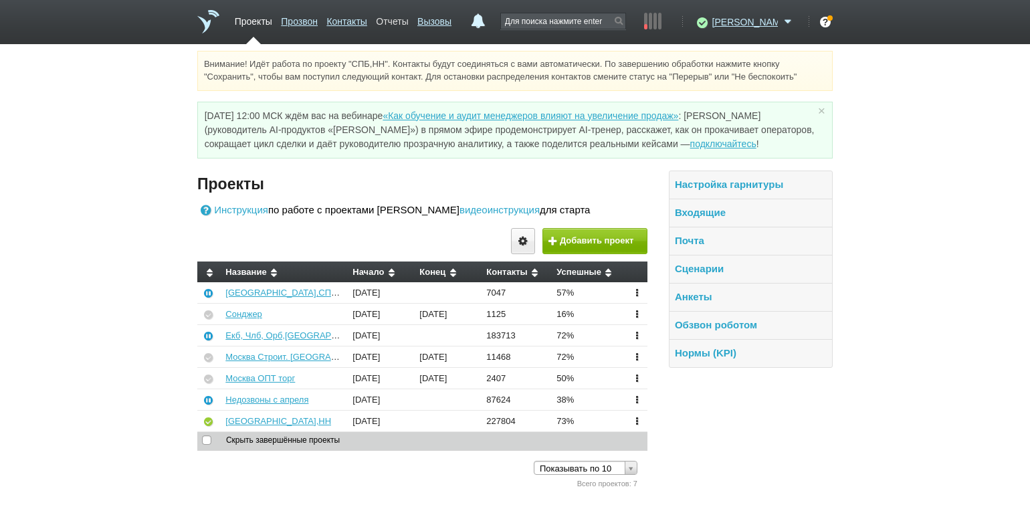
click at [408, 15] on link "Отчеты" at bounding box center [392, 18] width 32 height 19
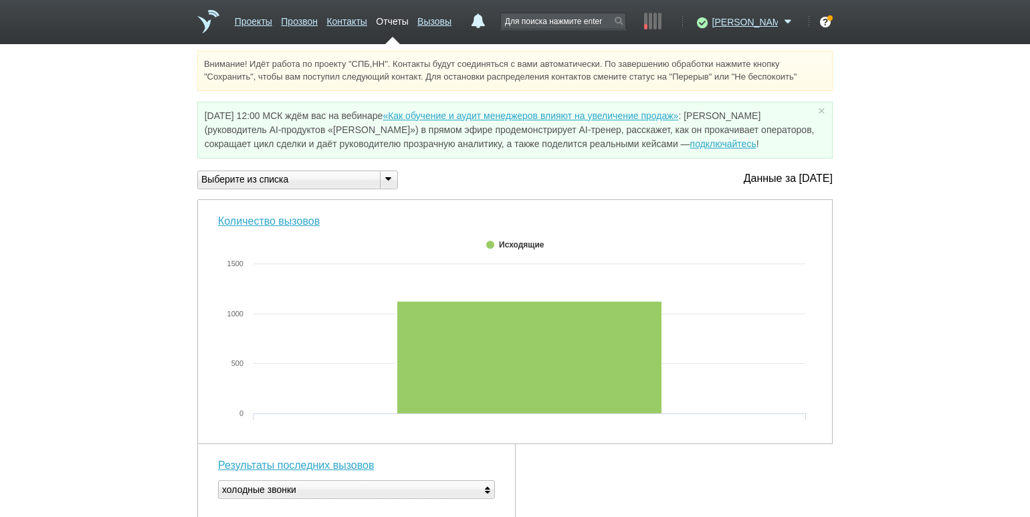
click at [392, 179] on icon at bounding box center [387, 178] width 15 height 10
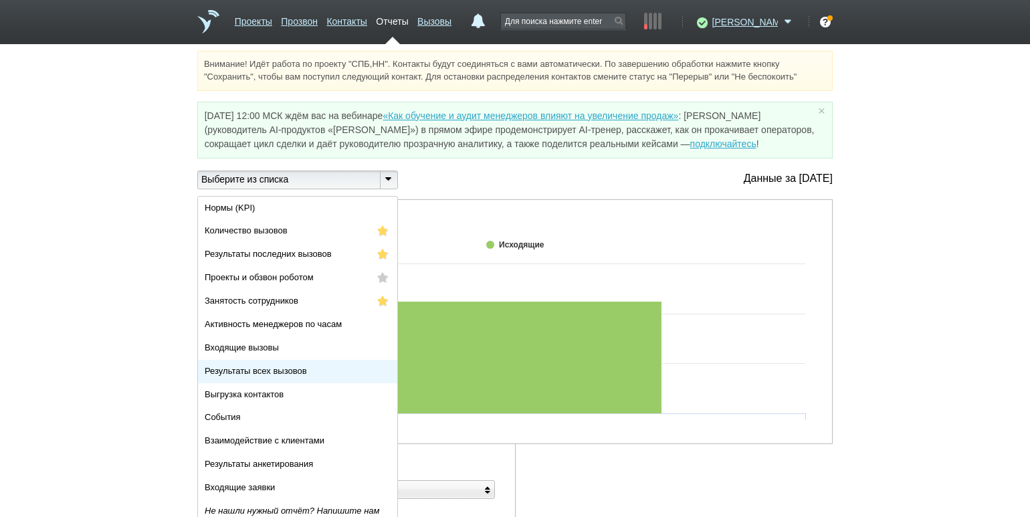
click at [306, 374] on span "Результаты всех вызовов" at bounding box center [256, 371] width 102 height 10
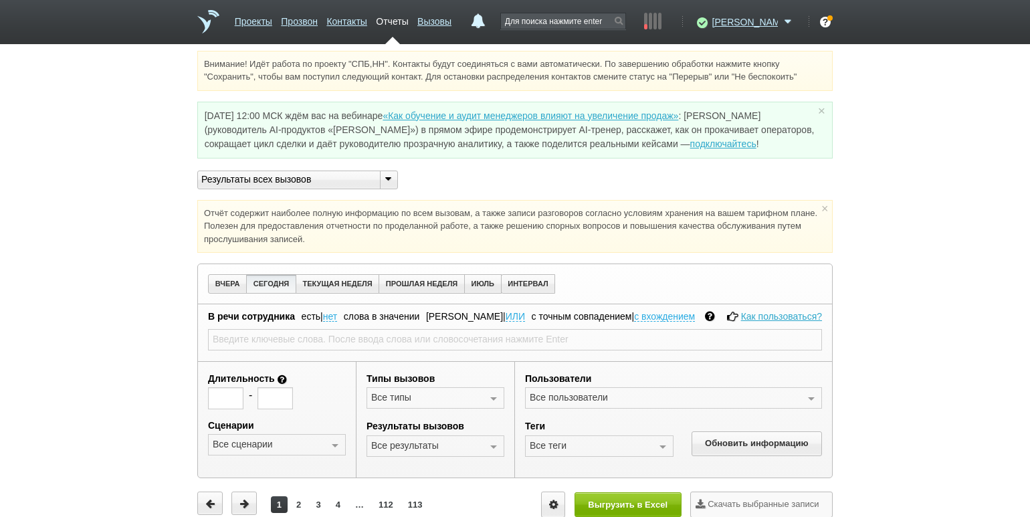
click at [495, 445] on div at bounding box center [493, 446] width 20 height 21
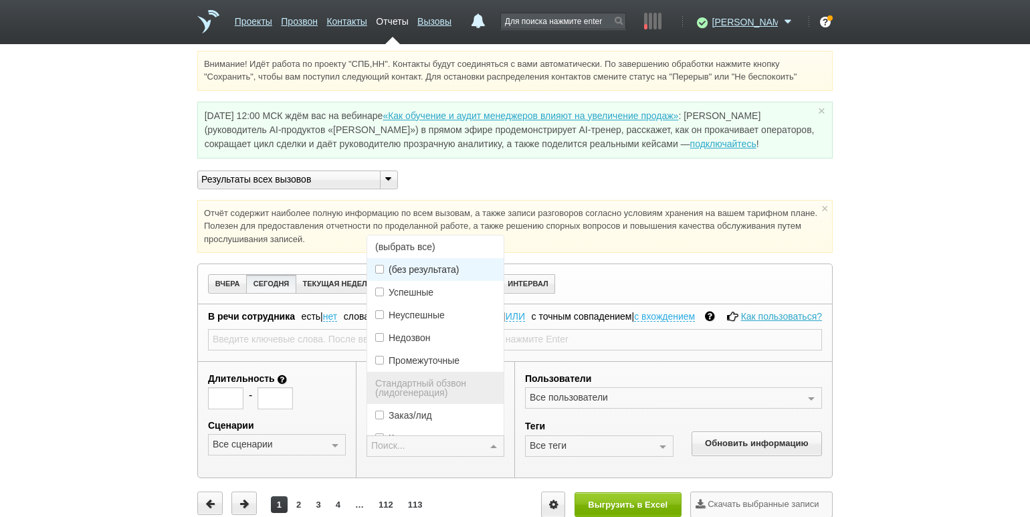
drag, startPoint x: 448, startPoint y: 243, endPoint x: 444, endPoint y: 262, distance: 19.1
click at [448, 243] on span "(выбрать все)" at bounding box center [435, 246] width 136 height 23
click at [439, 289] on span "Успешные" at bounding box center [435, 292] width 136 height 23
click at [721, 437] on button "Обновить информацию" at bounding box center [756, 443] width 130 height 25
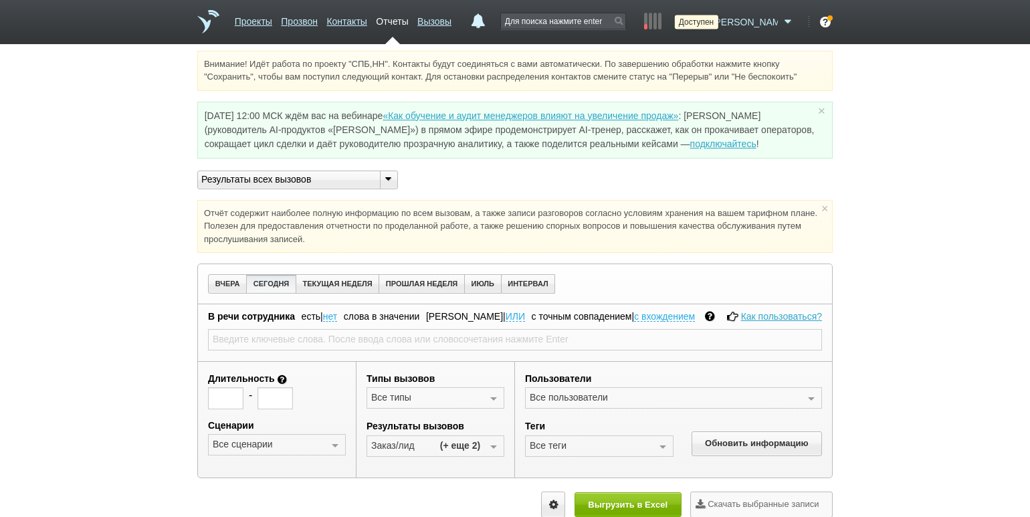
click at [709, 26] on icon at bounding box center [700, 21] width 18 height 13
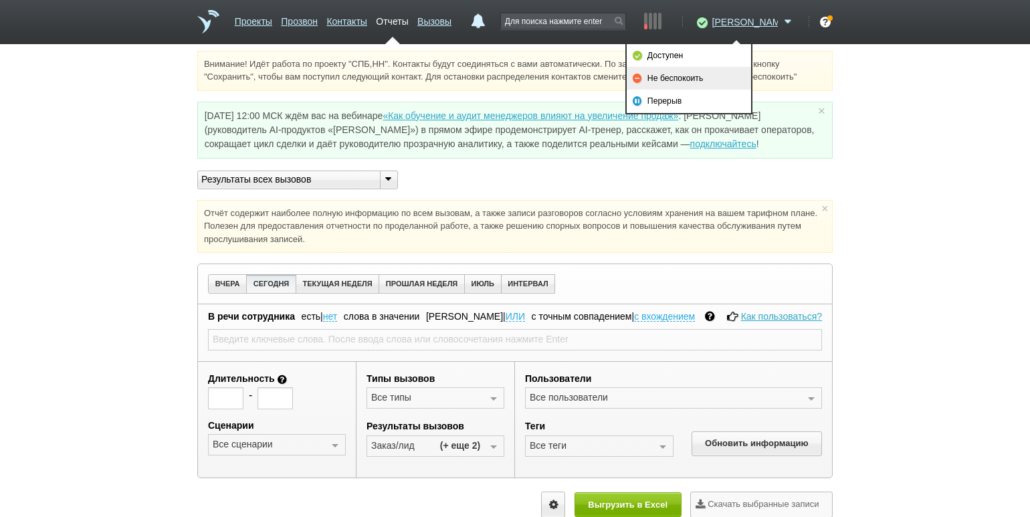
click at [719, 80] on link "Не беспокоить" at bounding box center [688, 78] width 124 height 23
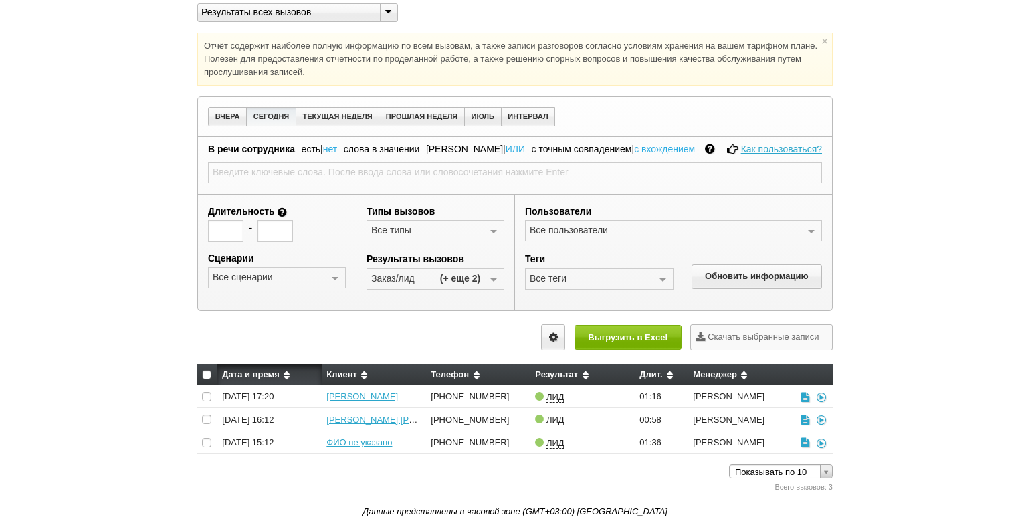
scroll to position [168, 0]
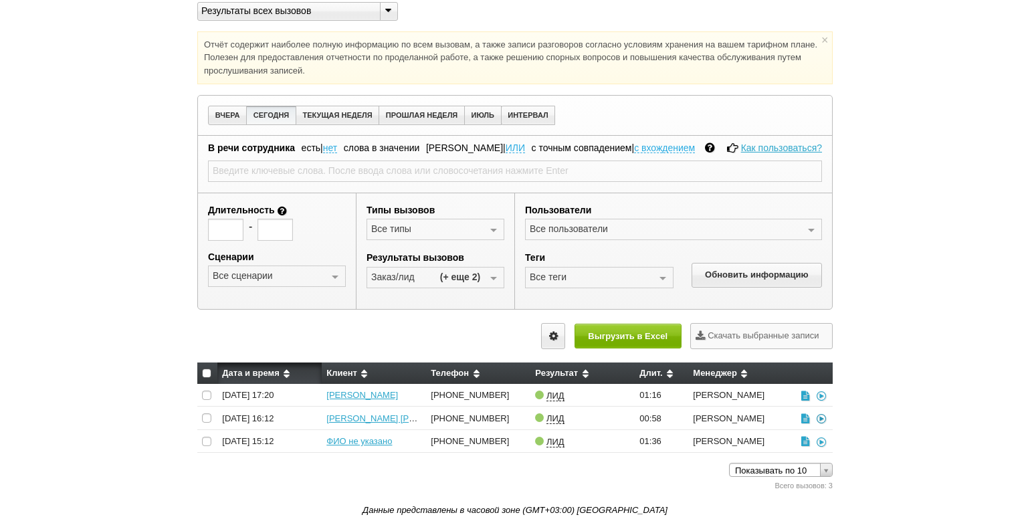
click at [820, 417] on icon at bounding box center [820, 418] width 13 height 10
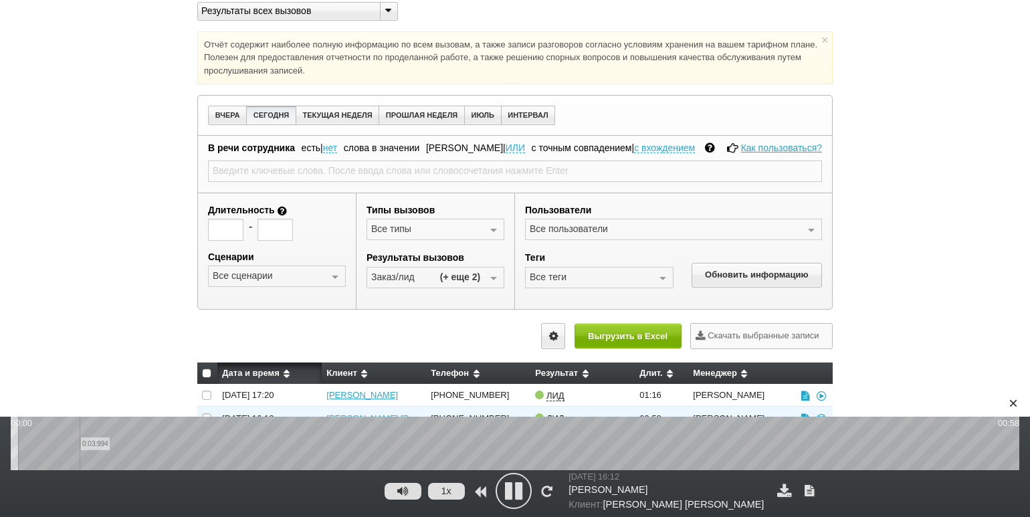
drag, startPoint x: 80, startPoint y: 437, endPoint x: 104, endPoint y: 437, distance: 24.7
click at [80, 437] on wave "0:03:994" at bounding box center [515, 443] width 1008 height 53
click at [142, 443] on wave "0:07:678" at bounding box center [515, 443] width 1008 height 53
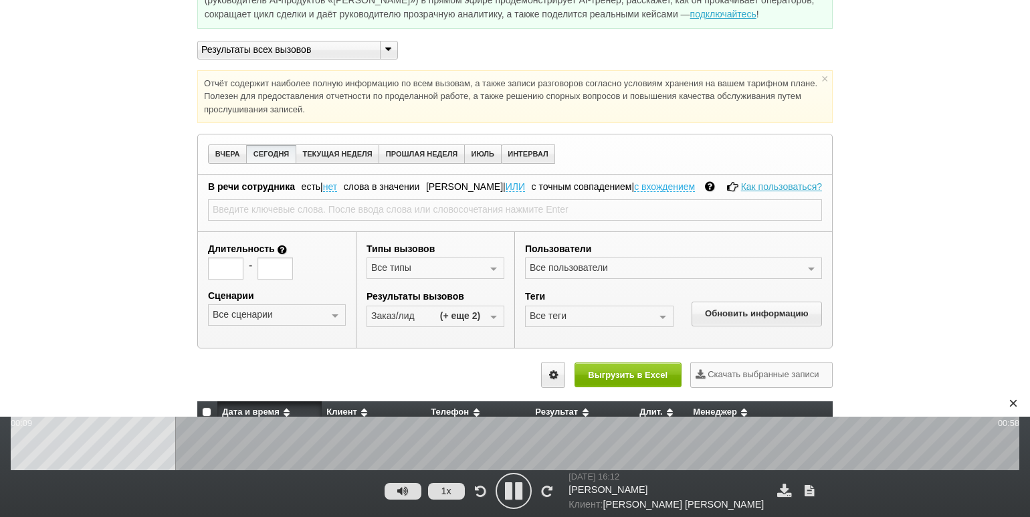
scroll to position [134, 0]
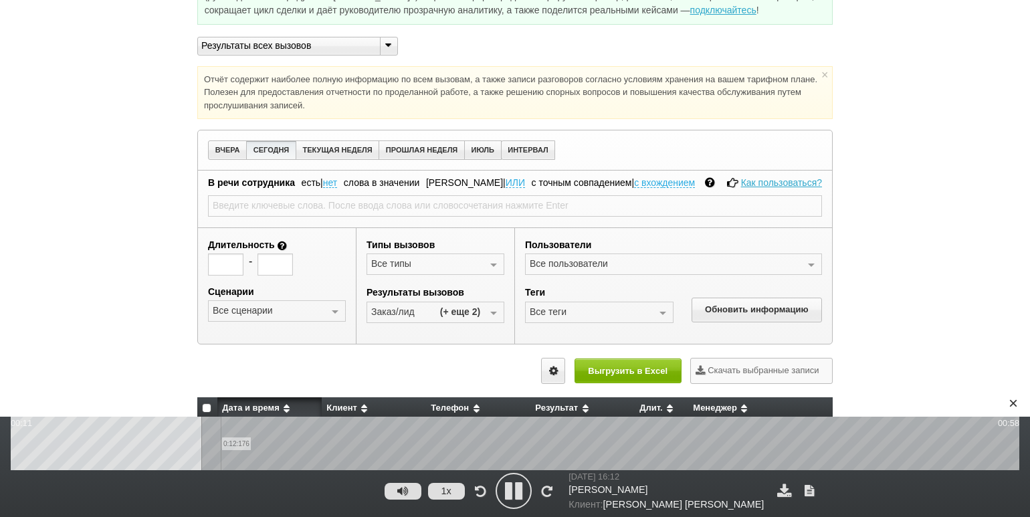
drag, startPoint x: 221, startPoint y: 451, endPoint x: 253, endPoint y: 451, distance: 32.8
click at [221, 451] on wave "0:12:176" at bounding box center [515, 443] width 1008 height 53
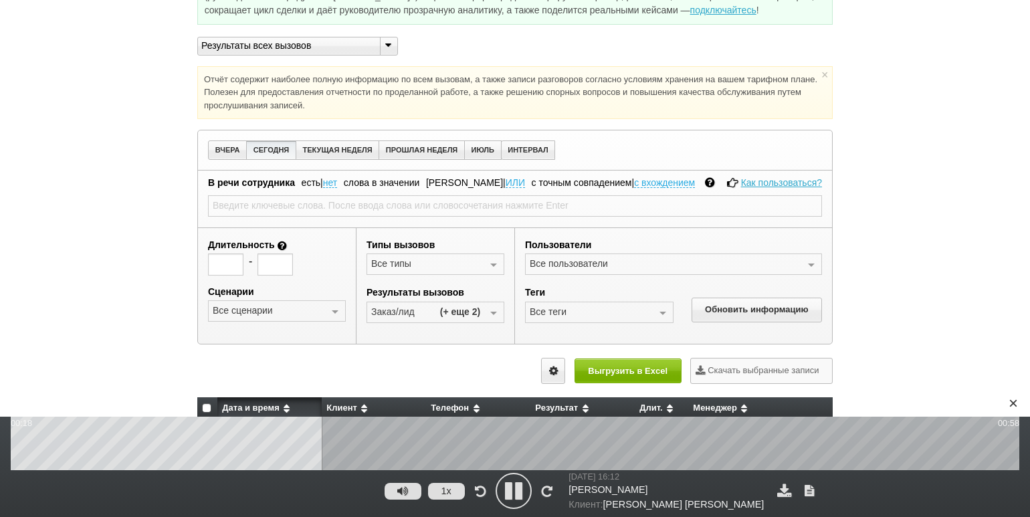
scroll to position [0, 0]
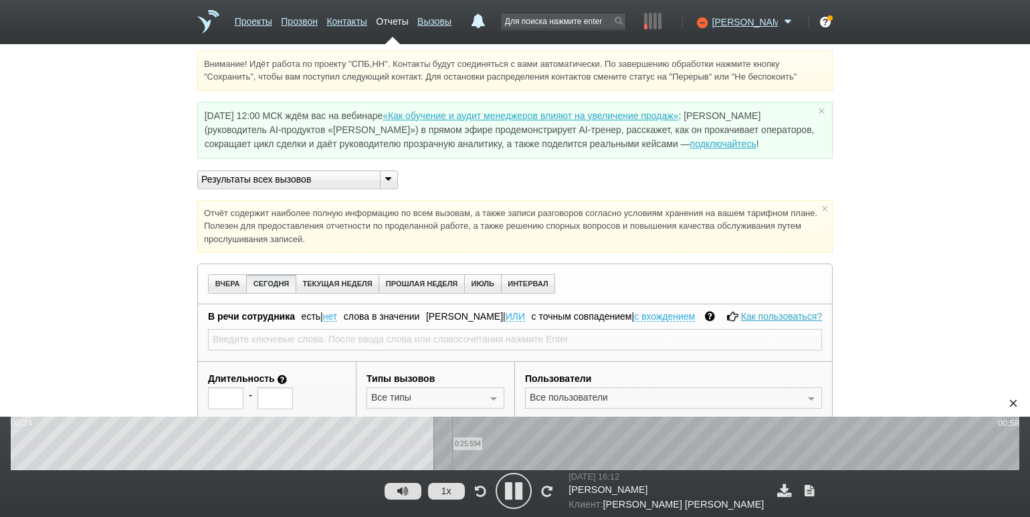
click at [452, 455] on wave "0:25:594" at bounding box center [515, 443] width 1008 height 53
drag, startPoint x: 520, startPoint y: 452, endPoint x: 543, endPoint y: 453, distance: 22.7
click at [521, 452] on wave "0:29:549" at bounding box center [515, 443] width 1008 height 53
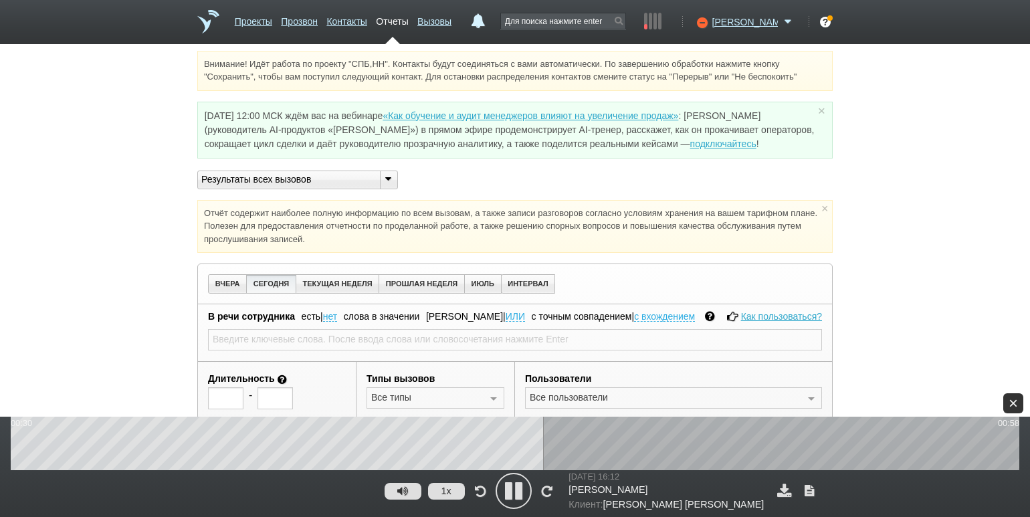
click at [1009, 394] on div "×" at bounding box center [1013, 403] width 20 height 20
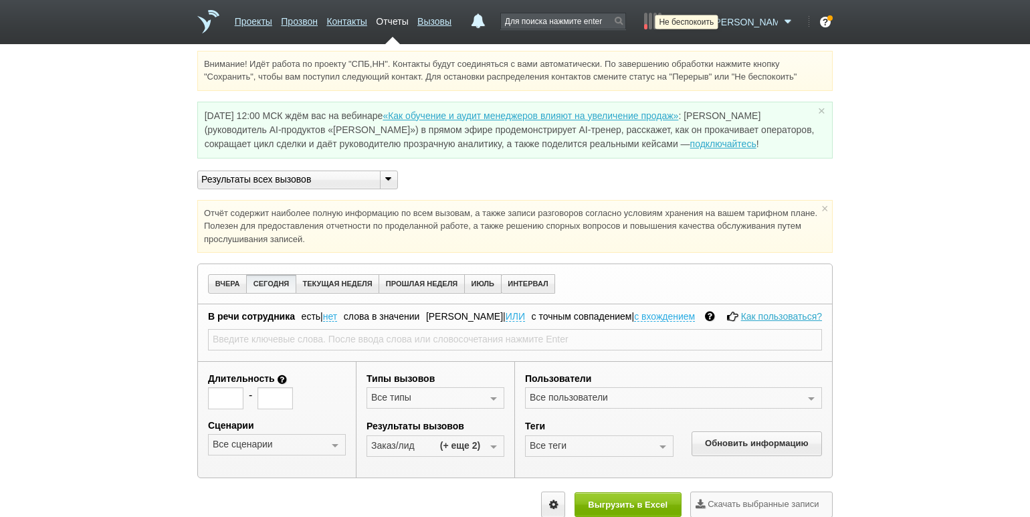
click at [709, 20] on icon at bounding box center [700, 21] width 18 height 13
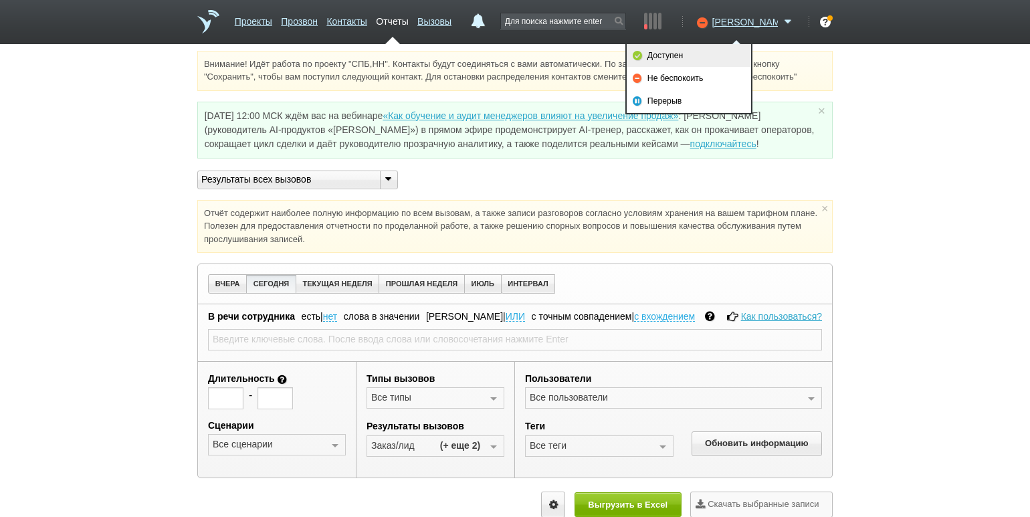
click at [710, 49] on link "Доступен" at bounding box center [688, 55] width 124 height 23
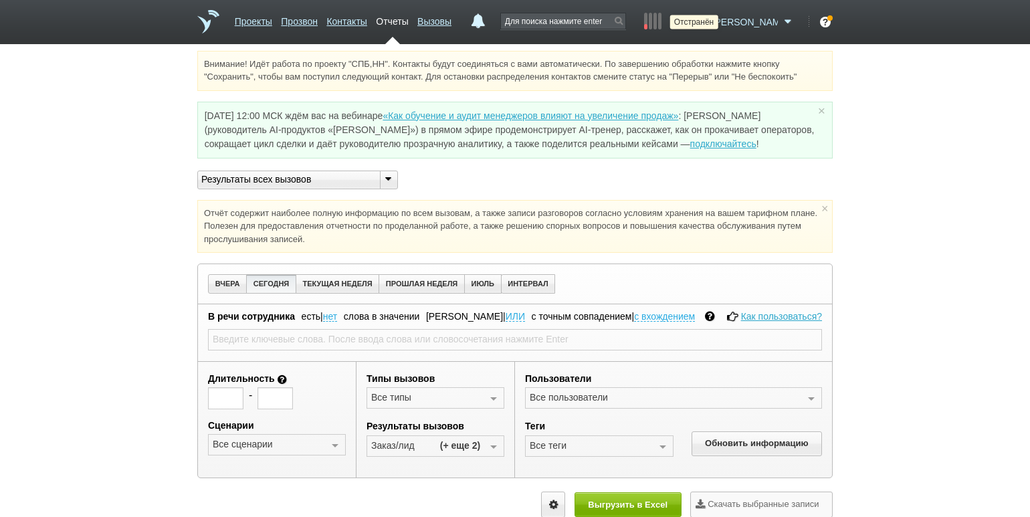
click at [709, 19] on icon at bounding box center [700, 21] width 18 height 13
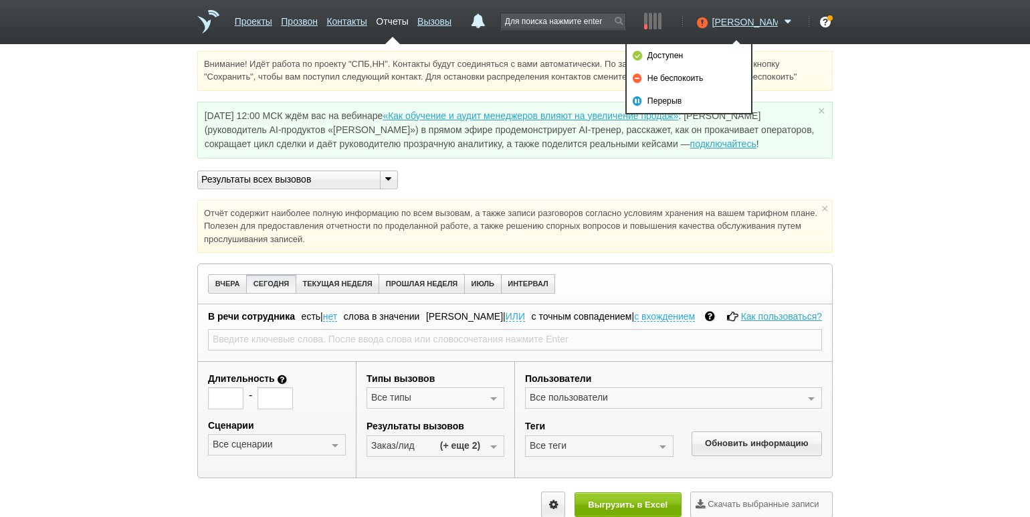
click at [719, 81] on link "Не беспокоить" at bounding box center [688, 78] width 124 height 23
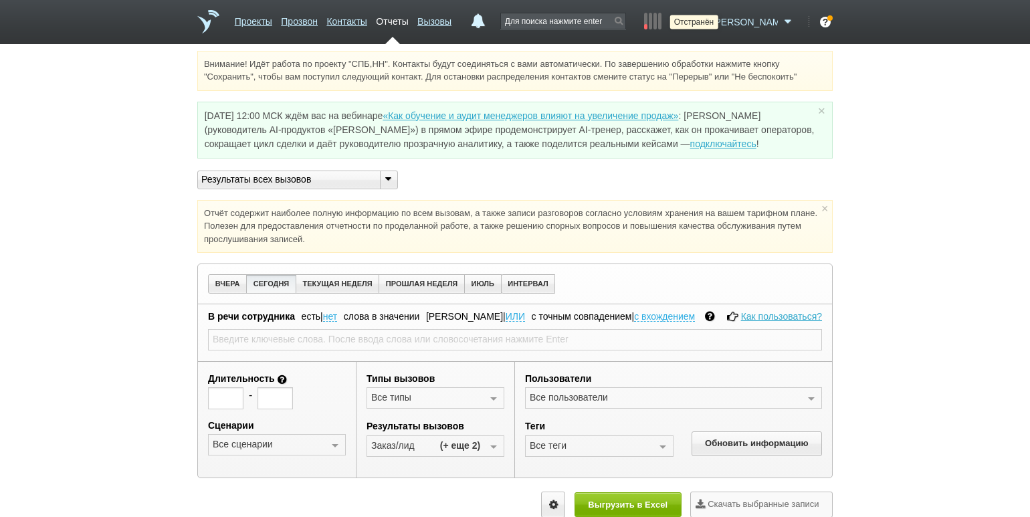
drag, startPoint x: 733, startPoint y: 23, endPoint x: 697, endPoint y: 38, distance: 38.4
click at [709, 23] on icon at bounding box center [700, 21] width 18 height 13
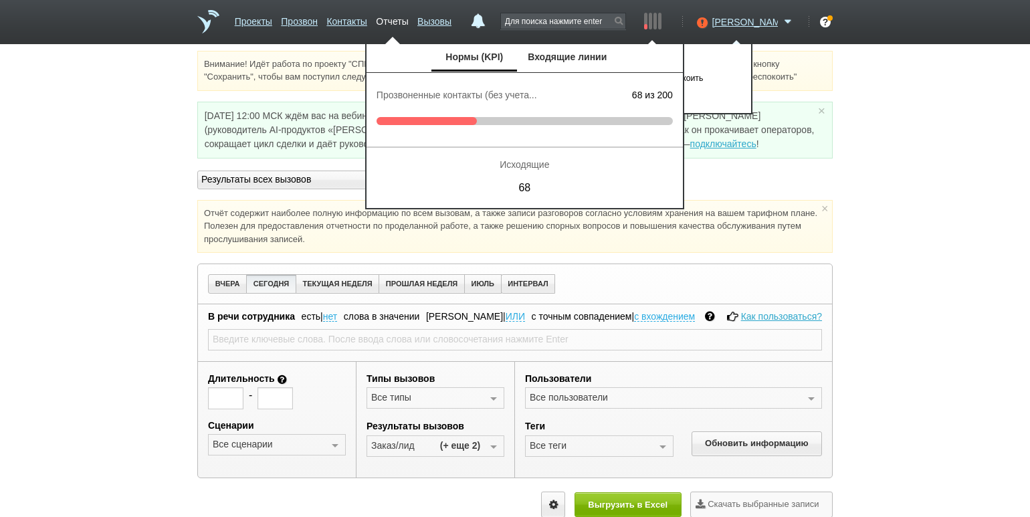
click at [675, 51] on ul "Нормы (KPI) Входящие линии" at bounding box center [524, 58] width 316 height 28
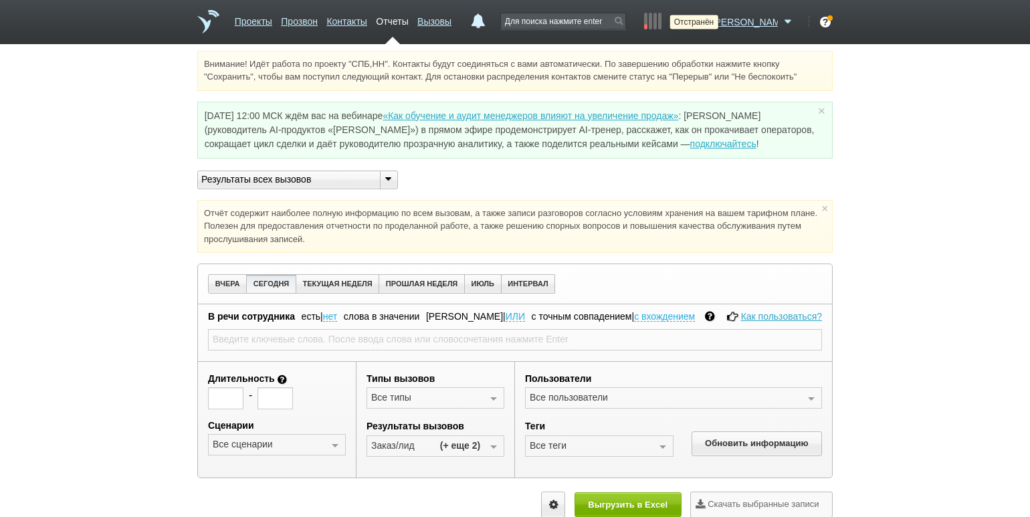
drag, startPoint x: 728, startPoint y: 25, endPoint x: 720, endPoint y: 35, distance: 12.3
click at [709, 25] on icon at bounding box center [700, 21] width 18 height 13
click at [725, 29] on div "[PERSON_NAME] Доступен Не беспокоить Перерыв ID аккаунта: 52708 Профиль Команда…" at bounding box center [743, 28] width 104 height 31
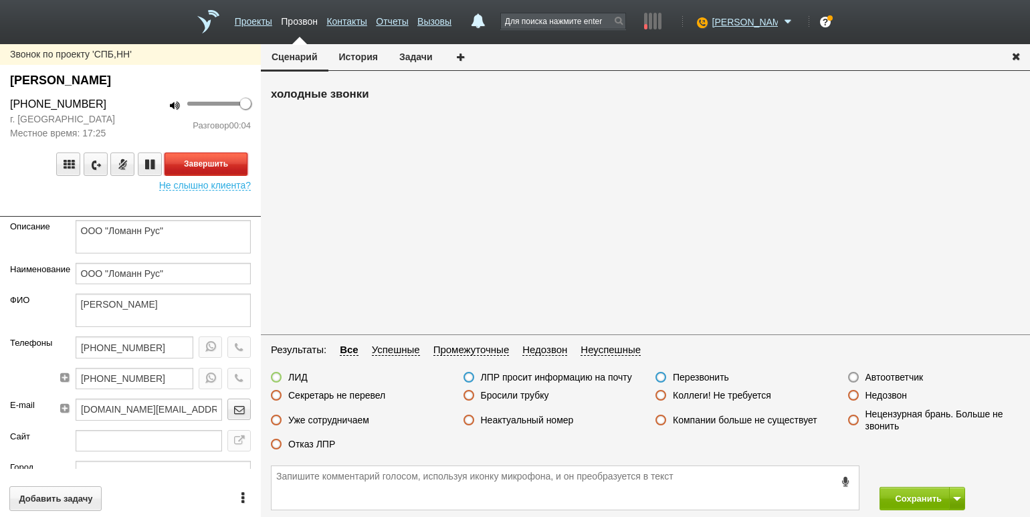
click at [218, 158] on button "Завершить" at bounding box center [205, 163] width 83 height 23
click at [883, 374] on label "Автоответчик" at bounding box center [894, 377] width 58 height 12
click at [0, 0] on input "Автоответчик" at bounding box center [0, 0] width 0 height 0
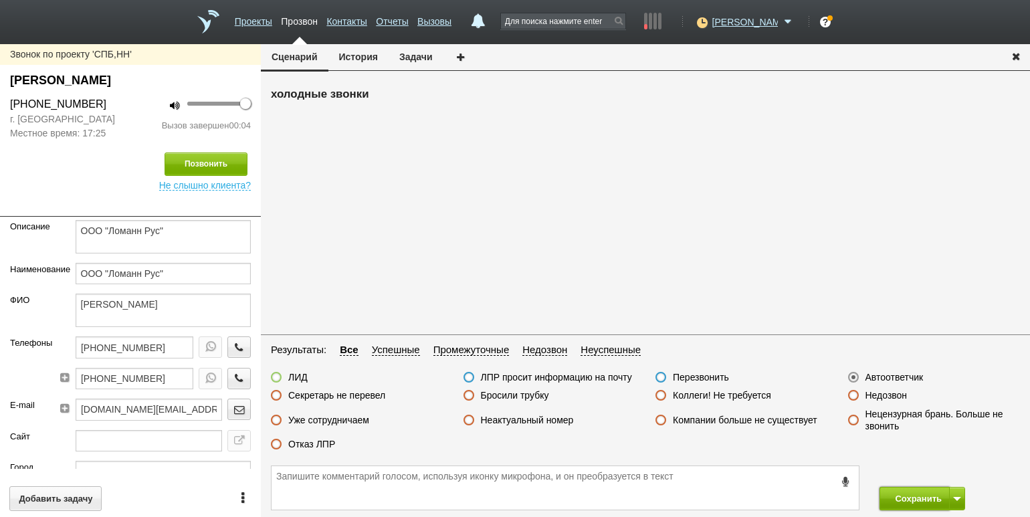
click at [911, 496] on button "Сохранить" at bounding box center [914, 498] width 70 height 23
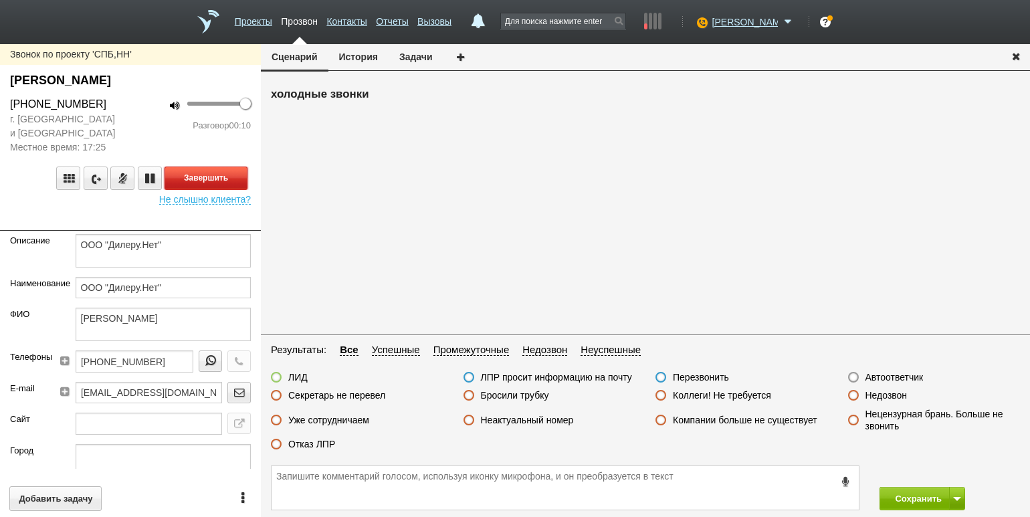
click at [225, 177] on button "Завершить" at bounding box center [205, 177] width 83 height 23
click at [324, 451] on div "Отказ ЛПР" at bounding box center [303, 445] width 64 height 14
click at [323, 447] on label "Отказ ЛПР" at bounding box center [311, 444] width 47 height 12
click at [0, 0] on input "Отказ ЛПР" at bounding box center [0, 0] width 0 height 0
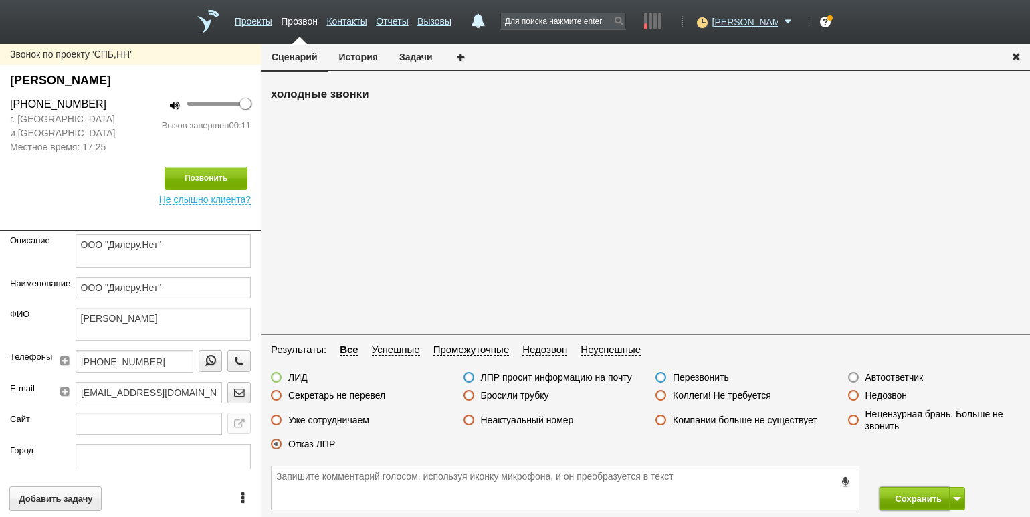
click at [910, 496] on button "Сохранить" at bounding box center [914, 498] width 70 height 23
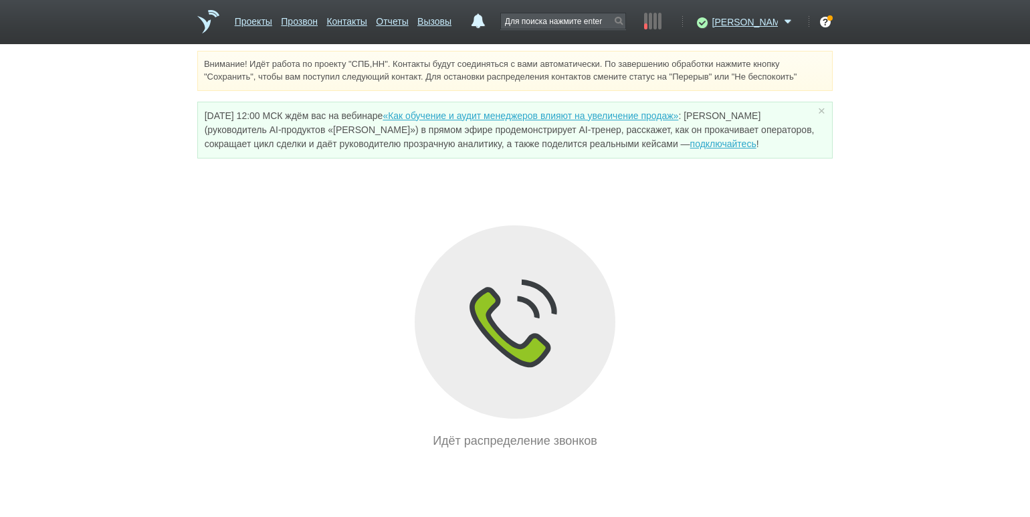
click at [212, 255] on div "Идёт распределение звонков" at bounding box center [514, 337] width 635 height 225
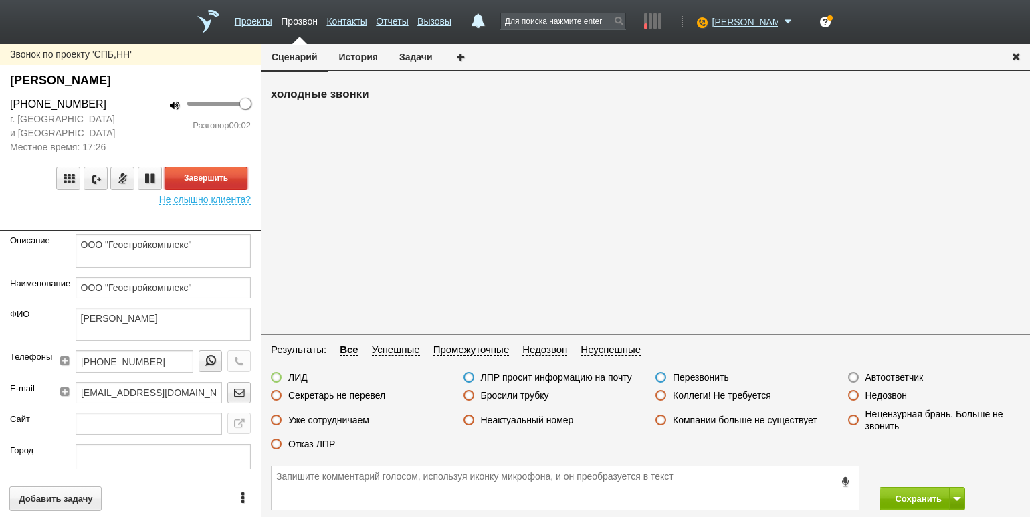
drag, startPoint x: 221, startPoint y: 172, endPoint x: 233, endPoint y: 178, distance: 13.2
click at [221, 172] on button "Завершить" at bounding box center [205, 177] width 83 height 23
click at [908, 380] on label "Автоответчик" at bounding box center [894, 377] width 58 height 12
click at [0, 0] on input "Автоответчик" at bounding box center [0, 0] width 0 height 0
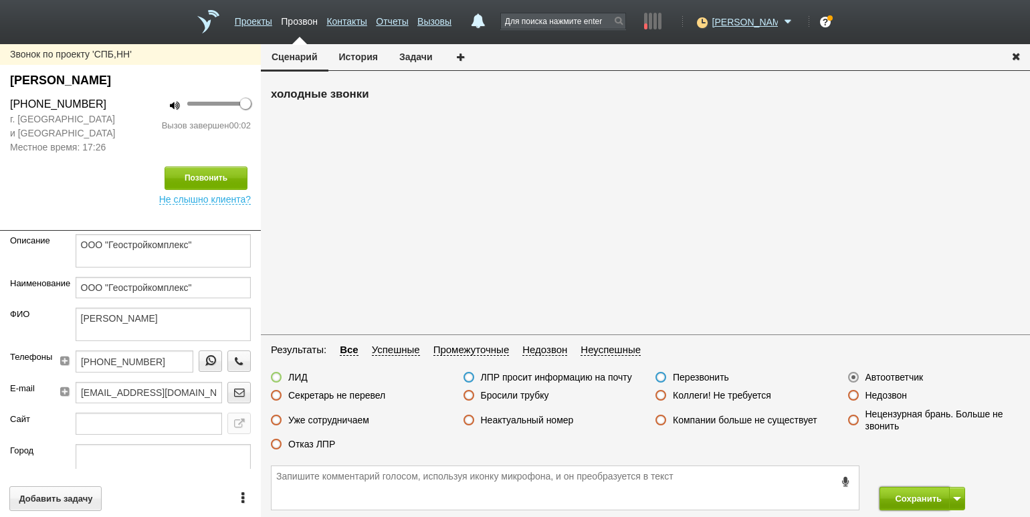
click at [913, 491] on button "Сохранить" at bounding box center [914, 498] width 70 height 23
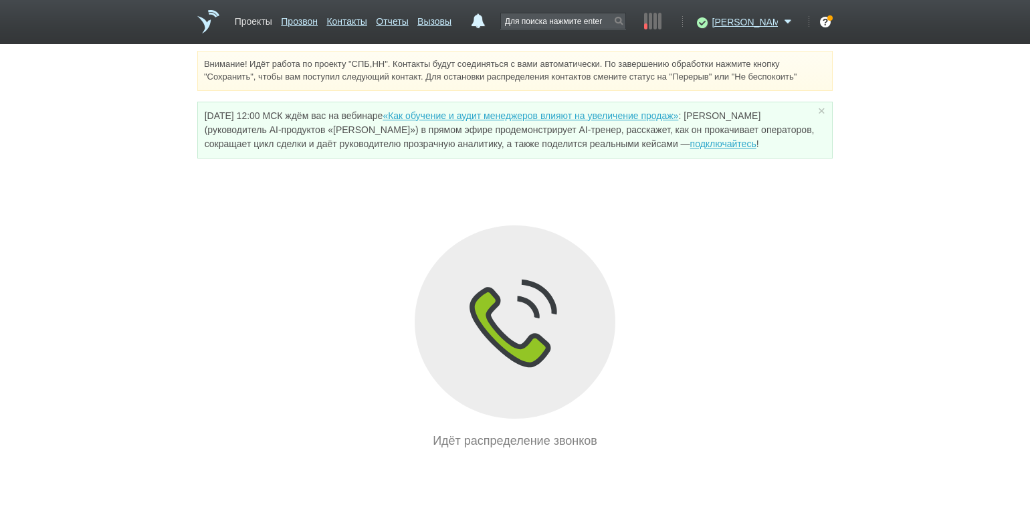
click at [244, 21] on link "Проекты" at bounding box center [253, 18] width 37 height 19
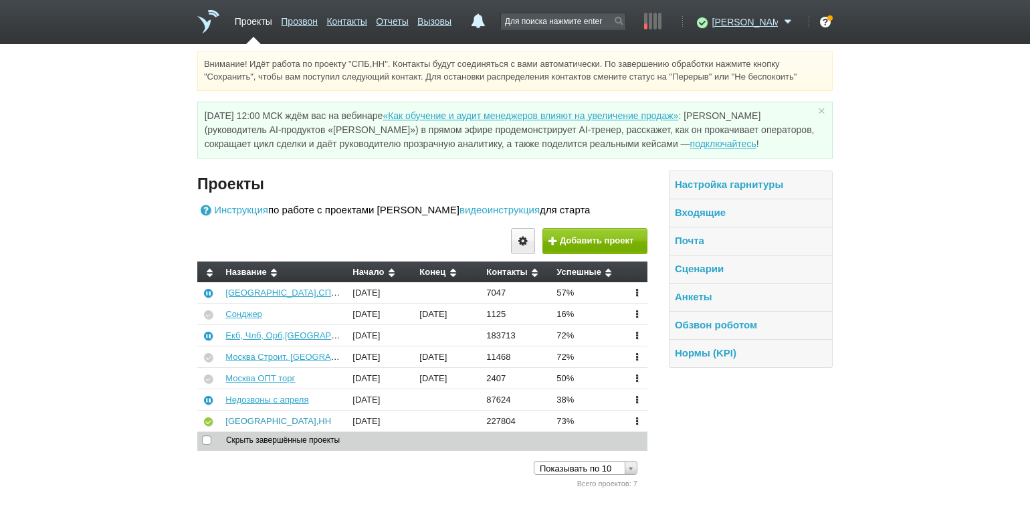
click at [250, 422] on link "[GEOGRAPHIC_DATA],НН" at bounding box center [278, 421] width 106 height 10
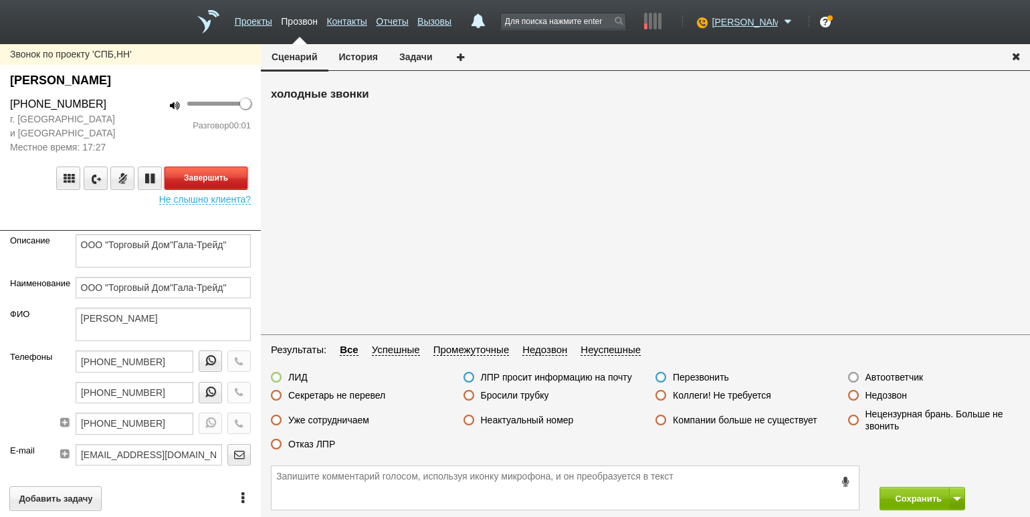
click at [230, 177] on button "Завершить" at bounding box center [205, 177] width 83 height 23
click at [880, 380] on label "Автоответчик" at bounding box center [894, 377] width 58 height 12
click at [0, 0] on input "Автоответчик" at bounding box center [0, 0] width 0 height 0
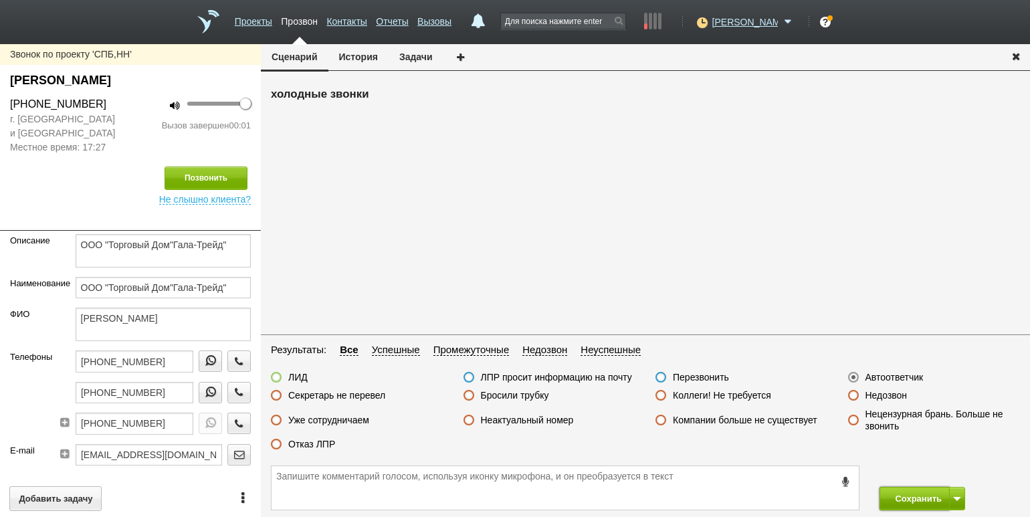
click at [894, 495] on button "Сохранить" at bounding box center [914, 498] width 70 height 23
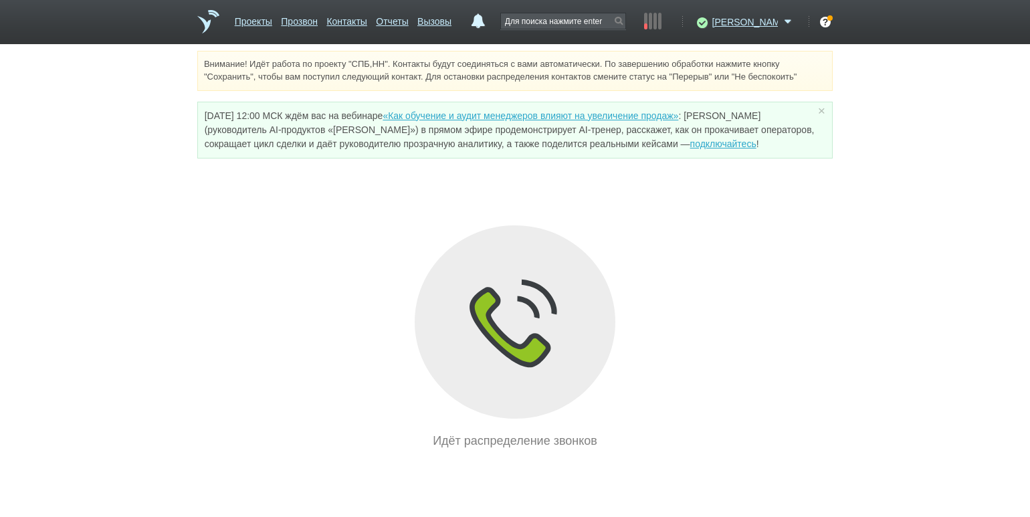
click at [205, 219] on div "Внимание! Идёт работа по проекту "СПБ,НН". Контакты будут соединяться с вами ав…" at bounding box center [515, 250] width 1030 height 399
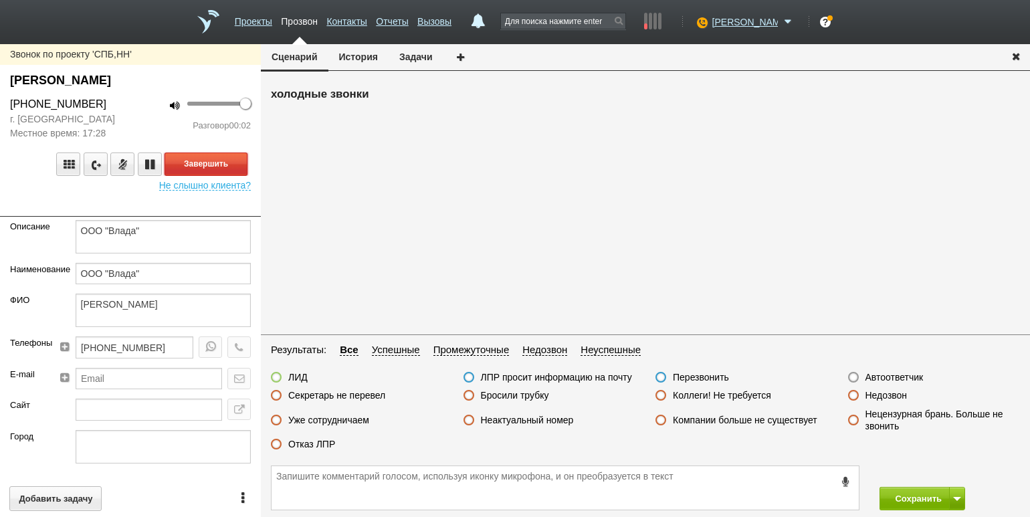
drag, startPoint x: 233, startPoint y: 168, endPoint x: 346, endPoint y: 219, distance: 123.9
click at [233, 168] on button "Завершить" at bounding box center [205, 163] width 83 height 23
click at [872, 396] on label "Недозвон" at bounding box center [886, 395] width 42 height 12
click at [0, 0] on input "Недозвон" at bounding box center [0, 0] width 0 height 0
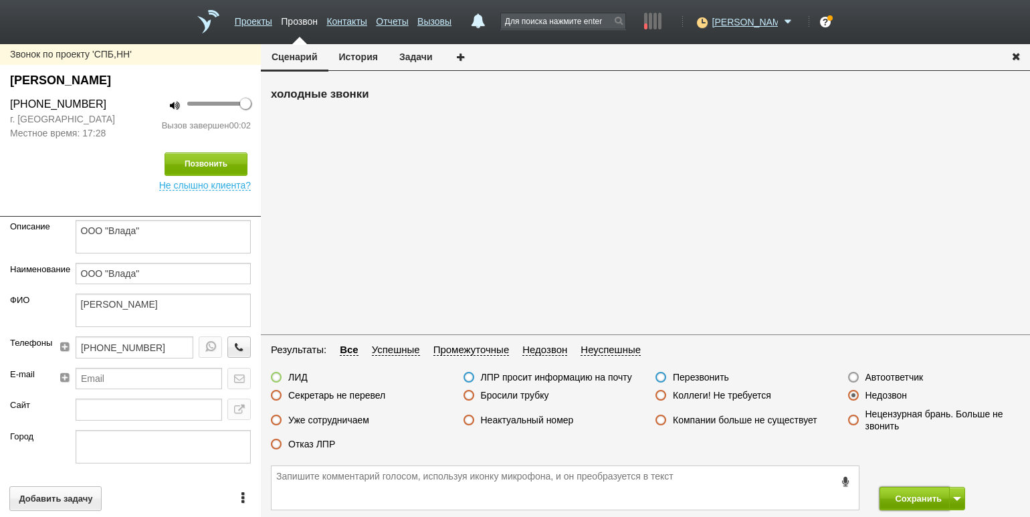
click at [914, 495] on button "Сохранить" at bounding box center [914, 498] width 70 height 23
click at [499, 394] on label "Бросили трубку" at bounding box center [515, 395] width 68 height 12
click at [0, 0] on input "Бросили трубку" at bounding box center [0, 0] width 0 height 0
click at [905, 501] on button "Сохранить" at bounding box center [914, 498] width 70 height 23
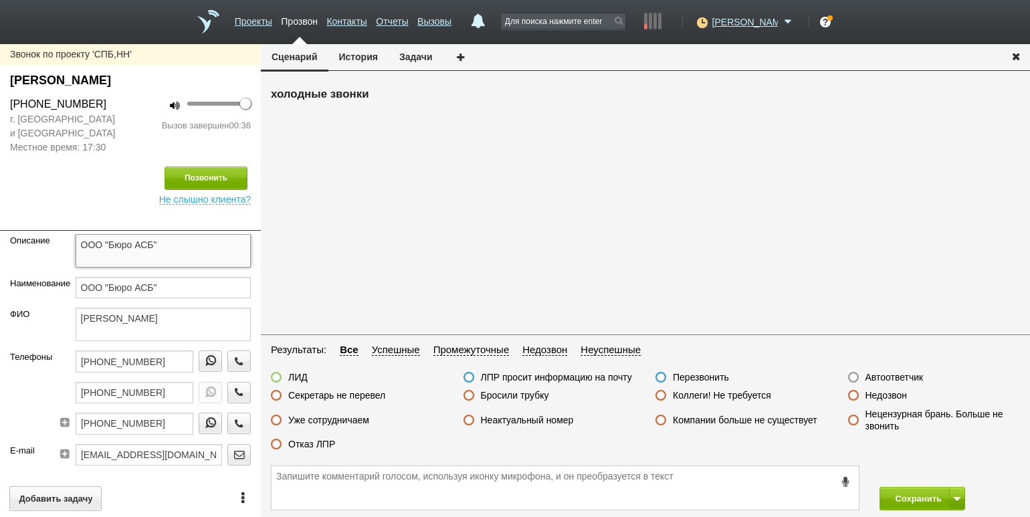
drag, startPoint x: 193, startPoint y: 249, endPoint x: 56, endPoint y: 243, distance: 137.2
click at [56, 243] on div "Описание ООО "Бюро АСБ"" at bounding box center [130, 255] width 261 height 43
drag, startPoint x: 191, startPoint y: 83, endPoint x: 17, endPoint y: 86, distance: 173.2
click at [2, 85] on div "[PERSON_NAME]" at bounding box center [130, 84] width 261 height 25
copy div "[PERSON_NAME]"
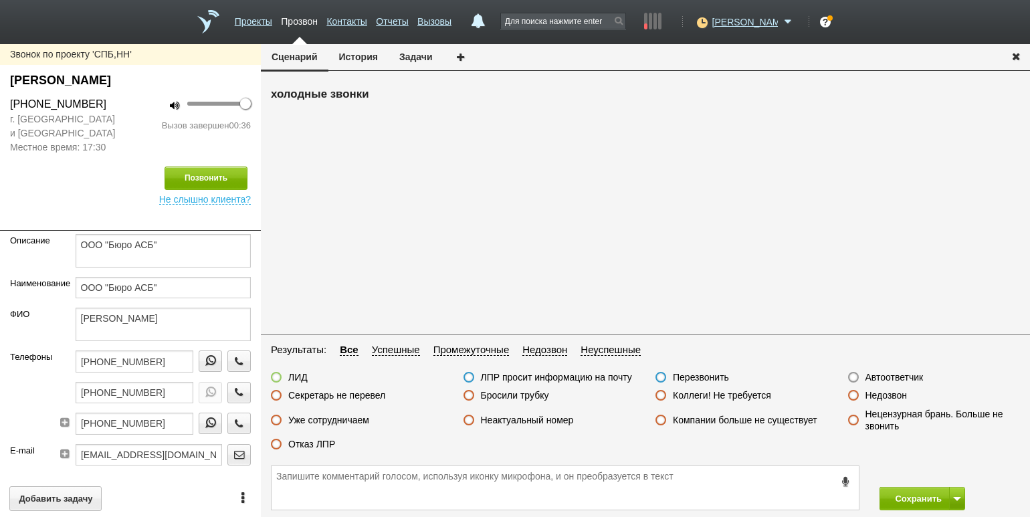
drag, startPoint x: 100, startPoint y: 104, endPoint x: 16, endPoint y: 103, distance: 84.2
click at [16, 103] on div "[PHONE_NUMBER]" at bounding box center [65, 104] width 110 height 16
copy div "[PHONE_NUMBER]"
click at [292, 170] on div "холодные звонки" at bounding box center [645, 207] width 769 height 247
click at [296, 377] on label "ЛИД" at bounding box center [297, 377] width 19 height 12
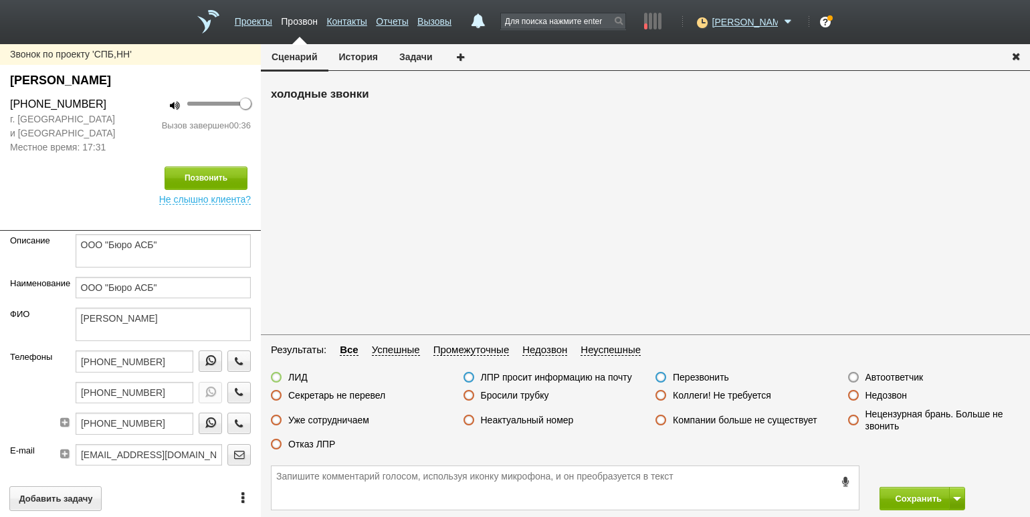
click at [0, 0] on input "ЛИД" at bounding box center [0, 0] width 0 height 0
click at [355, 483] on textarea at bounding box center [564, 487] width 587 height 43
type textarea "согл на расч зв 14,08,25 в теч раб дн"
click at [913, 493] on button "Сохранить" at bounding box center [914, 498] width 70 height 23
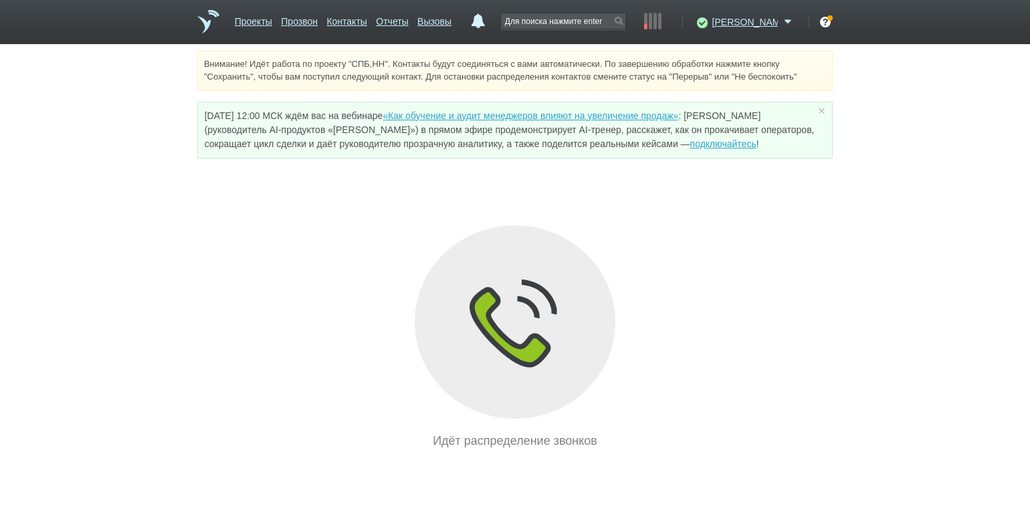
click at [201, 223] on div "Внимание! Идёт работа по проекту "СПБ,НН". Контакты будут соединяться с вами ав…" at bounding box center [515, 250] width 1030 height 399
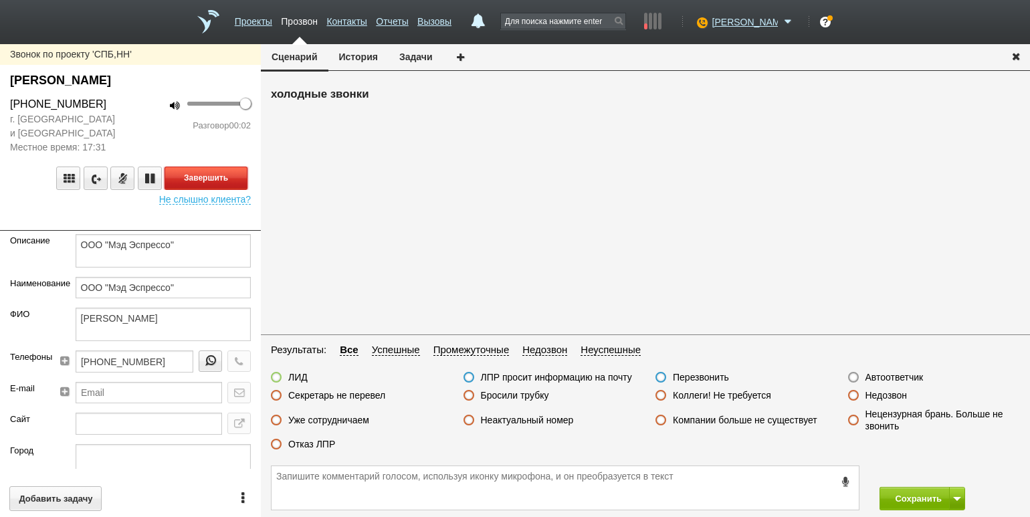
click at [227, 181] on button "Завершить" at bounding box center [205, 177] width 83 height 23
drag, startPoint x: 876, startPoint y: 374, endPoint x: 899, endPoint y: 406, distance: 39.7
click at [876, 374] on label "Автоответчик" at bounding box center [894, 377] width 58 height 12
click at [0, 0] on input "Автоответчик" at bounding box center [0, 0] width 0 height 0
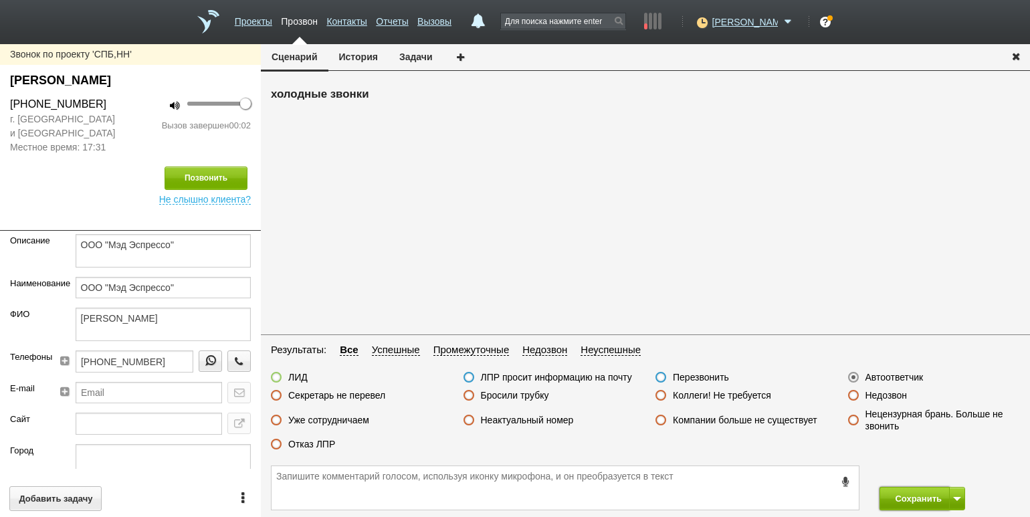
click at [925, 487] on button "Сохранить" at bounding box center [914, 498] width 70 height 23
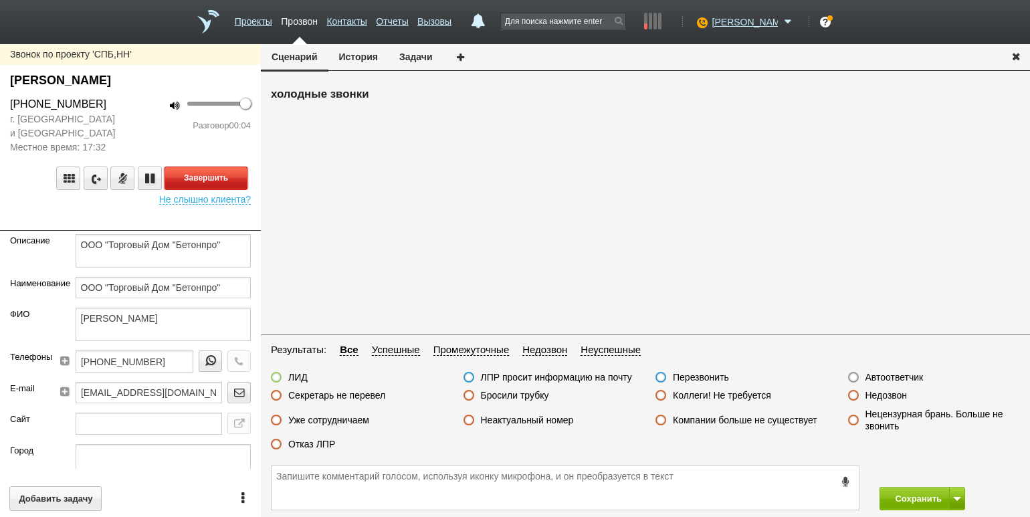
click at [231, 172] on button "Завершить" at bounding box center [205, 177] width 83 height 23
click at [892, 377] on label "Автоответчик" at bounding box center [894, 377] width 58 height 12
click at [0, 0] on input "Автоответчик" at bounding box center [0, 0] width 0 height 0
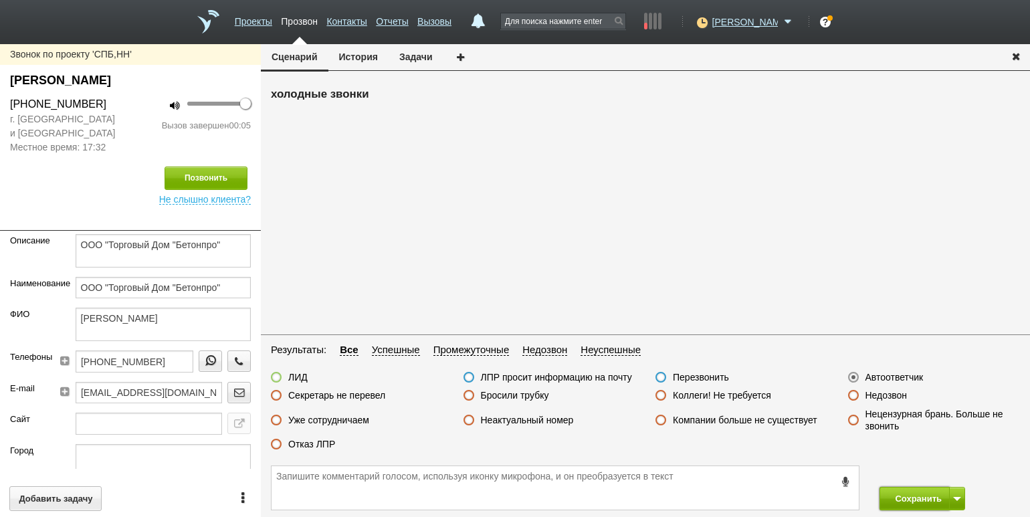
click at [915, 496] on button "Сохранить" at bounding box center [914, 498] width 70 height 23
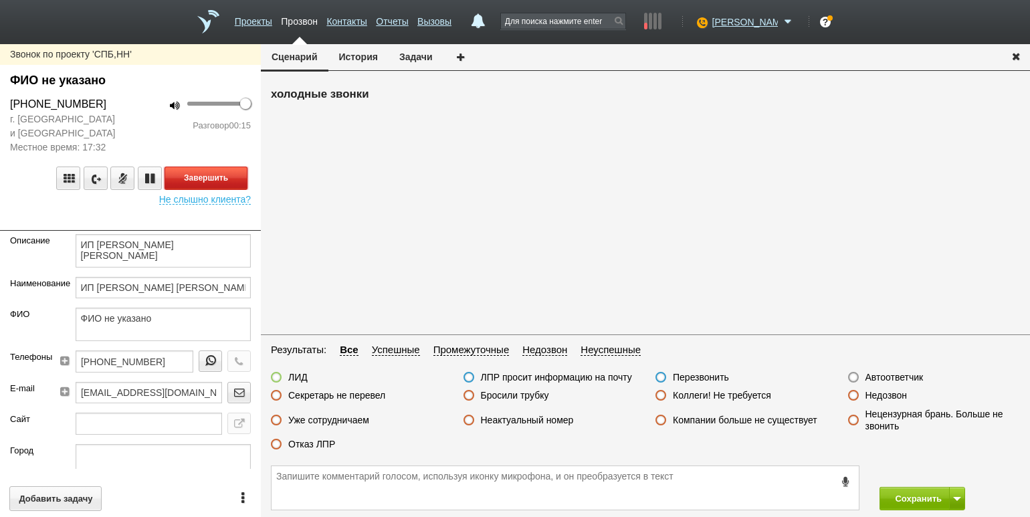
click at [217, 175] on button "Завершить" at bounding box center [205, 177] width 83 height 23
click at [322, 450] on label "Отказ ЛПР" at bounding box center [311, 444] width 47 height 12
click at [0, 0] on input "Отказ ЛПР" at bounding box center [0, 0] width 0 height 0
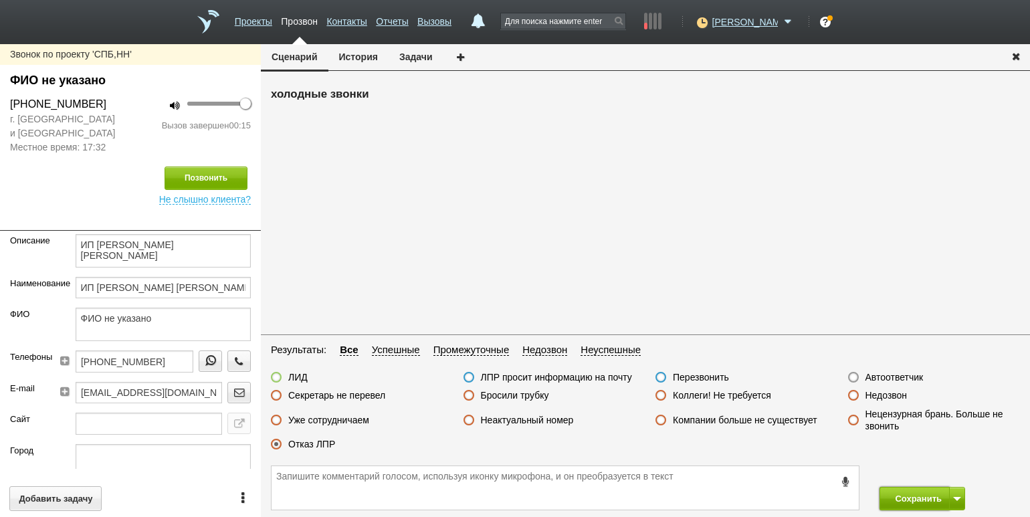
click at [905, 501] on button "Сохранить" at bounding box center [914, 498] width 70 height 23
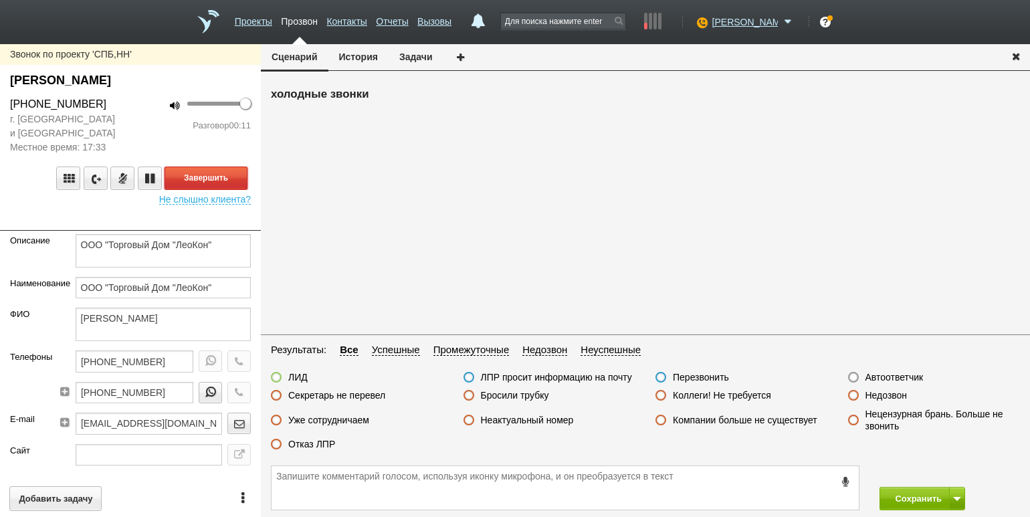
click at [219, 178] on button "Завершить" at bounding box center [205, 177] width 83 height 23
click at [318, 442] on label "Отказ ЛПР" at bounding box center [311, 444] width 47 height 12
click at [0, 0] on input "Отказ ЛПР" at bounding box center [0, 0] width 0 height 0
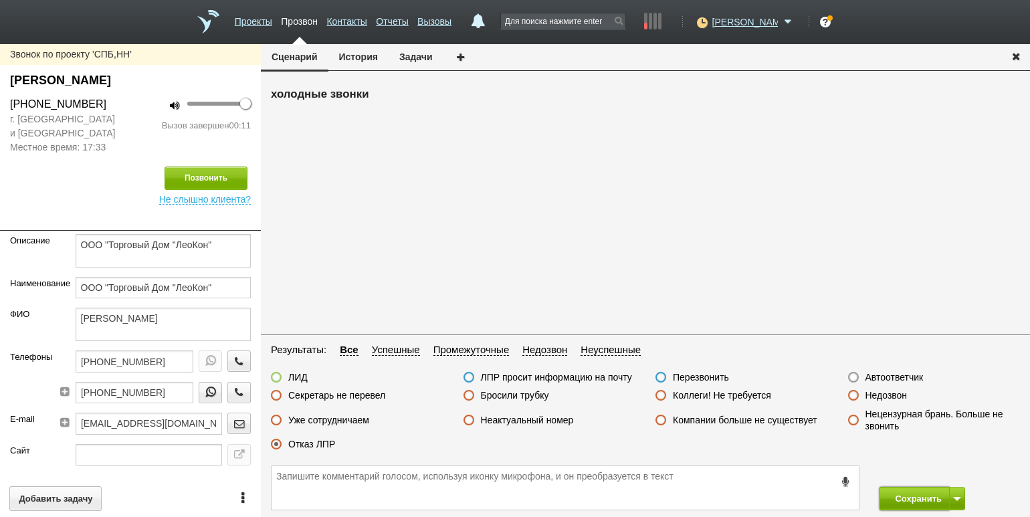
click at [907, 497] on button "Сохранить" at bounding box center [914, 498] width 70 height 23
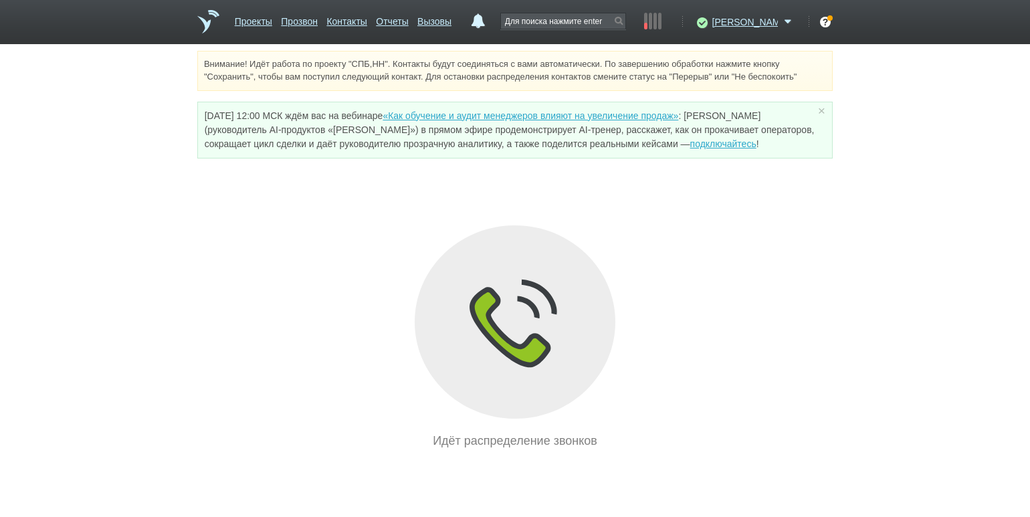
click at [251, 231] on div "Идёт распределение звонков" at bounding box center [514, 337] width 635 height 225
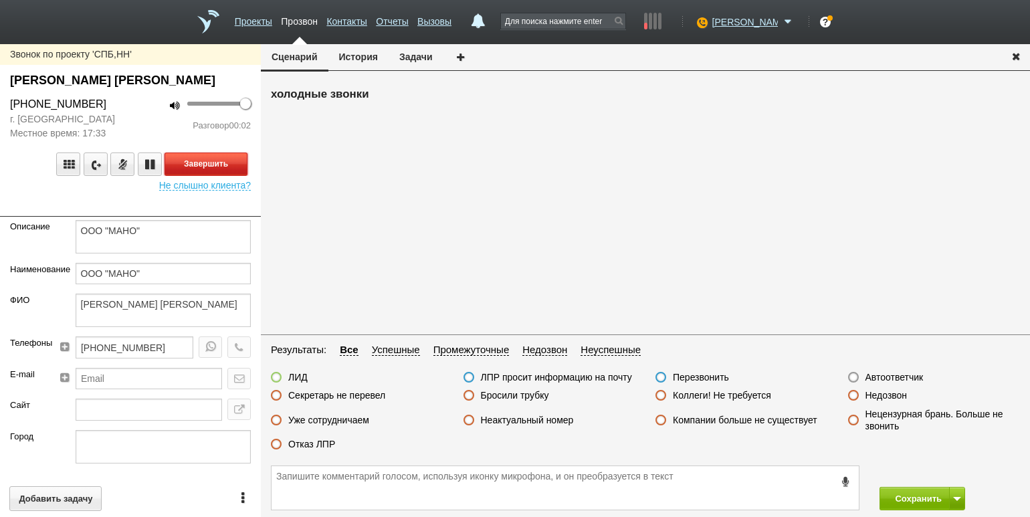
click at [236, 156] on button "Завершить" at bounding box center [205, 163] width 83 height 23
drag, startPoint x: 875, startPoint y: 394, endPoint x: 902, endPoint y: 408, distance: 30.2
click at [876, 394] on label "Недозвон" at bounding box center [886, 395] width 42 height 12
click at [0, 0] on input "Недозвон" at bounding box center [0, 0] width 0 height 0
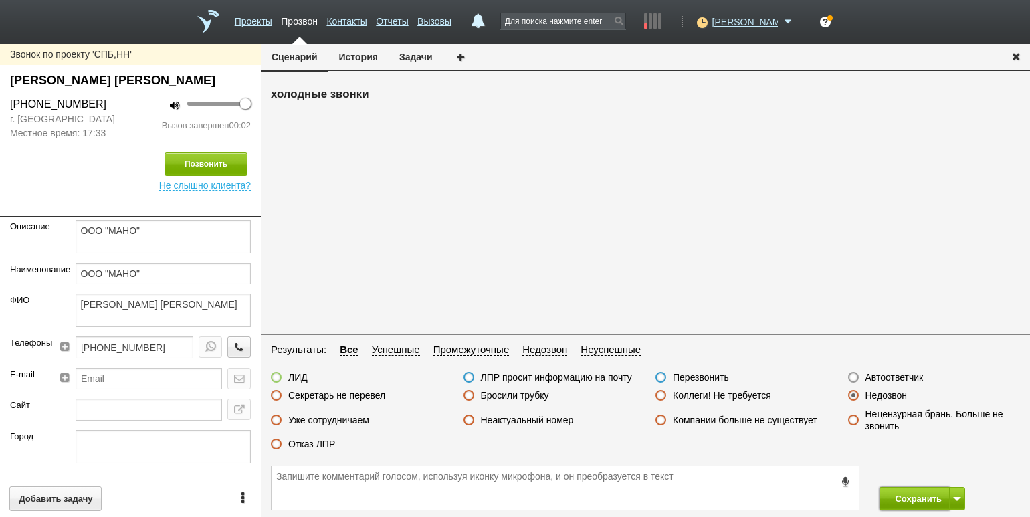
click at [913, 509] on button "Сохранить" at bounding box center [914, 498] width 70 height 23
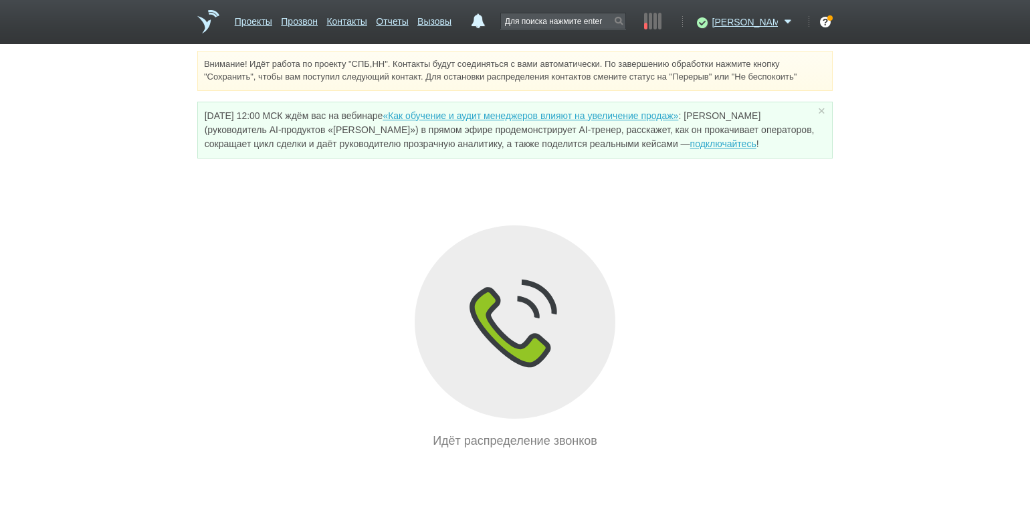
click at [227, 259] on div "Идёт распределение звонков" at bounding box center [514, 337] width 635 height 225
click at [225, 264] on div "Идёт распределение звонков" at bounding box center [514, 337] width 635 height 225
click at [408, 23] on link "Отчеты" at bounding box center [392, 18] width 32 height 19
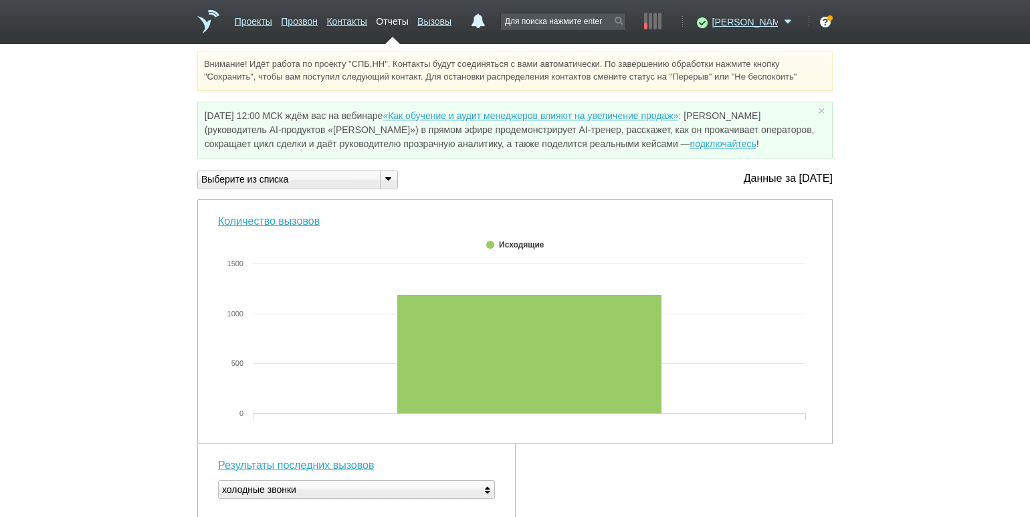
click at [393, 180] on icon at bounding box center [387, 178] width 15 height 10
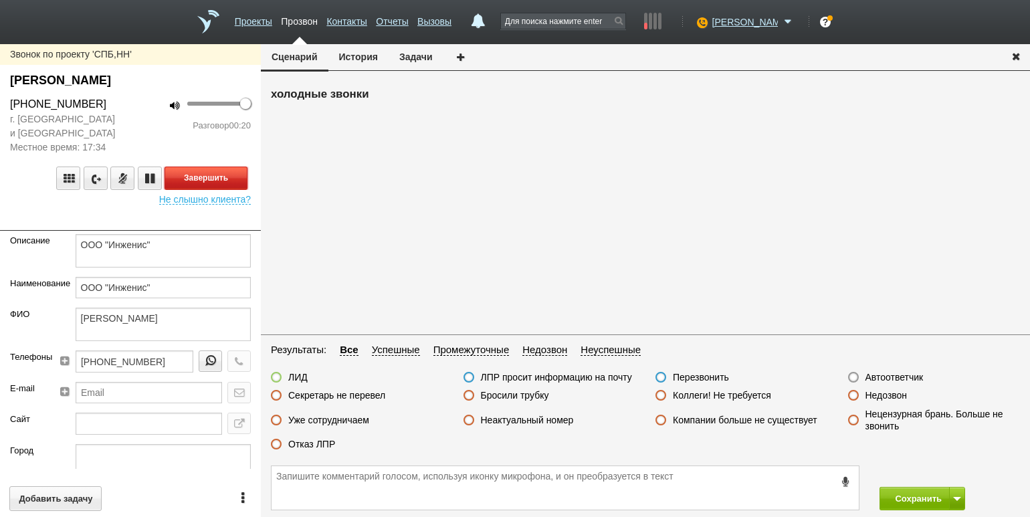
click at [226, 177] on button "Завершить" at bounding box center [205, 177] width 83 height 23
click at [326, 441] on label "Отказ ЛПР" at bounding box center [311, 444] width 47 height 12
click at [0, 0] on input "Отказ ЛПР" at bounding box center [0, 0] width 0 height 0
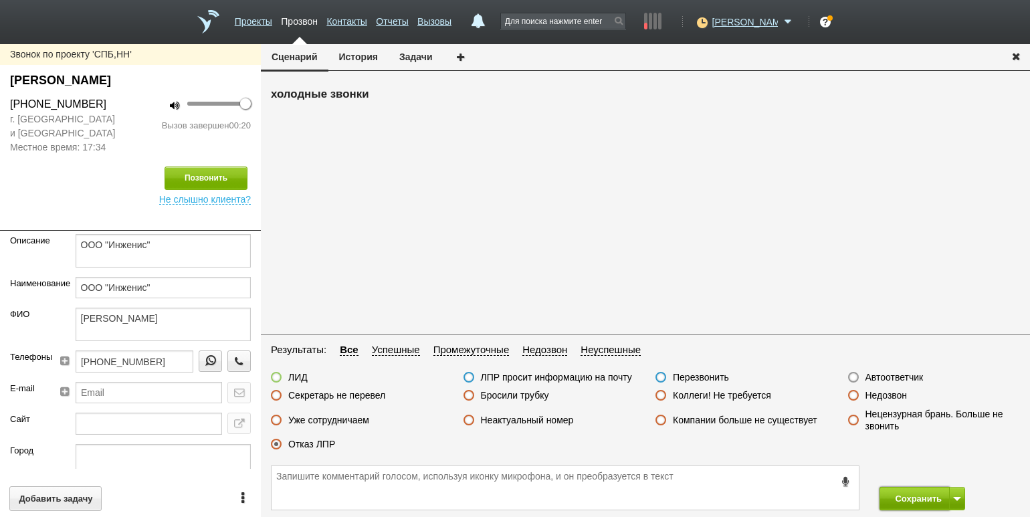
click at [913, 501] on button "Сохранить" at bounding box center [914, 498] width 70 height 23
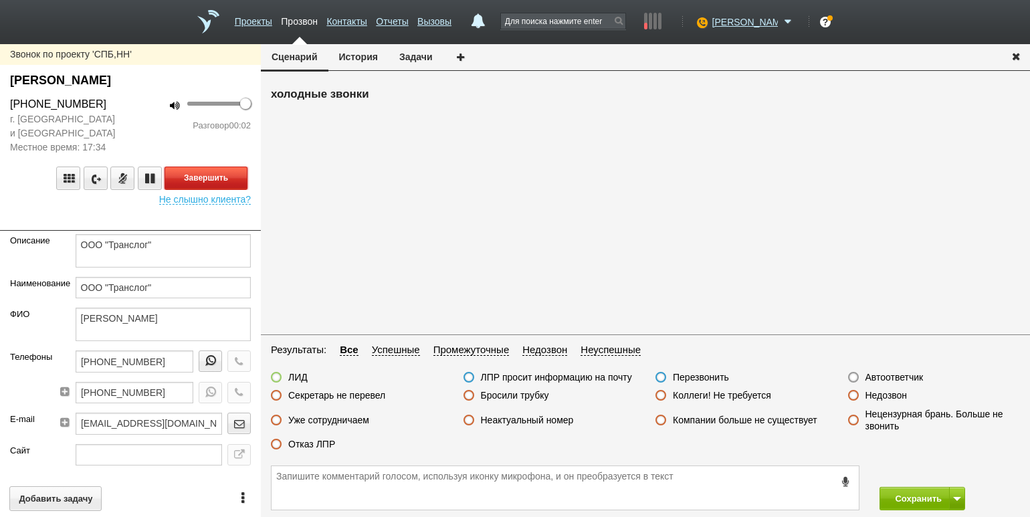
click at [233, 179] on button "Завершить" at bounding box center [205, 177] width 83 height 23
click at [867, 376] on label "Автоответчик" at bounding box center [894, 377] width 58 height 12
click at [0, 0] on input "Автоответчик" at bounding box center [0, 0] width 0 height 0
drag, startPoint x: 908, startPoint y: 485, endPoint x: 905, endPoint y: 492, distance: 7.2
click at [908, 485] on div "Сохранить" at bounding box center [645, 488] width 769 height 58
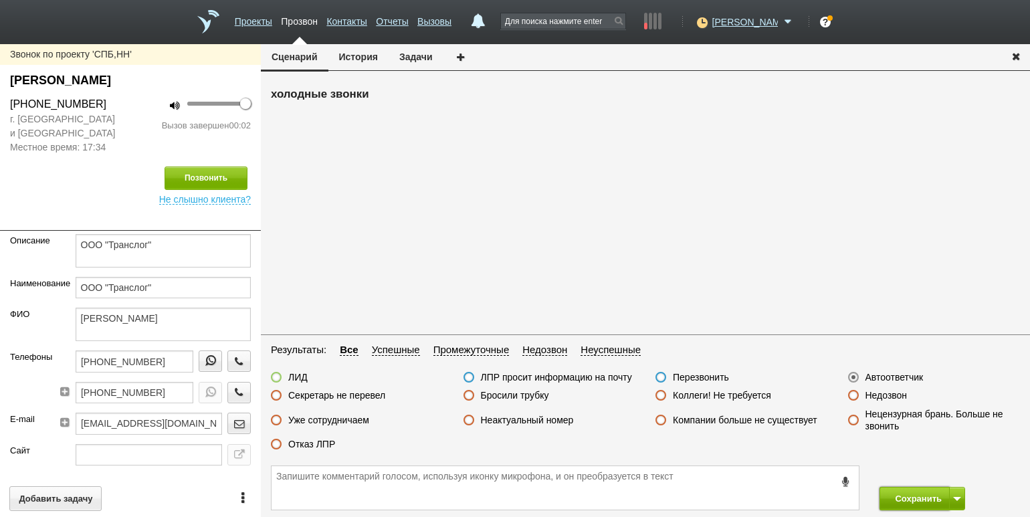
click at [905, 495] on button "Сохранить" at bounding box center [914, 498] width 70 height 23
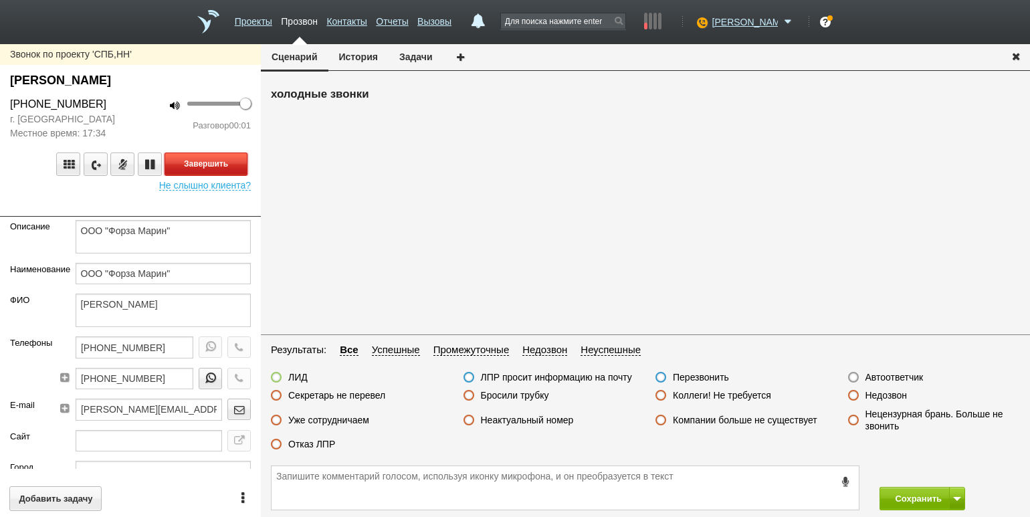
click at [231, 168] on button "Завершить" at bounding box center [205, 163] width 83 height 23
click at [891, 396] on label "Недозвон" at bounding box center [886, 395] width 42 height 12
click at [0, 0] on input "Недозвон" at bounding box center [0, 0] width 0 height 0
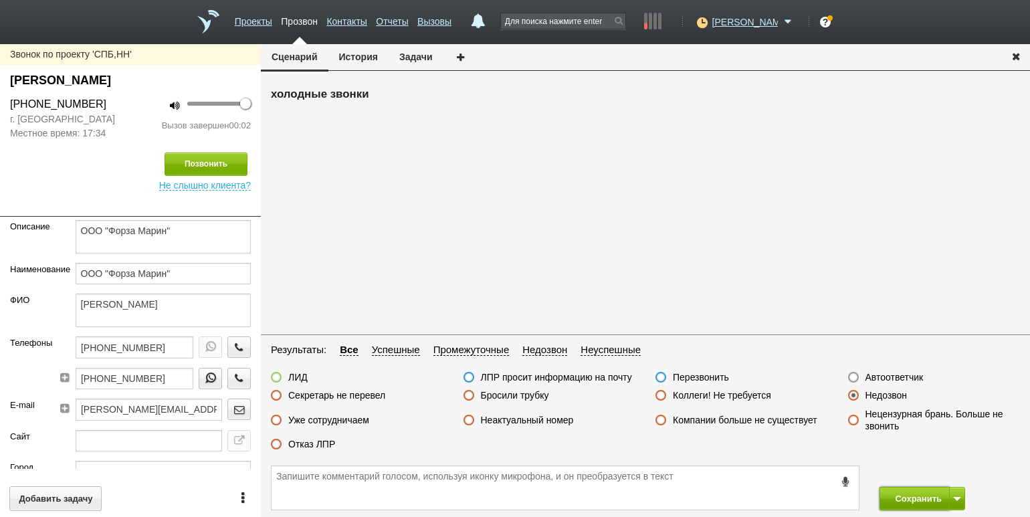
click at [912, 501] on button "Сохранить" at bounding box center [914, 498] width 70 height 23
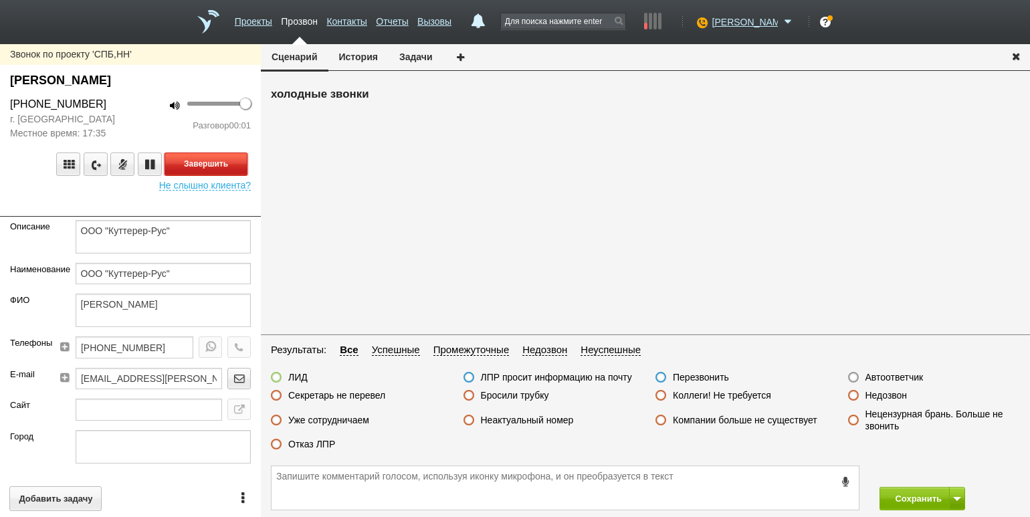
drag, startPoint x: 223, startPoint y: 159, endPoint x: 294, endPoint y: 182, distance: 73.8
click at [225, 160] on button "Завершить" at bounding box center [205, 163] width 83 height 23
click at [904, 378] on label "Автоответчик" at bounding box center [894, 377] width 58 height 12
click at [0, 0] on input "Автоответчик" at bounding box center [0, 0] width 0 height 0
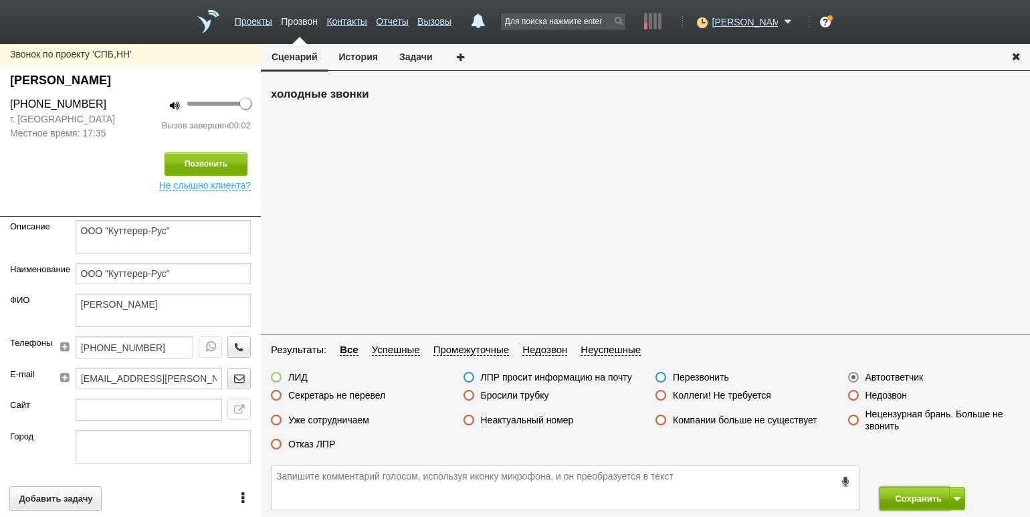
click at [916, 498] on button "Сохранить" at bounding box center [914, 498] width 70 height 23
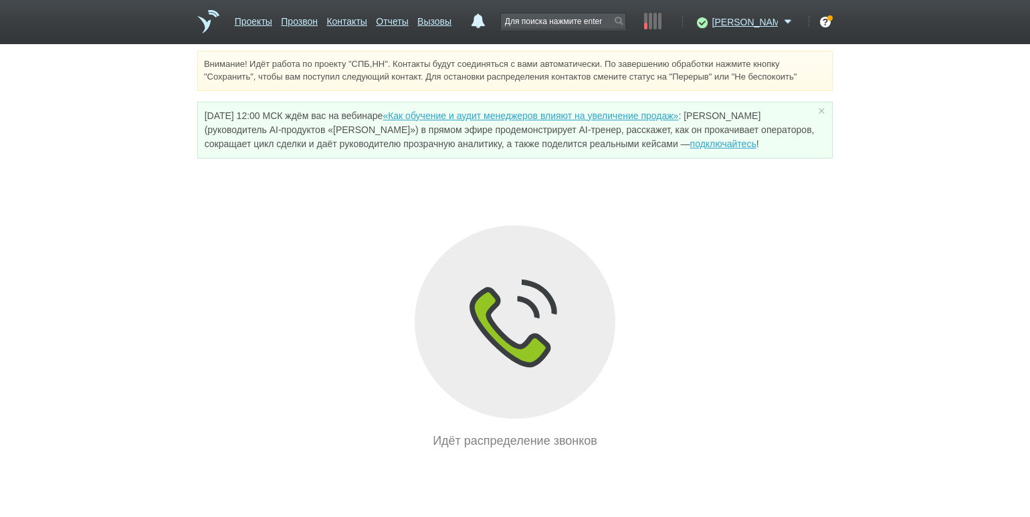
click at [241, 281] on div "Идёт распределение звонков" at bounding box center [514, 337] width 635 height 225
click at [266, 17] on link "Проекты" at bounding box center [253, 18] width 37 height 19
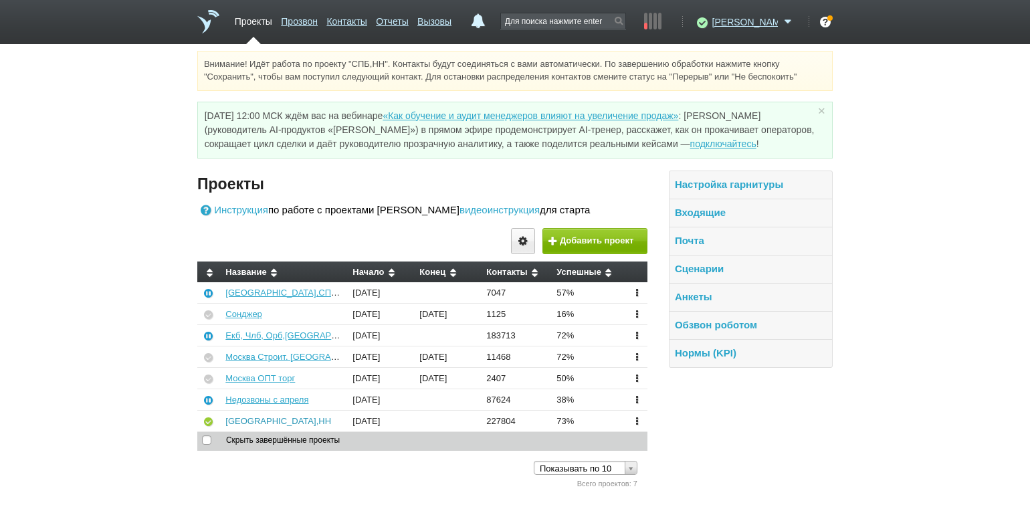
click at [241, 417] on link "[GEOGRAPHIC_DATA],НН" at bounding box center [278, 421] width 106 height 10
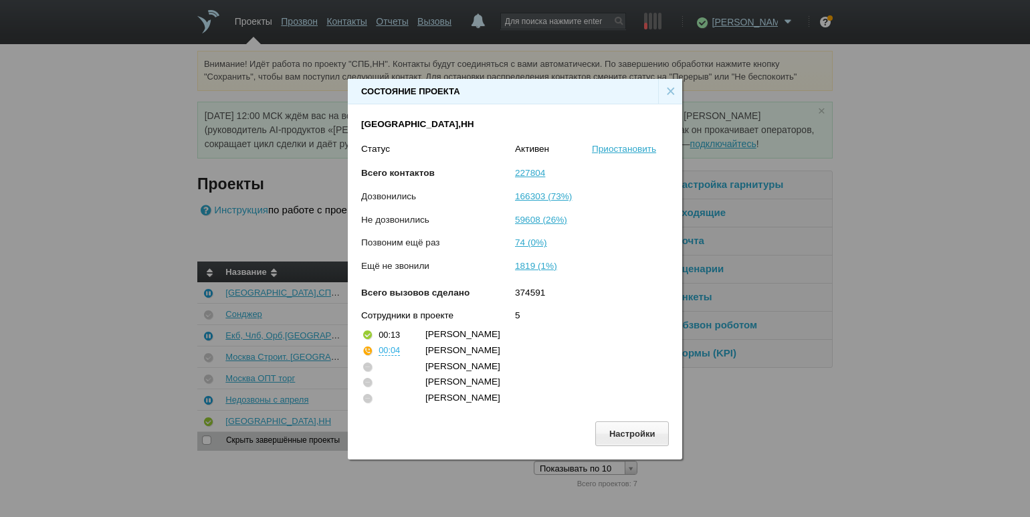
click at [671, 87] on div "×" at bounding box center [670, 91] width 24 height 25
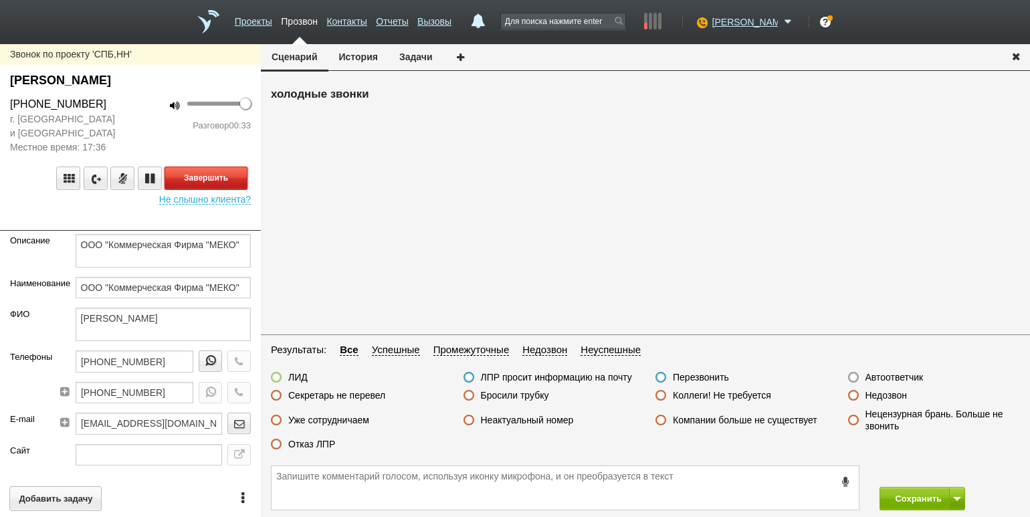
click at [213, 175] on button "Завершить" at bounding box center [205, 177] width 83 height 23
click at [320, 449] on label "Отказ ЛПР" at bounding box center [311, 444] width 47 height 12
click at [0, 0] on input "Отказ ЛПР" at bounding box center [0, 0] width 0 height 0
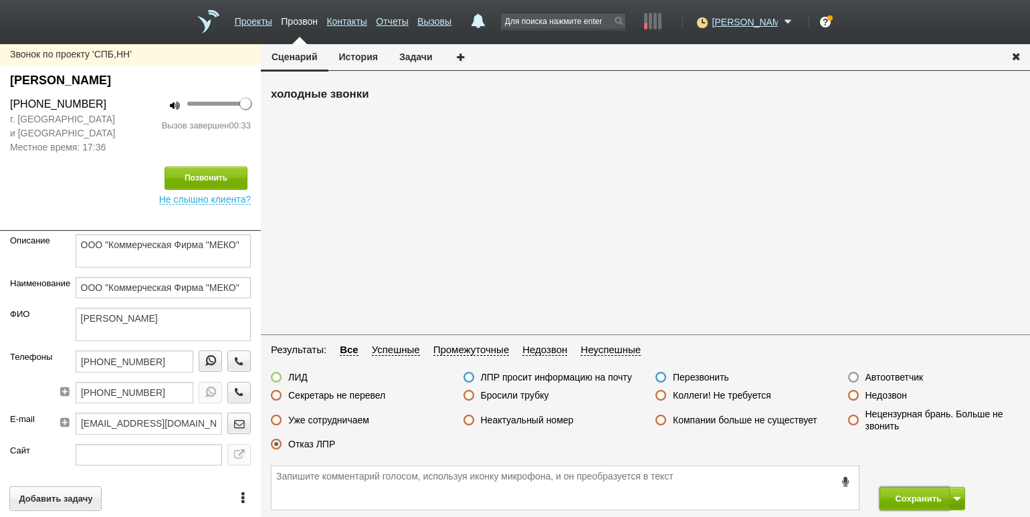
drag, startPoint x: 920, startPoint y: 499, endPoint x: 911, endPoint y: 481, distance: 20.6
click at [917, 499] on button "Сохранить" at bounding box center [914, 498] width 70 height 23
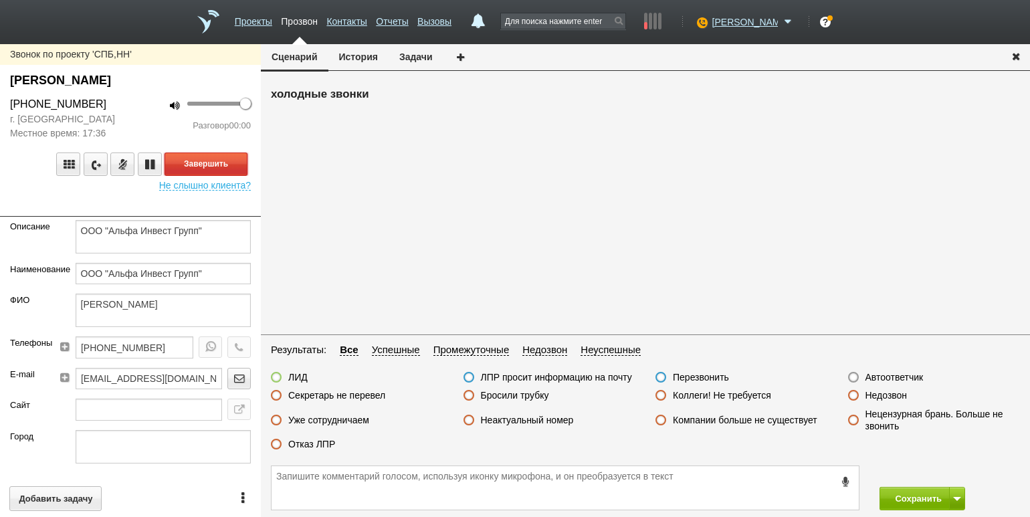
click at [211, 168] on button "Завершить" at bounding box center [205, 163] width 83 height 23
click at [882, 372] on label "Автоответчик" at bounding box center [894, 377] width 58 height 12
click at [0, 0] on input "Автоответчик" at bounding box center [0, 0] width 0 height 0
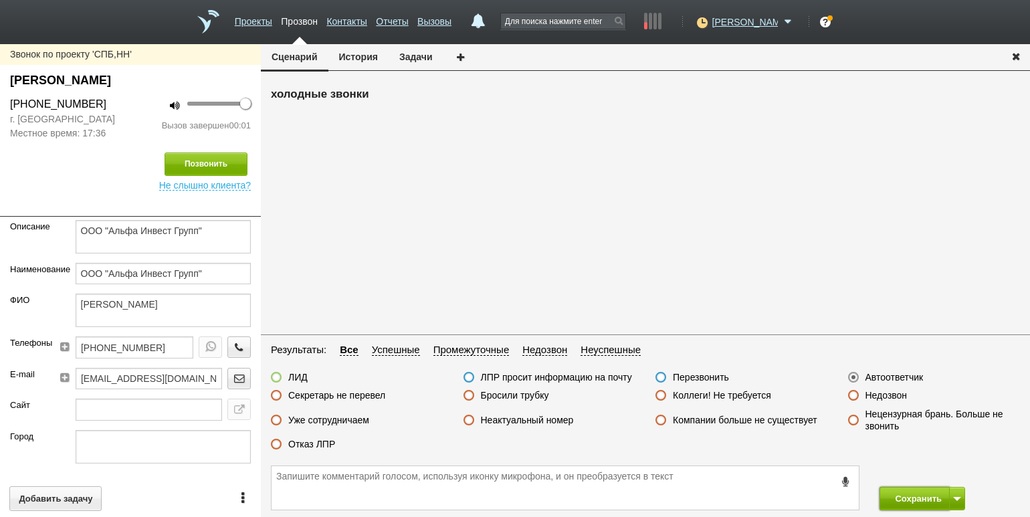
click at [899, 501] on button "Сохранить" at bounding box center [914, 498] width 70 height 23
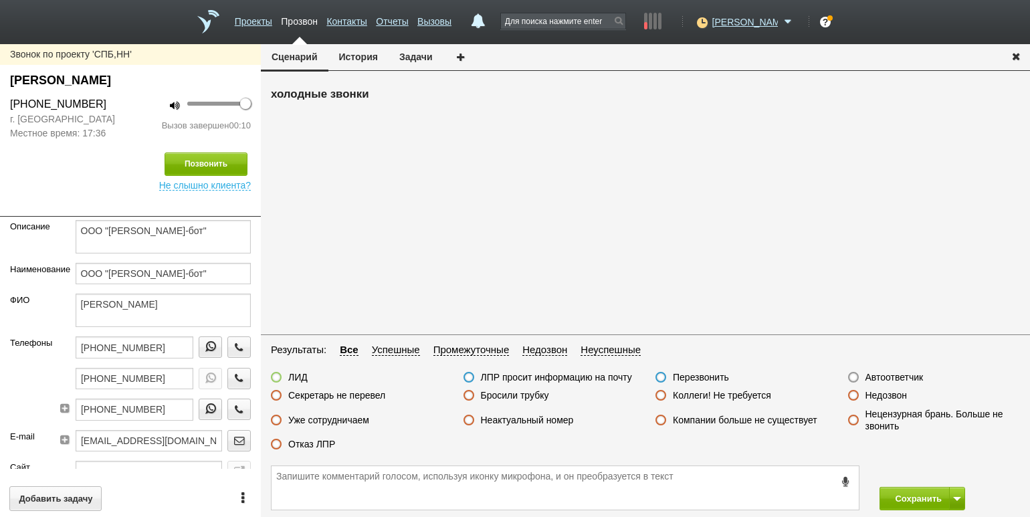
click at [517, 393] on label "Бросили трубку" at bounding box center [515, 395] width 68 height 12
click at [0, 0] on input "Бросили трубку" at bounding box center [0, 0] width 0 height 0
drag, startPoint x: 899, startPoint y: 500, endPoint x: 926, endPoint y: 493, distance: 27.7
click at [899, 500] on button "Сохранить" at bounding box center [914, 498] width 70 height 23
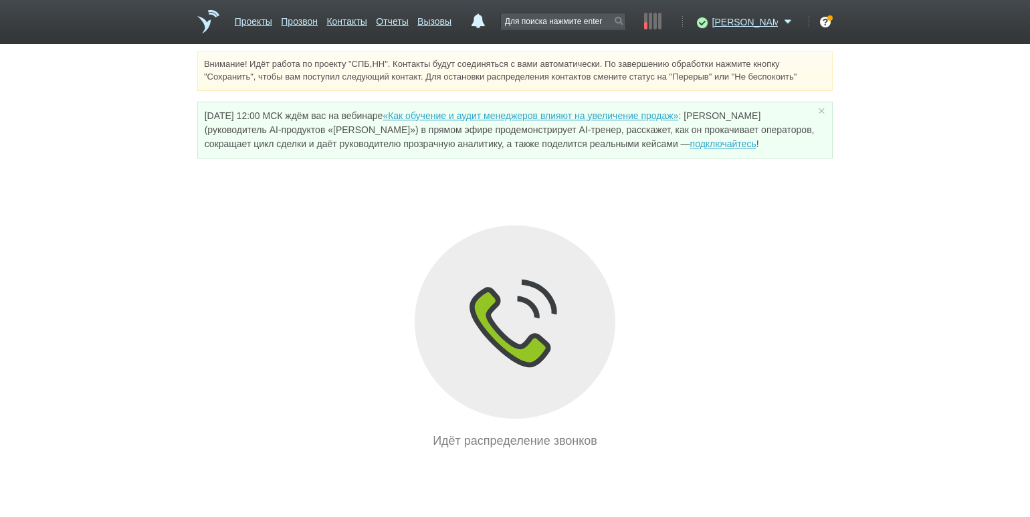
click at [237, 199] on div "Внимание! Идёт работа по проекту "СПБ,НН". Контакты будут соединяться с вами ав…" at bounding box center [515, 250] width 1030 height 399
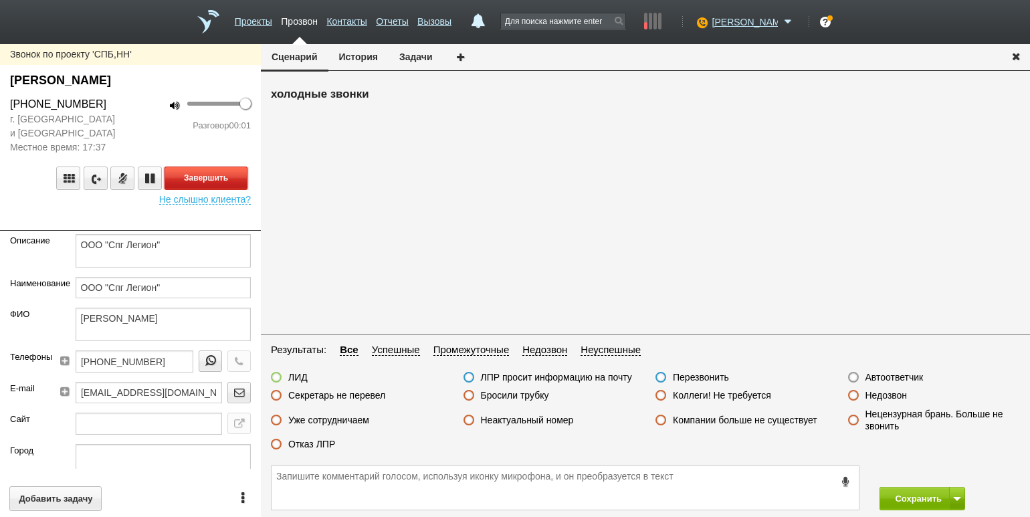
click at [230, 175] on button "Завершить" at bounding box center [205, 177] width 83 height 23
click at [900, 379] on label "Автоответчик" at bounding box center [894, 377] width 58 height 12
click at [0, 0] on input "Автоответчик" at bounding box center [0, 0] width 0 height 0
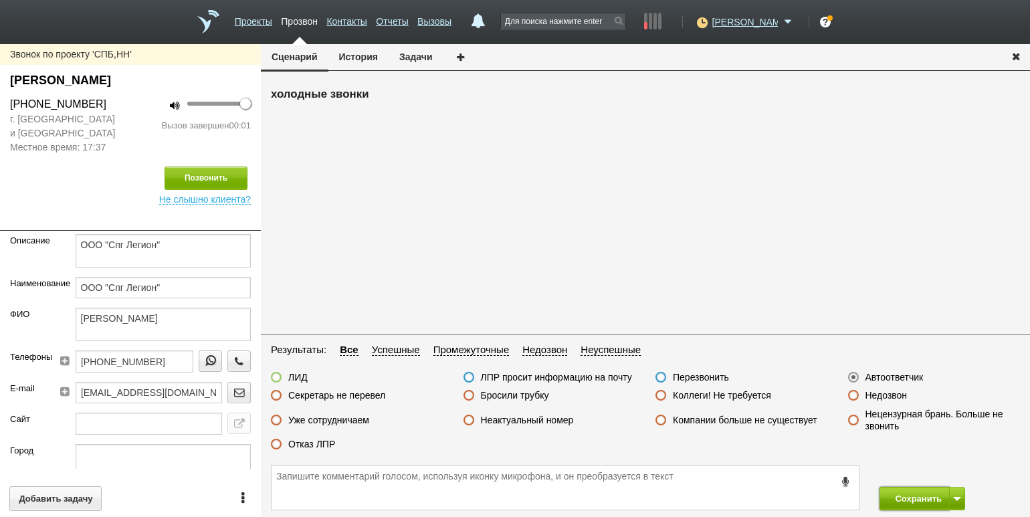
click at [910, 495] on button "Сохранить" at bounding box center [914, 498] width 70 height 23
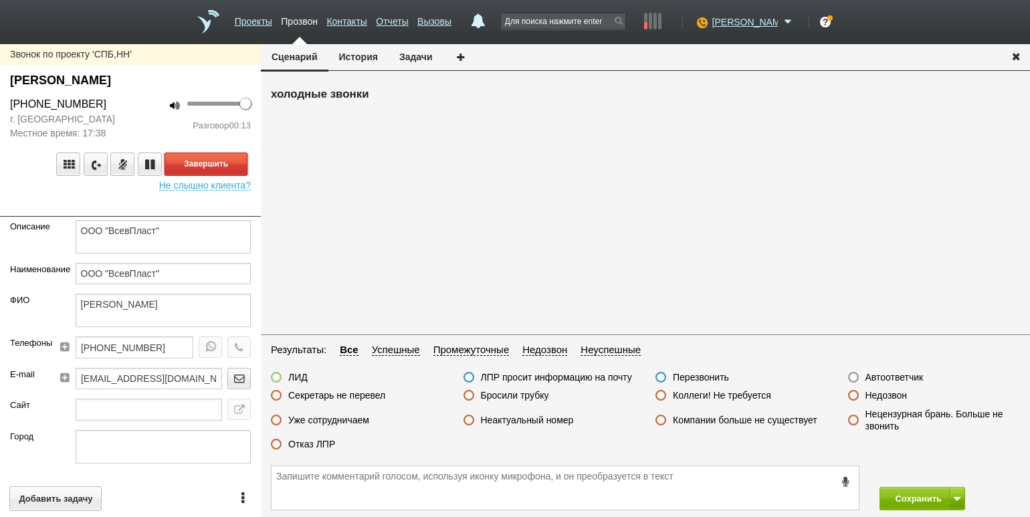
drag, startPoint x: 217, startPoint y: 162, endPoint x: 228, endPoint y: 163, distance: 11.4
click at [217, 162] on button "Завершить" at bounding box center [205, 163] width 83 height 23
click at [333, 399] on label "Секретарь не перевел" at bounding box center [336, 395] width 97 height 12
click at [0, 0] on input "Секретарь не перевел" at bounding box center [0, 0] width 0 height 0
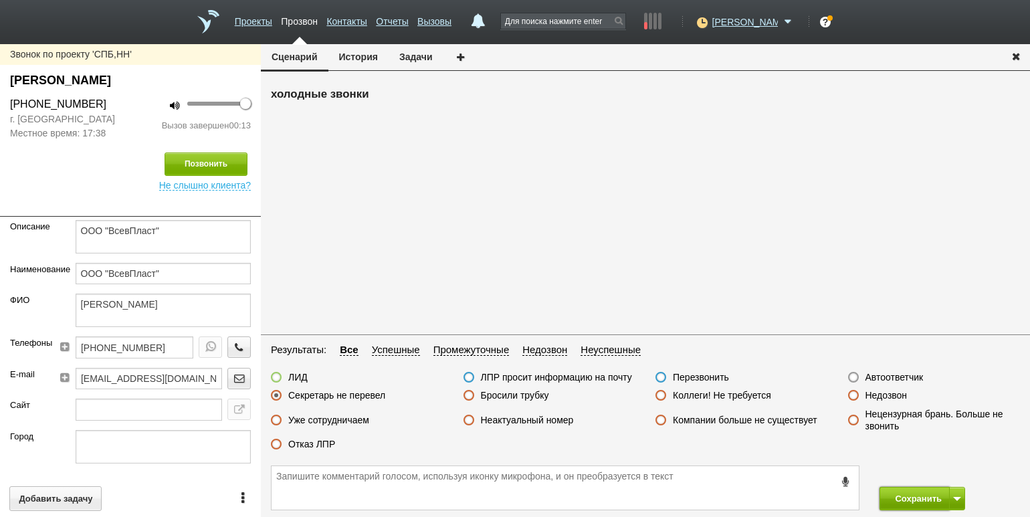
click at [901, 491] on button "Сохранить" at bounding box center [914, 498] width 70 height 23
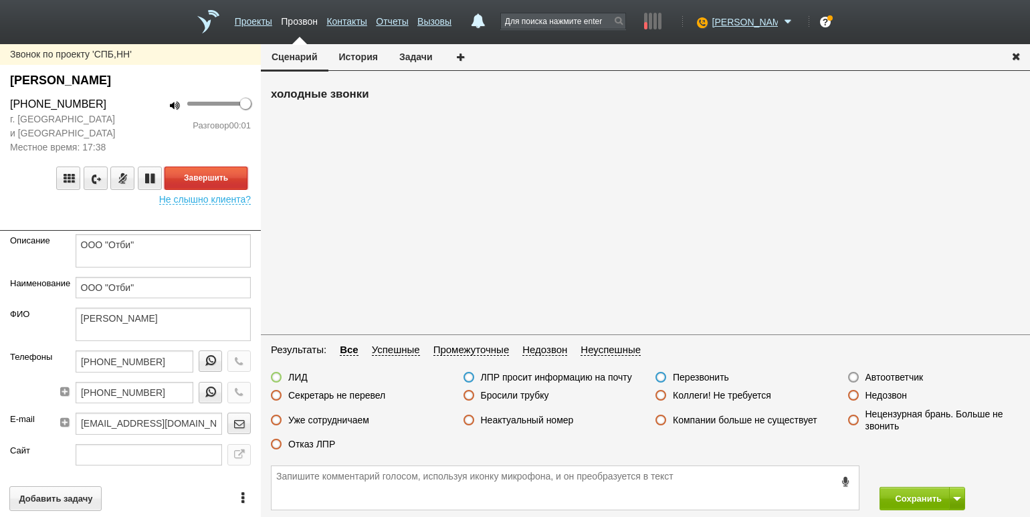
drag, startPoint x: 191, startPoint y: 178, endPoint x: 218, endPoint y: 185, distance: 28.4
click at [191, 178] on button "Завершить" at bounding box center [205, 177] width 83 height 23
click at [888, 376] on label "Автоответчик" at bounding box center [894, 377] width 58 height 12
click at [0, 0] on input "Автоответчик" at bounding box center [0, 0] width 0 height 0
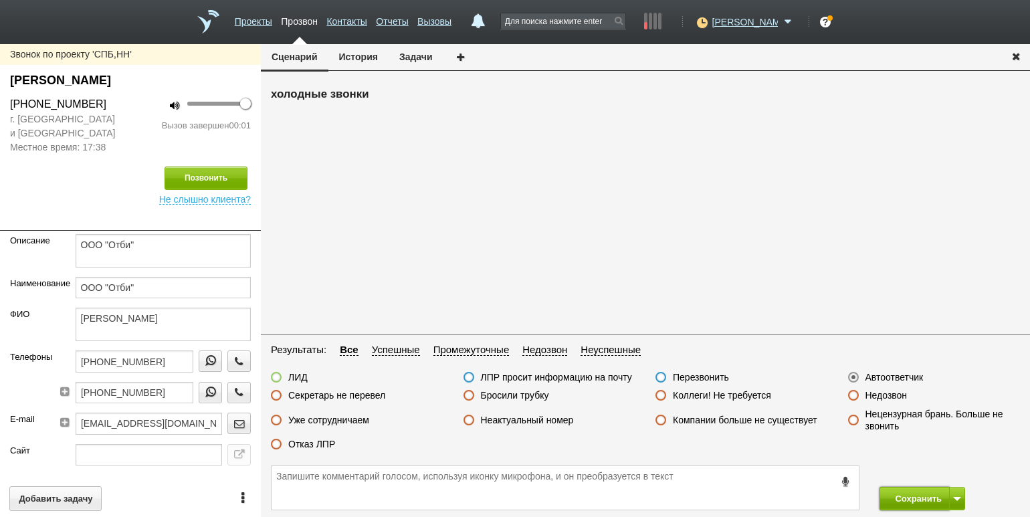
click at [899, 501] on button "Сохранить" at bounding box center [914, 498] width 70 height 23
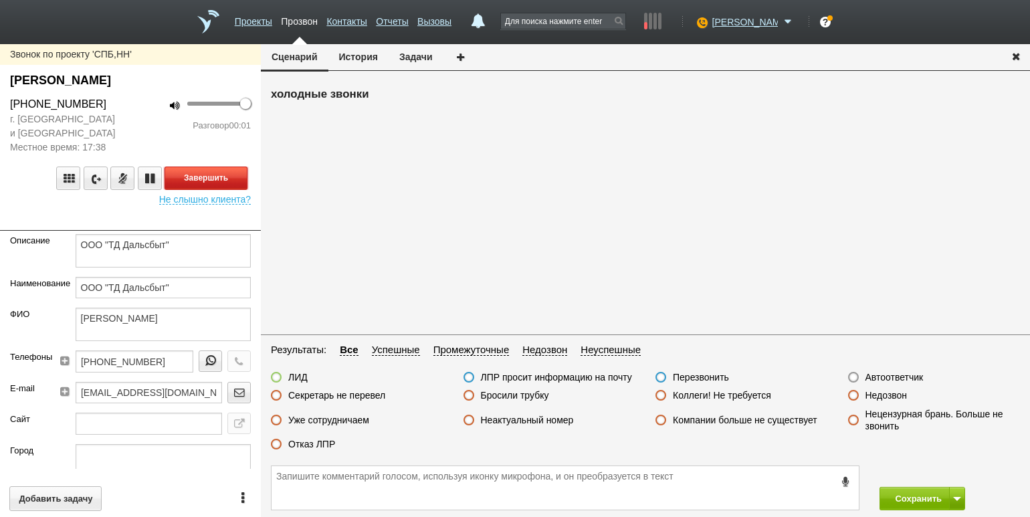
click at [234, 184] on button "Завершить" at bounding box center [205, 177] width 83 height 23
drag, startPoint x: 884, startPoint y: 374, endPoint x: 900, endPoint y: 395, distance: 26.2
click at [884, 374] on label "Автоответчик" at bounding box center [894, 377] width 58 height 12
click at [0, 0] on input "Автоответчик" at bounding box center [0, 0] width 0 height 0
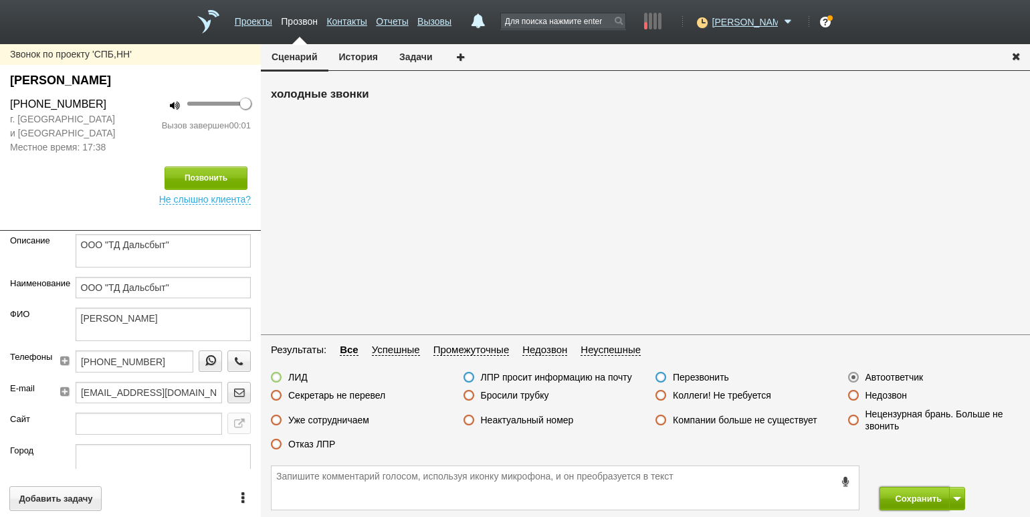
click at [917, 494] on button "Сохранить" at bounding box center [914, 498] width 70 height 23
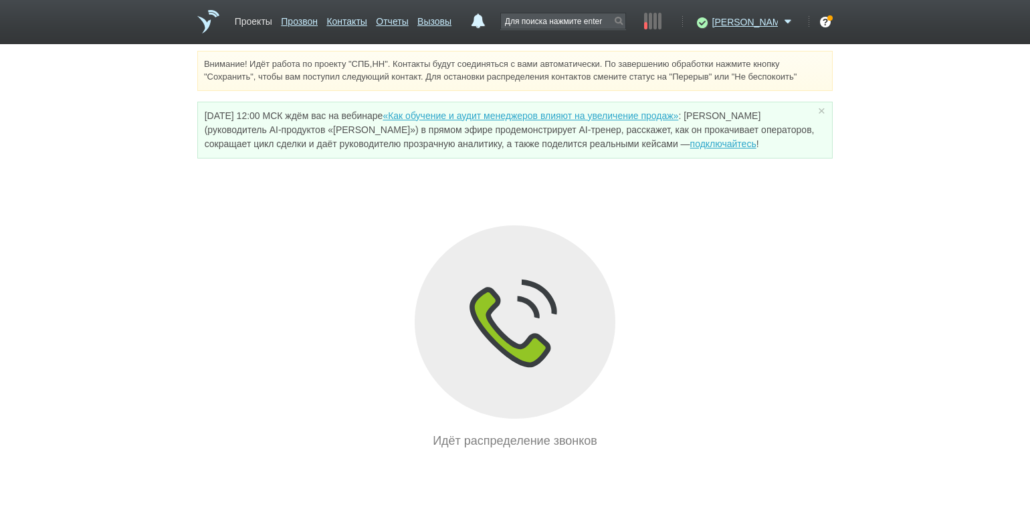
click at [262, 23] on link "Проекты" at bounding box center [253, 18] width 37 height 19
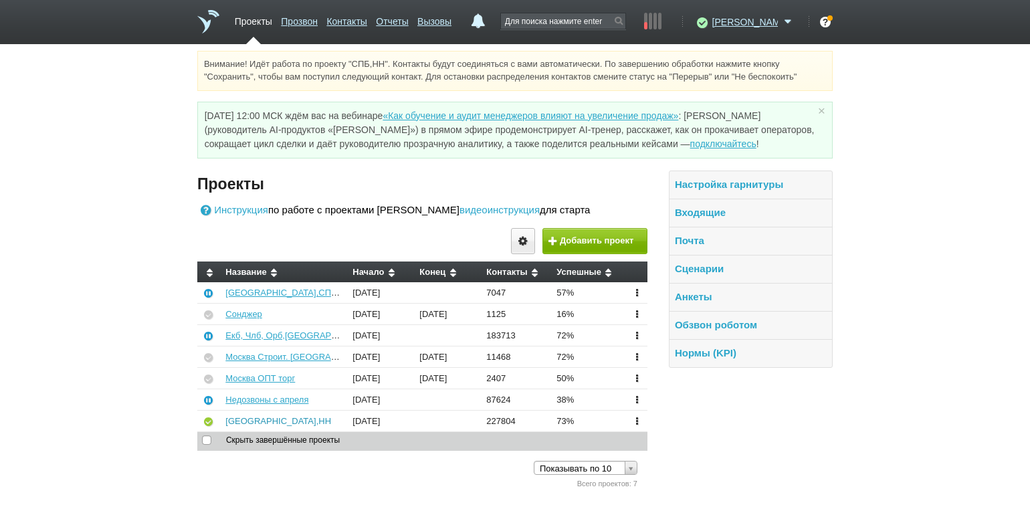
click at [255, 419] on link "[GEOGRAPHIC_DATA],НН" at bounding box center [278, 421] width 106 height 10
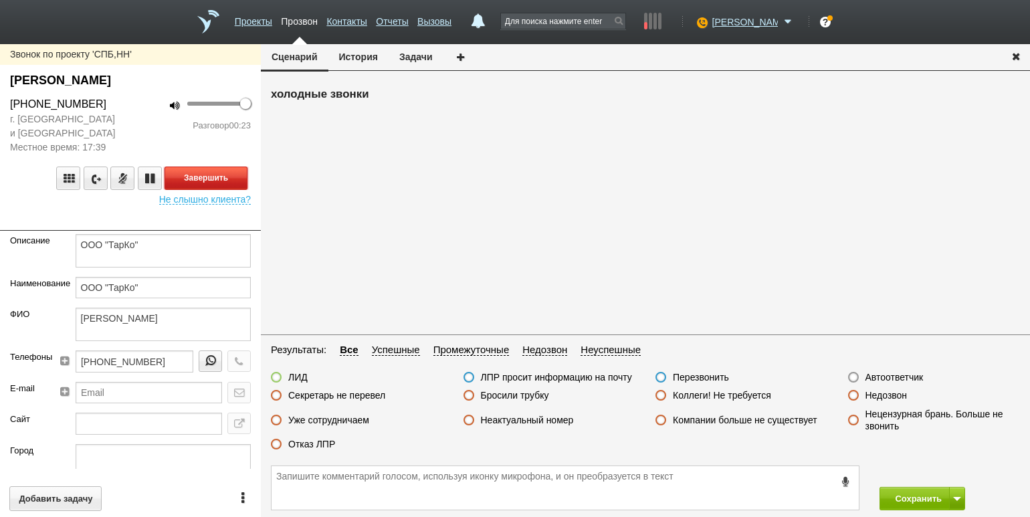
click at [227, 177] on button "Завершить" at bounding box center [205, 177] width 83 height 23
click at [320, 442] on label "Отказ ЛПР" at bounding box center [311, 444] width 47 height 12
click at [0, 0] on input "Отказ ЛПР" at bounding box center [0, 0] width 0 height 0
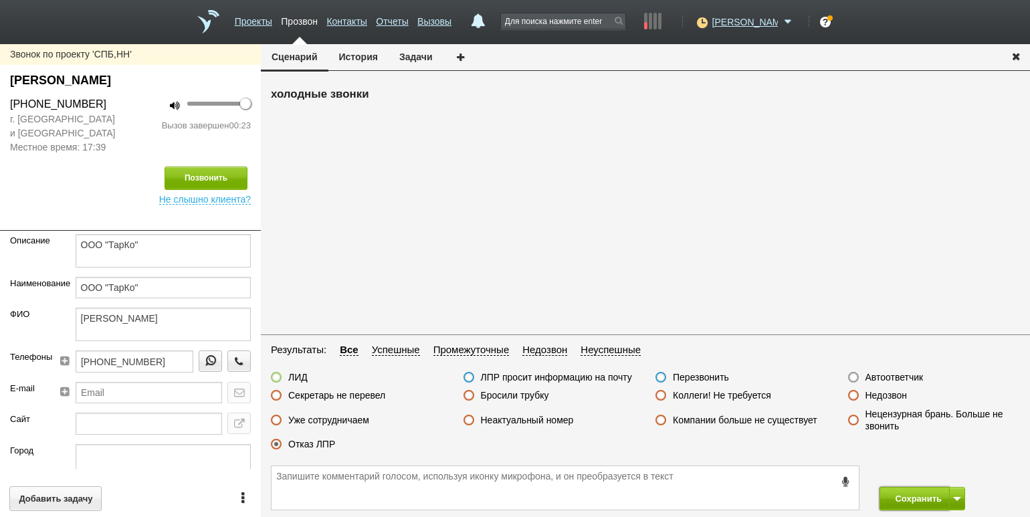
click at [896, 507] on button "Сохранить" at bounding box center [914, 498] width 70 height 23
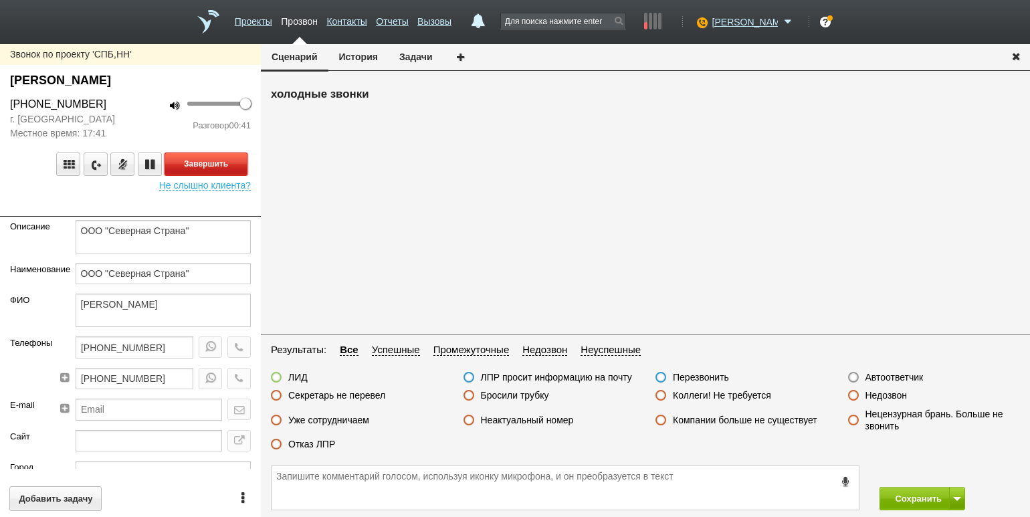
click at [237, 164] on button "Завершить" at bounding box center [205, 163] width 83 height 23
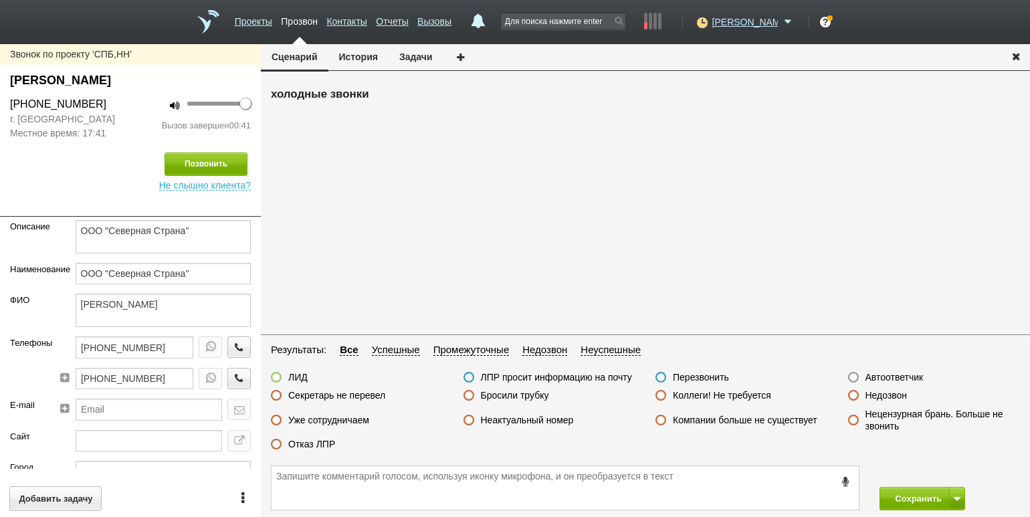
drag, startPoint x: 366, startPoint y: 397, endPoint x: 378, endPoint y: 398, distance: 11.4
click at [366, 397] on label "Секретарь не перевел" at bounding box center [336, 395] width 97 height 12
click at [0, 0] on input "Секретарь не перевел" at bounding box center [0, 0] width 0 height 0
drag, startPoint x: 921, startPoint y: 497, endPoint x: 915, endPoint y: 490, distance: 9.5
click at [921, 497] on button "Сохранить" at bounding box center [914, 498] width 70 height 23
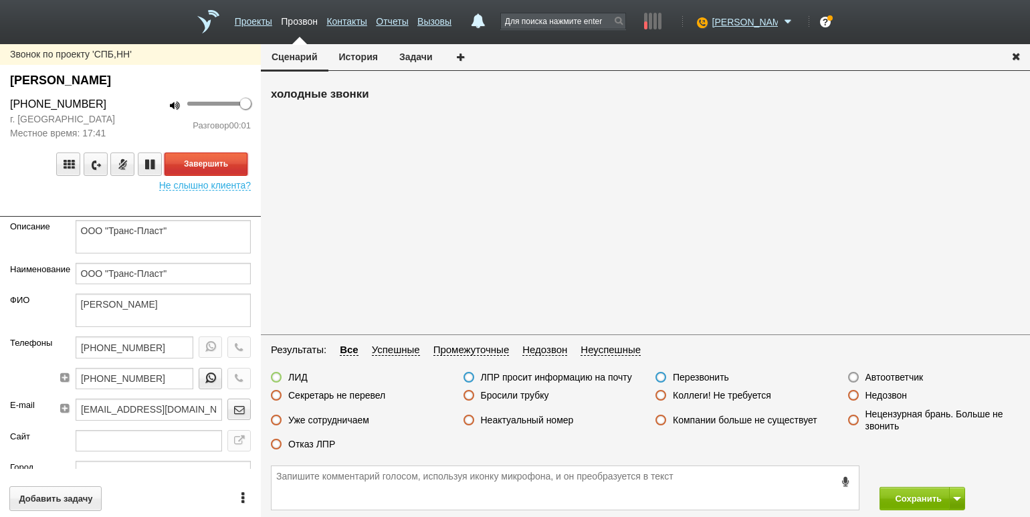
click at [211, 162] on button "Завершить" at bounding box center [205, 163] width 83 height 23
click at [885, 380] on label "Автоответчик" at bounding box center [894, 377] width 58 height 12
click at [0, 0] on input "Автоответчик" at bounding box center [0, 0] width 0 height 0
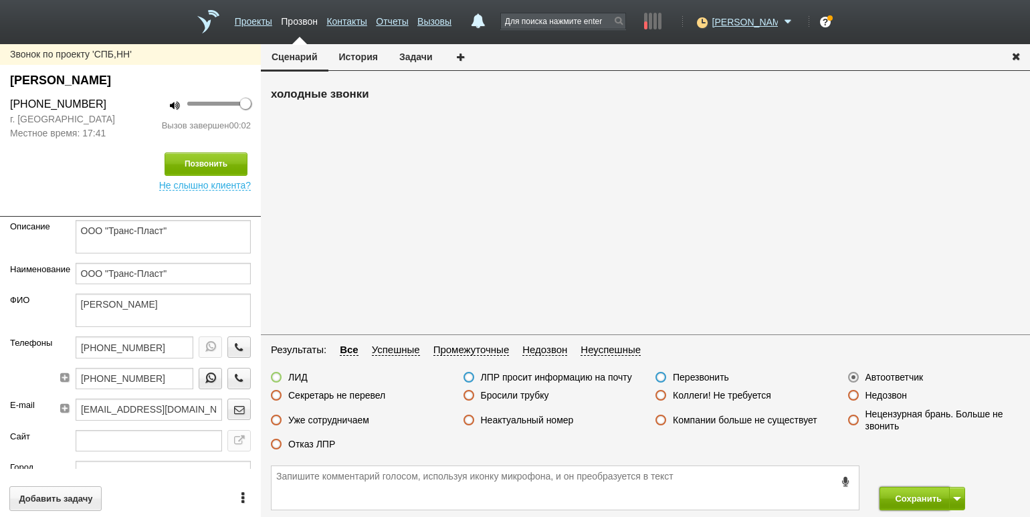
click at [908, 499] on button "Сохранить" at bounding box center [914, 498] width 70 height 23
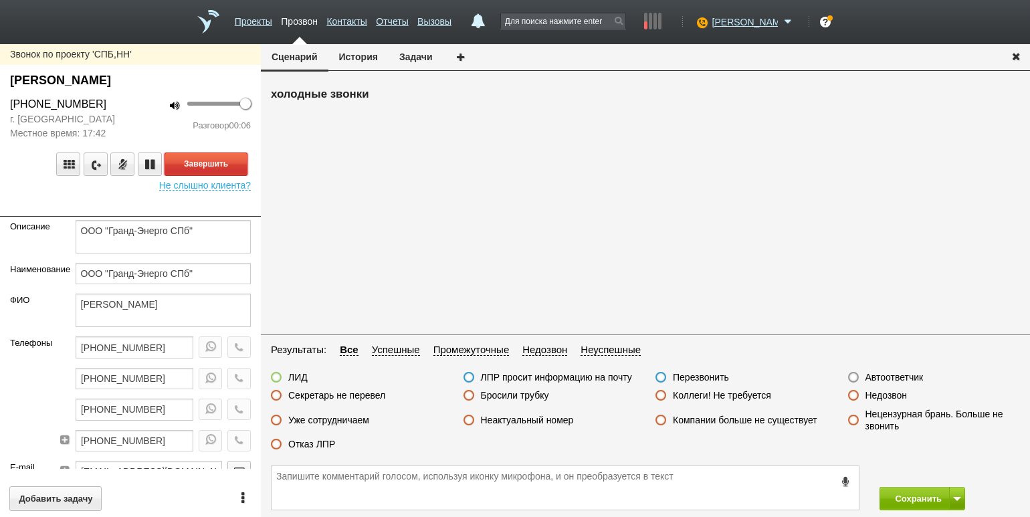
drag, startPoint x: 225, startPoint y: 160, endPoint x: 233, endPoint y: 160, distance: 8.1
click at [225, 160] on button "Завершить" at bounding box center [205, 163] width 83 height 23
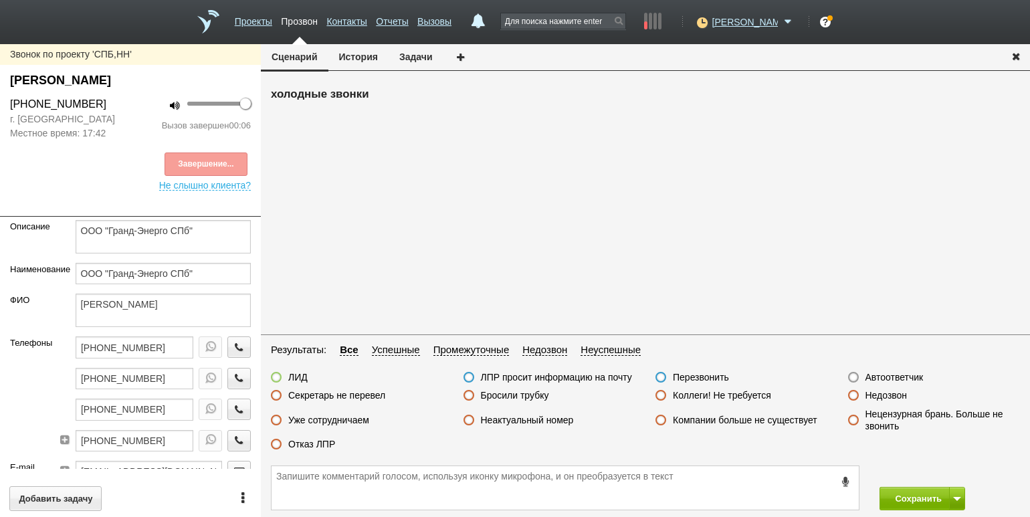
click at [481, 390] on label "Бросили трубку" at bounding box center [515, 395] width 68 height 12
click at [0, 0] on input "Бросили трубку" at bounding box center [0, 0] width 0 height 0
click at [501, 391] on label "Бросили трубку" at bounding box center [515, 395] width 68 height 12
click at [0, 0] on input "Бросили трубку" at bounding box center [0, 0] width 0 height 0
click at [919, 491] on button "Сохранить" at bounding box center [914, 498] width 70 height 23
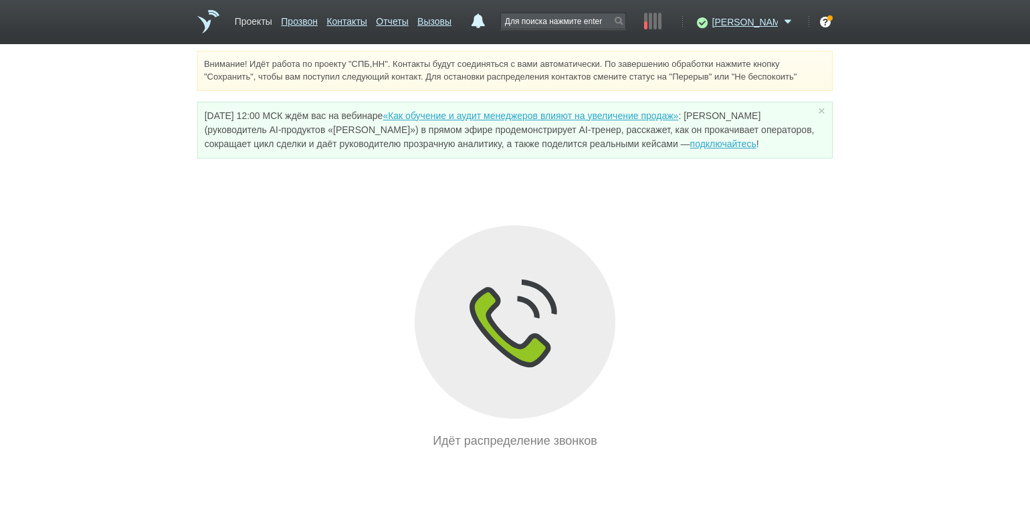
click at [253, 17] on link "Проекты" at bounding box center [253, 18] width 37 height 19
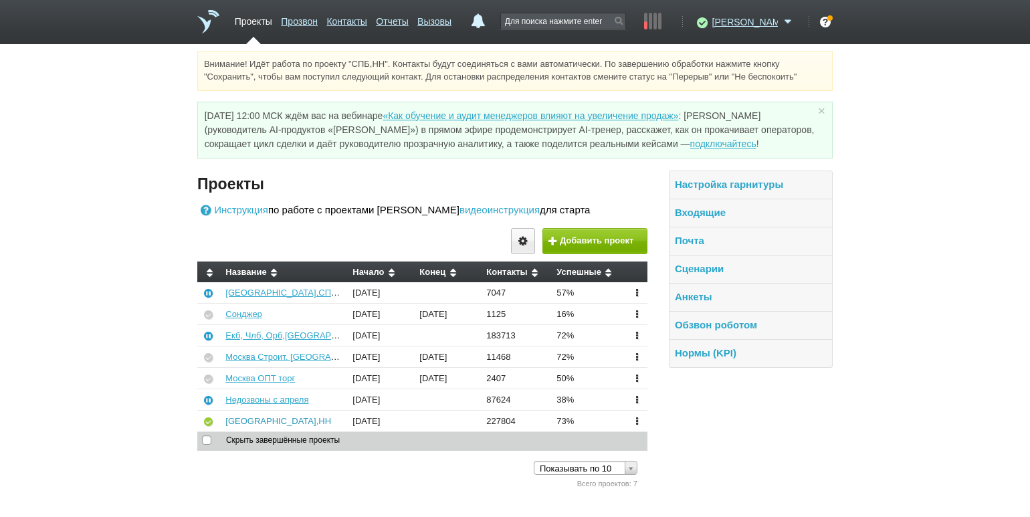
click at [245, 420] on link "[GEOGRAPHIC_DATA],НН" at bounding box center [278, 421] width 106 height 10
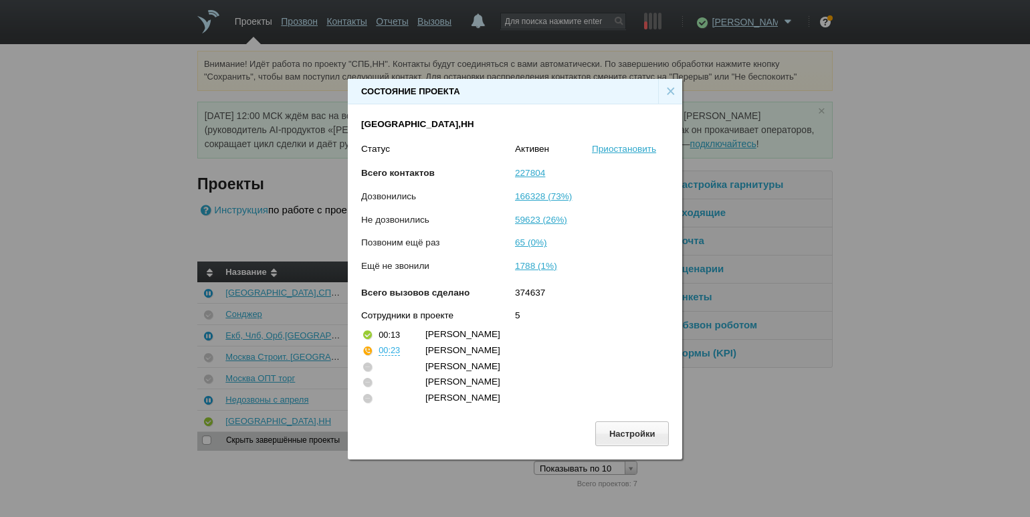
click at [665, 87] on div "×" at bounding box center [670, 91] width 24 height 25
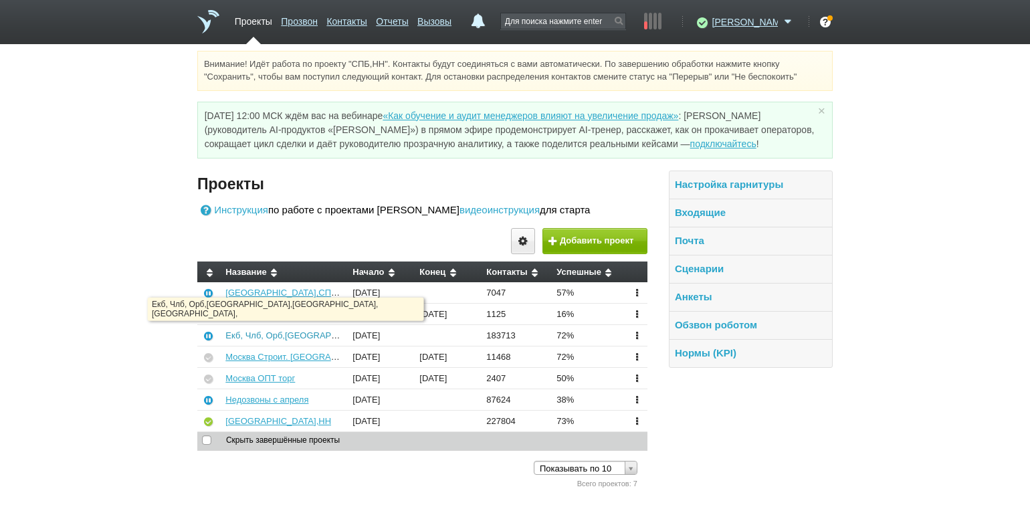
click at [265, 337] on link "Екб, Члб, Орб,[GEOGRAPHIC_DATA],[GEOGRAPHIC_DATA], [GEOGRAPHIC_DATA]," at bounding box center [395, 335] width 340 height 10
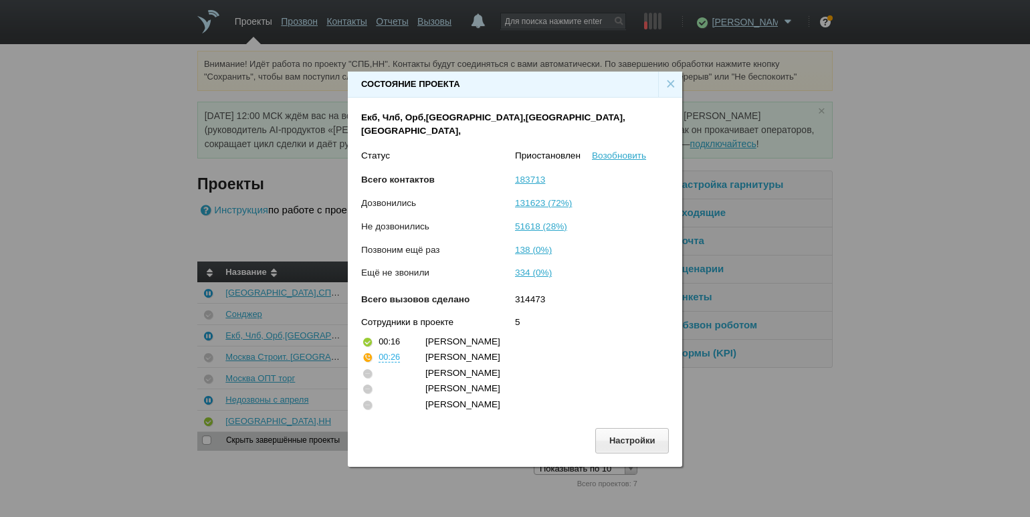
click at [671, 90] on div "×" at bounding box center [670, 84] width 24 height 25
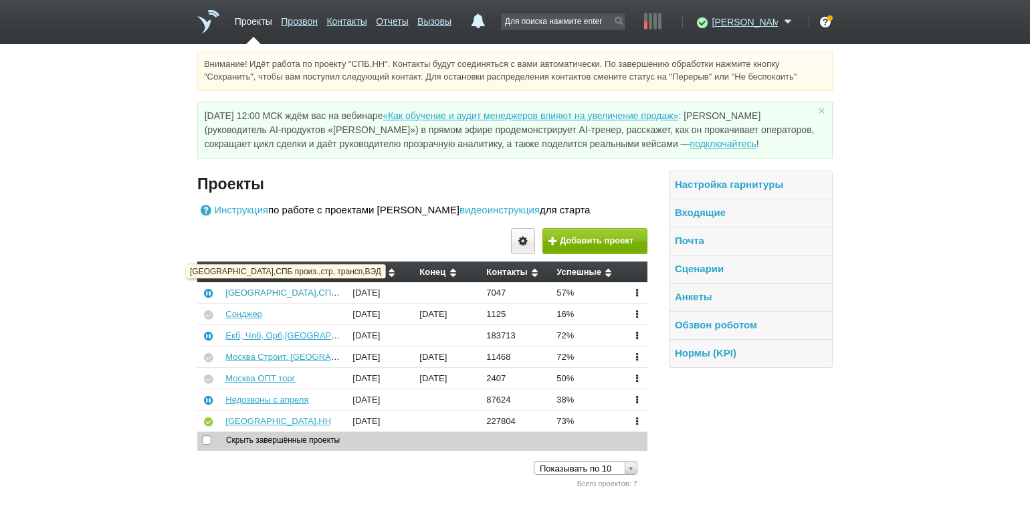
click at [284, 292] on link "[GEOGRAPHIC_DATA],СПБ произ.,стр, трансп,ВЭД" at bounding box center [328, 292] width 207 height 10
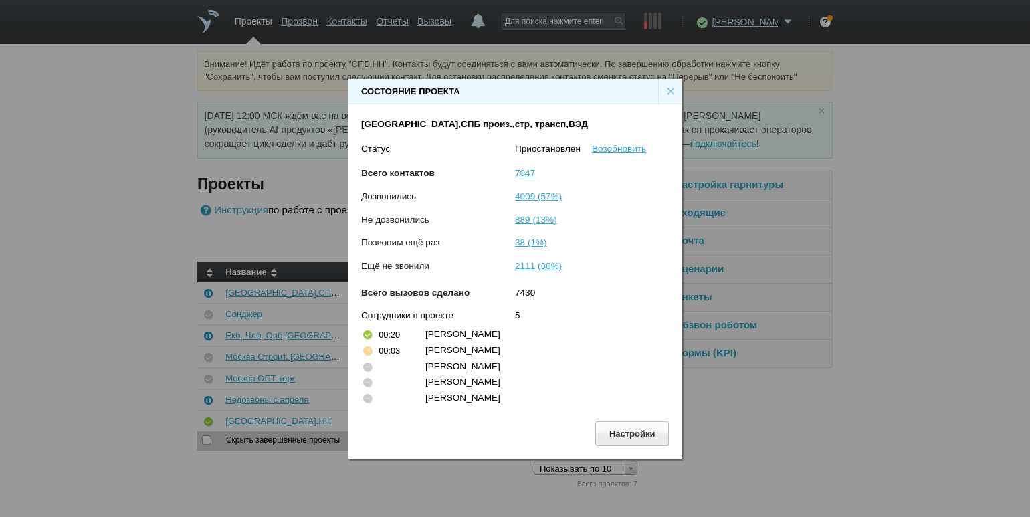
click at [666, 89] on div "×" at bounding box center [670, 91] width 24 height 25
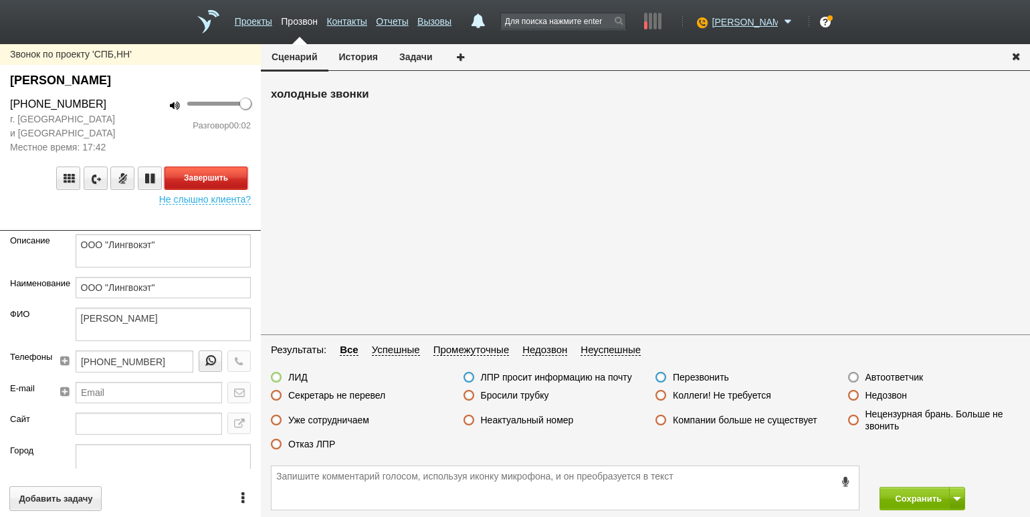
click at [202, 174] on button "Завершить" at bounding box center [205, 177] width 83 height 23
click at [881, 374] on label "Автоответчик" at bounding box center [894, 377] width 58 height 12
click at [0, 0] on input "Автоответчик" at bounding box center [0, 0] width 0 height 0
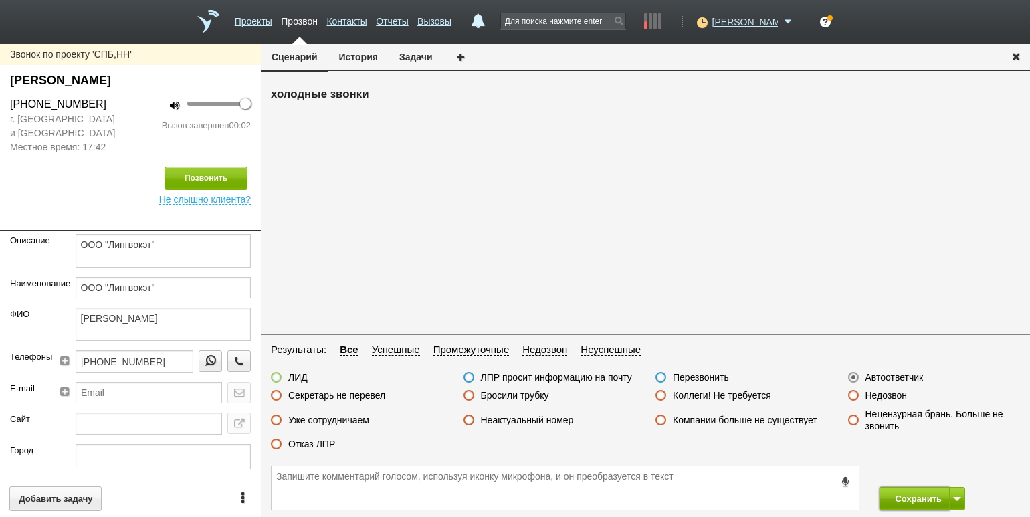
click at [901, 493] on button "Сохранить" at bounding box center [914, 498] width 70 height 23
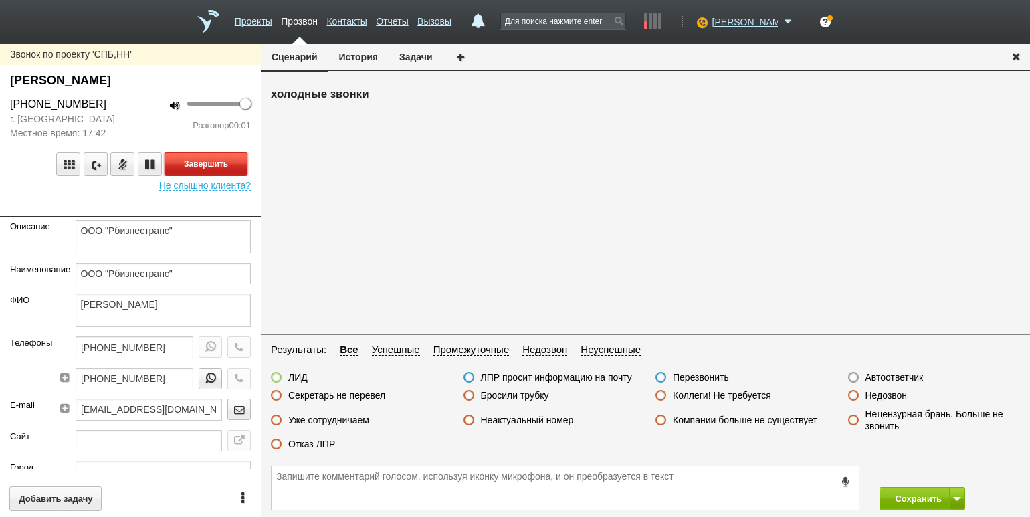
click at [218, 156] on button "Завершить" at bounding box center [205, 163] width 83 height 23
click at [882, 376] on label "Автоответчик" at bounding box center [894, 377] width 58 height 12
click at [0, 0] on input "Автоответчик" at bounding box center [0, 0] width 0 height 0
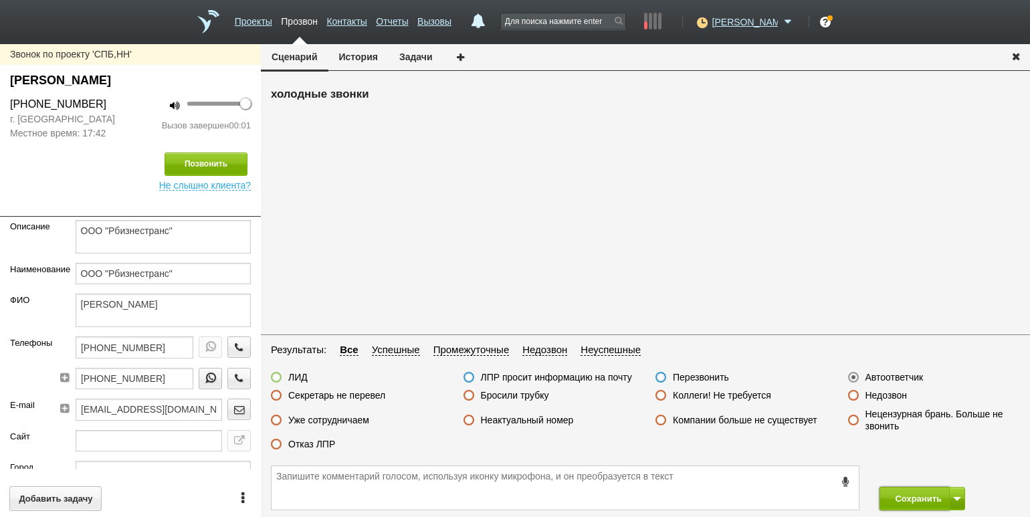
drag, startPoint x: 893, startPoint y: 503, endPoint x: 883, endPoint y: 478, distance: 27.6
click at [893, 503] on button "Сохранить" at bounding box center [914, 498] width 70 height 23
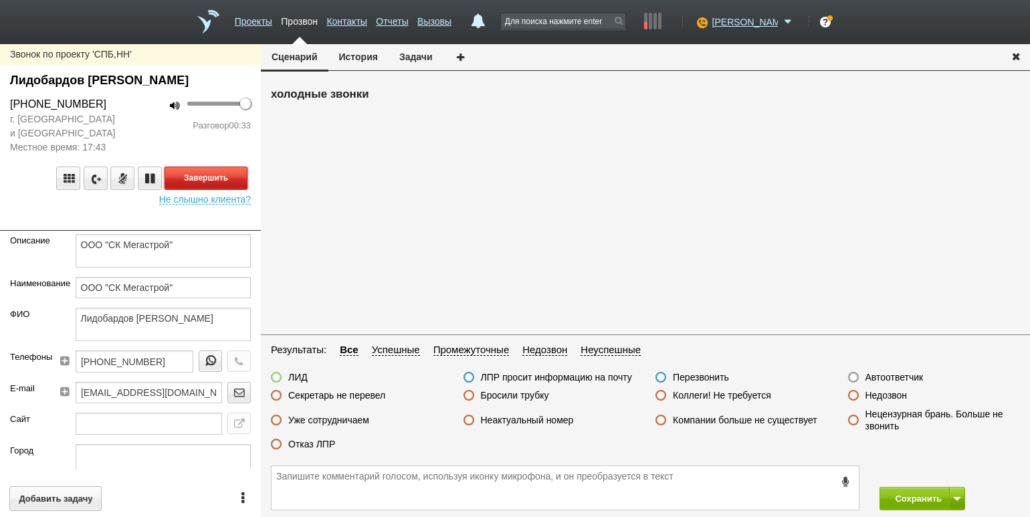
click at [217, 172] on button "Завершить" at bounding box center [205, 177] width 83 height 23
click at [309, 449] on label "Отказ ЛПР" at bounding box center [311, 444] width 47 height 12
click at [0, 0] on input "Отказ ЛПР" at bounding box center [0, 0] width 0 height 0
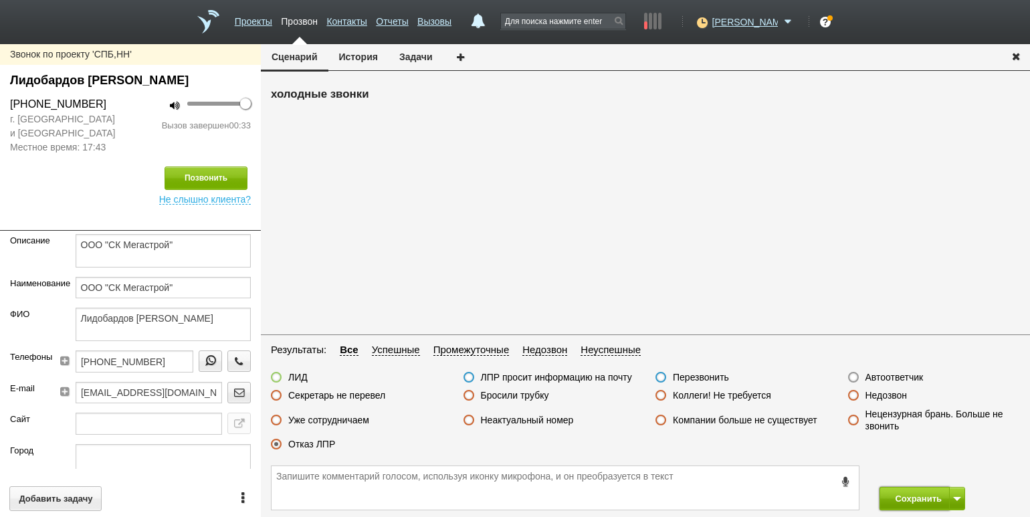
click at [906, 493] on button "Сохранить" at bounding box center [914, 498] width 70 height 23
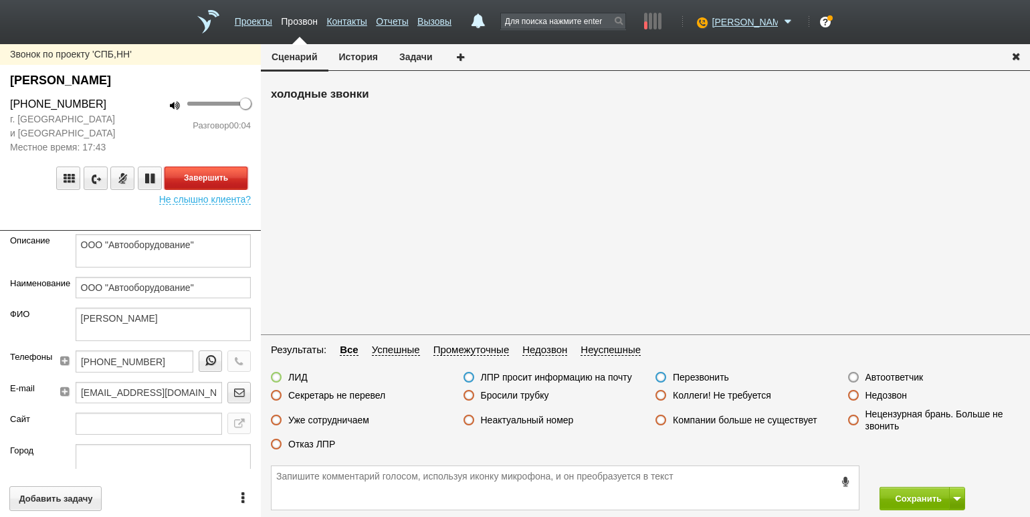
click at [222, 180] on button "Завершить" at bounding box center [205, 177] width 83 height 23
click at [891, 378] on label "Автоответчик" at bounding box center [894, 377] width 58 height 12
click at [0, 0] on input "Автоответчик" at bounding box center [0, 0] width 0 height 0
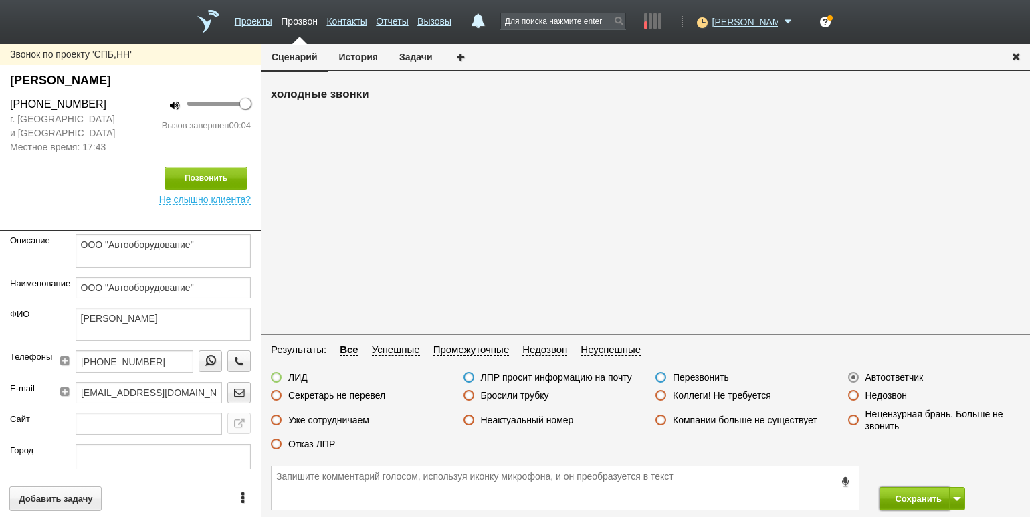
click at [907, 496] on button "Сохранить" at bounding box center [914, 498] width 70 height 23
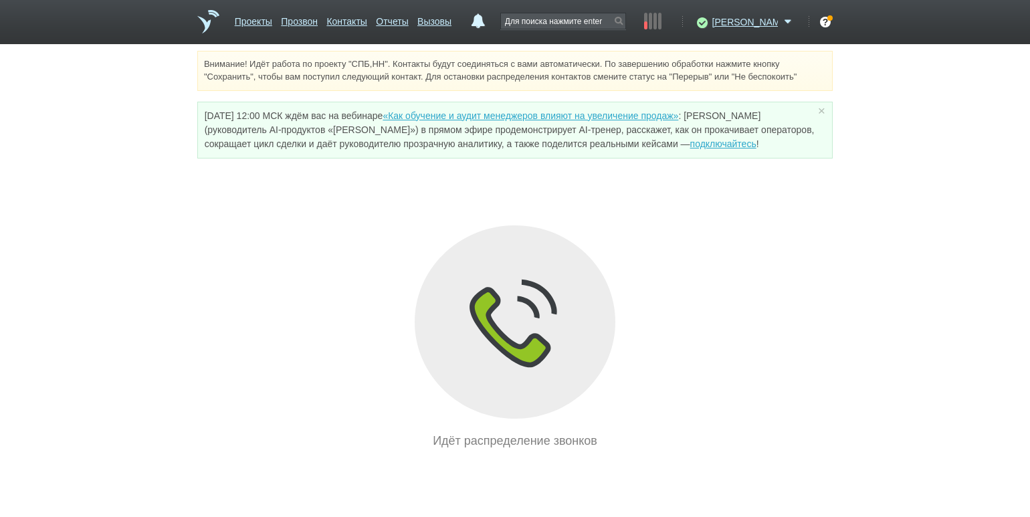
click at [201, 290] on div "Идёт распределение звонков" at bounding box center [514, 337] width 635 height 225
click at [253, 15] on link "Проекты" at bounding box center [253, 18] width 37 height 19
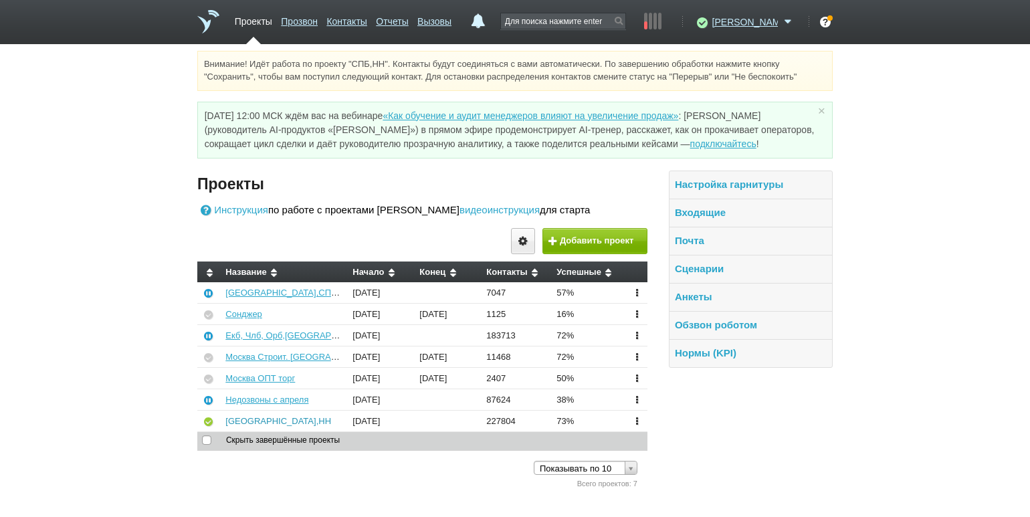
click at [239, 417] on link "[GEOGRAPHIC_DATA],НН" at bounding box center [278, 421] width 106 height 10
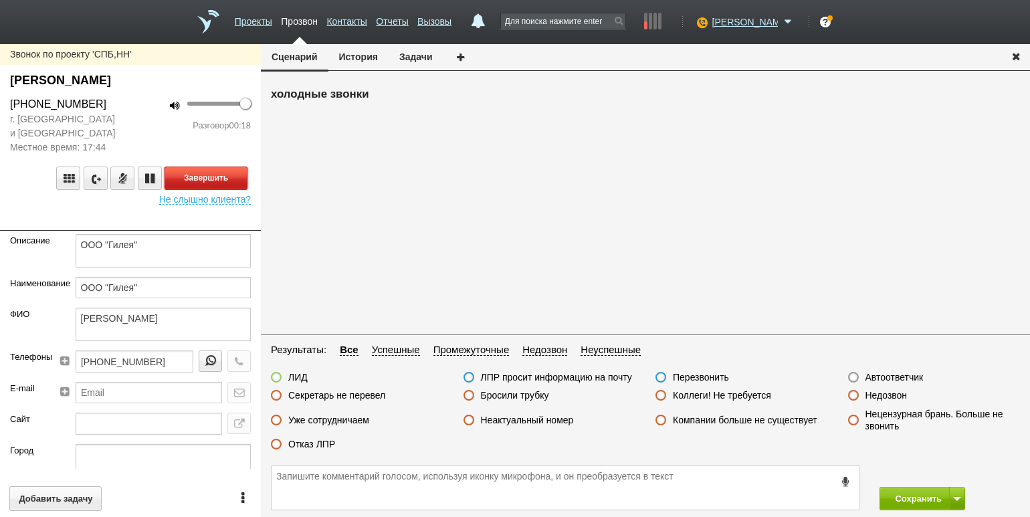
click at [224, 174] on button "Завершить" at bounding box center [205, 177] width 83 height 23
click at [314, 446] on label "Отказ ЛПР" at bounding box center [311, 444] width 47 height 12
click at [0, 0] on input "Отказ ЛПР" at bounding box center [0, 0] width 0 height 0
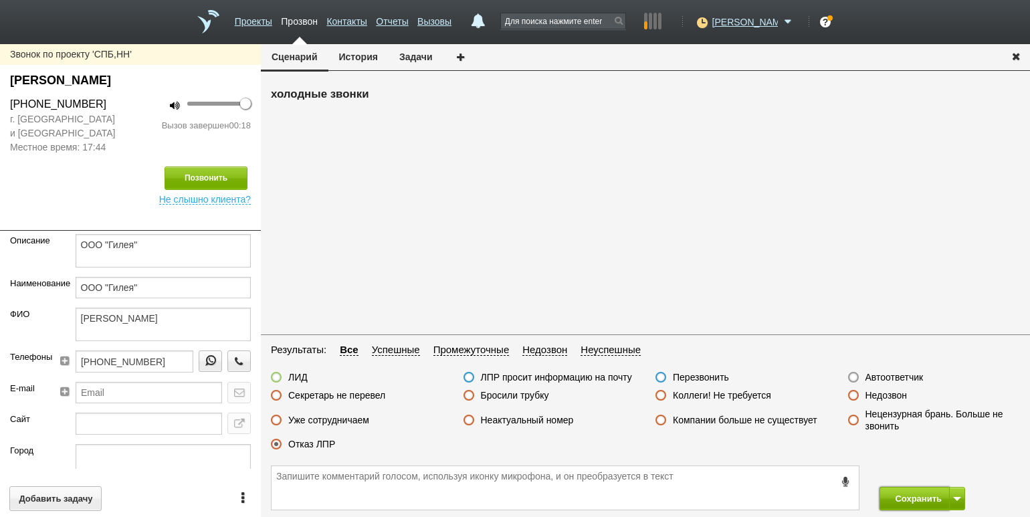
click at [902, 498] on button "Сохранить" at bounding box center [914, 498] width 70 height 23
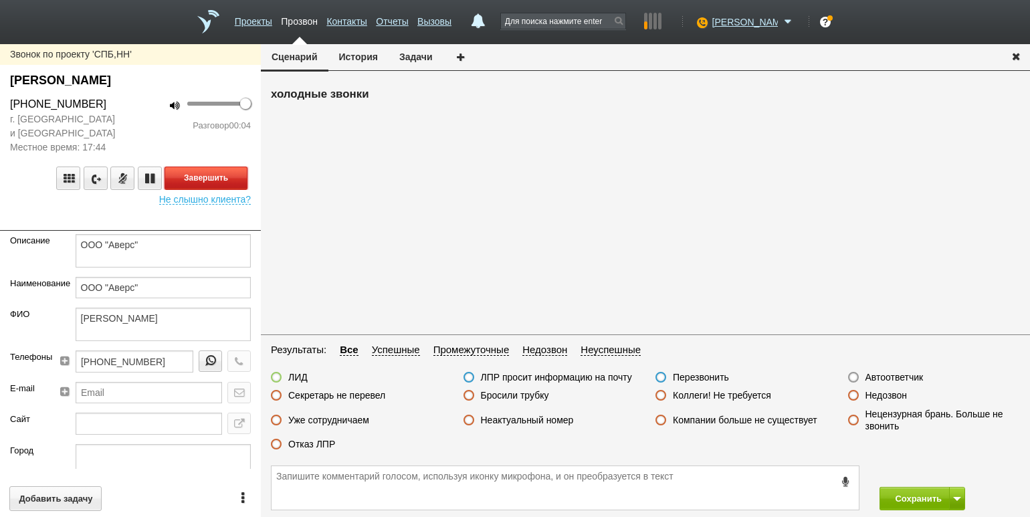
click at [222, 168] on button "Завершить" at bounding box center [205, 177] width 83 height 23
drag, startPoint x: 889, startPoint y: 388, endPoint x: 889, endPoint y: 376, distance: 11.4
click at [889, 388] on div "ЛИД ЛПР просит информацию на почту Перезвонить Автоответчик Секретарь не переве…" at bounding box center [645, 414] width 769 height 86
click at [889, 373] on label "Автоответчик" at bounding box center [894, 377] width 58 height 12
click at [0, 0] on input "Автоответчик" at bounding box center [0, 0] width 0 height 0
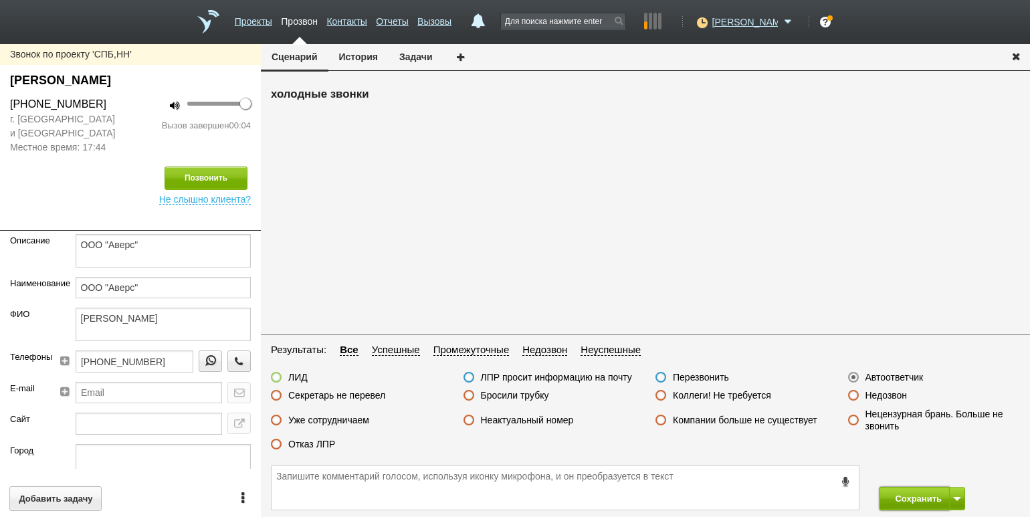
click at [903, 495] on button "Сохранить" at bounding box center [914, 498] width 70 height 23
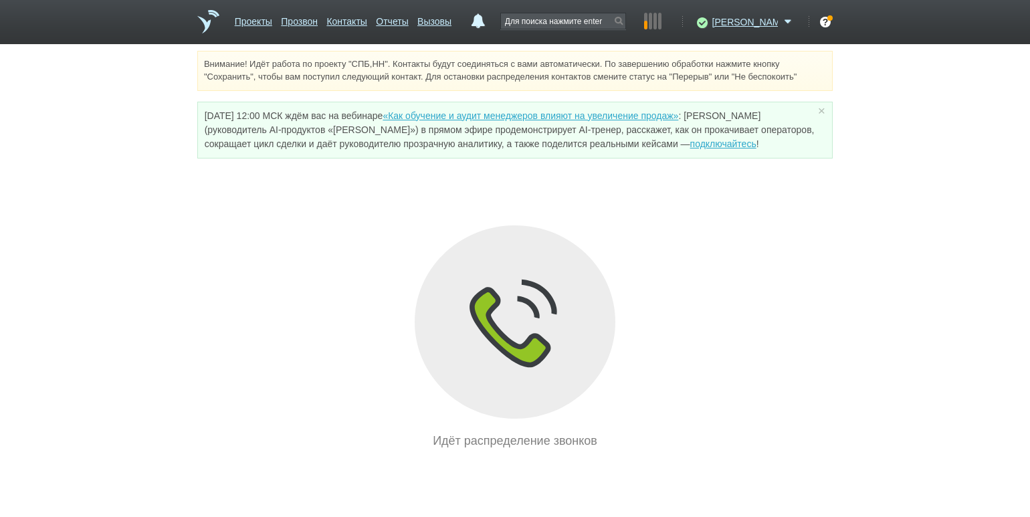
click at [156, 233] on div "Внимание! Идёт работа по проекту "СПБ,НН". Контакты будут соединяться с вами ав…" at bounding box center [515, 250] width 1030 height 399
click at [408, 20] on link "Отчеты" at bounding box center [392, 18] width 32 height 19
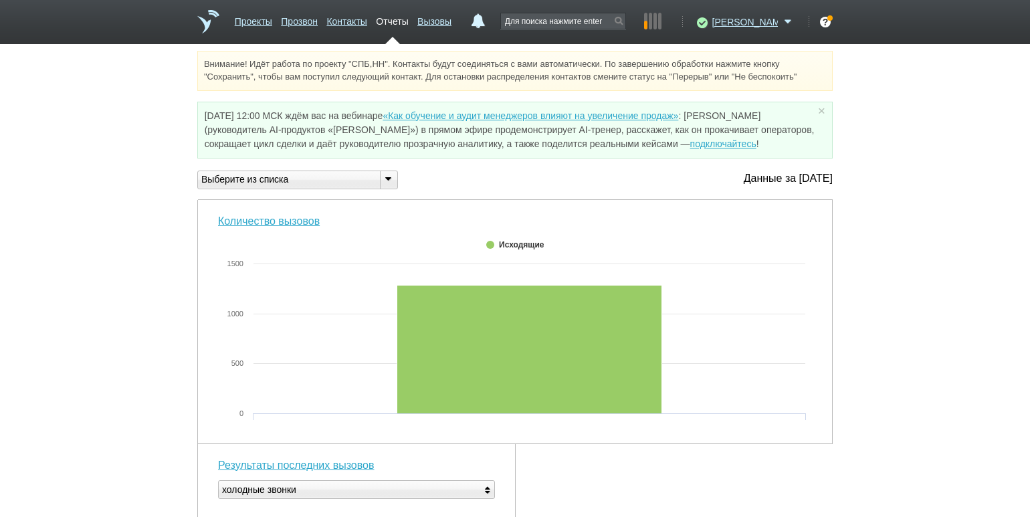
drag, startPoint x: 388, startPoint y: 172, endPoint x: 384, endPoint y: 178, distance: 7.6
click at [388, 172] on div at bounding box center [388, 179] width 17 height 17
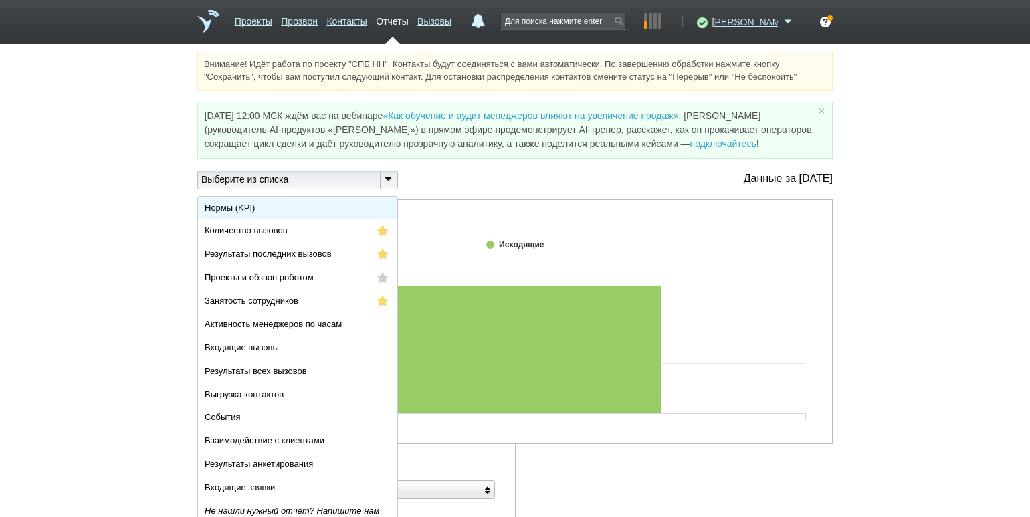
click at [349, 203] on li "Нормы (KPI)" at bounding box center [297, 208] width 199 height 23
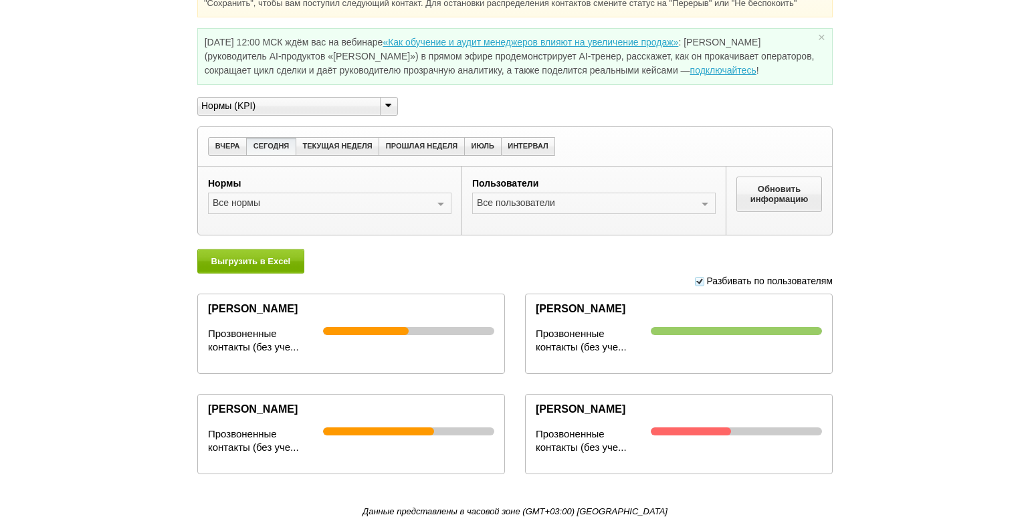
scroll to position [75, 0]
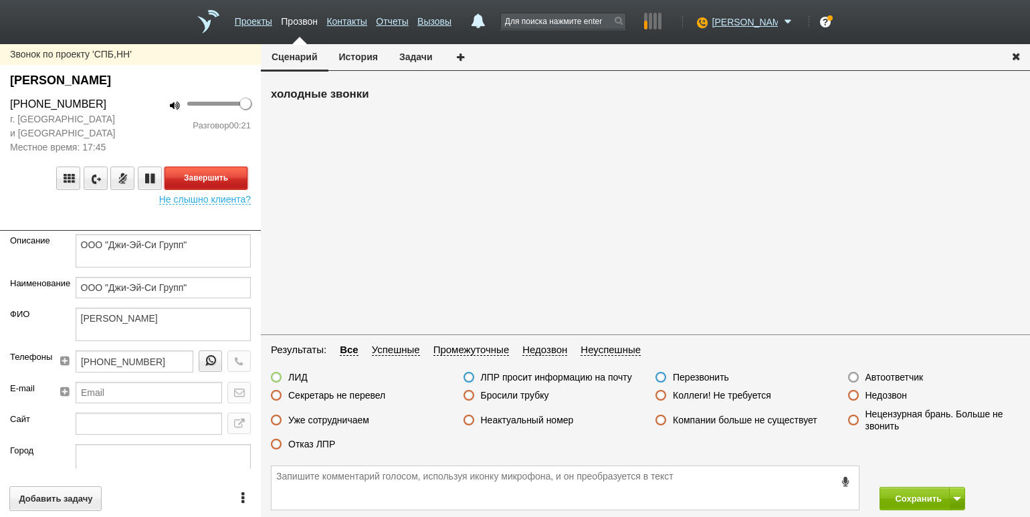
click at [224, 181] on button "Завершить" at bounding box center [205, 177] width 83 height 23
drag, startPoint x: 318, startPoint y: 443, endPoint x: 417, endPoint y: 449, distance: 98.4
click at [318, 443] on label "Отказ ЛПР" at bounding box center [311, 444] width 47 height 12
click at [0, 0] on input "Отказ ЛПР" at bounding box center [0, 0] width 0 height 0
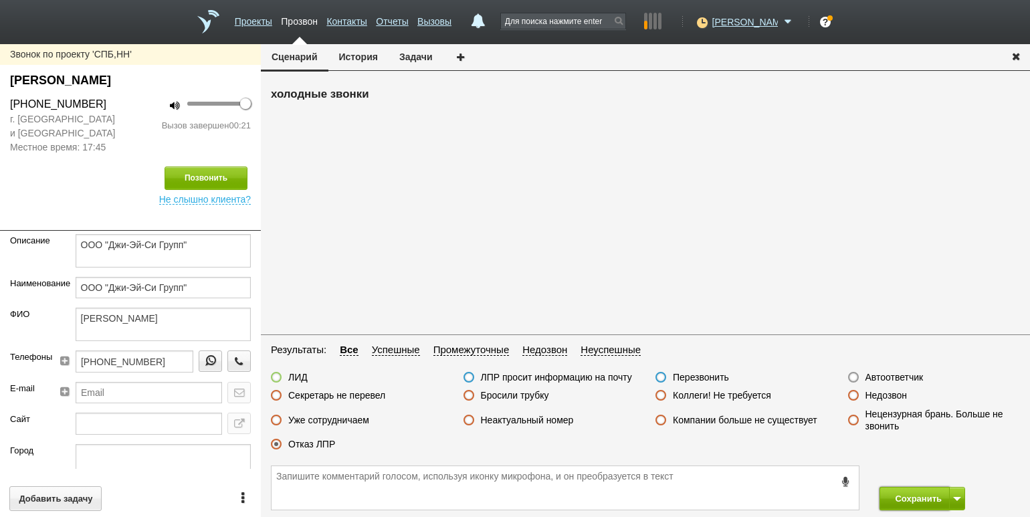
click at [901, 495] on button "Сохранить" at bounding box center [914, 498] width 70 height 23
click at [542, 388] on div "ЛИД ЛПР просит информацию на почту Перезвонить Автоответчик Секретарь не переве…" at bounding box center [645, 414] width 769 height 86
drag, startPoint x: 540, startPoint y: 398, endPoint x: 549, endPoint y: 401, distance: 9.1
click at [540, 398] on label "Бросили трубку" at bounding box center [515, 395] width 68 height 12
click at [0, 0] on input "Бросили трубку" at bounding box center [0, 0] width 0 height 0
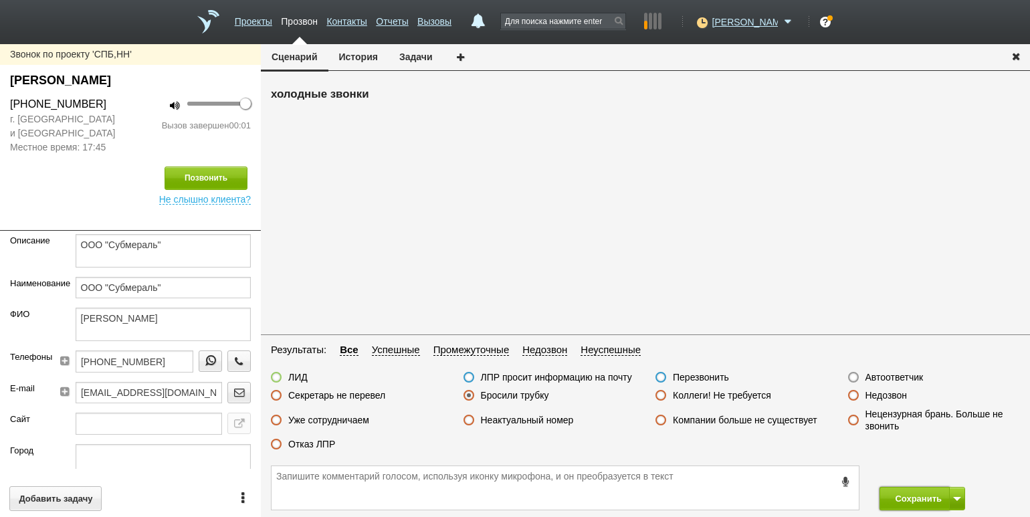
drag, startPoint x: 897, startPoint y: 495, endPoint x: 734, endPoint y: 182, distance: 353.2
click at [897, 495] on button "Сохранить" at bounding box center [914, 498] width 70 height 23
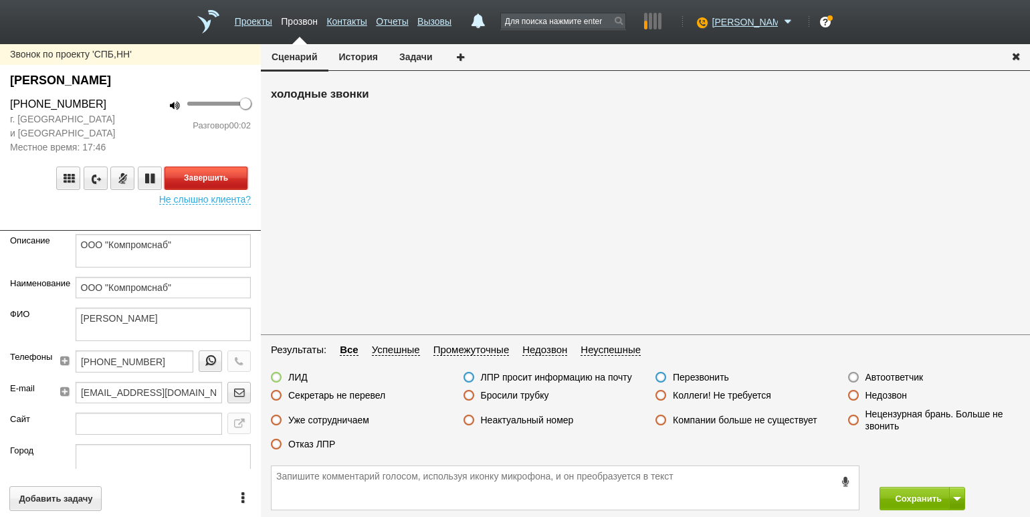
click at [230, 179] on button "Завершить" at bounding box center [205, 177] width 83 height 23
click at [884, 378] on label "Автоответчик" at bounding box center [894, 377] width 58 height 12
click at [0, 0] on input "Автоответчик" at bounding box center [0, 0] width 0 height 0
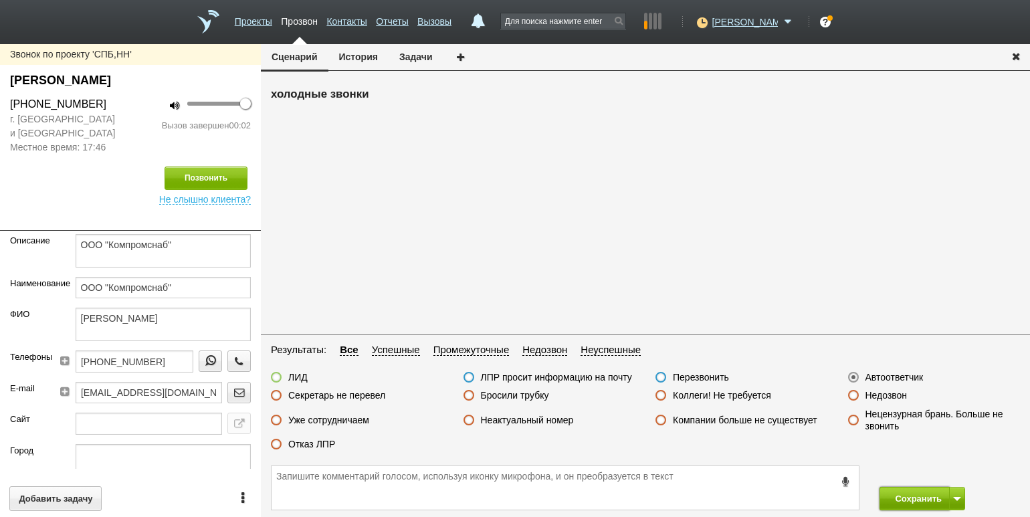
click at [904, 491] on button "Сохранить" at bounding box center [914, 498] width 70 height 23
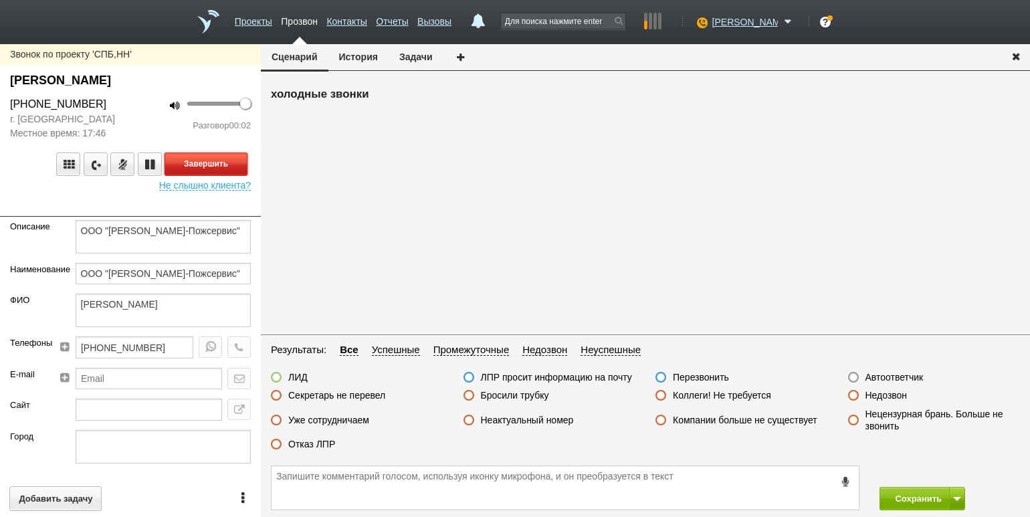
click at [215, 159] on button "Завершить" at bounding box center [205, 163] width 83 height 23
click at [883, 395] on label "Недозвон" at bounding box center [886, 395] width 42 height 12
click at [0, 0] on input "Недозвон" at bounding box center [0, 0] width 0 height 0
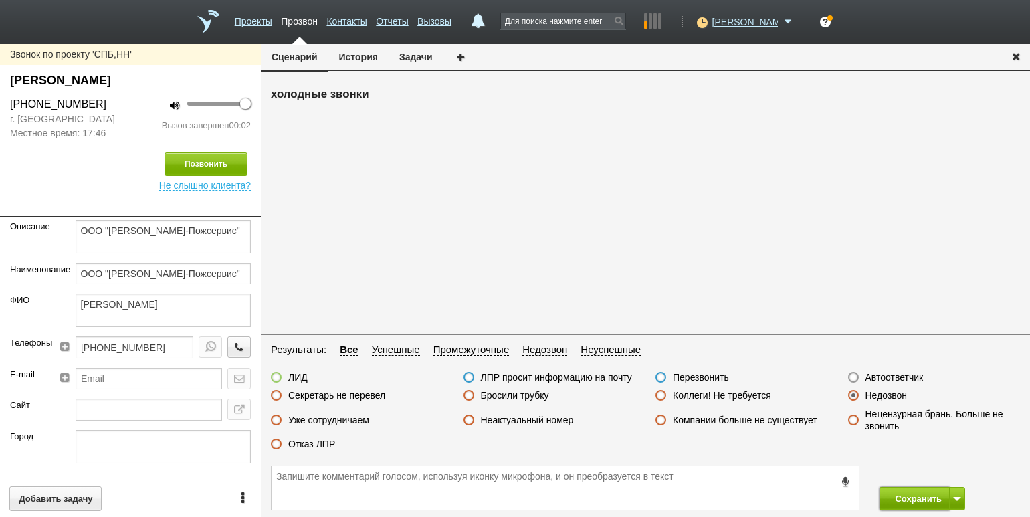
click at [919, 492] on button "Сохранить" at bounding box center [914, 498] width 70 height 23
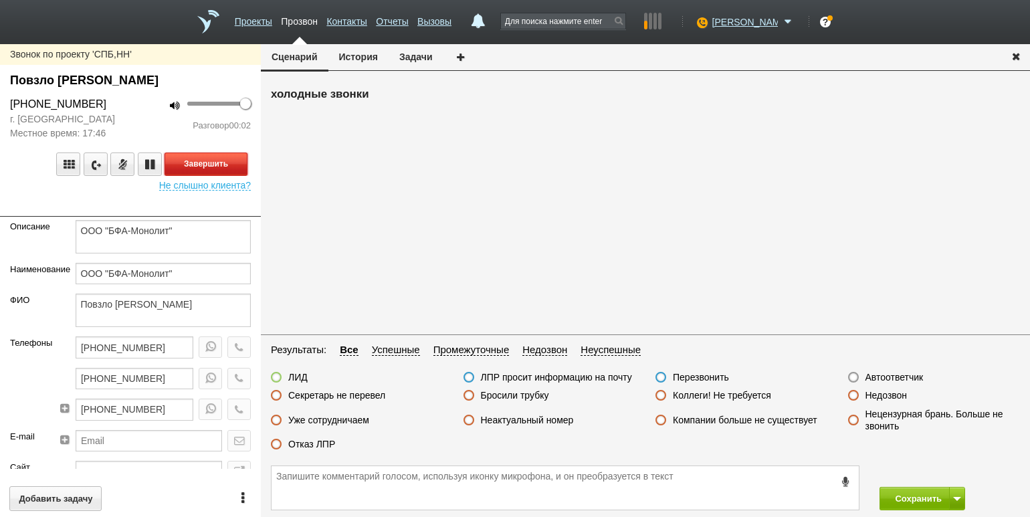
click at [219, 166] on button "Завершить" at bounding box center [205, 163] width 83 height 23
drag, startPoint x: 892, startPoint y: 377, endPoint x: 901, endPoint y: 388, distance: 14.3
click at [892, 377] on label "Автоответчик" at bounding box center [894, 377] width 58 height 12
click at [0, 0] on input "Автоответчик" at bounding box center [0, 0] width 0 height 0
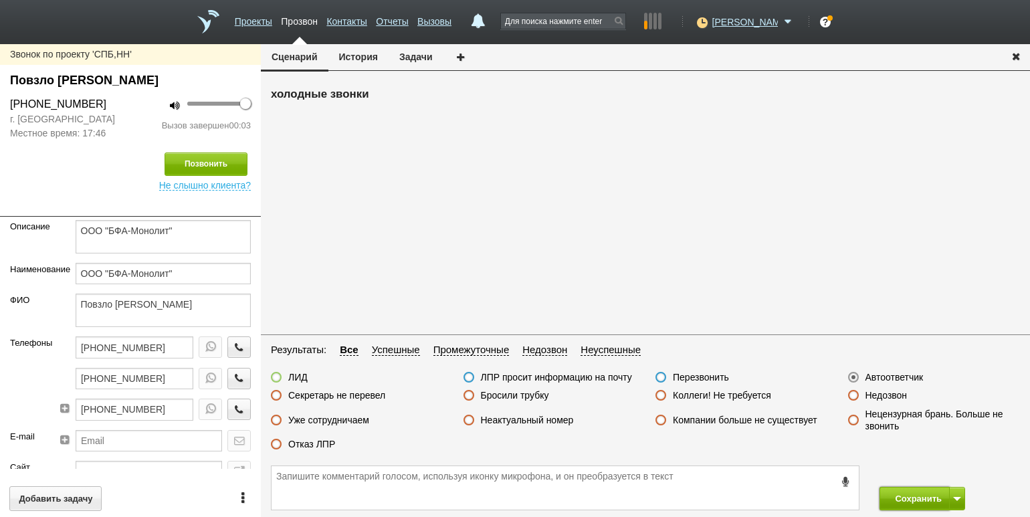
click at [915, 492] on button "Сохранить" at bounding box center [914, 498] width 70 height 23
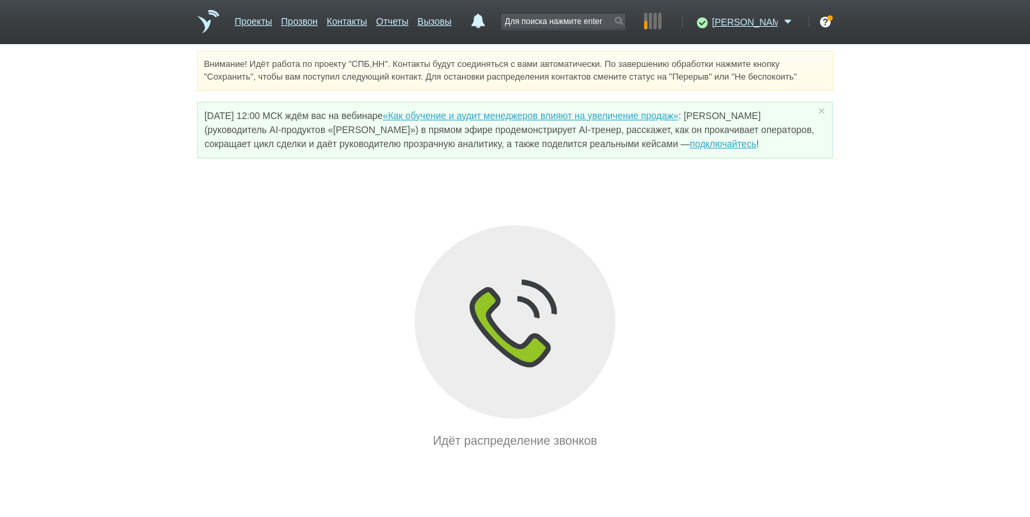
click at [232, 306] on div "Идёт распределение звонков" at bounding box center [514, 337] width 635 height 225
click at [253, 23] on link "Проекты" at bounding box center [253, 18] width 37 height 19
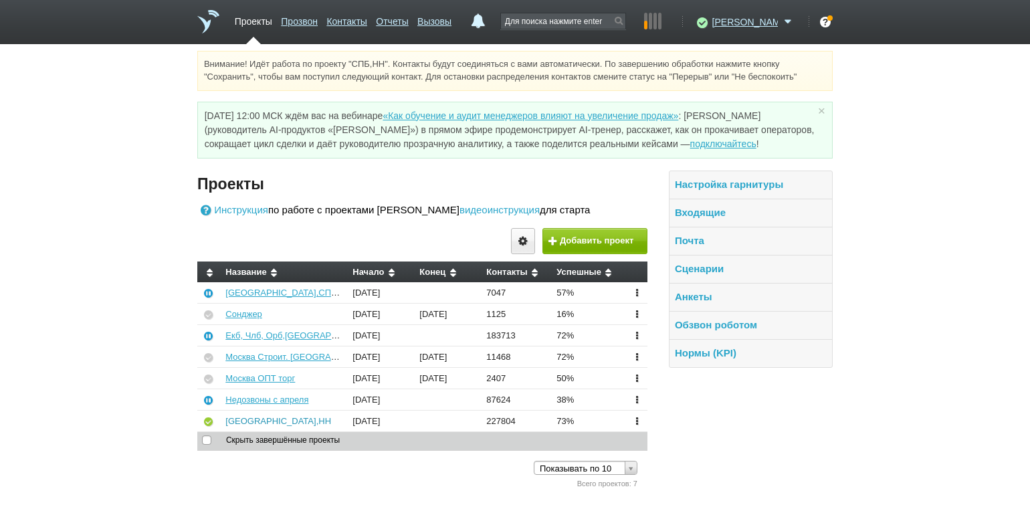
click at [240, 416] on link "[GEOGRAPHIC_DATA],НН" at bounding box center [278, 421] width 106 height 10
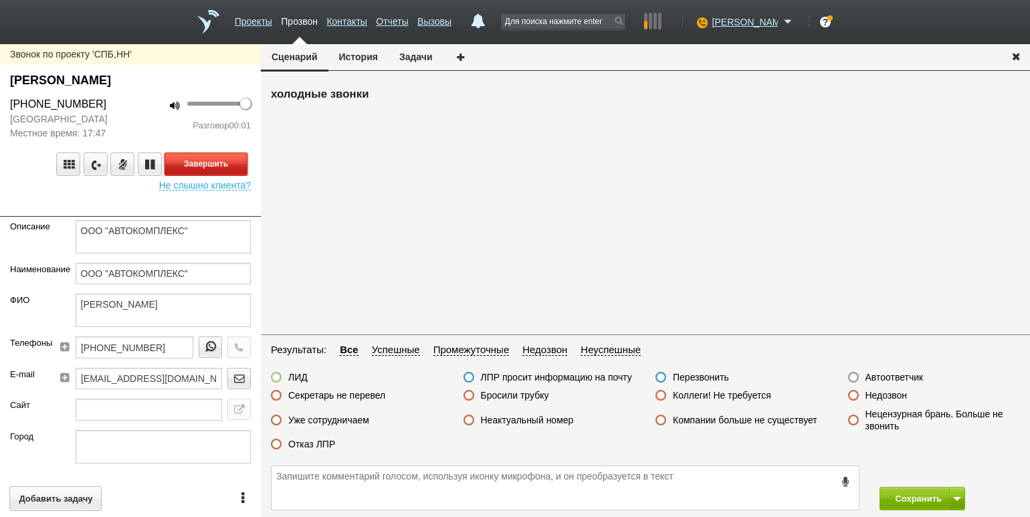
drag, startPoint x: 230, startPoint y: 169, endPoint x: 304, endPoint y: 204, distance: 81.3
click at [230, 169] on button "Завершить" at bounding box center [205, 163] width 83 height 23
click at [895, 374] on label "Автоответчик" at bounding box center [894, 377] width 58 height 12
click at [0, 0] on input "Автоответчик" at bounding box center [0, 0] width 0 height 0
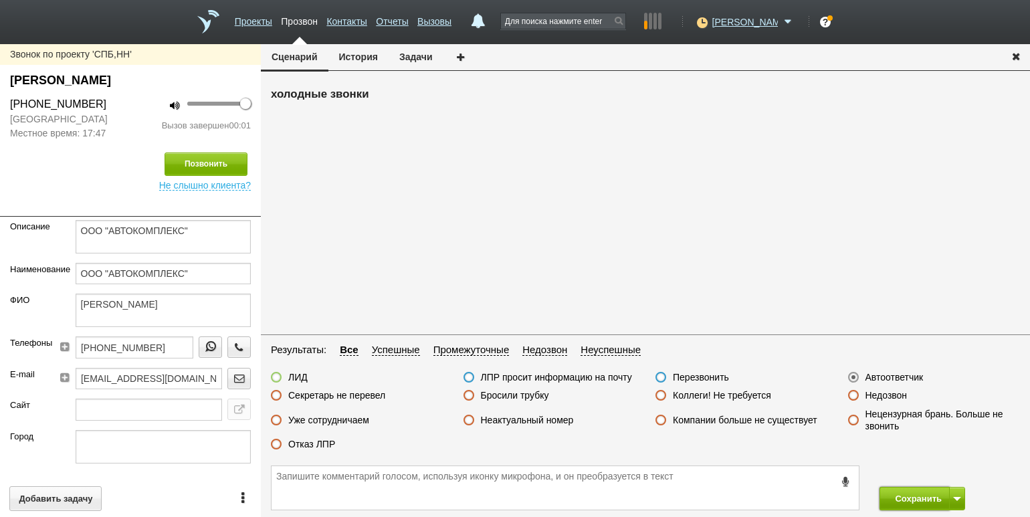
drag, startPoint x: 923, startPoint y: 501, endPoint x: 895, endPoint y: 487, distance: 30.8
click at [922, 501] on button "Сохранить" at bounding box center [914, 498] width 70 height 23
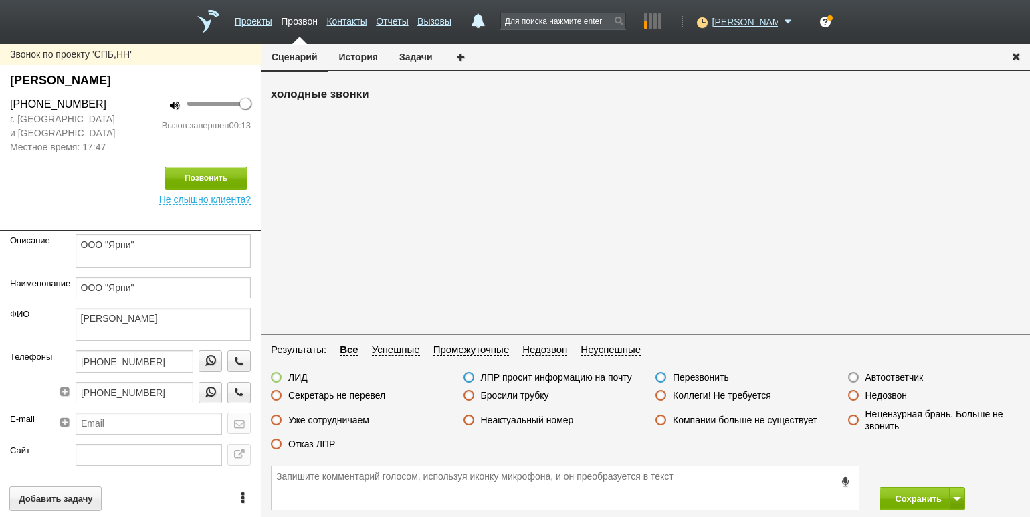
drag, startPoint x: 496, startPoint y: 396, endPoint x: 513, endPoint y: 399, distance: 17.7
click at [496, 396] on label "Бросили трубку" at bounding box center [515, 395] width 68 height 12
click at [0, 0] on input "Бросили трубку" at bounding box center [0, 0] width 0 height 0
click at [893, 493] on button "Сохранить" at bounding box center [914, 498] width 70 height 23
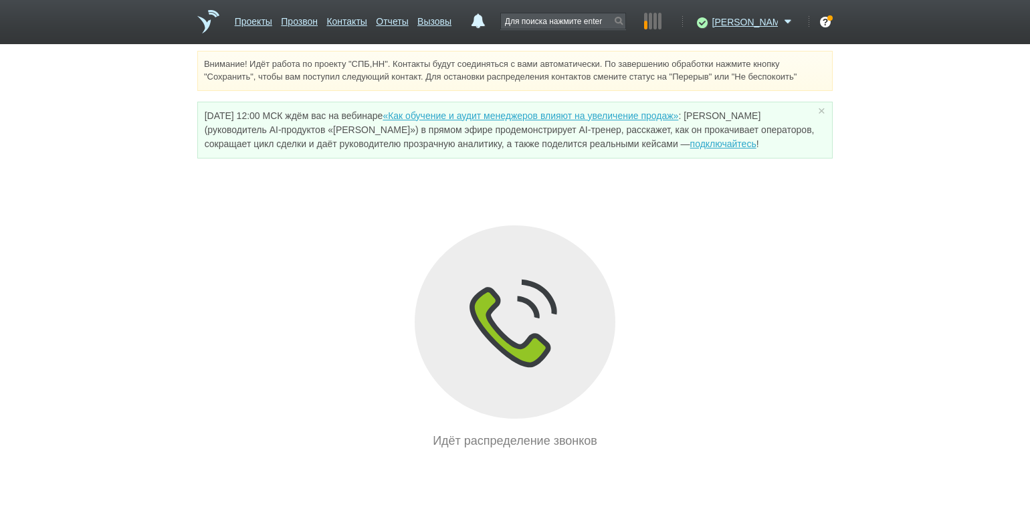
click at [228, 267] on div "Идёт распределение звонков" at bounding box center [514, 337] width 635 height 225
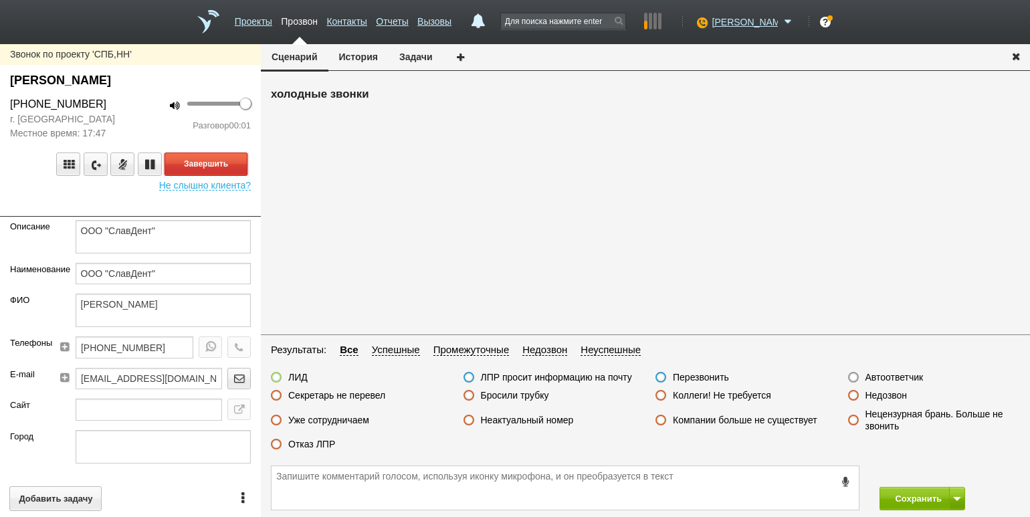
drag, startPoint x: 221, startPoint y: 167, endPoint x: 283, endPoint y: 186, distance: 64.9
click at [221, 167] on button "Завершить" at bounding box center [205, 163] width 83 height 23
click at [880, 394] on label "Недозвон" at bounding box center [886, 395] width 42 height 12
click at [0, 0] on input "Недозвон" at bounding box center [0, 0] width 0 height 0
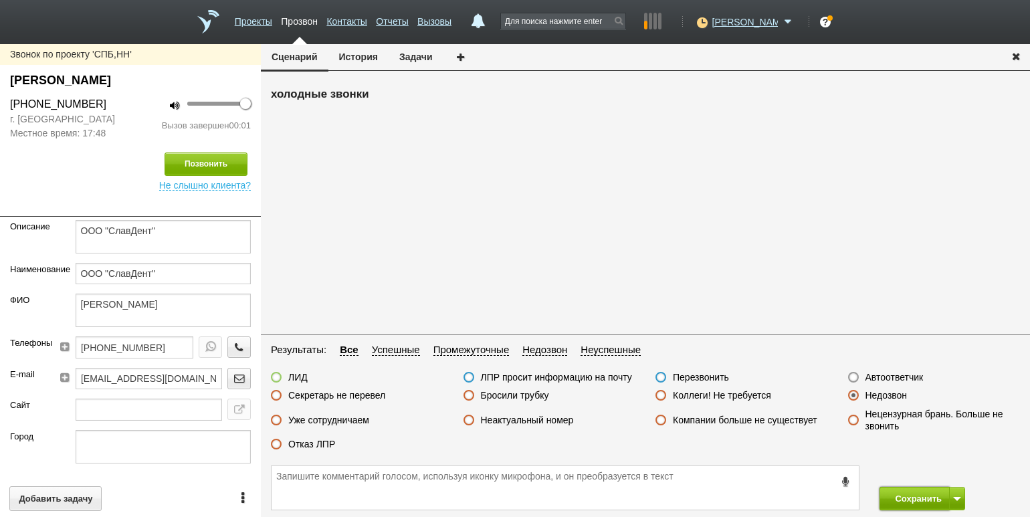
click at [910, 491] on button "Сохранить" at bounding box center [914, 498] width 70 height 23
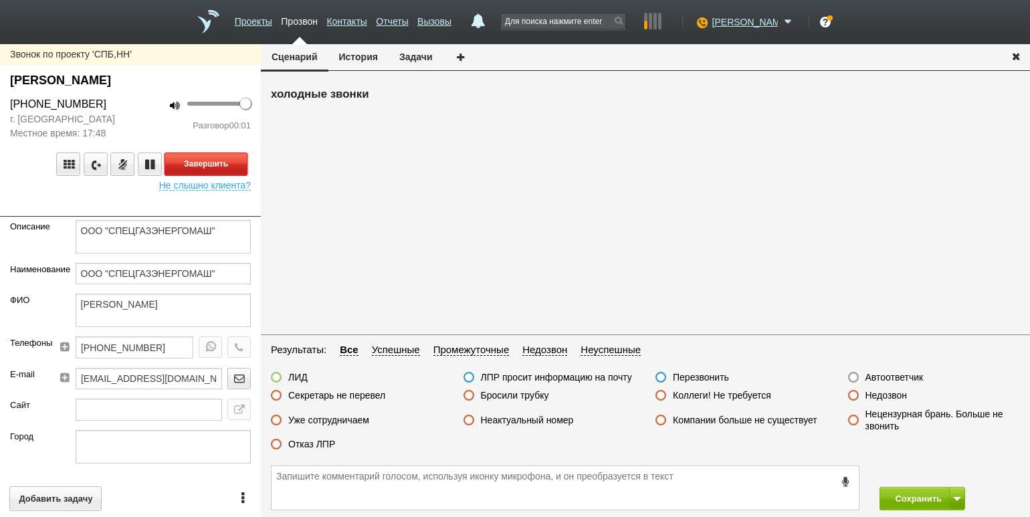
drag, startPoint x: 215, startPoint y: 164, endPoint x: 338, endPoint y: 203, distance: 128.4
click at [216, 164] on button "Завершить" at bounding box center [205, 163] width 83 height 23
drag, startPoint x: 891, startPoint y: 374, endPoint x: 883, endPoint y: 400, distance: 27.1
click at [891, 374] on label "Автоответчик" at bounding box center [894, 377] width 58 height 12
click at [0, 0] on input "Автоответчик" at bounding box center [0, 0] width 0 height 0
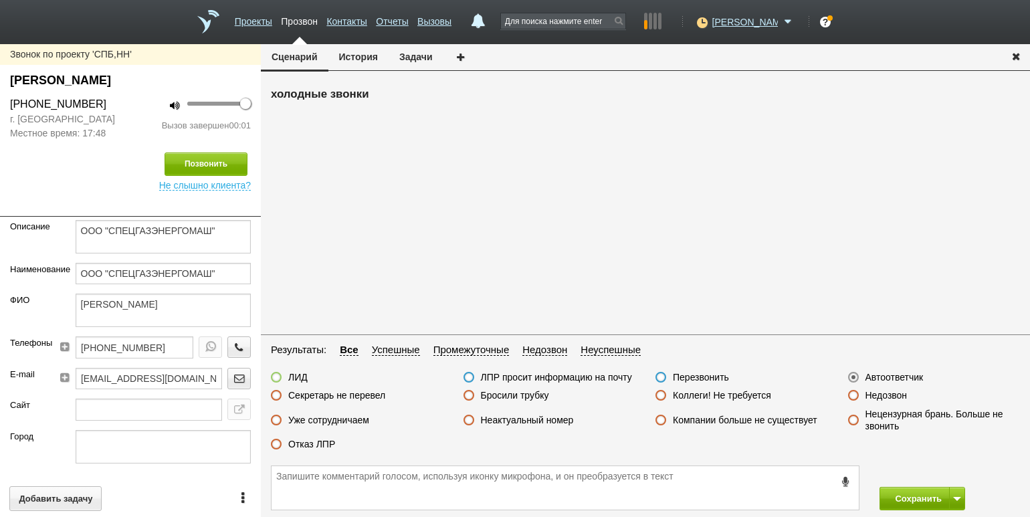
click at [885, 493] on div "Сохранить" at bounding box center [645, 488] width 769 height 58
click at [893, 497] on button "Сохранить" at bounding box center [914, 498] width 70 height 23
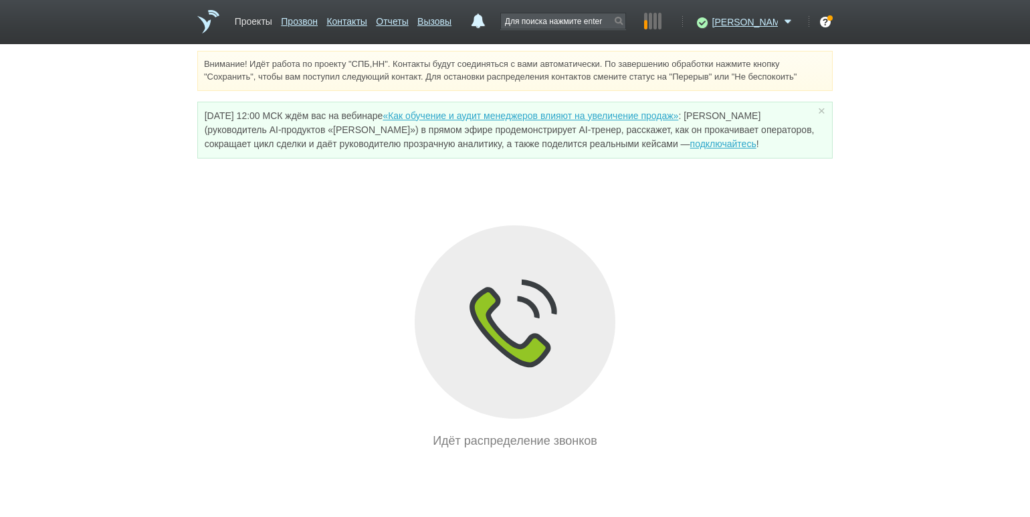
click at [259, 21] on link "Проекты" at bounding box center [253, 18] width 37 height 19
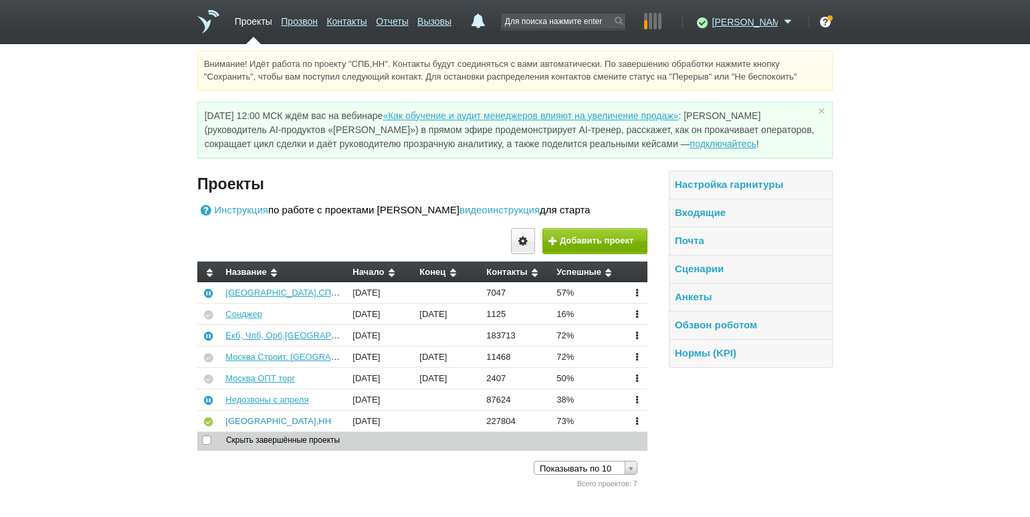
click at [251, 417] on link "[GEOGRAPHIC_DATA],НН" at bounding box center [278, 421] width 106 height 10
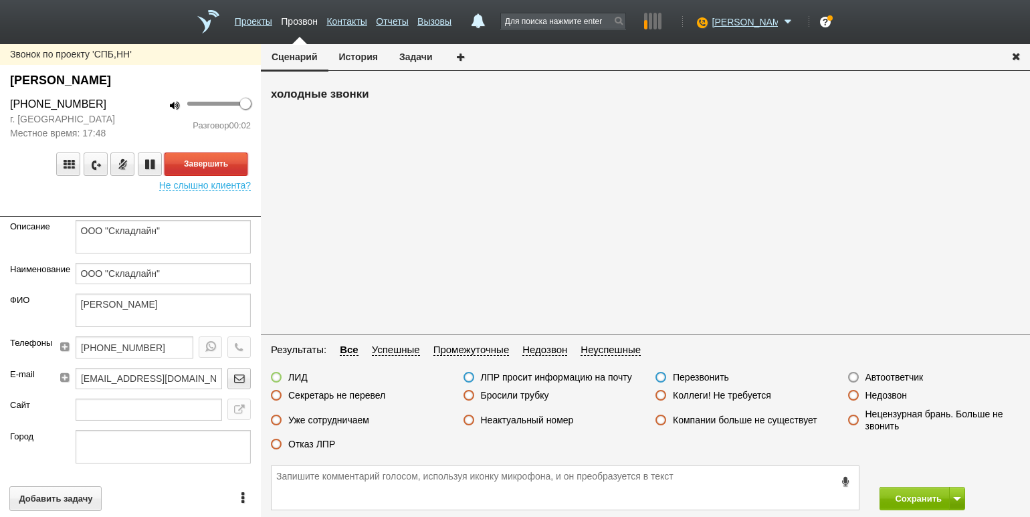
drag, startPoint x: 227, startPoint y: 163, endPoint x: 256, endPoint y: 172, distance: 30.2
click at [227, 163] on button "Завершить" at bounding box center [205, 163] width 83 height 23
click at [885, 374] on label "Автоответчик" at bounding box center [894, 377] width 58 height 12
click at [0, 0] on input "Автоответчик" at bounding box center [0, 0] width 0 height 0
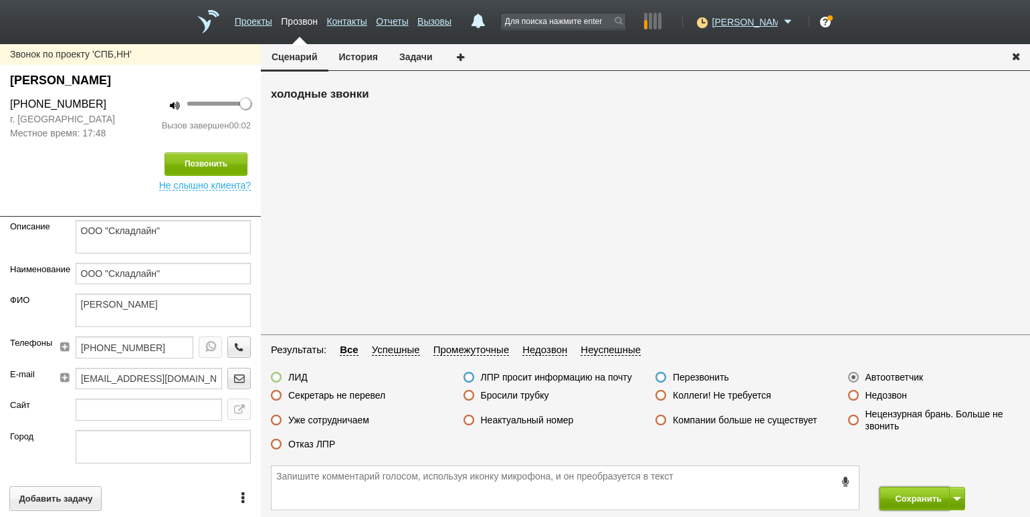
click at [895, 497] on button "Сохранить" at bounding box center [914, 498] width 70 height 23
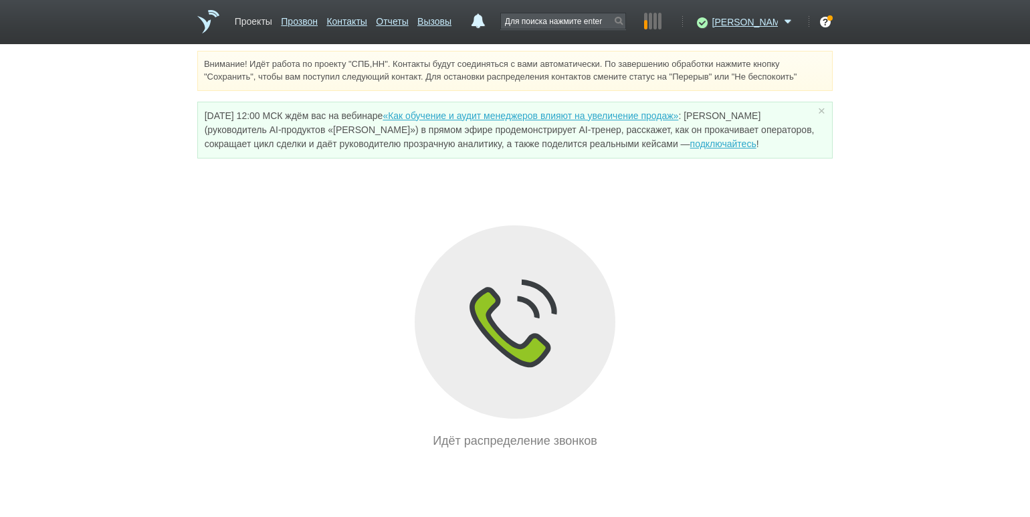
click at [265, 28] on link "Проекты" at bounding box center [253, 18] width 37 height 19
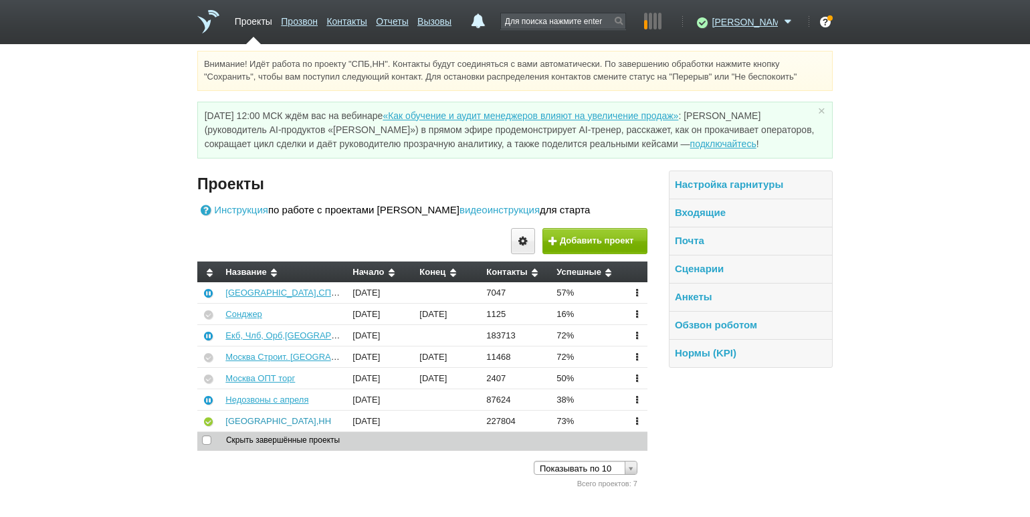
click at [241, 417] on link "[GEOGRAPHIC_DATA],НН" at bounding box center [278, 421] width 106 height 10
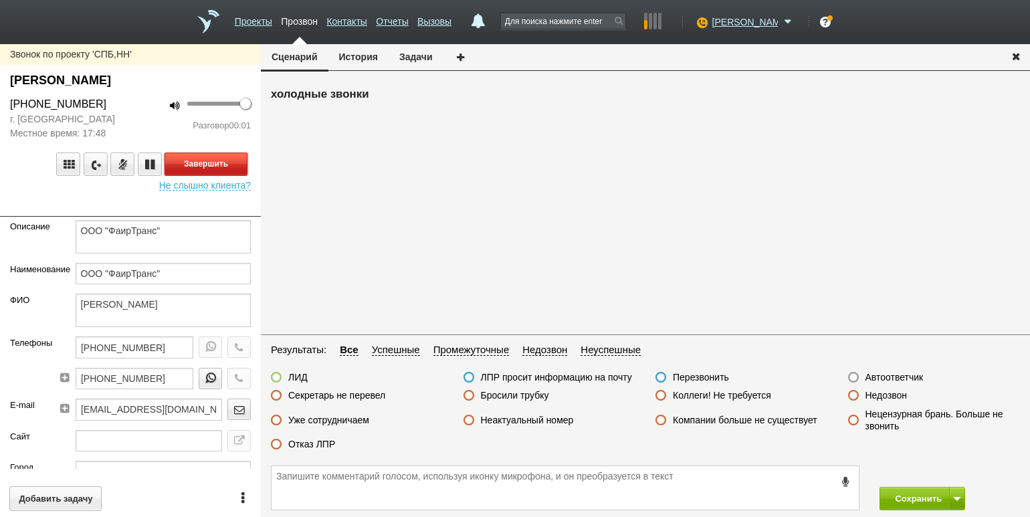
click at [231, 163] on button "Завершить" at bounding box center [205, 163] width 83 height 23
click at [871, 376] on label "Автоответчик" at bounding box center [894, 377] width 58 height 12
click at [0, 0] on input "Автоответчик" at bounding box center [0, 0] width 0 height 0
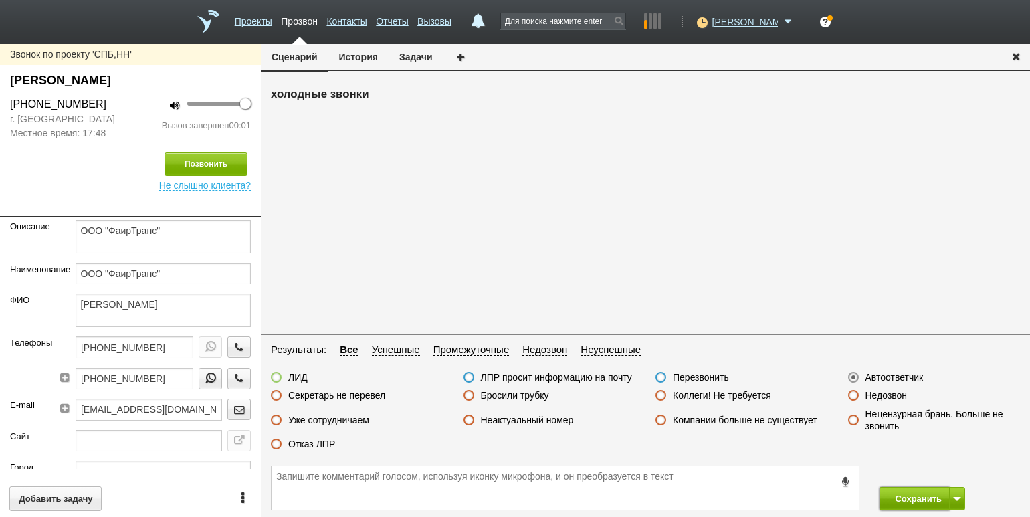
click at [893, 497] on button "Сохранить" at bounding box center [914, 498] width 70 height 23
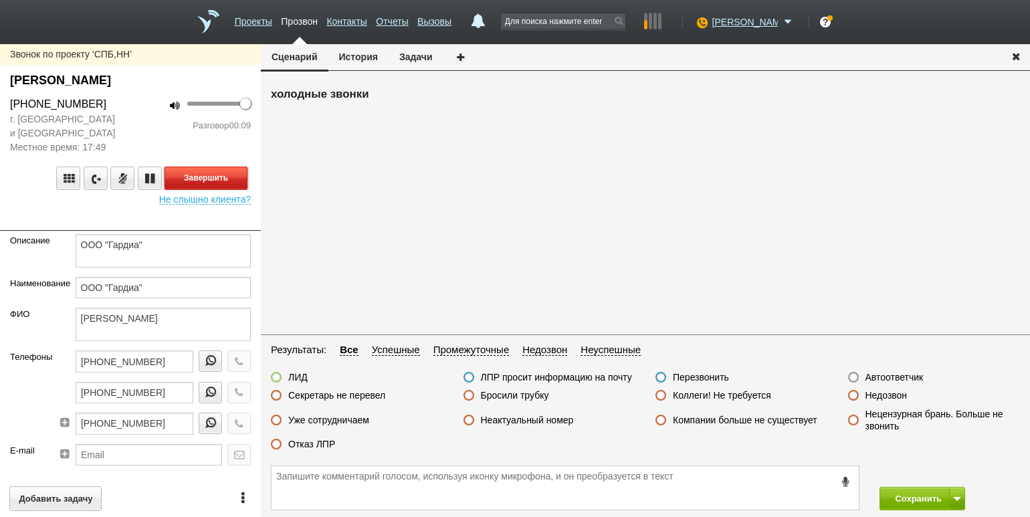
click at [220, 174] on button "Завершить" at bounding box center [205, 177] width 83 height 23
click at [534, 423] on label "Неактуальный номер" at bounding box center [527, 420] width 93 height 12
click at [0, 0] on input "Неактуальный номер" at bounding box center [0, 0] width 0 height 0
click at [283, 220] on div "холодные звонки" at bounding box center [645, 207] width 769 height 247
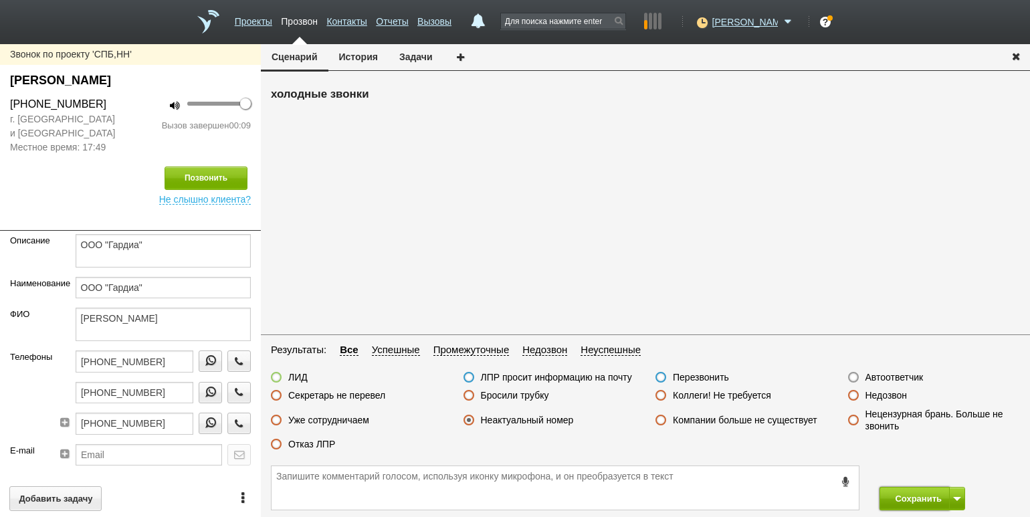
click at [902, 494] on button "Сохранить" at bounding box center [914, 498] width 70 height 23
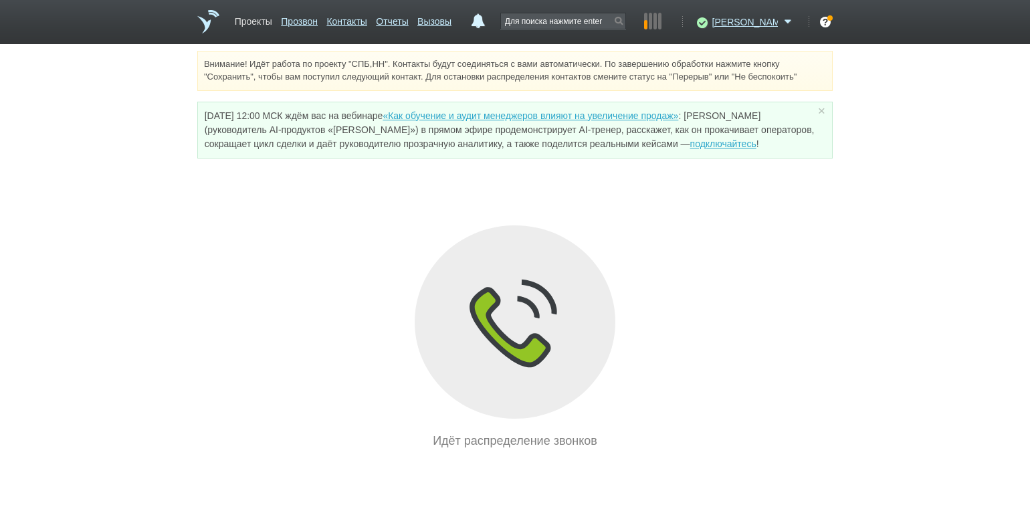
click at [262, 23] on link "Проекты" at bounding box center [253, 18] width 37 height 19
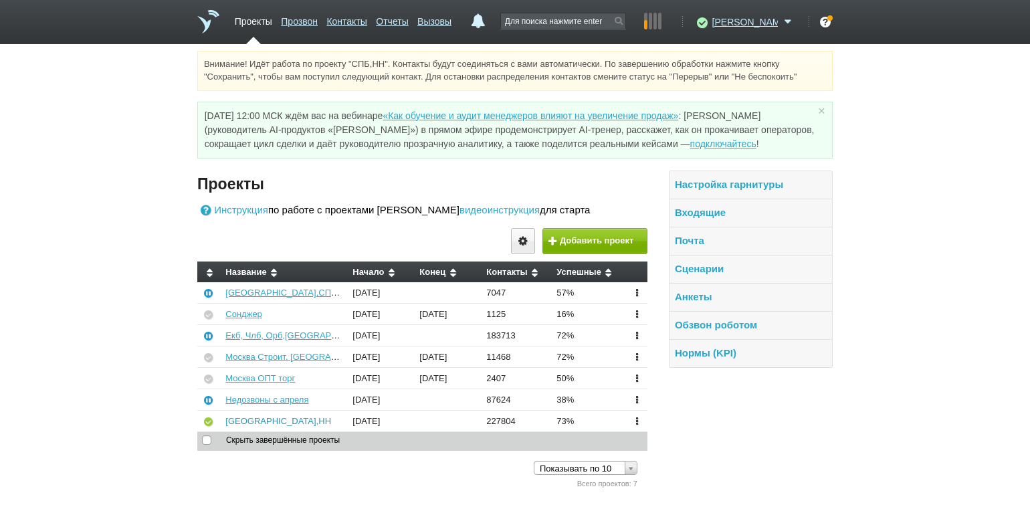
click at [235, 423] on link "[GEOGRAPHIC_DATA],НН" at bounding box center [278, 421] width 106 height 10
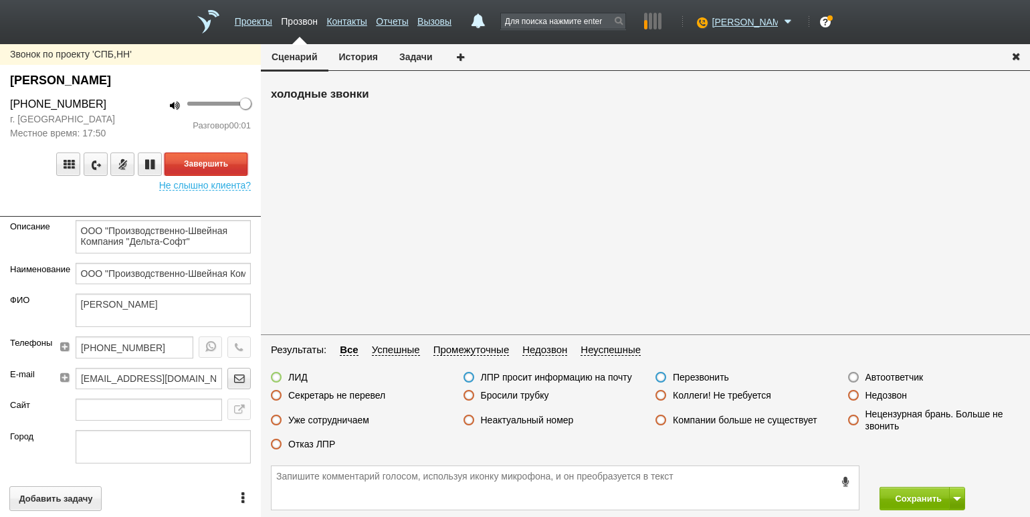
drag, startPoint x: 231, startPoint y: 159, endPoint x: 245, endPoint y: 170, distance: 18.2
click at [231, 159] on button "Завершить" at bounding box center [205, 163] width 83 height 23
click at [893, 372] on label "Автоответчик" at bounding box center [894, 377] width 58 height 12
click at [0, 0] on input "Автоответчик" at bounding box center [0, 0] width 0 height 0
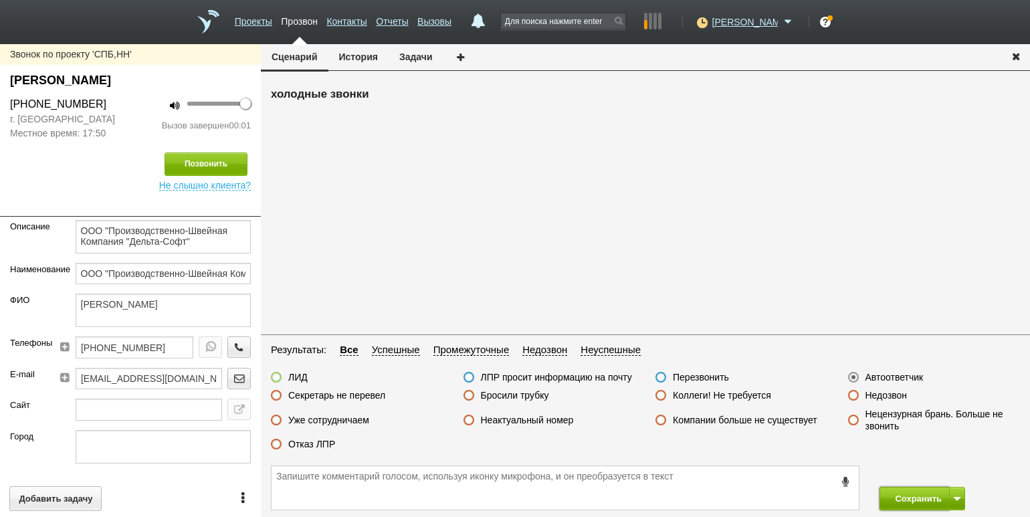
click at [913, 495] on button "Сохранить" at bounding box center [914, 498] width 70 height 23
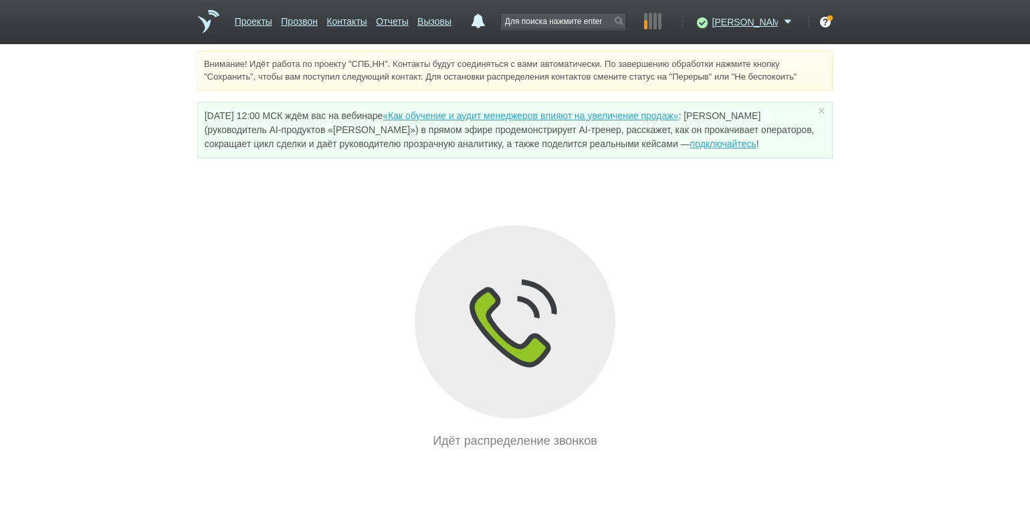
click at [207, 237] on div "Идёт распределение звонков" at bounding box center [514, 337] width 635 height 225
click at [245, 17] on link "Проекты" at bounding box center [253, 18] width 37 height 19
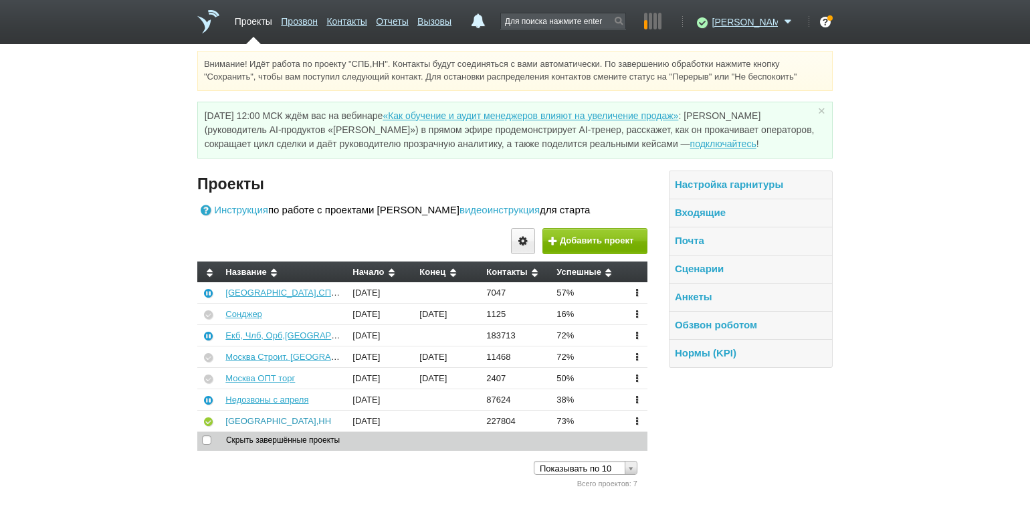
click at [247, 417] on link "[GEOGRAPHIC_DATA],НН" at bounding box center [278, 421] width 106 height 10
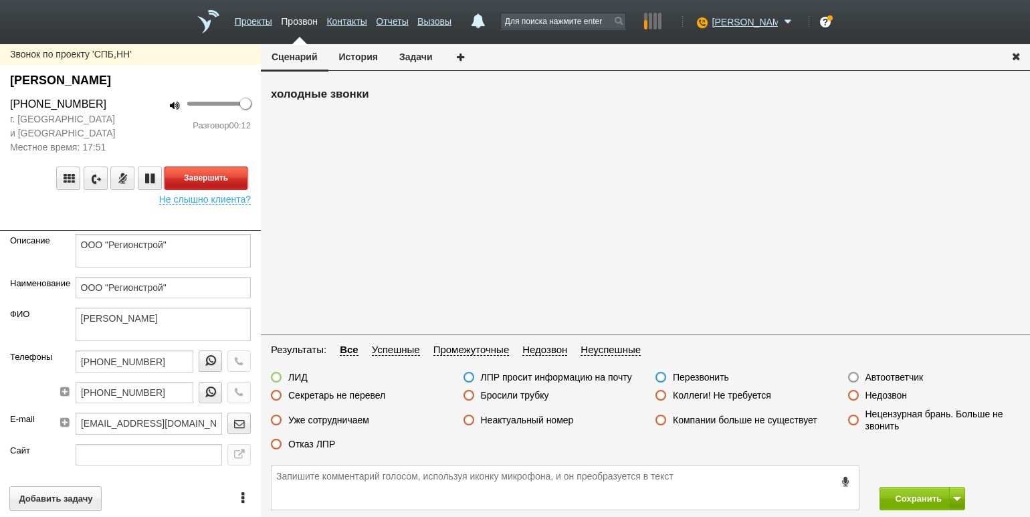
click at [231, 170] on button "Завершить" at bounding box center [205, 177] width 83 height 23
click at [316, 440] on label "Отказ ЛПР" at bounding box center [311, 444] width 47 height 12
click at [0, 0] on input "Отказ ЛПР" at bounding box center [0, 0] width 0 height 0
click at [904, 487] on div "Сохранить" at bounding box center [645, 488] width 769 height 58
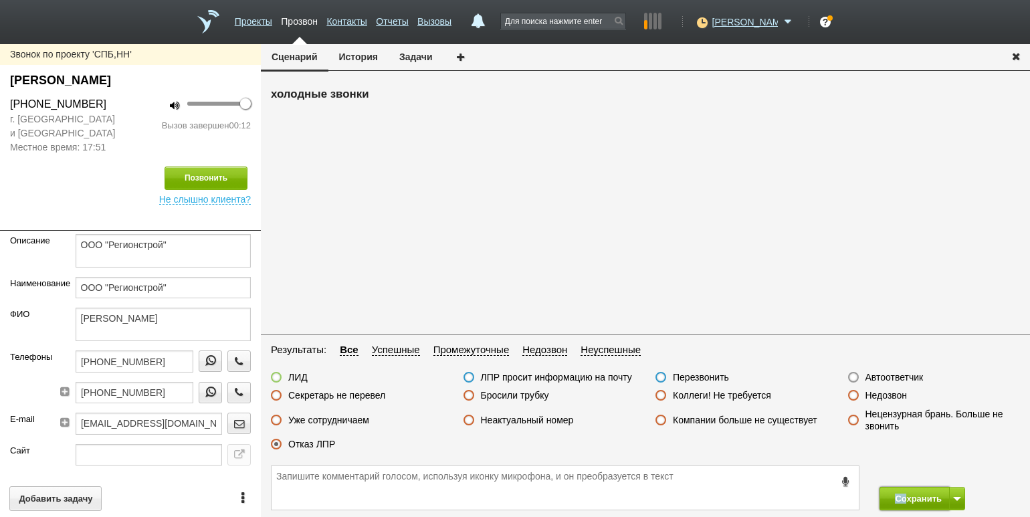
click at [905, 492] on button "Сохранить" at bounding box center [914, 498] width 70 height 23
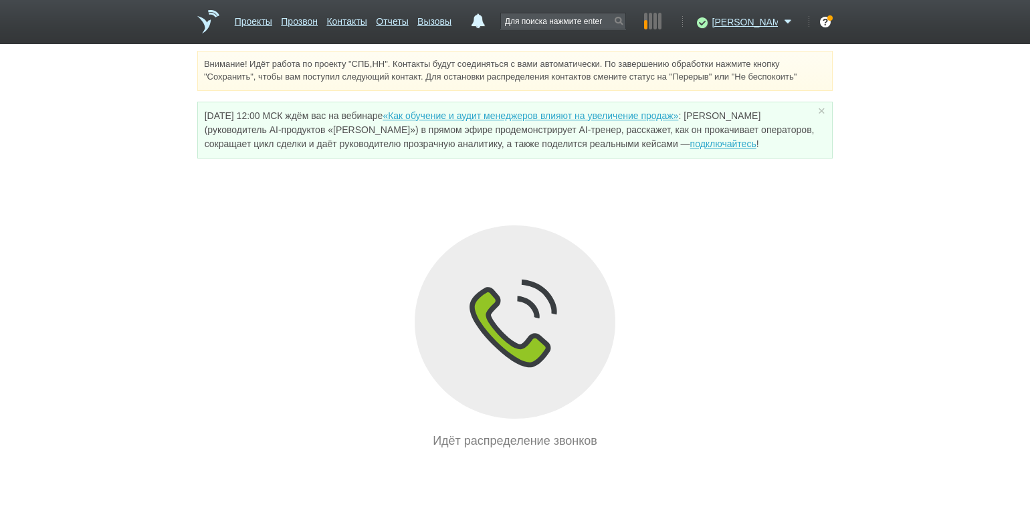
click at [245, 240] on div "Идёт распределение звонков" at bounding box center [514, 337] width 635 height 225
click at [253, 11] on link "Проекты" at bounding box center [253, 18] width 37 height 19
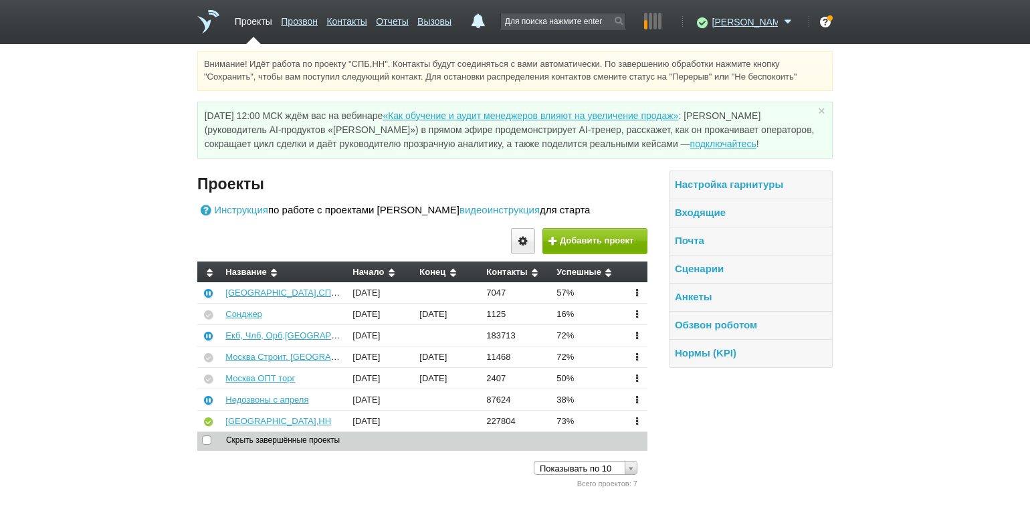
click at [225, 419] on td "[GEOGRAPHIC_DATA],НН" at bounding box center [284, 420] width 127 height 21
click at [230, 419] on link "[GEOGRAPHIC_DATA],НН" at bounding box center [278, 421] width 106 height 10
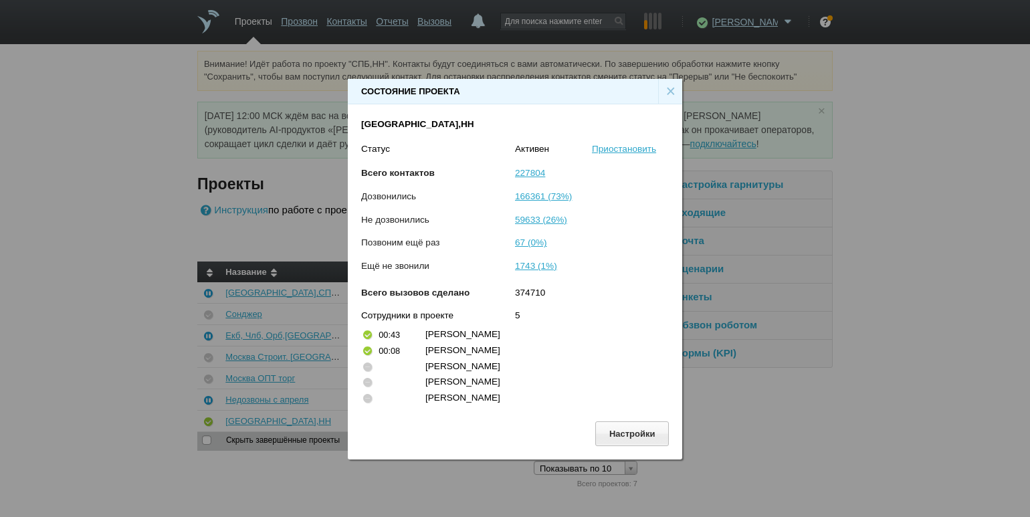
click at [673, 92] on div "×" at bounding box center [670, 91] width 24 height 25
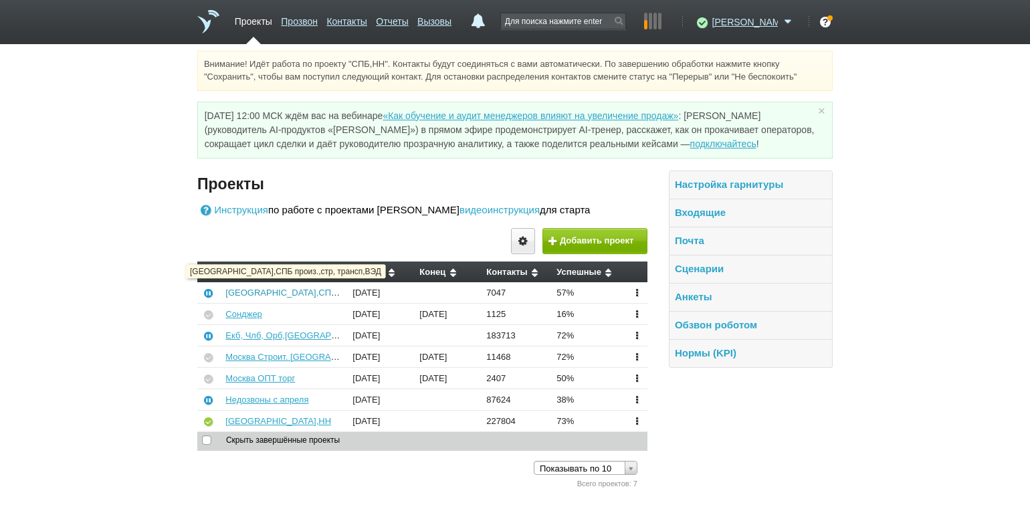
click at [307, 292] on link "[GEOGRAPHIC_DATA],СПБ произ.,стр, трансп,ВЭД" at bounding box center [328, 292] width 207 height 10
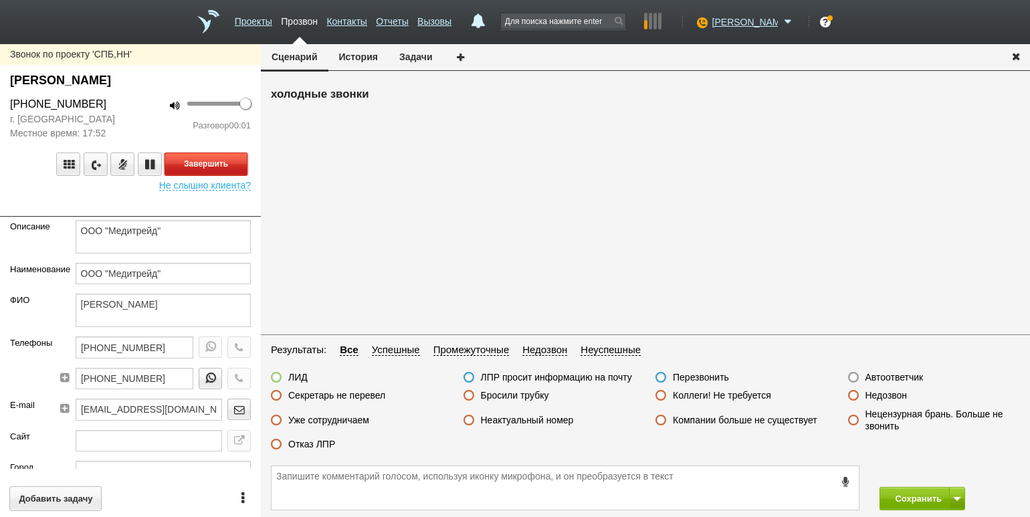
click at [203, 160] on button "Завершить" at bounding box center [205, 163] width 83 height 23
drag, startPoint x: 877, startPoint y: 375, endPoint x: 893, endPoint y: 413, distance: 41.4
click at [877, 375] on label "Автоответчик" at bounding box center [894, 377] width 58 height 12
click at [0, 0] on input "Автоответчик" at bounding box center [0, 0] width 0 height 0
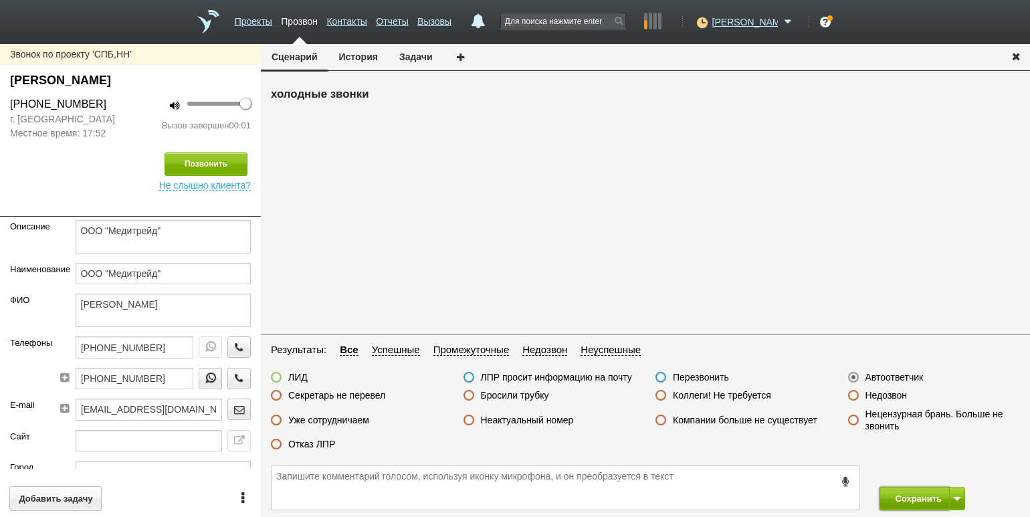
click at [897, 492] on button "Сохранить" at bounding box center [914, 498] width 70 height 23
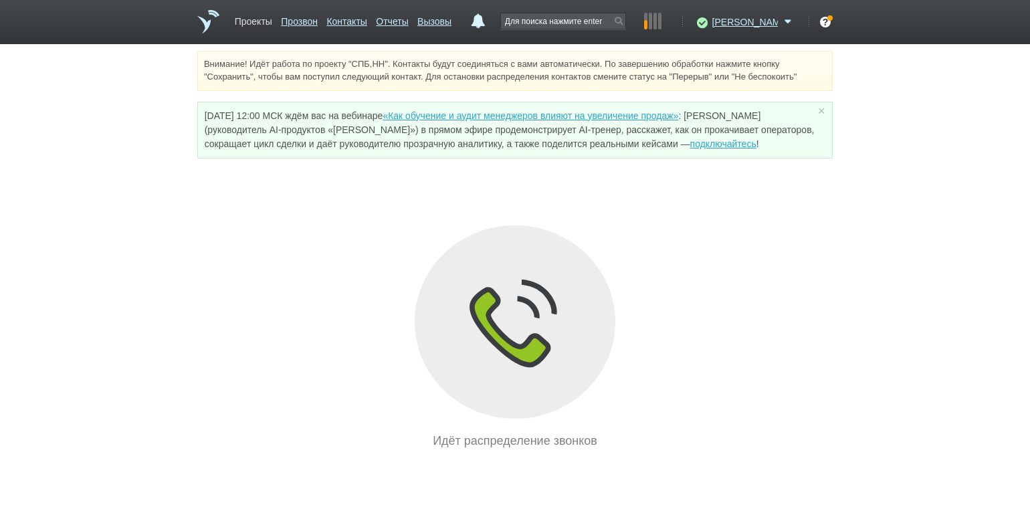
click at [257, 23] on link "Проекты" at bounding box center [253, 18] width 37 height 19
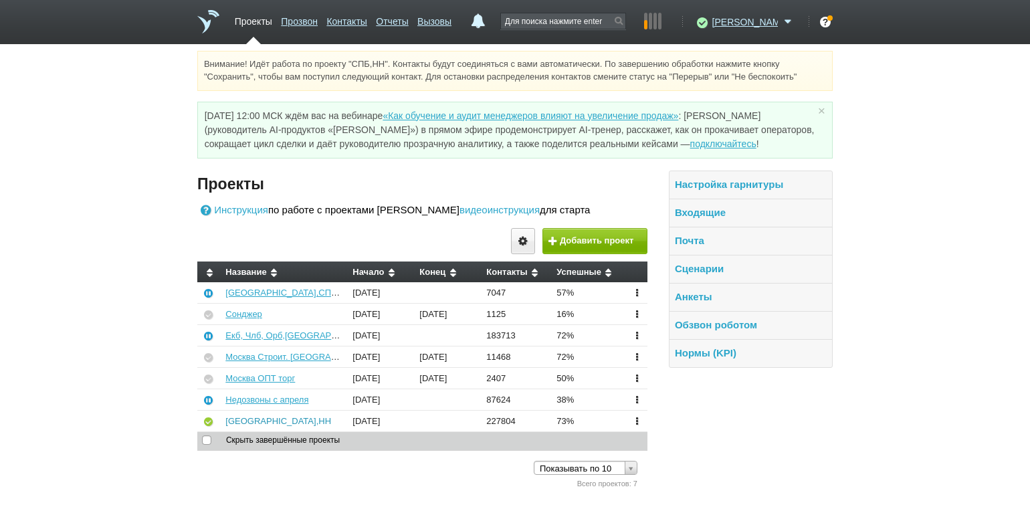
click at [228, 420] on link "[GEOGRAPHIC_DATA],НН" at bounding box center [278, 421] width 106 height 10
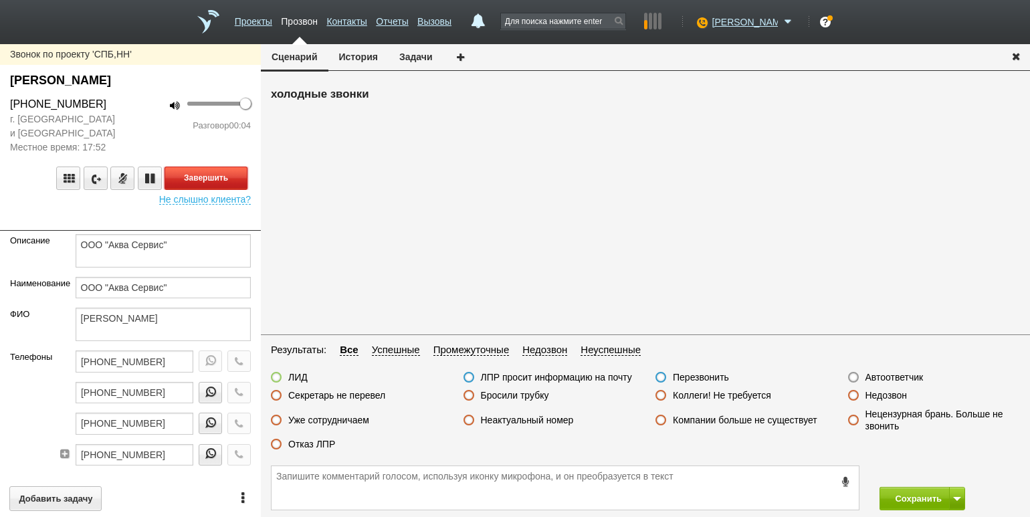
click at [227, 182] on button "Завершить" at bounding box center [205, 177] width 83 height 23
click at [879, 375] on label "Автоответчик" at bounding box center [894, 377] width 58 height 12
click at [0, 0] on input "Автоответчик" at bounding box center [0, 0] width 0 height 0
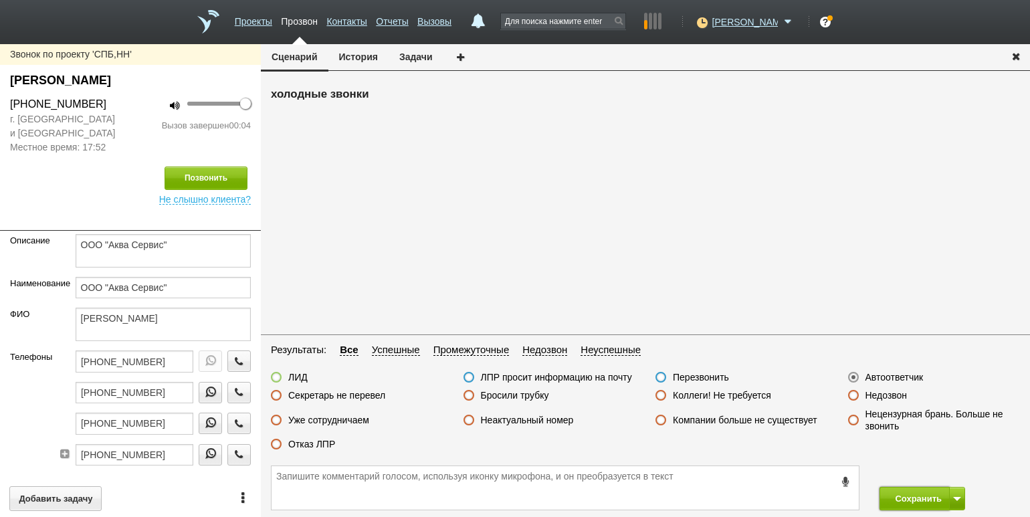
drag, startPoint x: 907, startPoint y: 507, endPoint x: 891, endPoint y: 464, distance: 46.6
click at [907, 507] on button "Сохранить" at bounding box center [914, 498] width 70 height 23
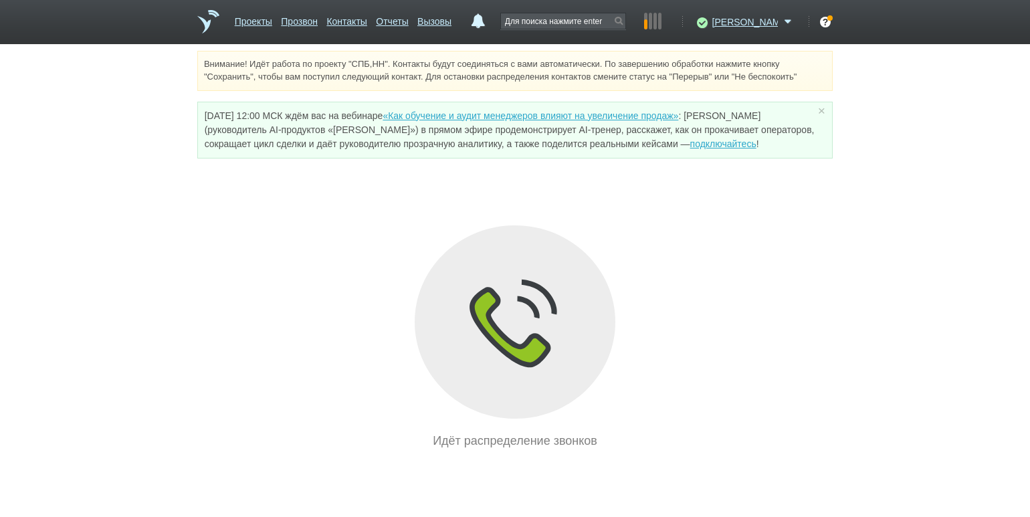
click at [232, 267] on div "Идёт распределение звонков" at bounding box center [514, 337] width 635 height 225
click at [257, 21] on link "Проекты" at bounding box center [253, 18] width 37 height 19
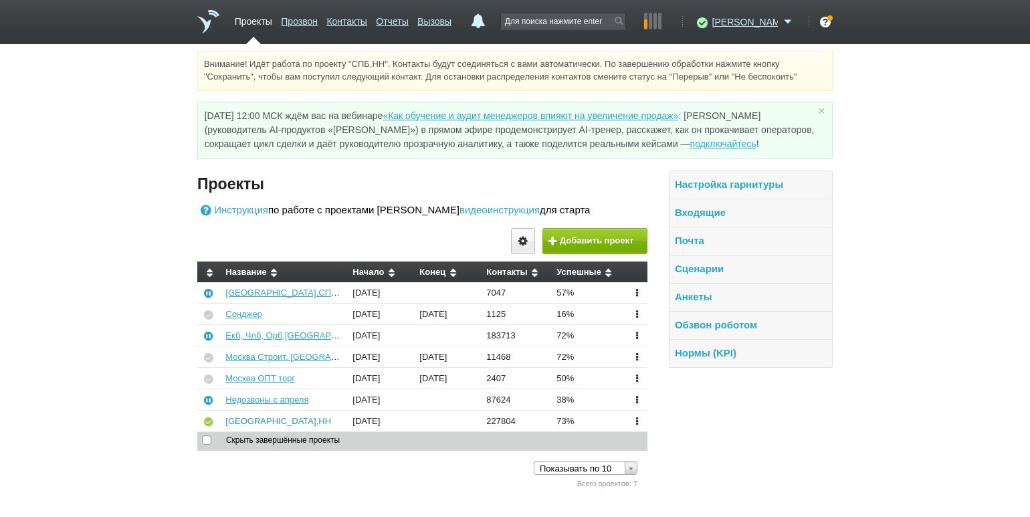
click at [251, 421] on link "[GEOGRAPHIC_DATA],НН" at bounding box center [278, 421] width 106 height 10
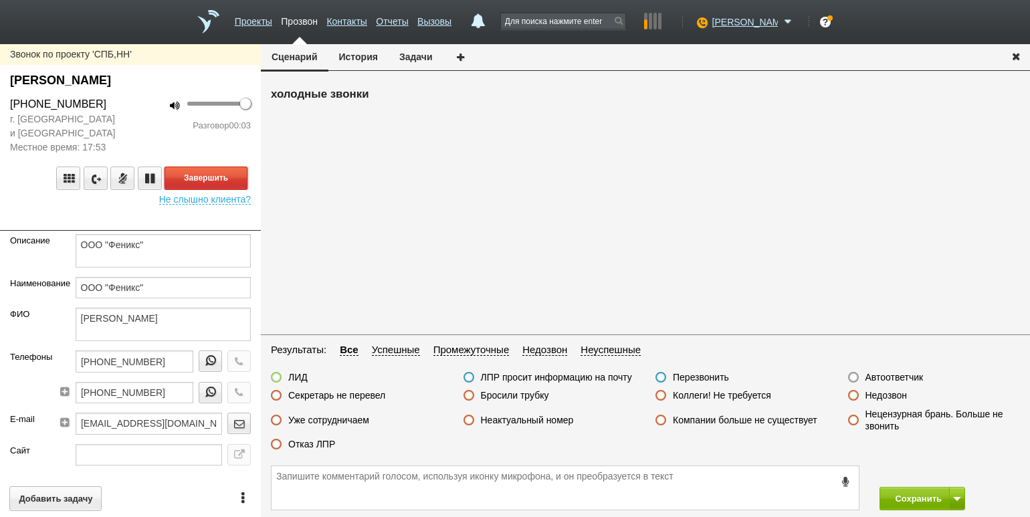
drag, startPoint x: 221, startPoint y: 178, endPoint x: 374, endPoint y: 209, distance: 155.5
click at [221, 178] on button "Завершить" at bounding box center [205, 177] width 83 height 23
click at [893, 372] on label "Автоответчик" at bounding box center [894, 377] width 58 height 12
click at [0, 0] on input "Автоответчик" at bounding box center [0, 0] width 0 height 0
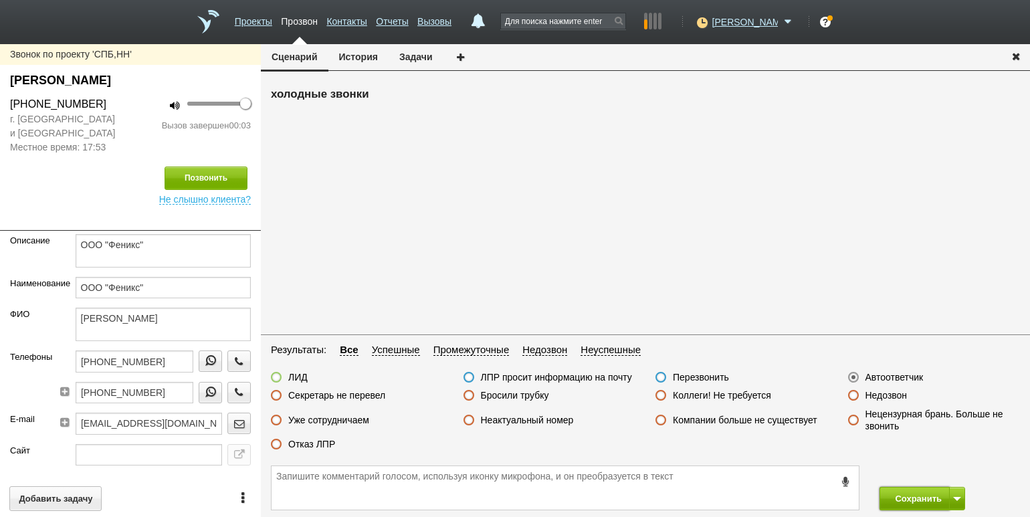
click at [904, 500] on button "Сохранить" at bounding box center [914, 498] width 70 height 23
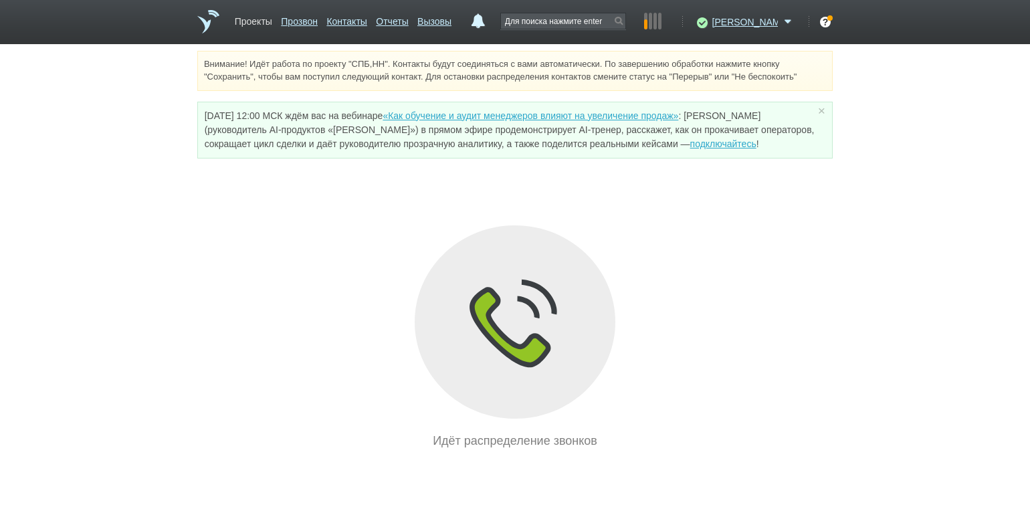
click at [261, 17] on link "Проекты" at bounding box center [253, 18] width 37 height 19
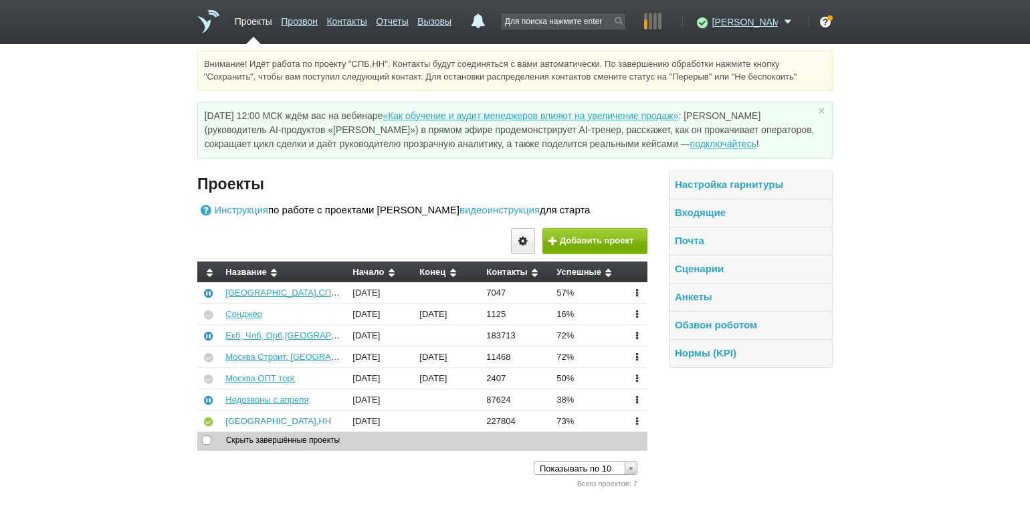
click at [251, 417] on link "[GEOGRAPHIC_DATA],НН" at bounding box center [278, 421] width 106 height 10
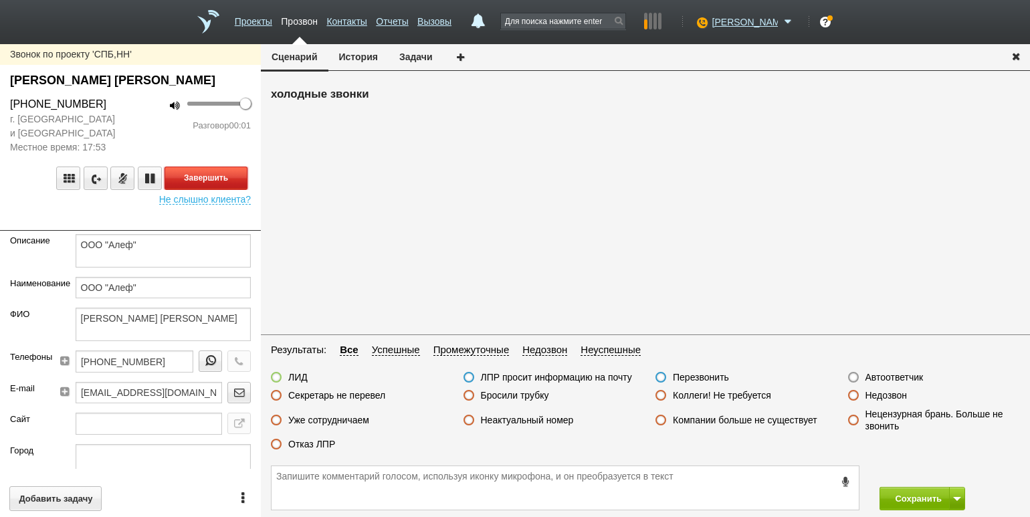
click at [245, 175] on button "Завершить" at bounding box center [205, 177] width 83 height 23
click at [879, 372] on label "Автоответчик" at bounding box center [894, 377] width 58 height 12
click at [0, 0] on input "Автоответчик" at bounding box center [0, 0] width 0 height 0
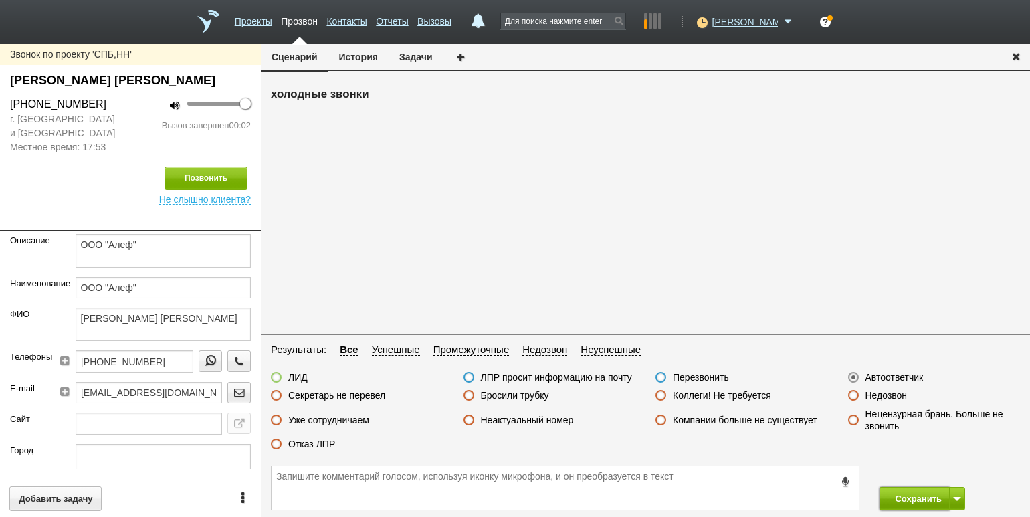
drag, startPoint x: 911, startPoint y: 502, endPoint x: 851, endPoint y: 423, distance: 99.2
click at [911, 501] on button "Сохранить" at bounding box center [914, 498] width 70 height 23
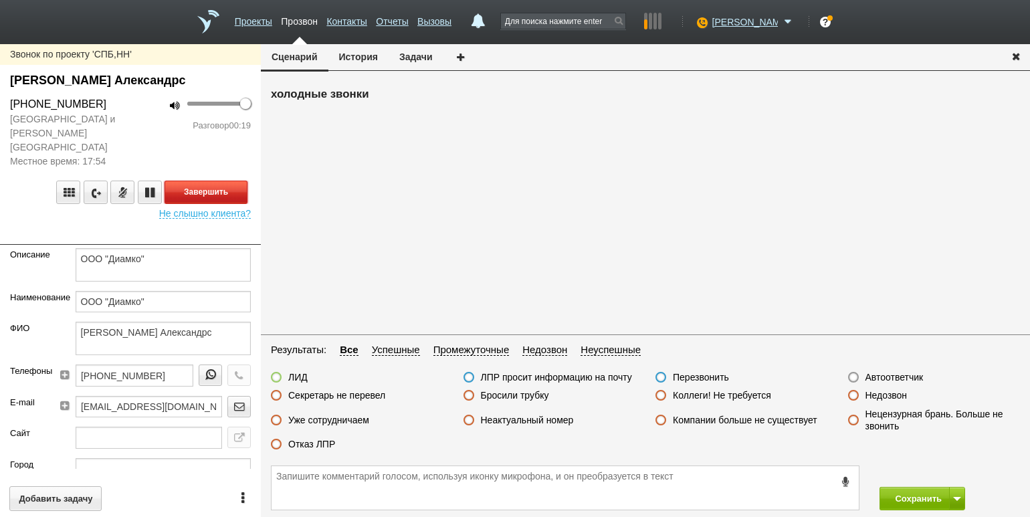
click at [218, 181] on button "Завершить" at bounding box center [205, 192] width 83 height 23
click at [304, 440] on label "Отказ ЛПР" at bounding box center [311, 444] width 47 height 12
click at [0, 0] on input "Отказ ЛПР" at bounding box center [0, 0] width 0 height 0
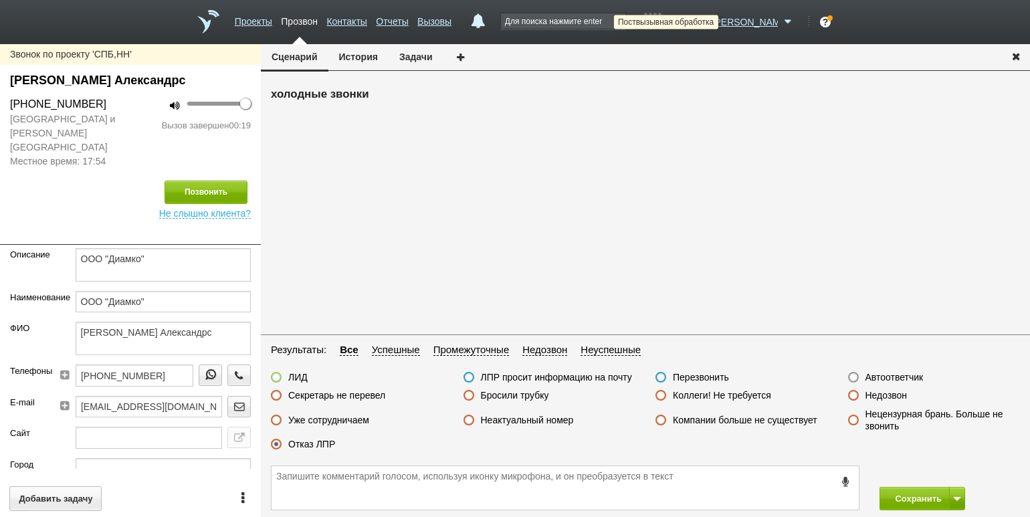
drag, startPoint x: 726, startPoint y: 25, endPoint x: 725, endPoint y: 35, distance: 10.1
click at [709, 25] on icon at bounding box center [700, 21] width 18 height 13
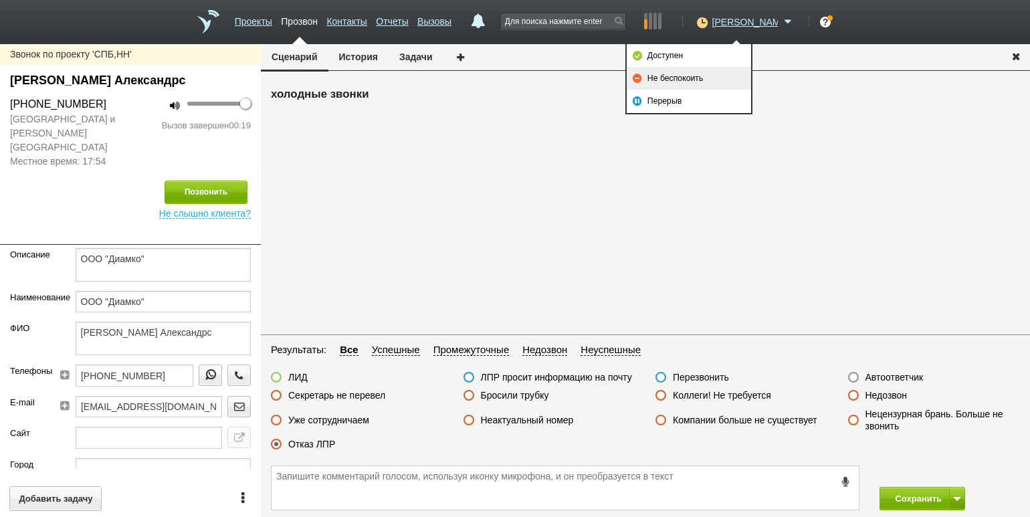
click at [704, 78] on link "Не беспокоить" at bounding box center [688, 78] width 124 height 23
click at [895, 496] on button "Сохранить" at bounding box center [914, 498] width 70 height 23
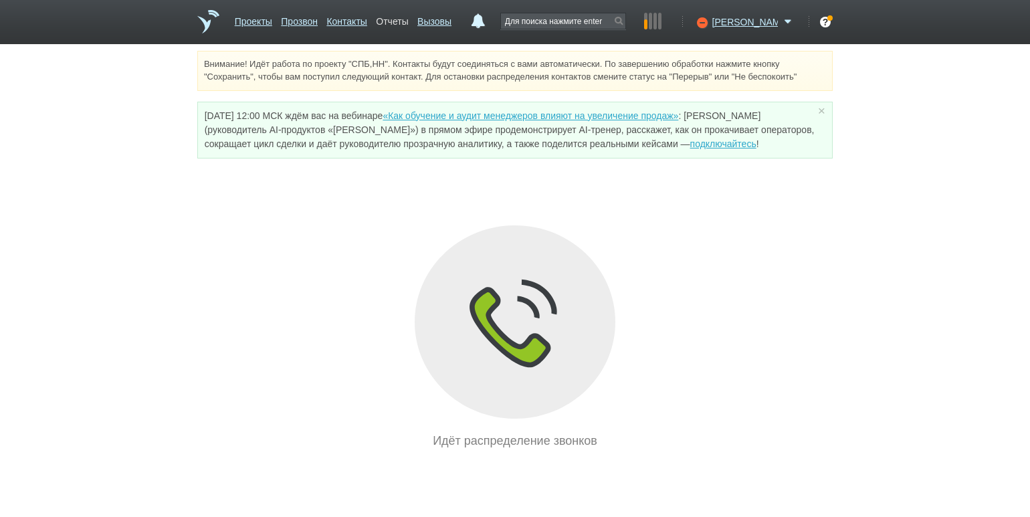
click at [408, 22] on link "Отчеты" at bounding box center [392, 18] width 32 height 19
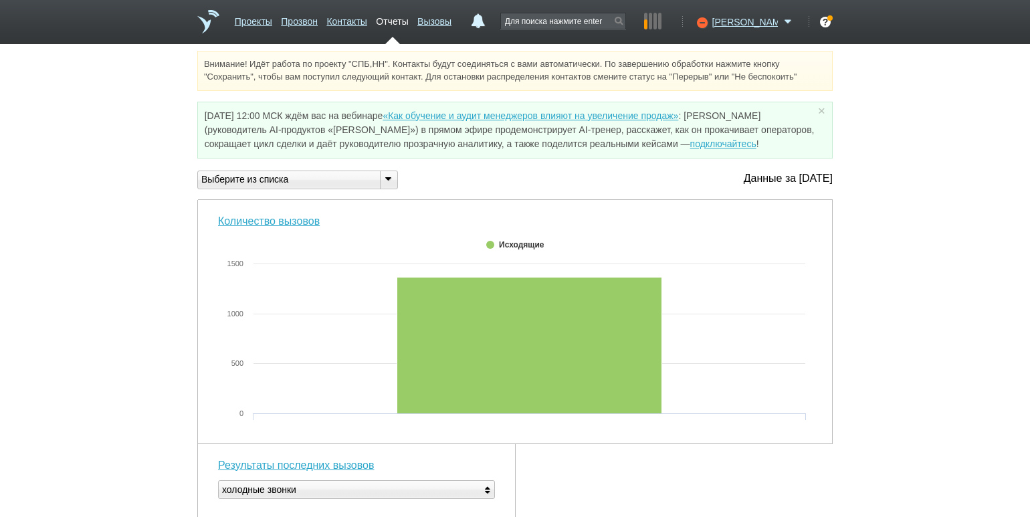
click at [388, 183] on icon at bounding box center [387, 178] width 15 height 10
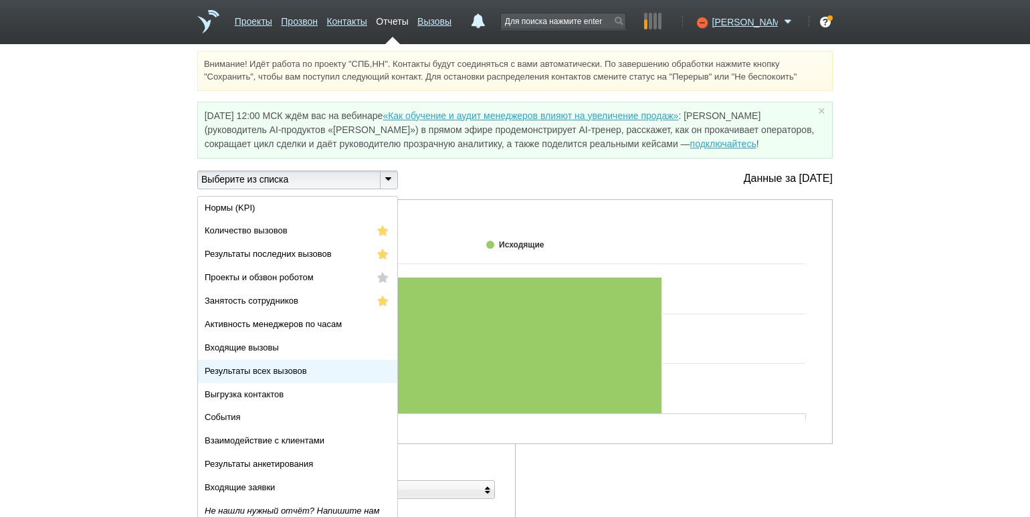
click at [297, 376] on li "Результаты всех вызовов" at bounding box center [297, 371] width 199 height 23
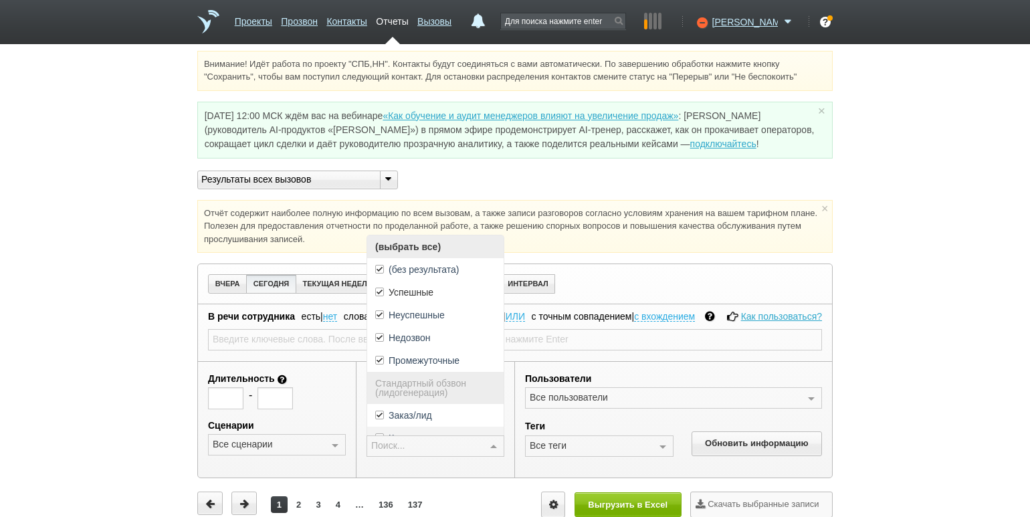
drag, startPoint x: 495, startPoint y: 446, endPoint x: 482, endPoint y: 433, distance: 18.4
click at [495, 446] on div at bounding box center [493, 446] width 20 height 21
click at [430, 244] on span "(выбрать все)" at bounding box center [435, 246] width 136 height 23
click at [431, 295] on span "Успешные" at bounding box center [410, 291] width 45 height 9
click at [777, 445] on button "Обновить информацию" at bounding box center [756, 443] width 130 height 25
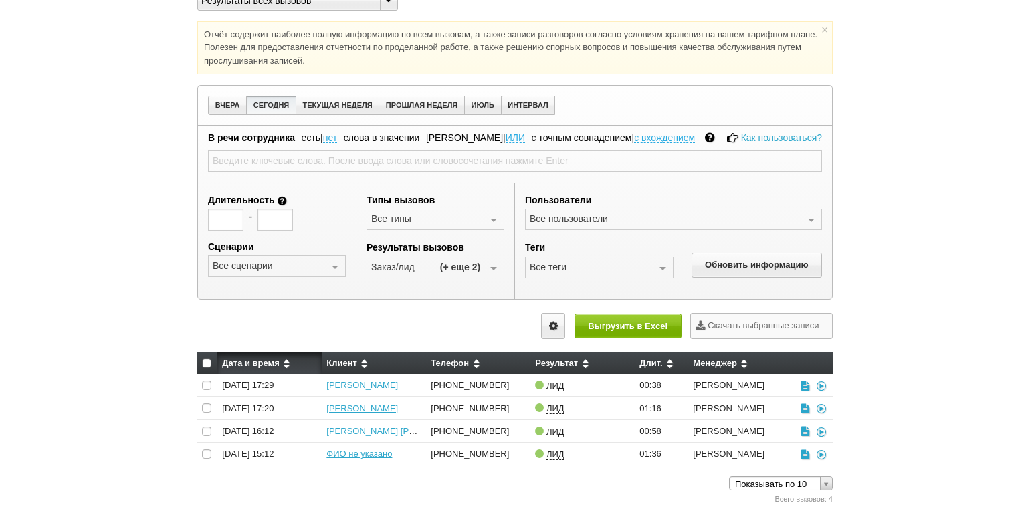
scroll to position [191, 0]
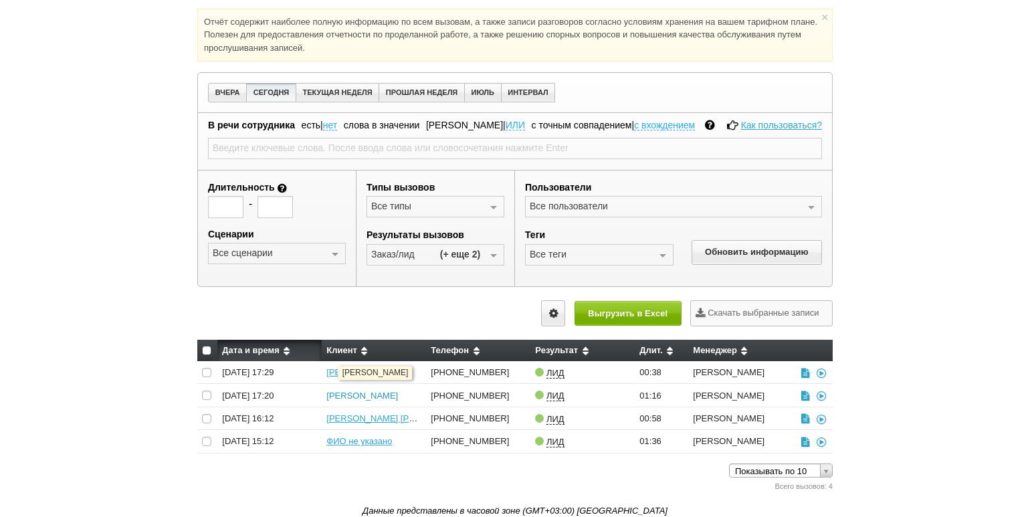
click at [369, 395] on link "[PERSON_NAME]" at bounding box center [362, 395] width 72 height 10
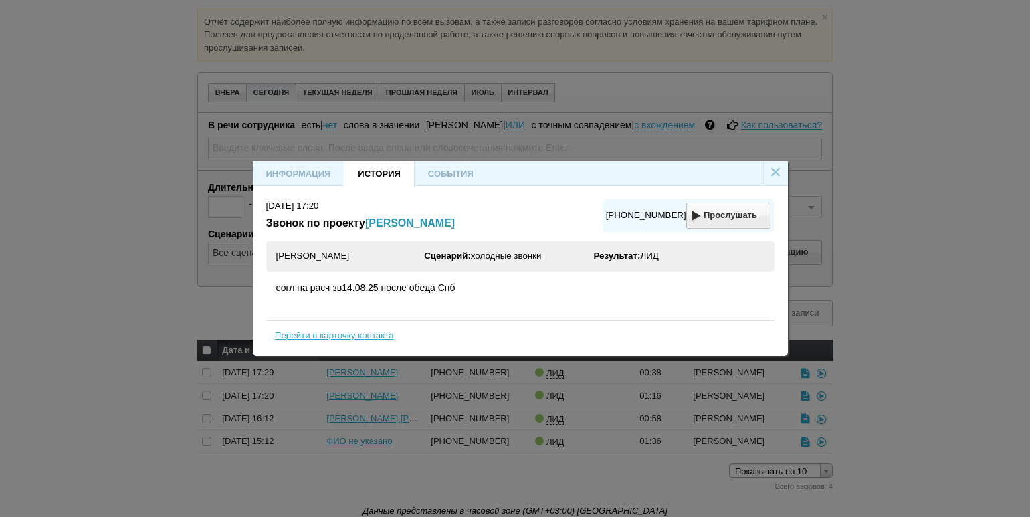
click at [454, 223] on link "[PERSON_NAME]" at bounding box center [410, 222] width 90 height 11
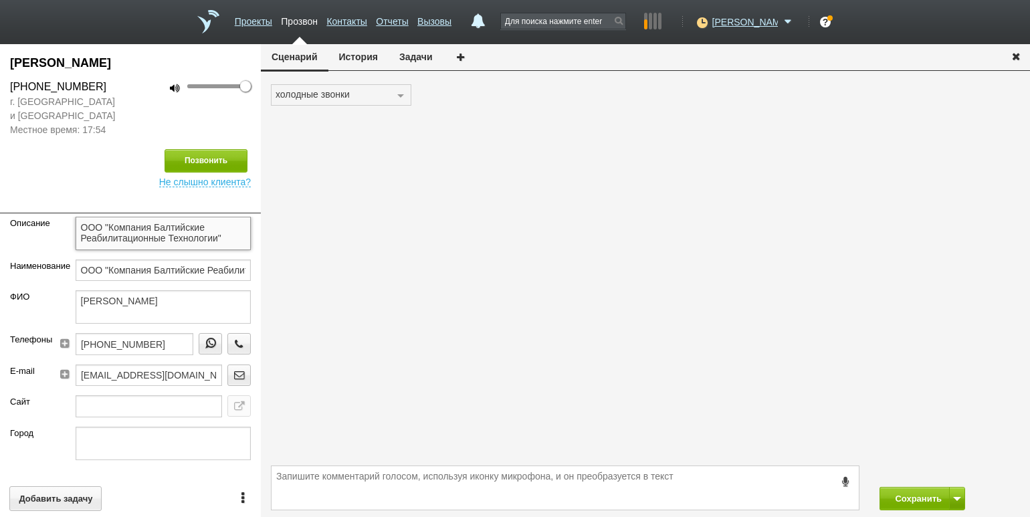
drag, startPoint x: 221, startPoint y: 237, endPoint x: 70, endPoint y: 229, distance: 150.7
click at [70, 229] on div "ООО "Компания Балтийские Реабилитационные Технологии"" at bounding box center [164, 238] width 196 height 43
drag, startPoint x: 201, startPoint y: 64, endPoint x: 13, endPoint y: 55, distance: 188.7
click at [13, 55] on div "[PERSON_NAME]" at bounding box center [130, 63] width 241 height 18
copy div "[PERSON_NAME]"
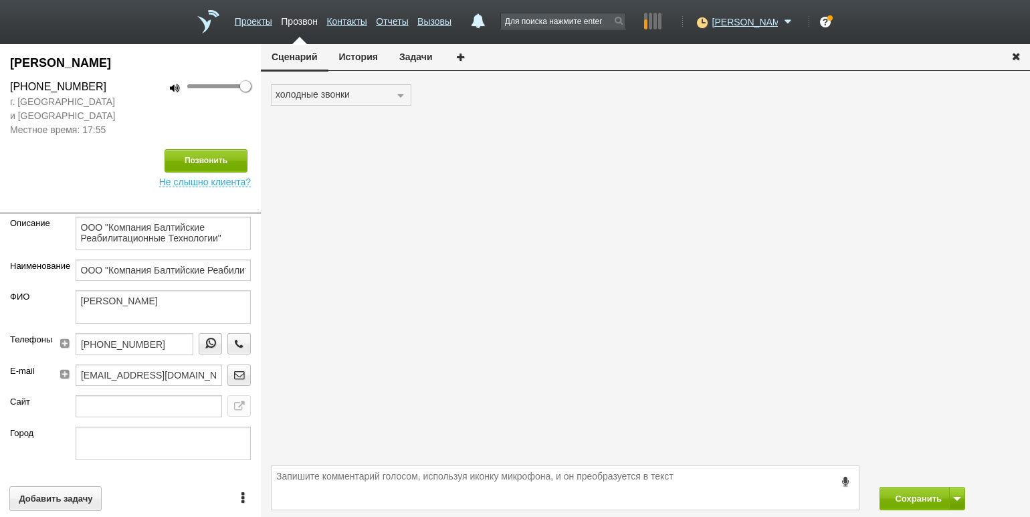
drag, startPoint x: 114, startPoint y: 89, endPoint x: 16, endPoint y: 91, distance: 98.3
click at [16, 91] on div "[PHONE_NUMBER]" at bounding box center [65, 87] width 110 height 16
copy div "[PHONE_NUMBER]"
drag, startPoint x: 296, startPoint y: 187, endPoint x: 303, endPoint y: 187, distance: 6.7
click at [296, 187] on div "холодные звонки холодные звонки Ничего не найдено Список пуст" at bounding box center [645, 271] width 769 height 374
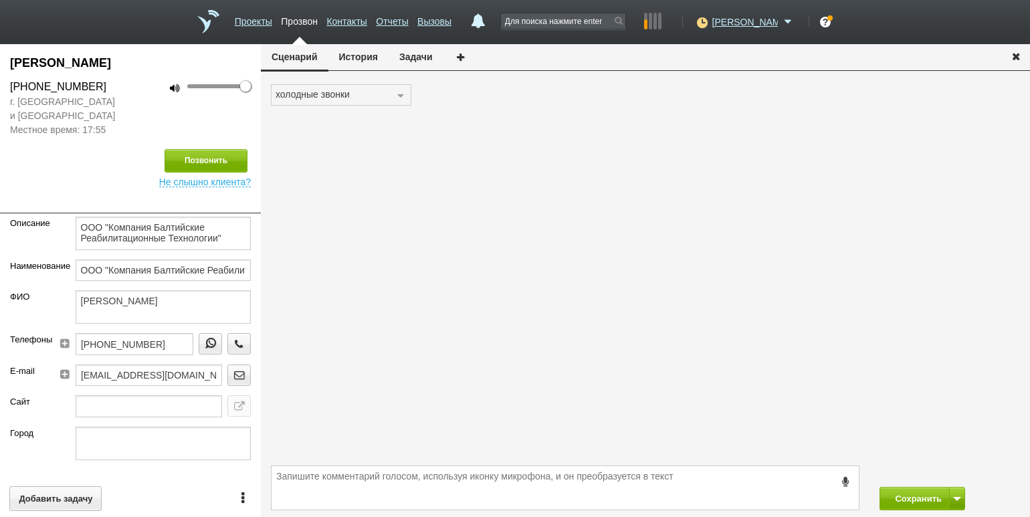
click at [361, 61] on button "История" at bounding box center [358, 56] width 60 height 25
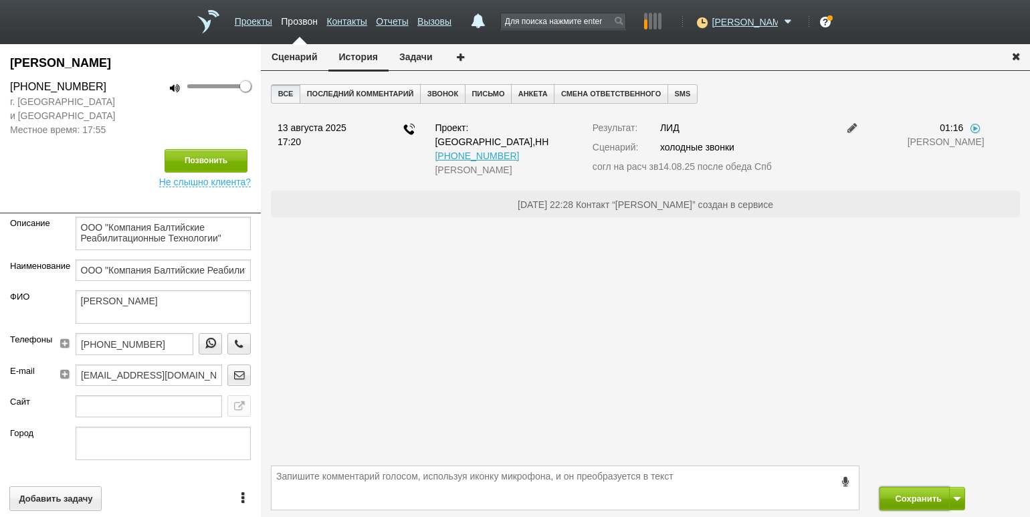
click at [915, 497] on button "Сохранить" at bounding box center [914, 498] width 70 height 23
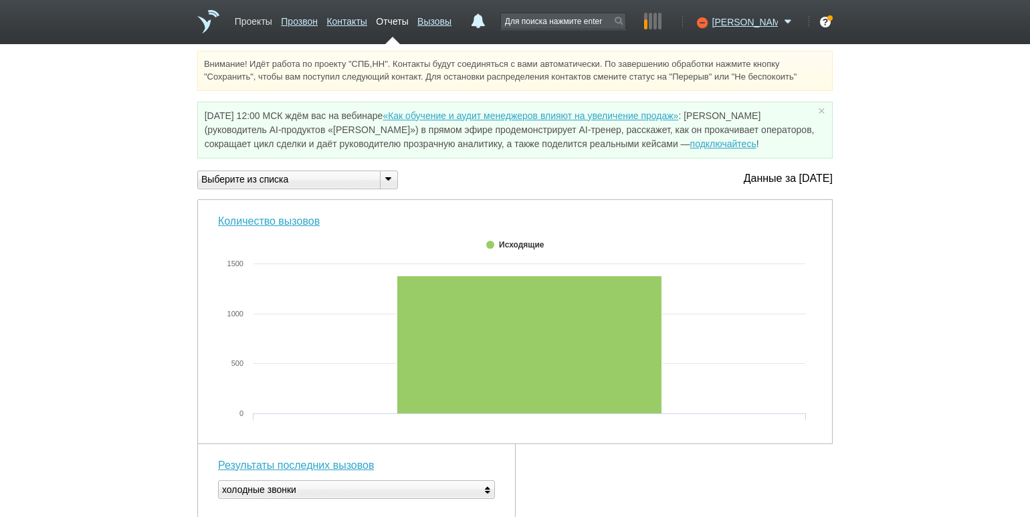
click at [250, 23] on link "Проекты" at bounding box center [253, 18] width 37 height 19
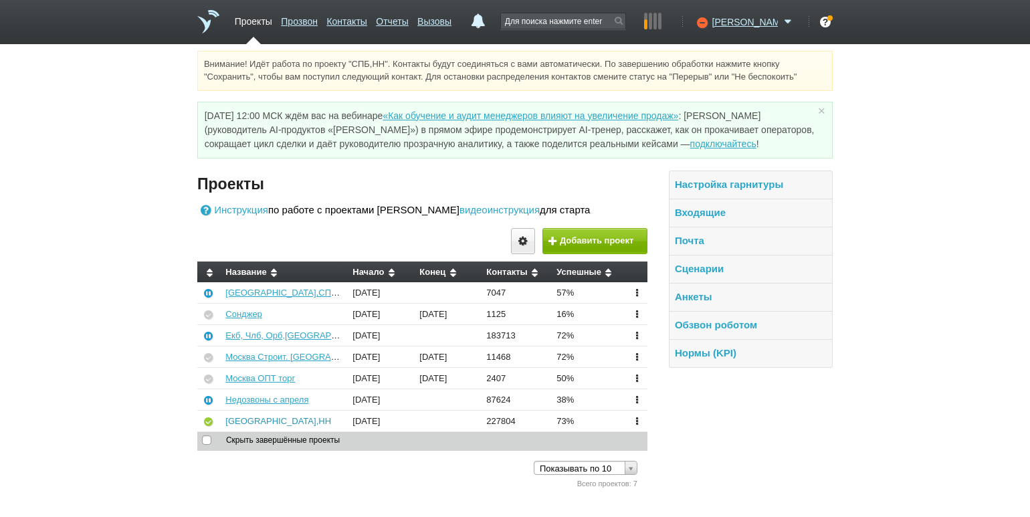
click at [232, 420] on link "[GEOGRAPHIC_DATA],НН" at bounding box center [278, 421] width 106 height 10
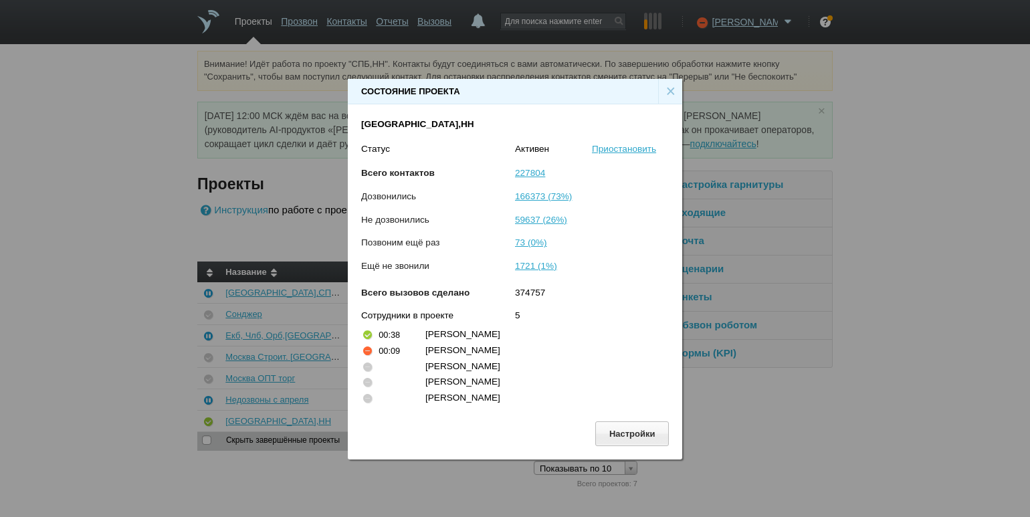
click at [669, 93] on div "×" at bounding box center [670, 91] width 24 height 25
